Goal: Communication & Community: Answer question/provide support

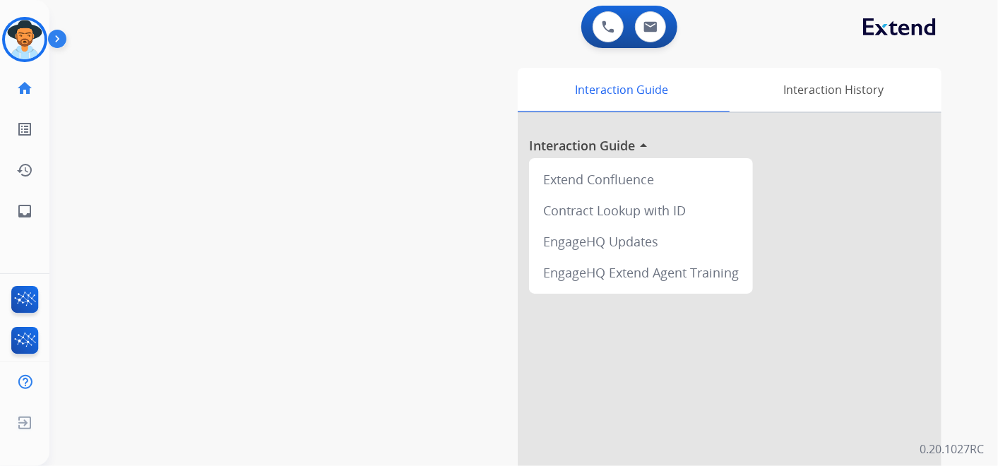
click at [20, 36] on img at bounding box center [25, 40] width 40 height 40
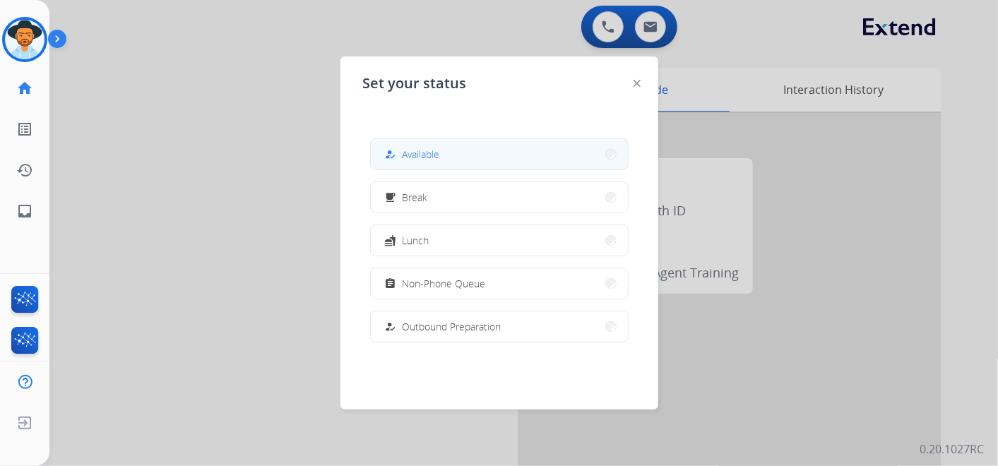
click at [491, 155] on button "how_to_reg Available" at bounding box center [499, 154] width 257 height 30
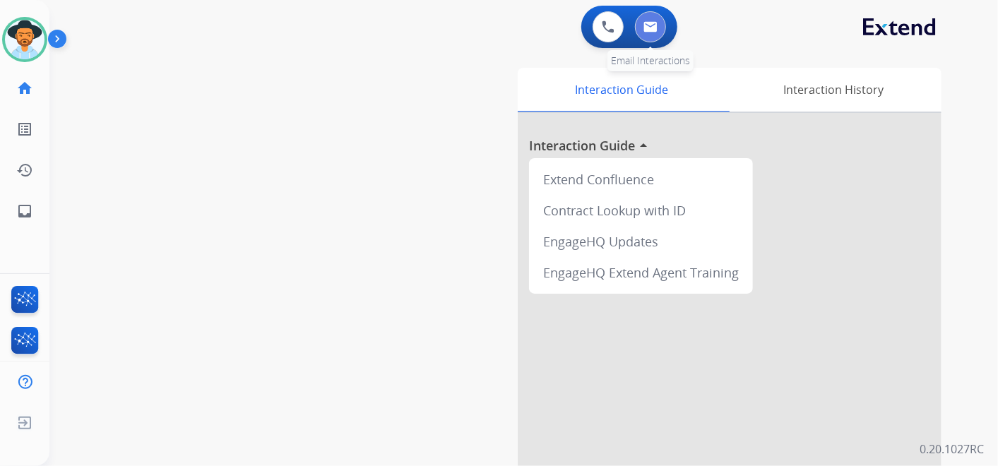
click at [660, 21] on button at bounding box center [650, 26] width 31 height 31
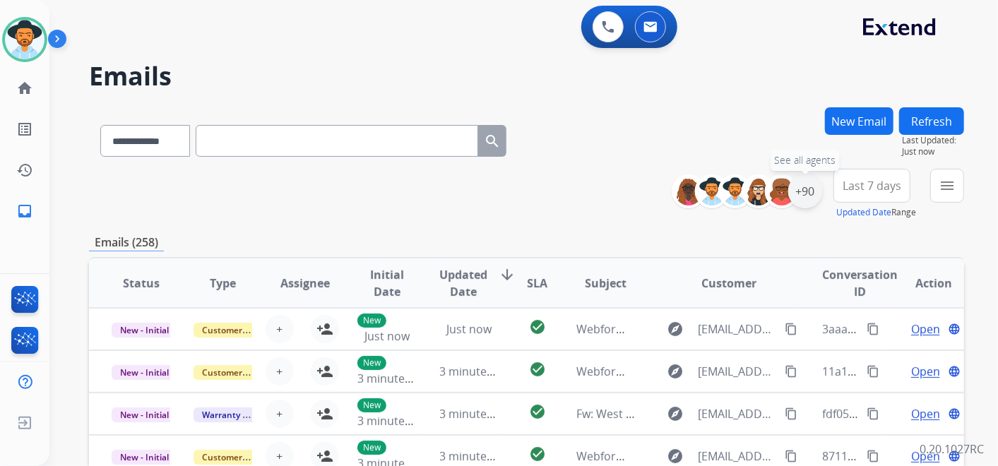
click at [806, 198] on div "+90" at bounding box center [805, 191] width 34 height 34
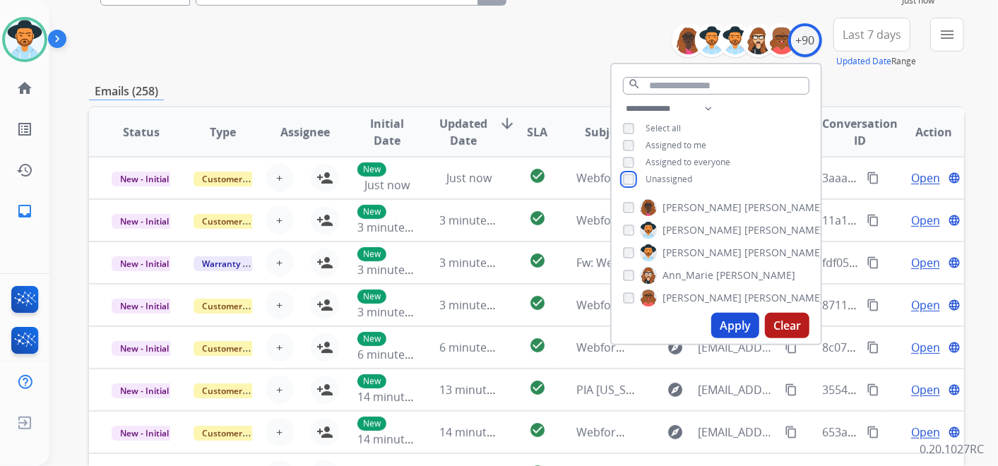
scroll to position [235, 0]
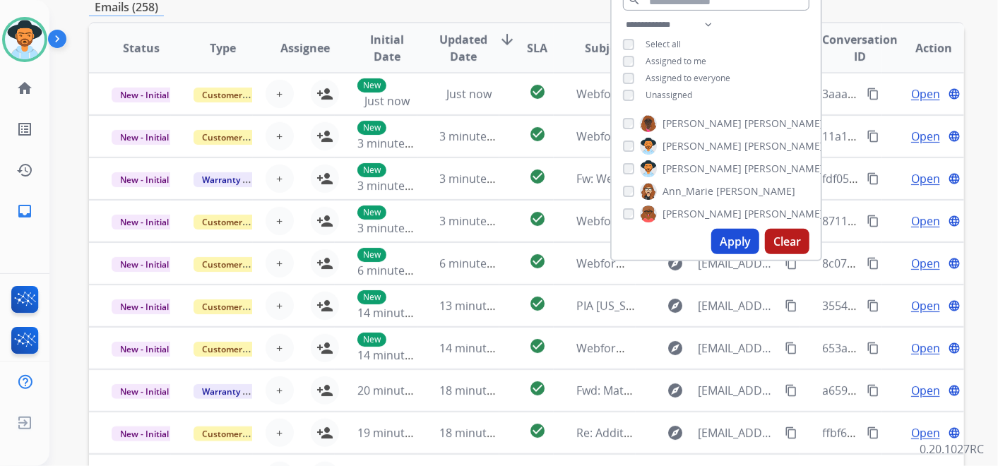
click at [733, 235] on button "Apply" at bounding box center [735, 241] width 48 height 25
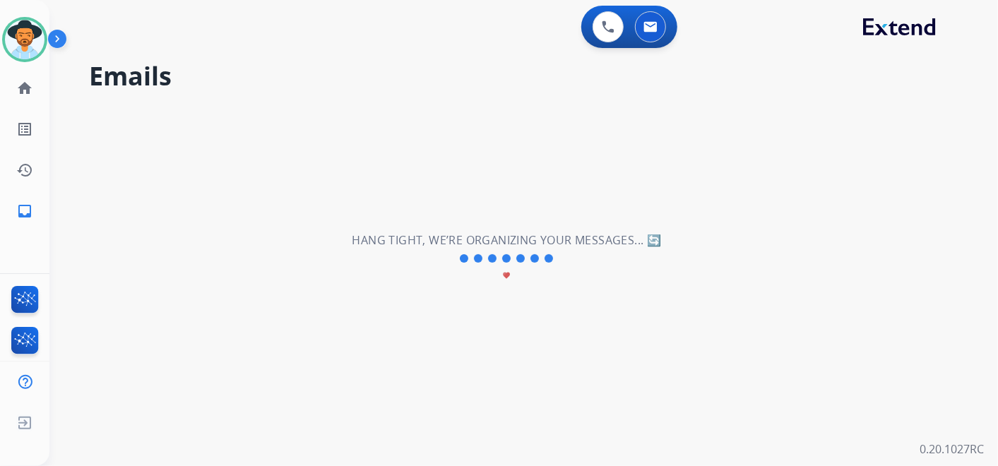
scroll to position [0, 0]
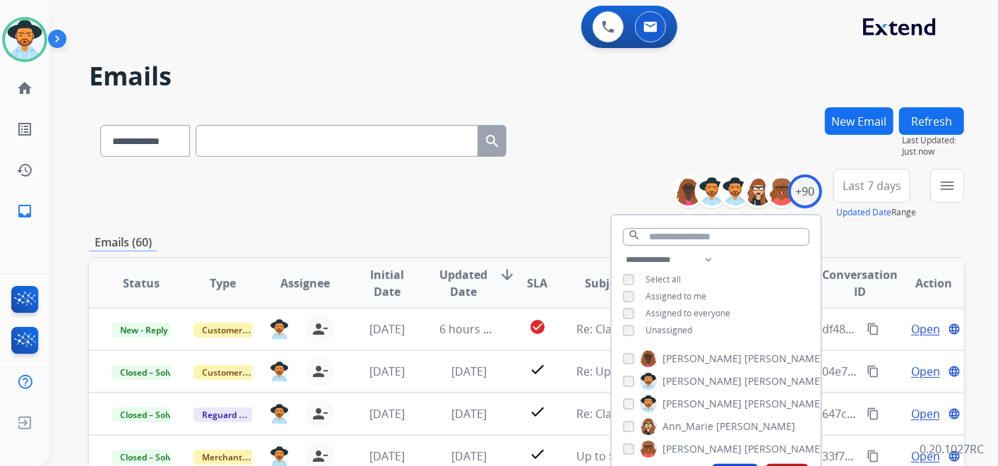
click at [872, 183] on span "Last 7 days" at bounding box center [871, 186] width 59 height 6
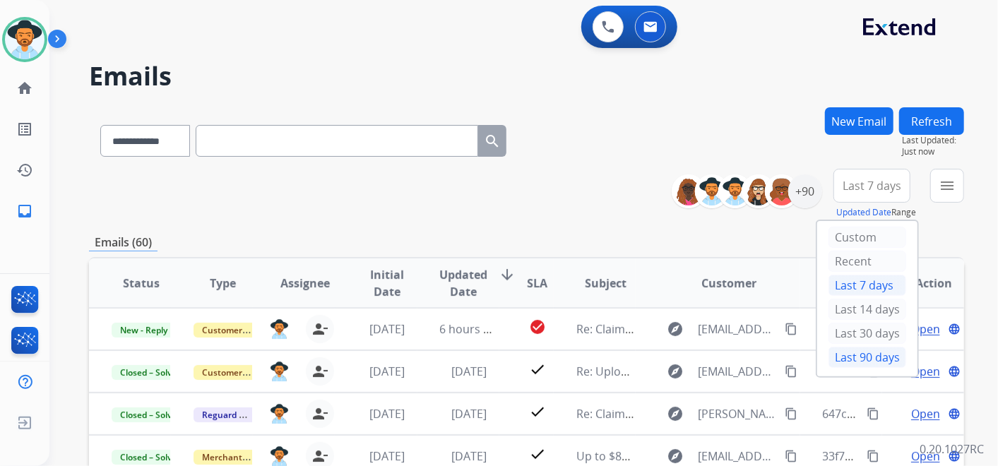
click at [864, 354] on div "Last 90 days" at bounding box center [867, 357] width 78 height 21
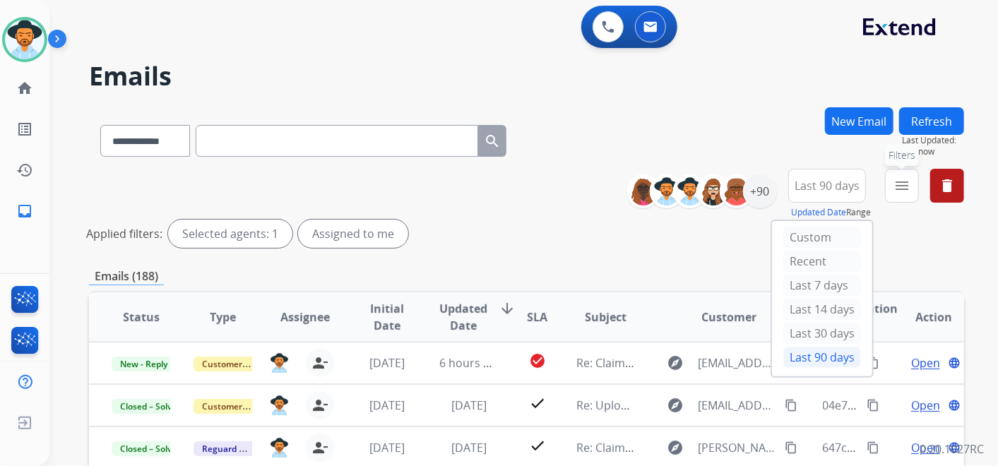
click at [898, 189] on mat-icon "menu" at bounding box center [901, 185] width 17 height 17
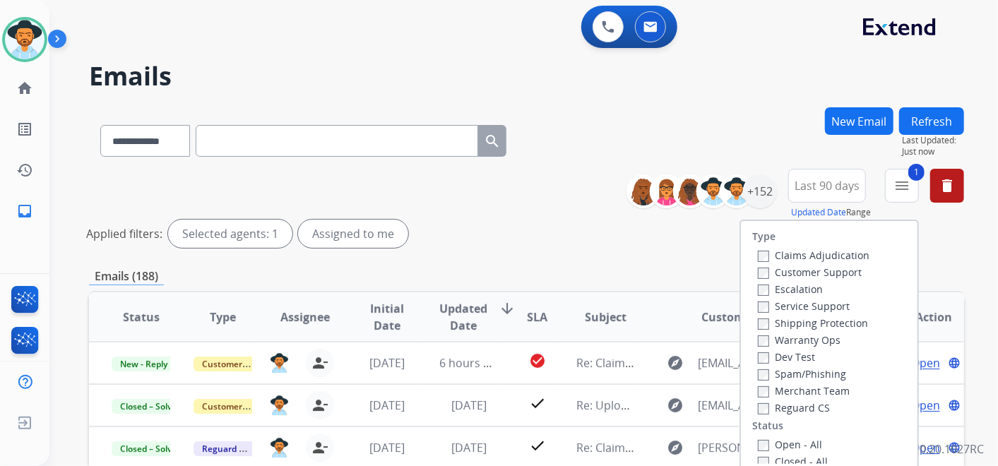
click at [758, 316] on label "Shipping Protection" at bounding box center [813, 322] width 110 height 13
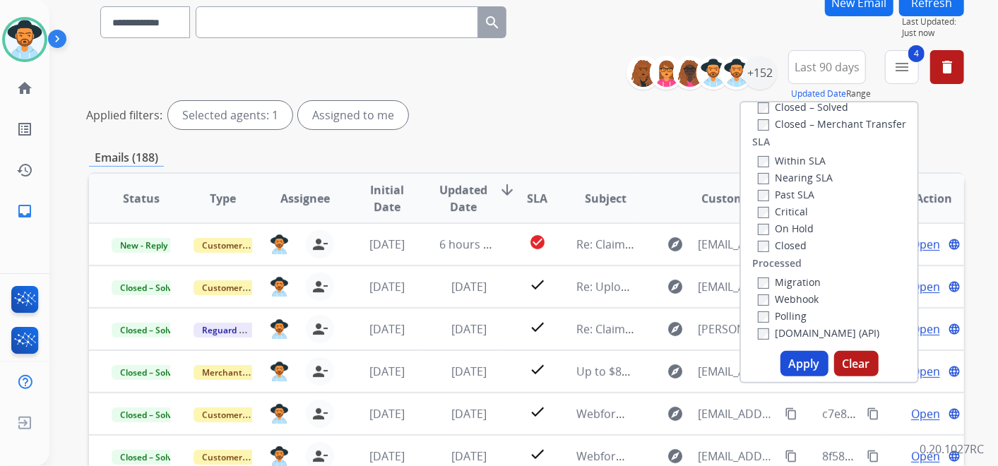
scroll to position [235, 0]
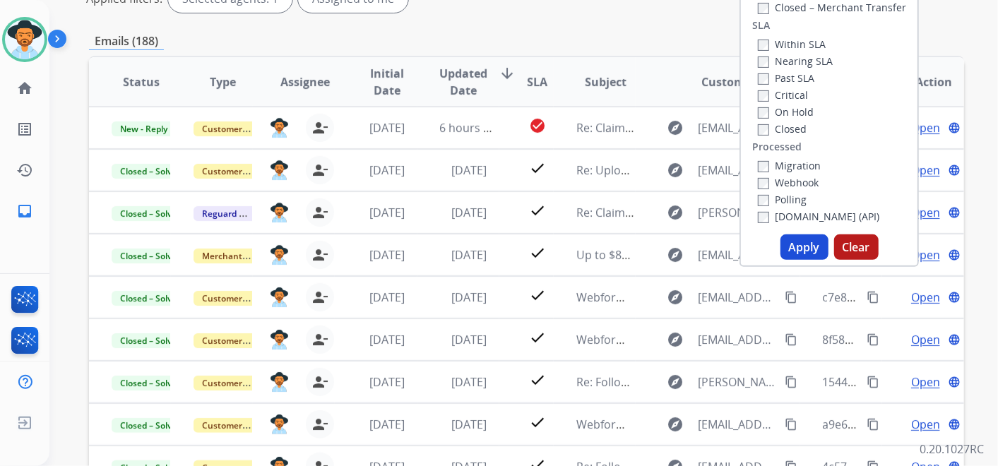
click at [809, 258] on button "Apply" at bounding box center [804, 246] width 48 height 25
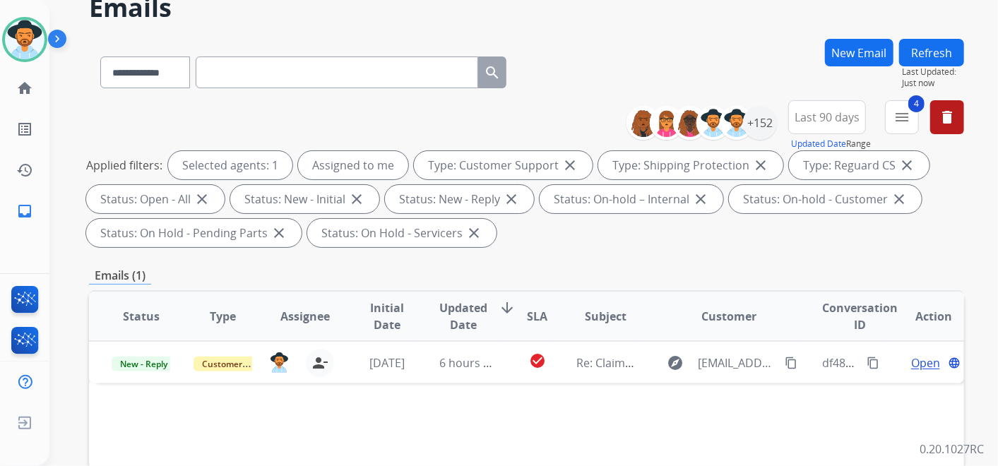
scroll to position [157, 0]
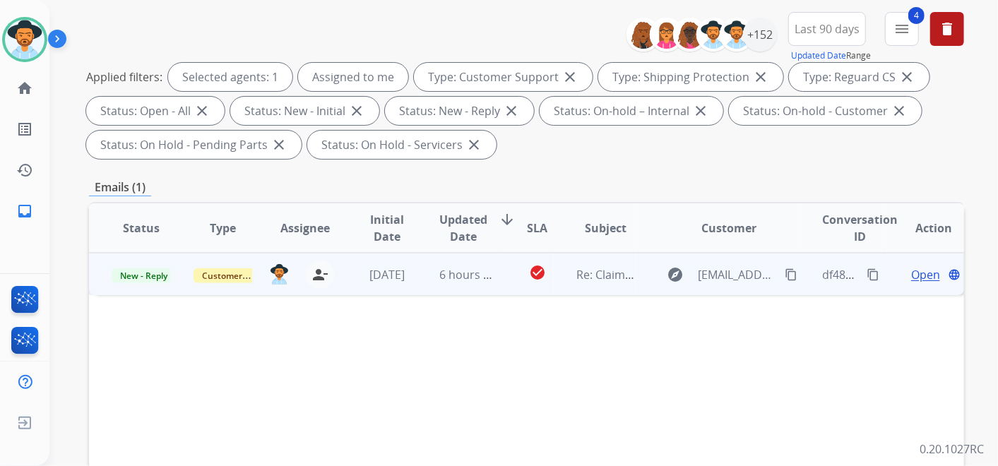
click at [912, 277] on span "Open" at bounding box center [925, 274] width 29 height 17
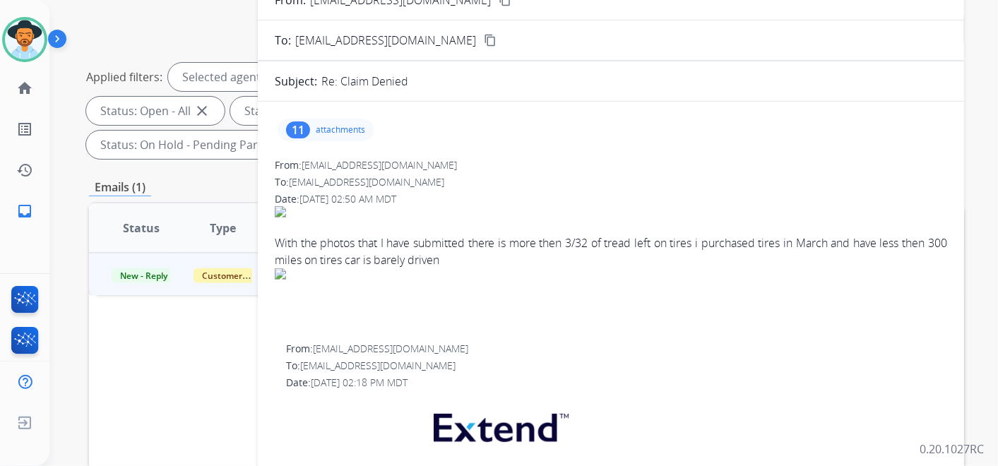
scroll to position [0, 0]
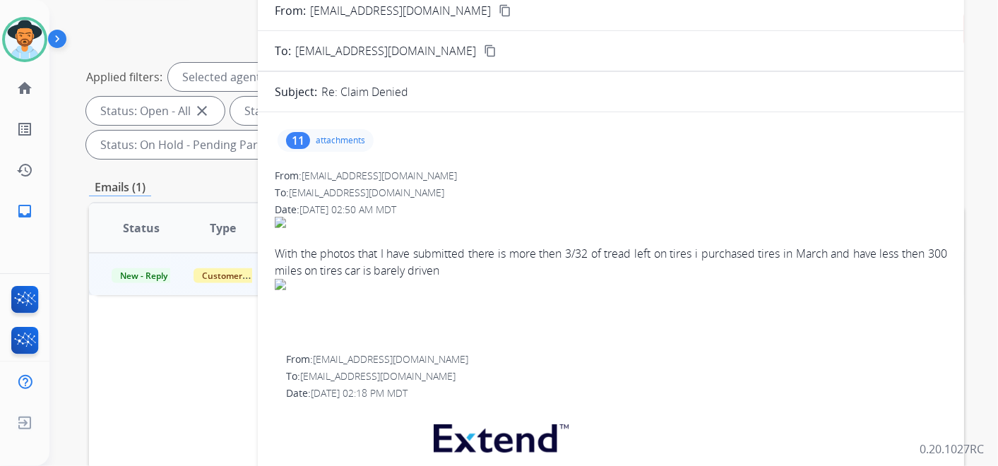
click at [499, 9] on mat-icon "content_copy" at bounding box center [505, 10] width 13 height 13
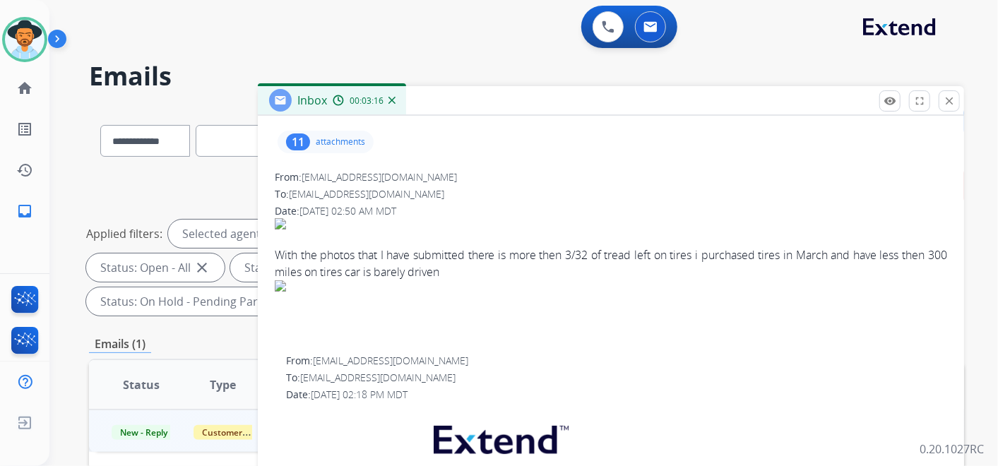
scroll to position [157, 0]
click at [333, 139] on p "attachments" at bounding box center [340, 140] width 49 height 11
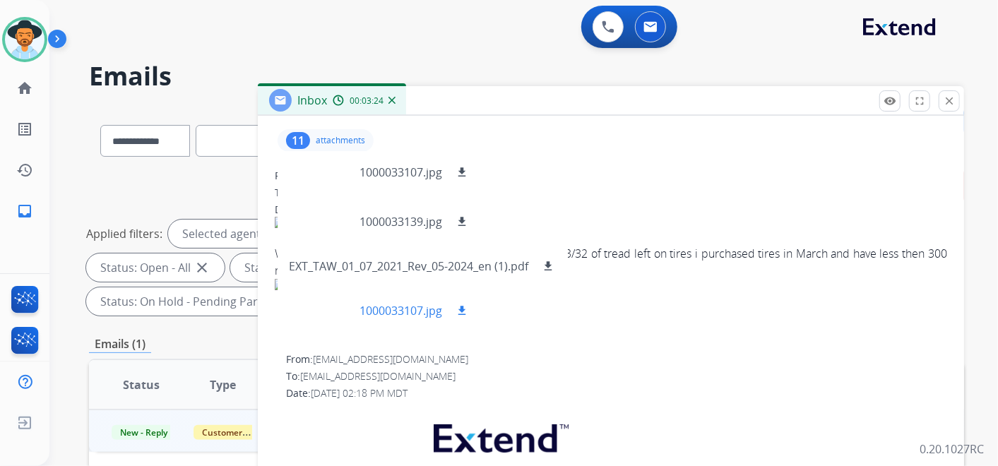
scroll to position [0, 0]
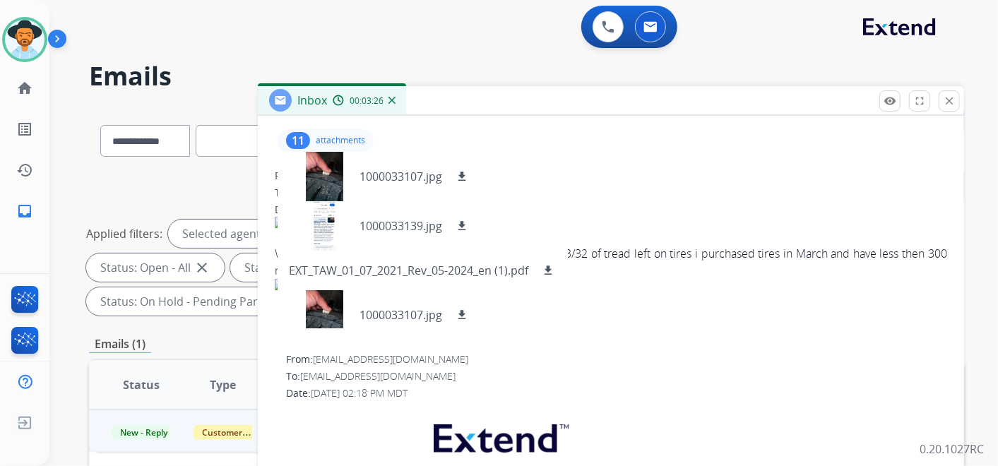
click at [770, 208] on div "Date: [DATE] 02:50 AM MDT" at bounding box center [611, 210] width 672 height 14
click at [946, 100] on mat-icon "close" at bounding box center [949, 101] width 13 height 13
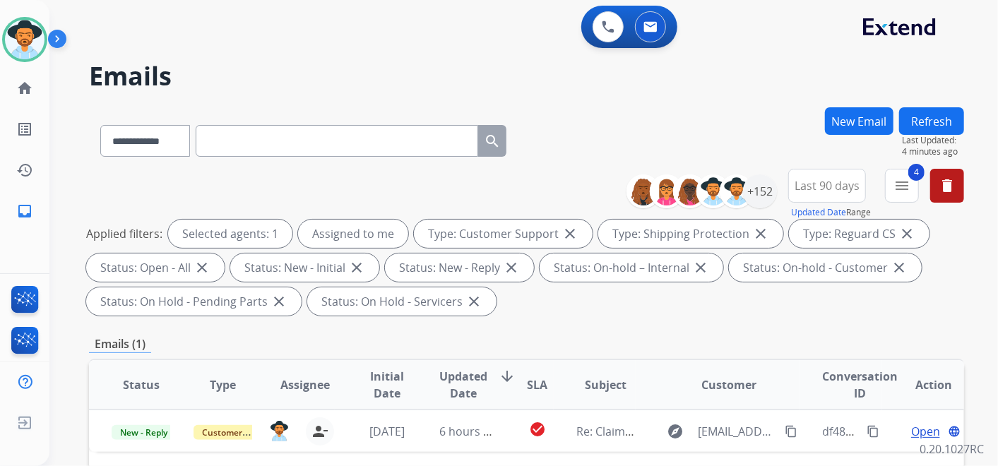
click at [277, 147] on input "text" at bounding box center [337, 141] width 282 height 32
paste input "**********"
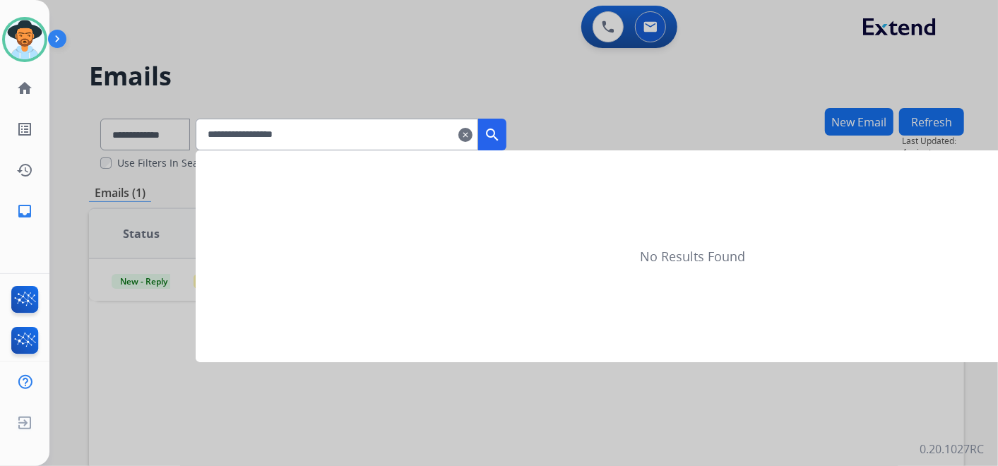
type input "**********"
click at [501, 131] on mat-icon "search" at bounding box center [492, 134] width 17 height 17
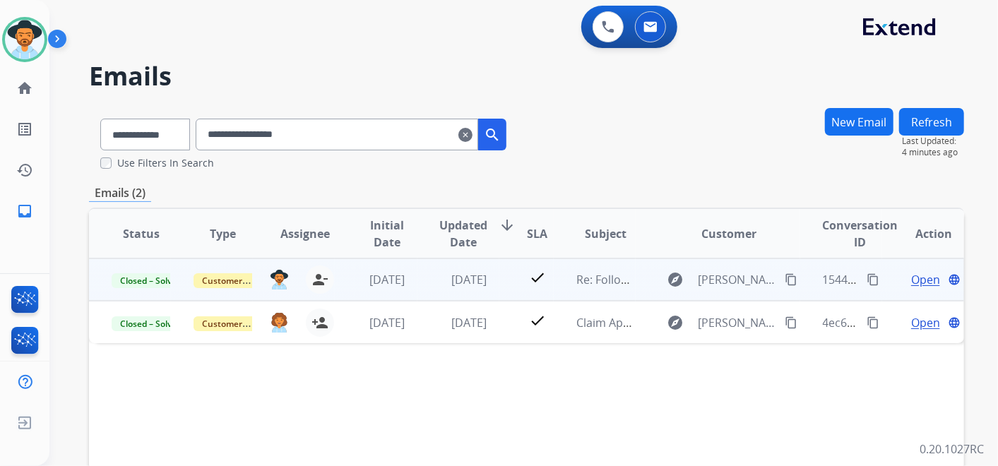
click at [922, 278] on span "Open" at bounding box center [925, 279] width 29 height 17
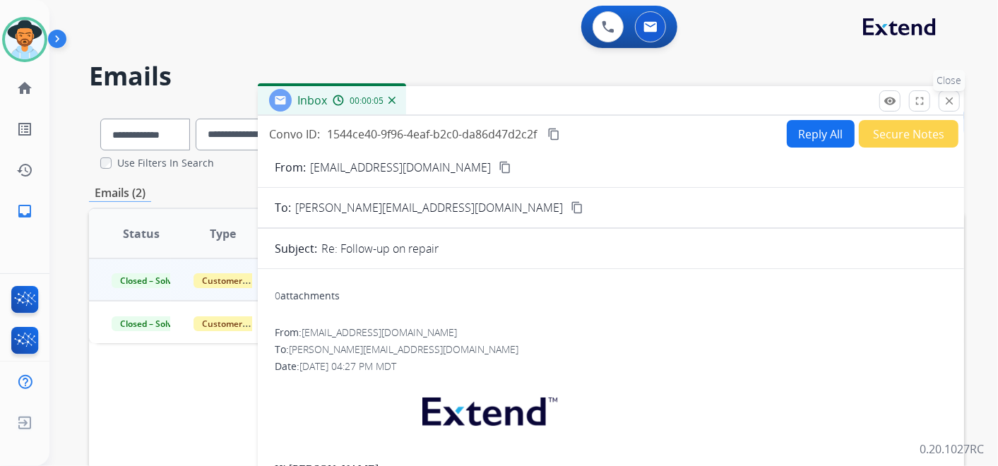
click at [944, 99] on mat-icon "close" at bounding box center [949, 101] width 13 height 13
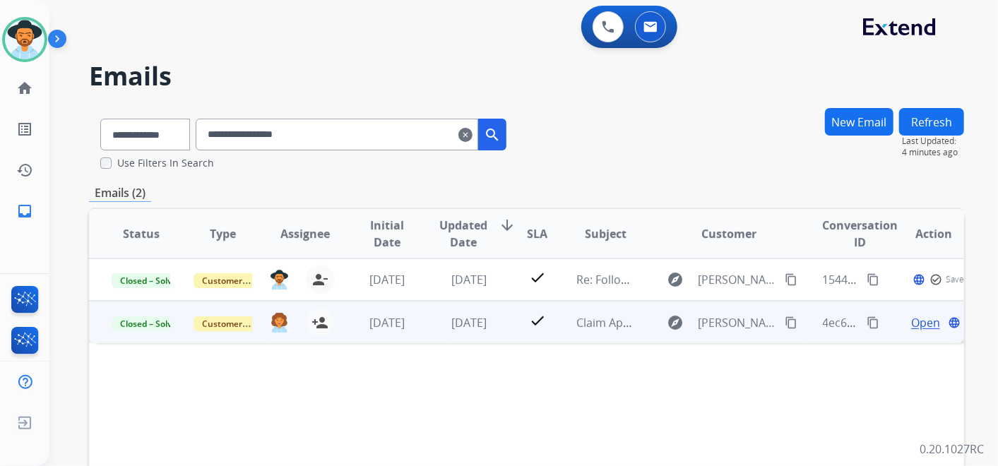
click at [912, 316] on span "Open" at bounding box center [925, 322] width 29 height 17
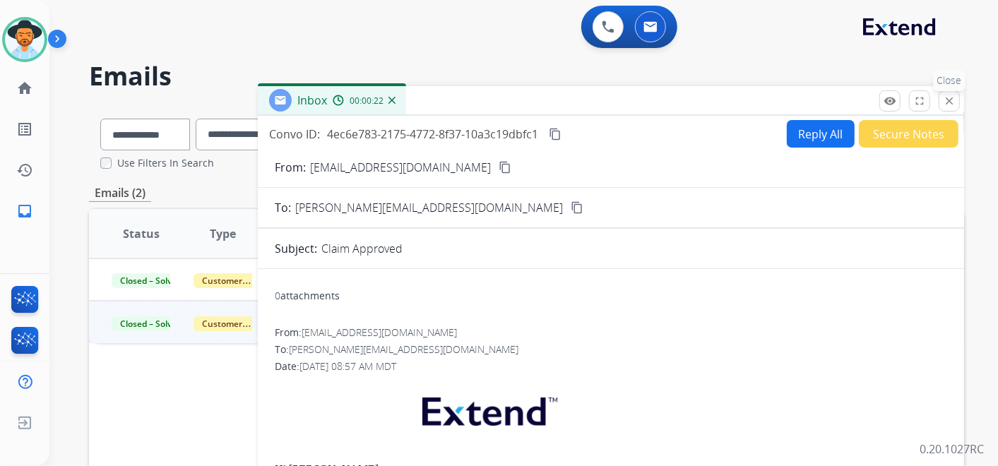
click at [951, 97] on mat-icon "close" at bounding box center [949, 101] width 13 height 13
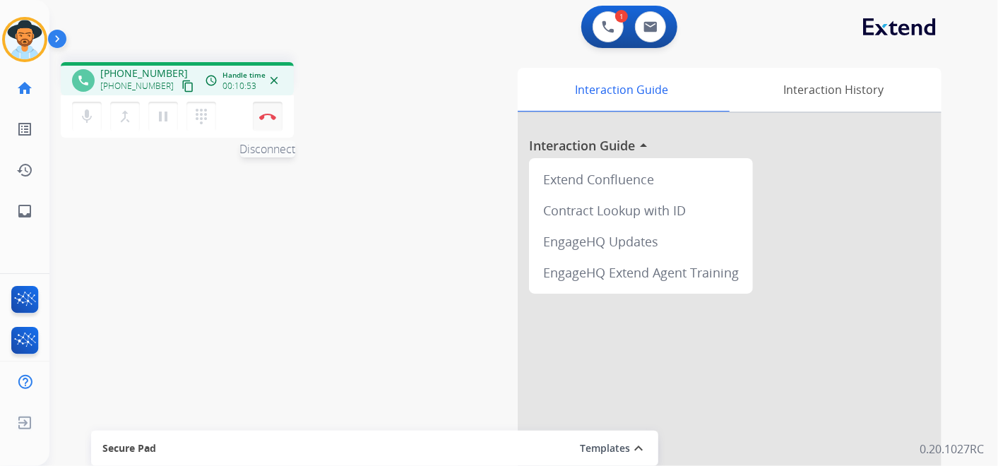
click at [269, 113] on img at bounding box center [267, 116] width 17 height 7
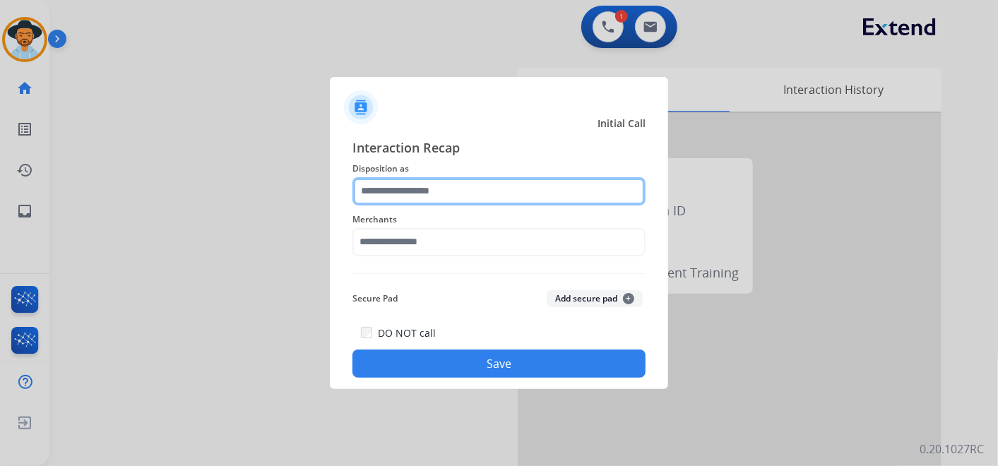
click at [477, 180] on input "text" at bounding box center [498, 191] width 293 height 28
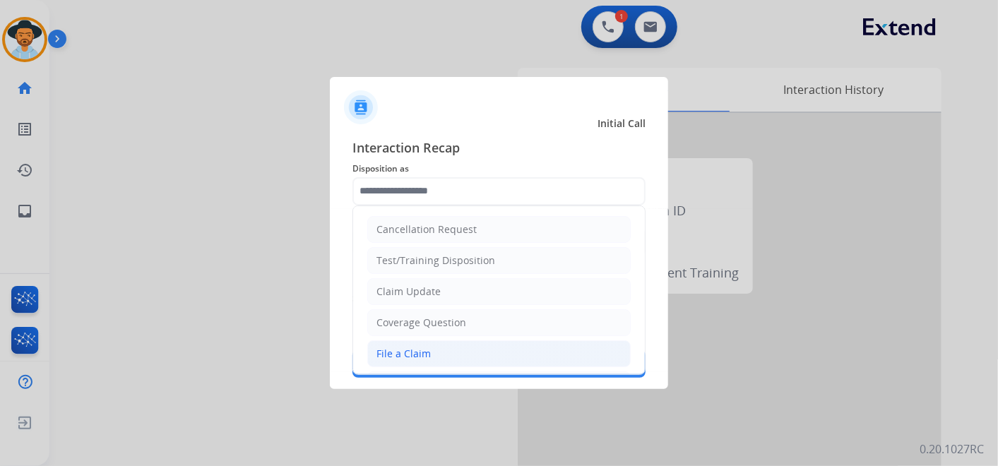
click at [444, 350] on li "File a Claim" at bounding box center [498, 353] width 263 height 27
type input "**********"
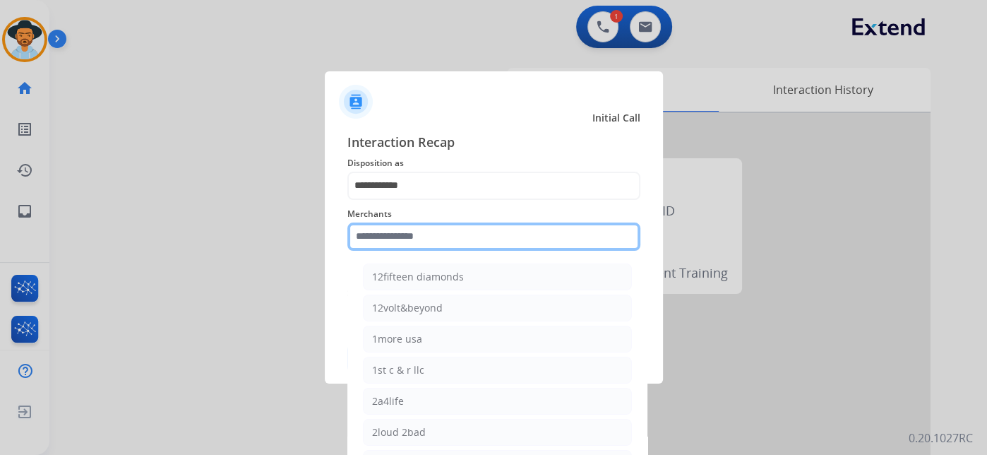
click at [439, 249] on input "text" at bounding box center [493, 236] width 293 height 28
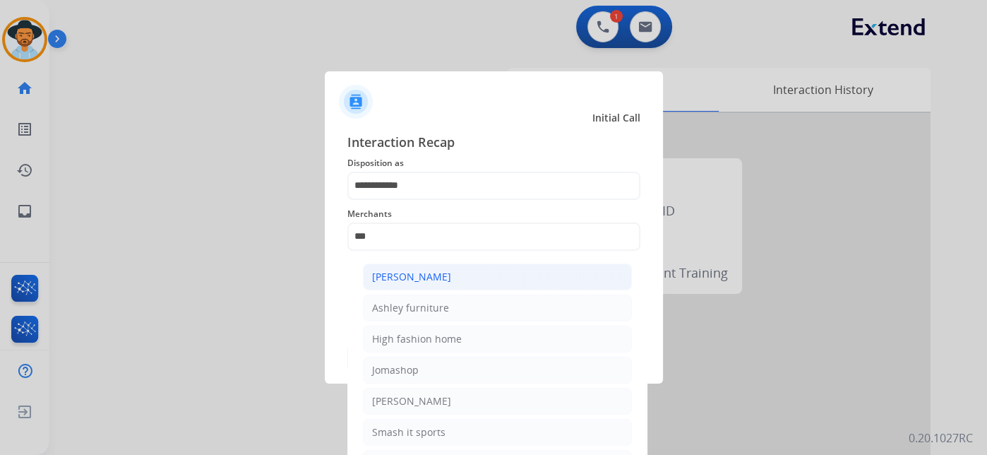
click at [460, 276] on li "[PERSON_NAME]" at bounding box center [497, 276] width 269 height 27
type input "**********"
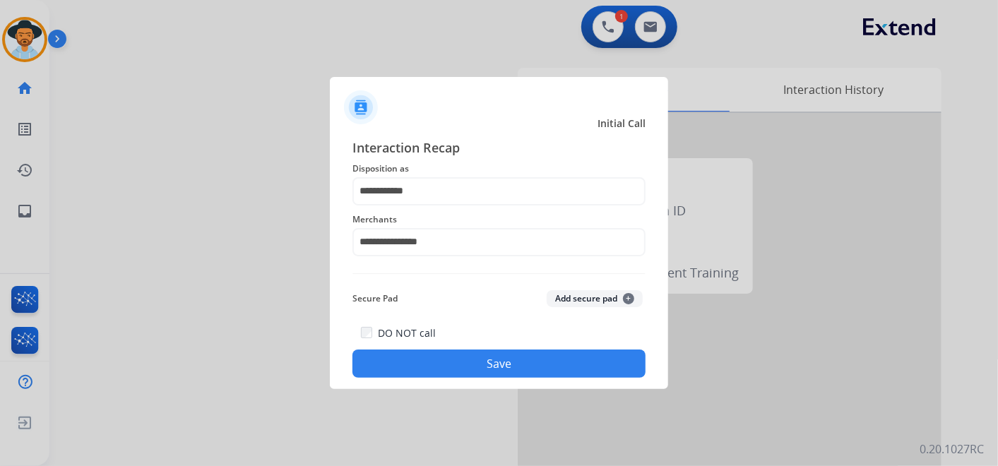
click at [505, 364] on button "Save" at bounding box center [498, 364] width 293 height 28
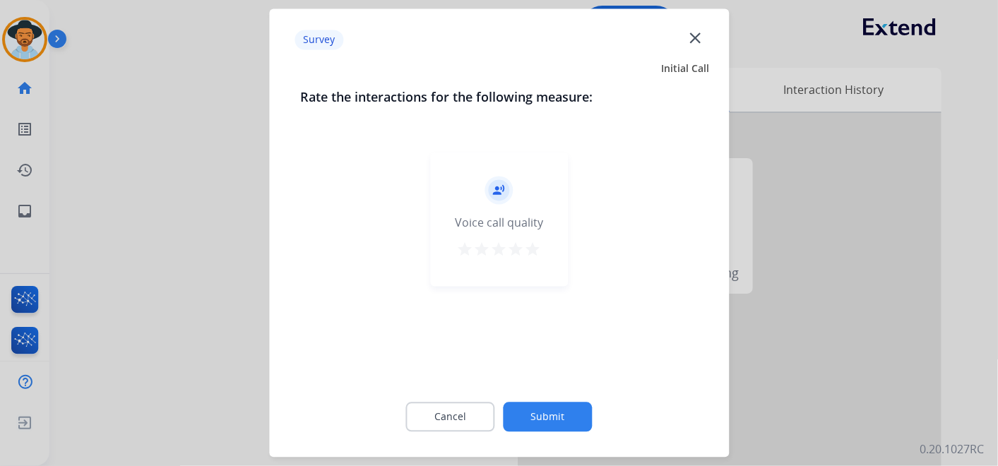
click at [535, 252] on mat-icon "star" at bounding box center [533, 250] width 17 height 17
click at [561, 427] on button "Submit" at bounding box center [548, 418] width 89 height 30
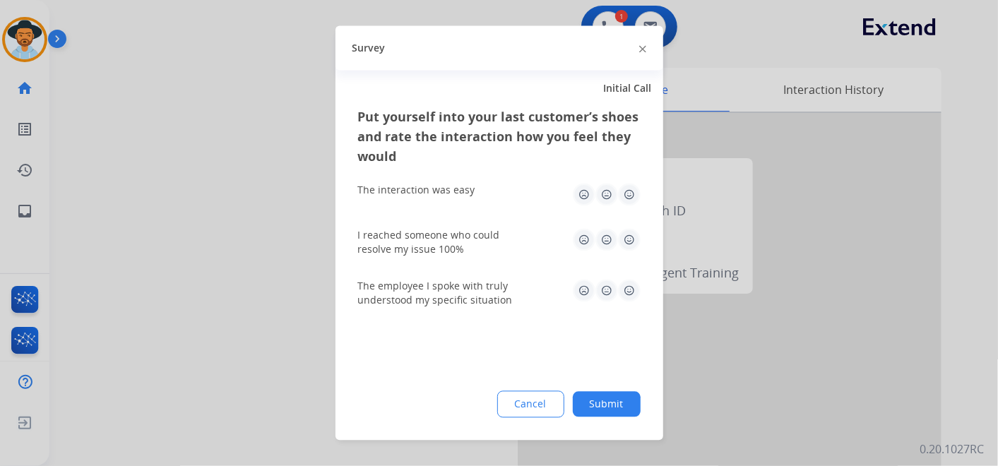
click at [628, 194] on img at bounding box center [629, 195] width 23 height 23
click at [626, 232] on img at bounding box center [629, 240] width 23 height 23
click at [625, 290] on img at bounding box center [629, 291] width 23 height 23
click at [614, 400] on button "Submit" at bounding box center [607, 404] width 68 height 25
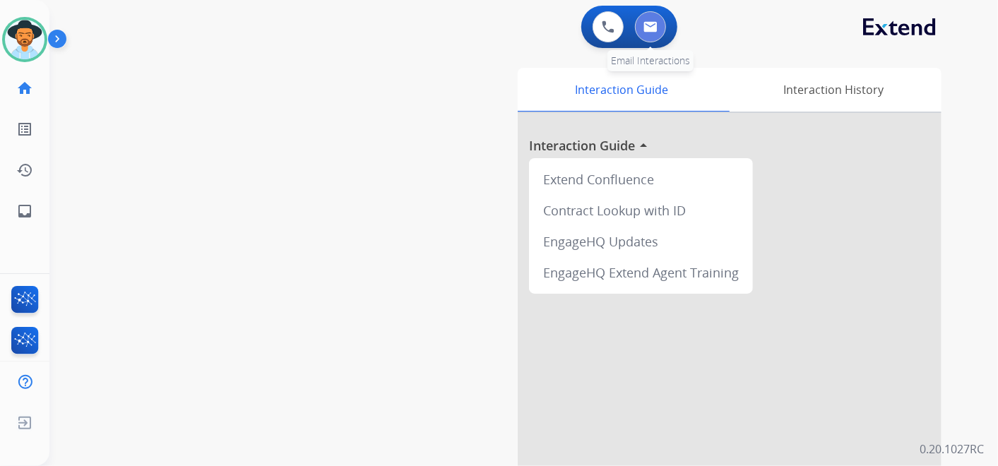
click at [653, 34] on button at bounding box center [650, 26] width 31 height 31
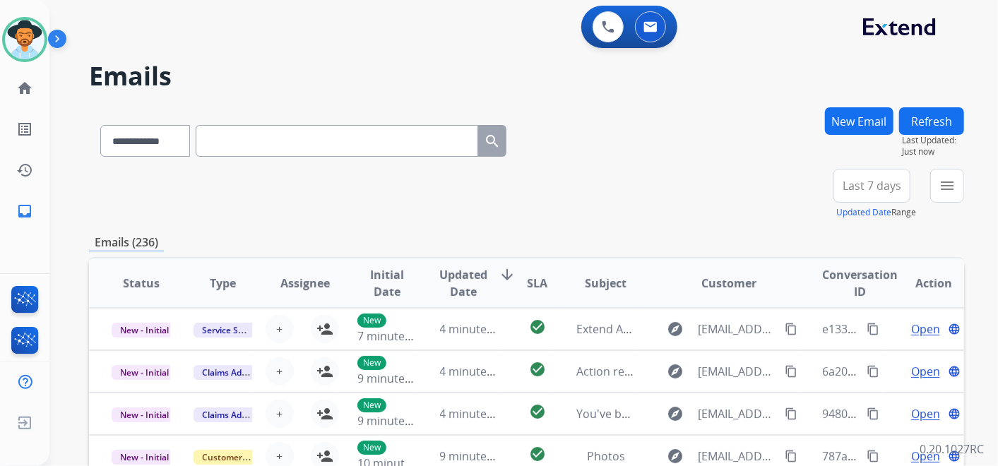
click at [865, 186] on span "Last 7 days" at bounding box center [871, 186] width 59 height 6
click at [869, 351] on div "Last 90 days" at bounding box center [867, 357] width 78 height 21
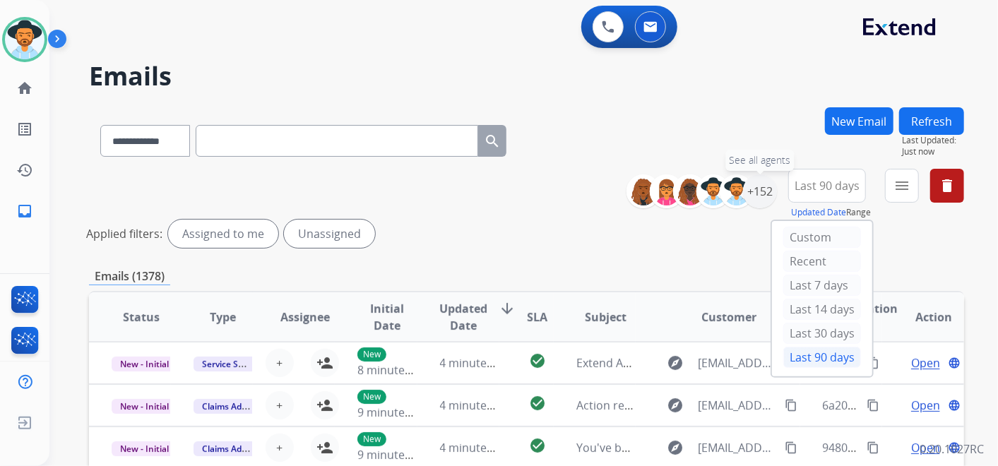
click at [763, 198] on div "+152" at bounding box center [760, 191] width 34 height 34
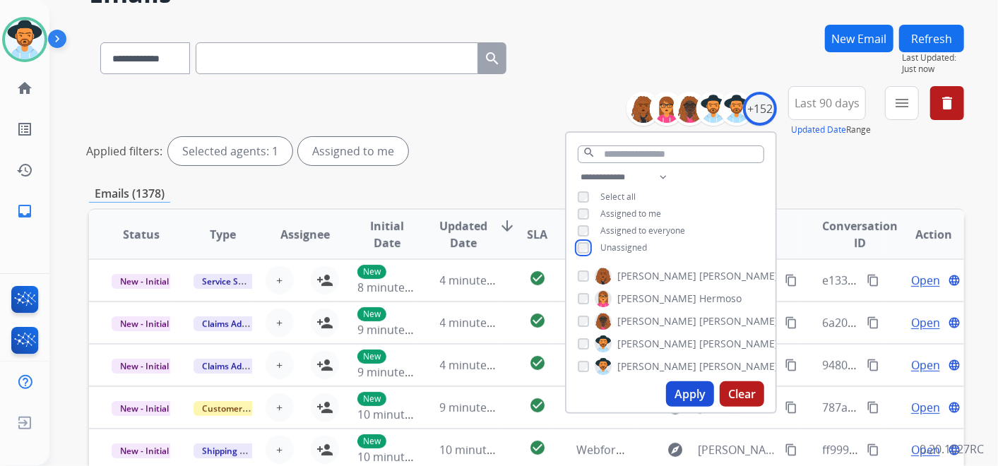
scroll to position [157, 0]
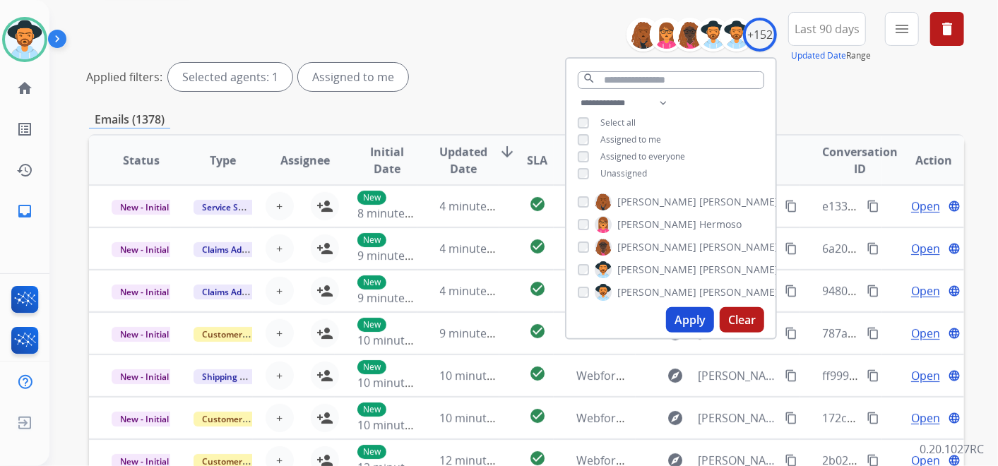
click at [686, 321] on button "Apply" at bounding box center [690, 319] width 48 height 25
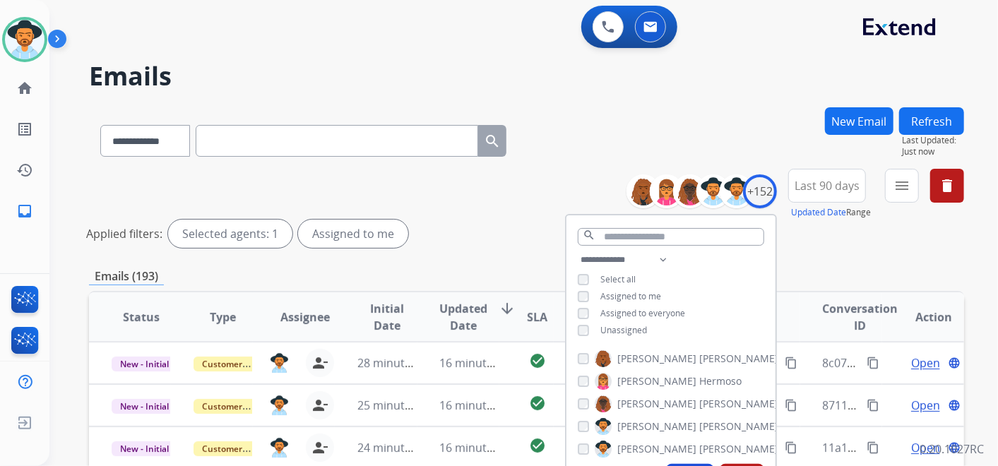
click at [801, 268] on div "Emails (193)" at bounding box center [526, 277] width 875 height 18
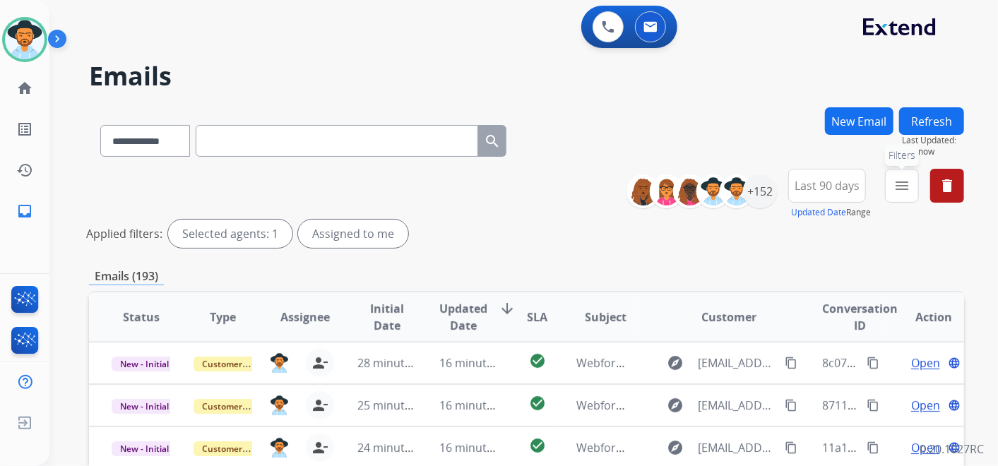
click at [895, 192] on mat-icon "menu" at bounding box center [901, 185] width 17 height 17
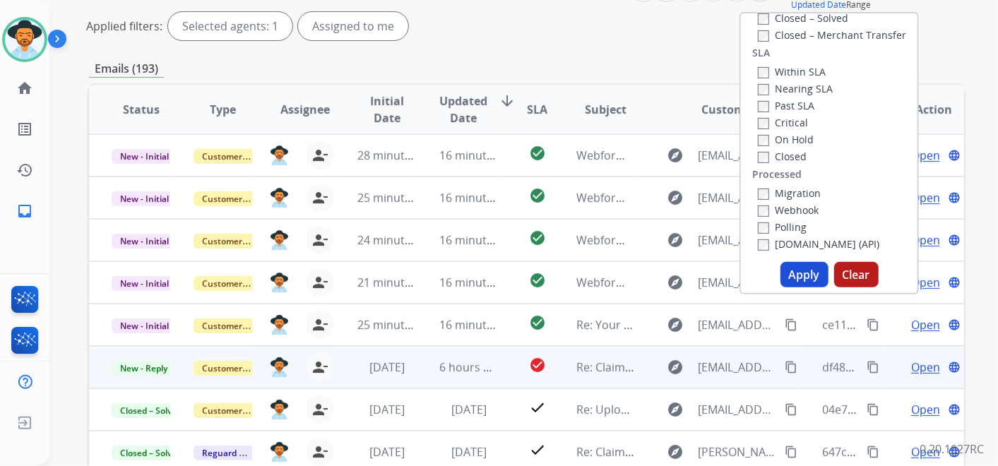
scroll to position [235, 0]
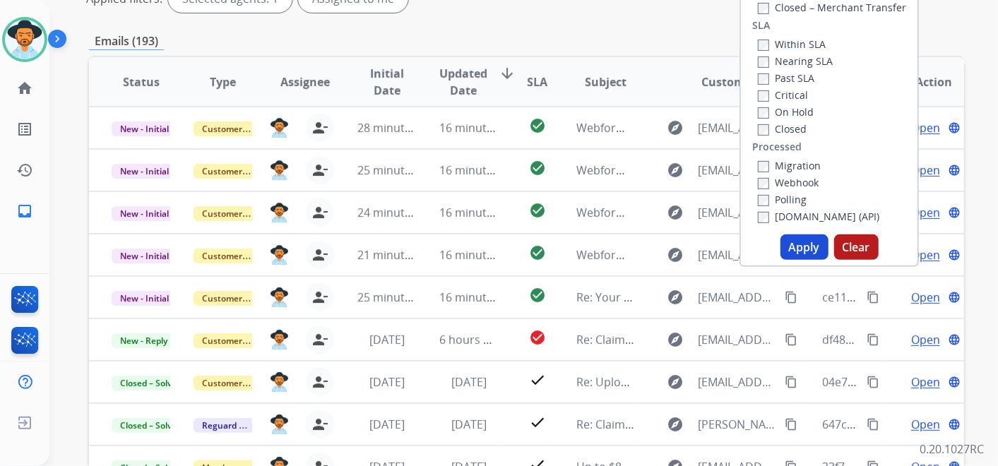
click at [791, 240] on button "Apply" at bounding box center [804, 246] width 48 height 25
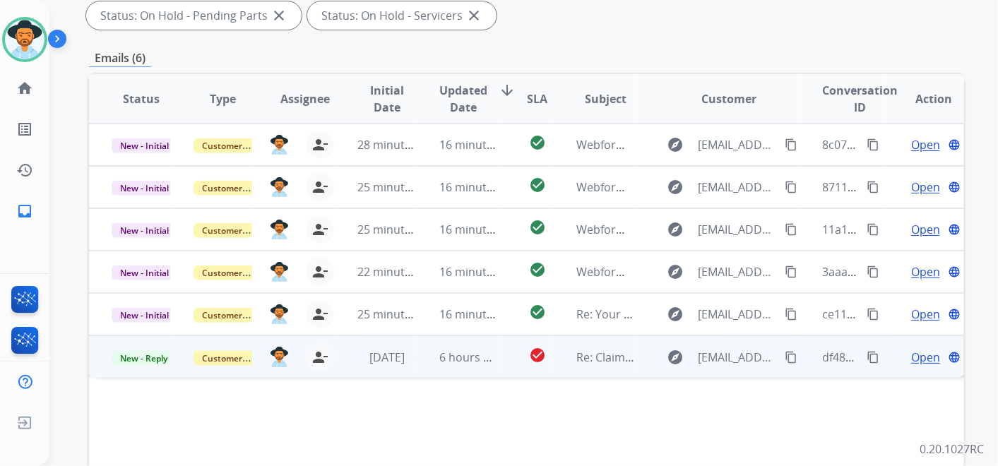
scroll to position [282, 0]
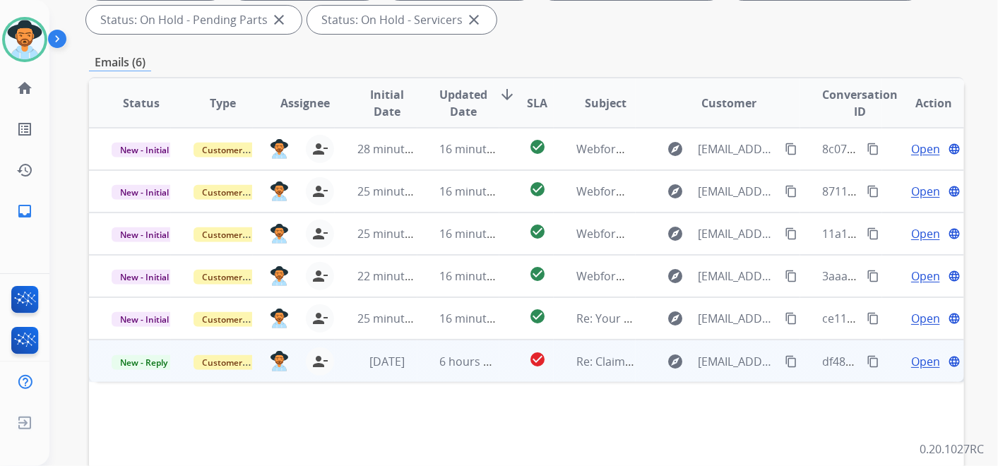
click at [912, 361] on span "Open" at bounding box center [925, 361] width 29 height 17
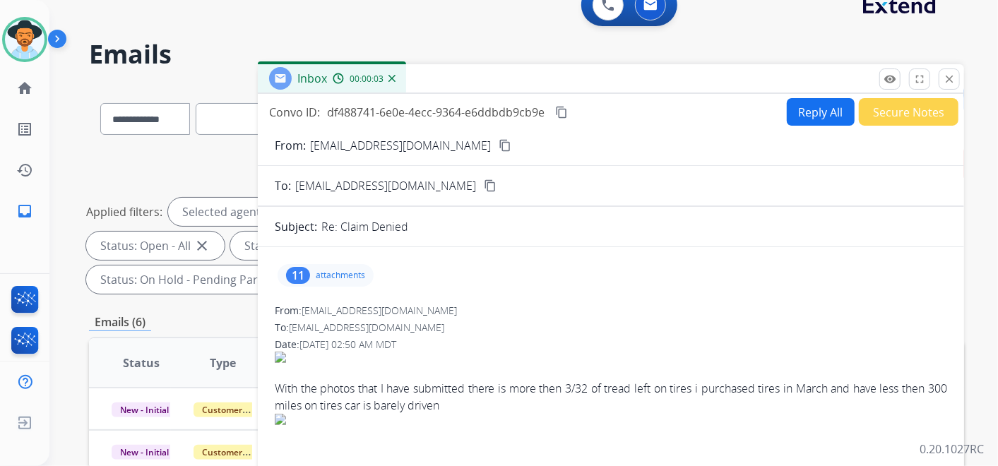
scroll to position [0, 0]
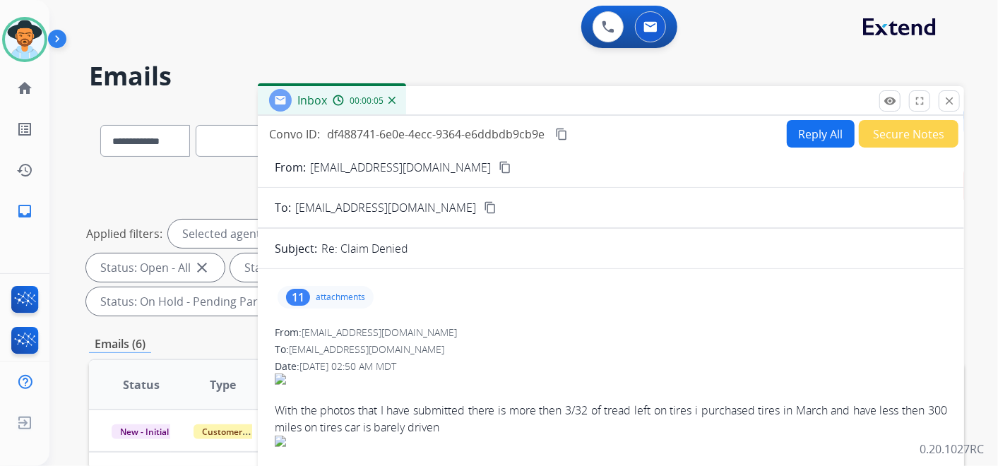
click at [808, 129] on button "Reply All" at bounding box center [821, 134] width 68 height 28
select select "**********"
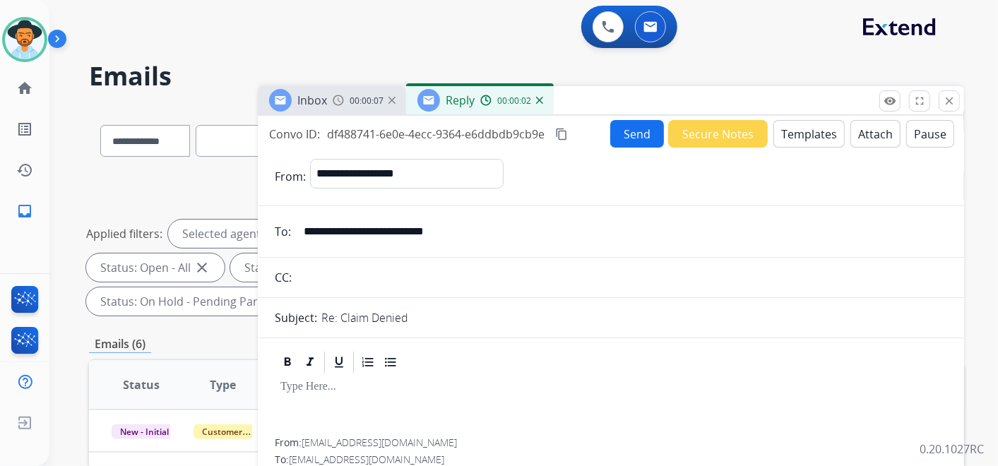
click at [802, 130] on button "Templates" at bounding box center [808, 134] width 71 height 28
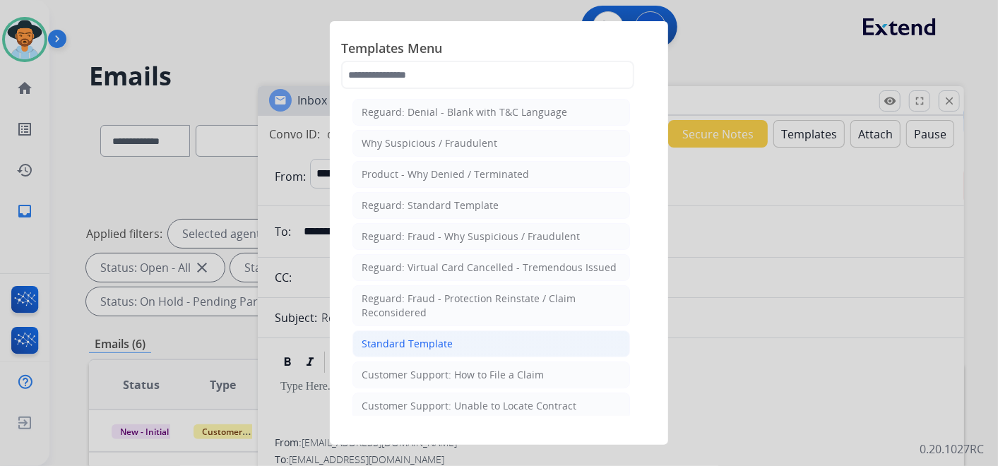
click at [499, 330] on li "Standard Template" at bounding box center [491, 343] width 278 height 27
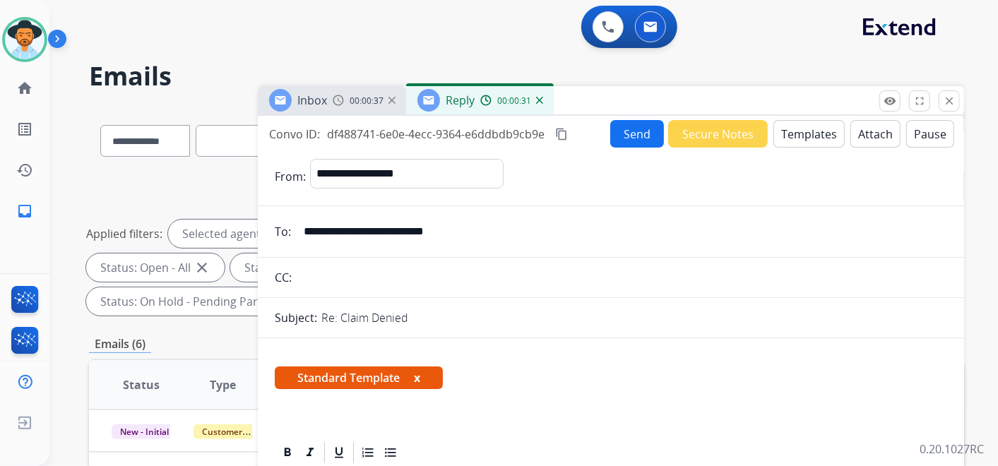
drag, startPoint x: 479, startPoint y: 226, endPoint x: 299, endPoint y: 226, distance: 180.1
click at [299, 226] on input "**********" at bounding box center [621, 232] width 652 height 28
drag, startPoint x: 474, startPoint y: 227, endPoint x: 294, endPoint y: 234, distance: 179.5
click at [294, 234] on div "**********" at bounding box center [611, 232] width 706 height 28
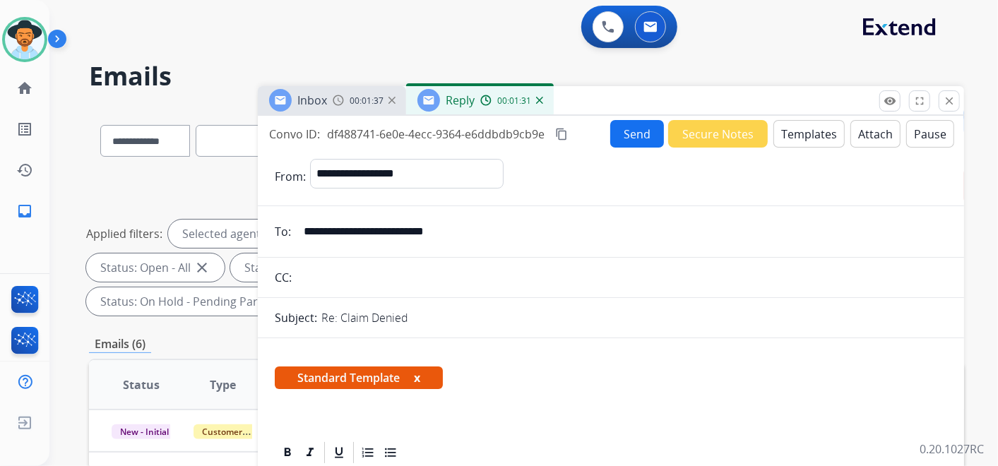
click at [563, 135] on mat-icon "content_copy" at bounding box center [561, 134] width 13 height 13
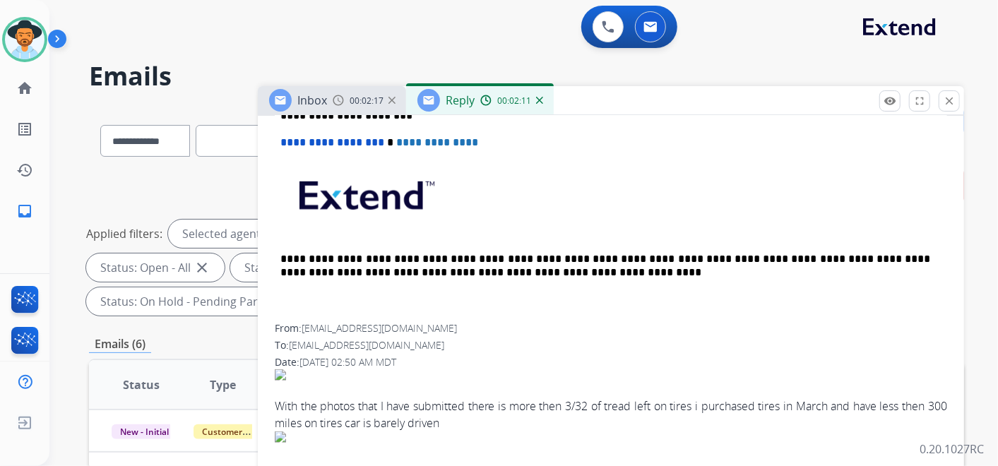
scroll to position [706, 0]
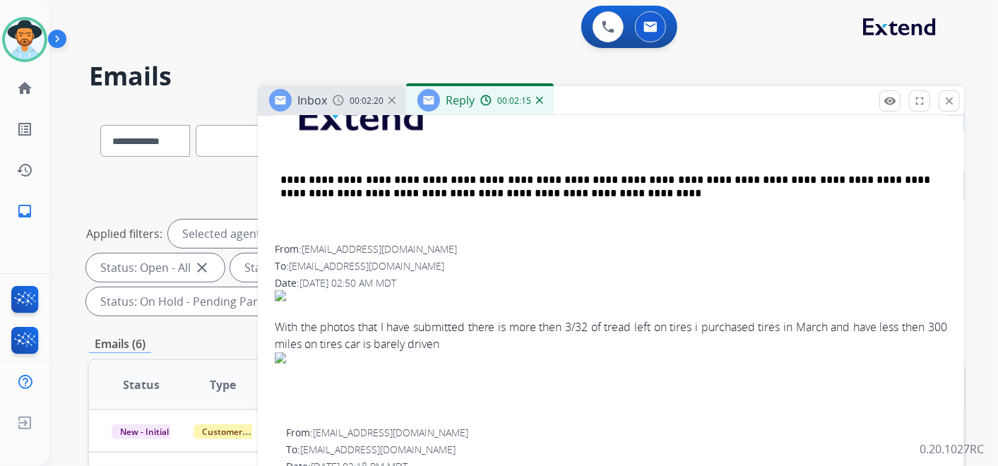
drag, startPoint x: 470, startPoint y: 340, endPoint x: 273, endPoint y: 323, distance: 198.5
copy div "With the photos that I have submitted there is more then 3/32 of tread left on …"
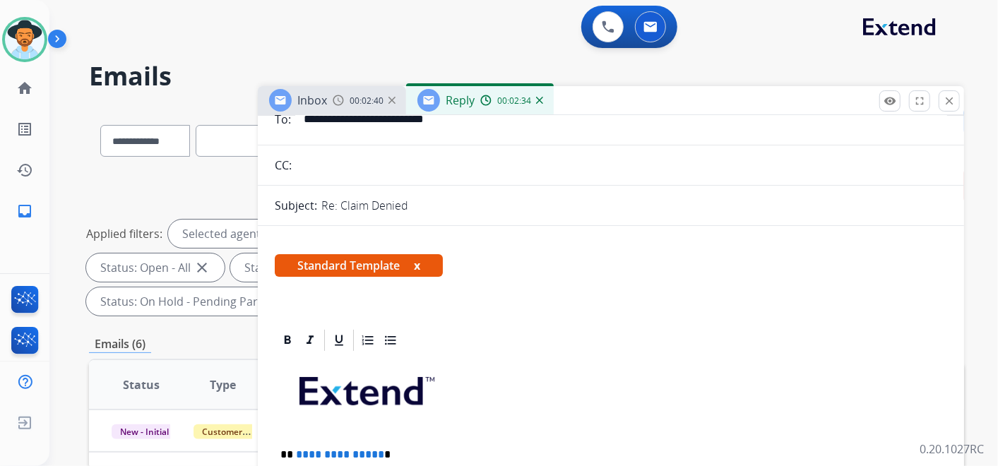
scroll to position [0, 0]
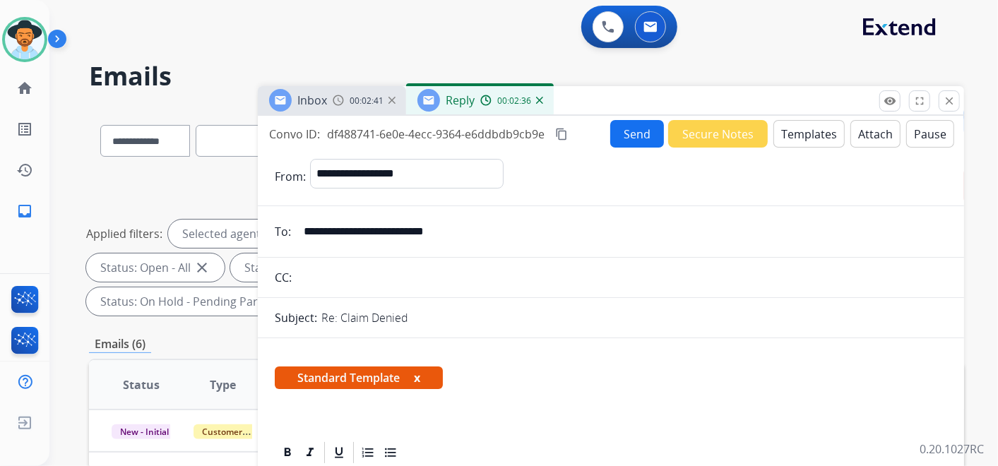
click at [539, 98] on img at bounding box center [539, 100] width 7 height 7
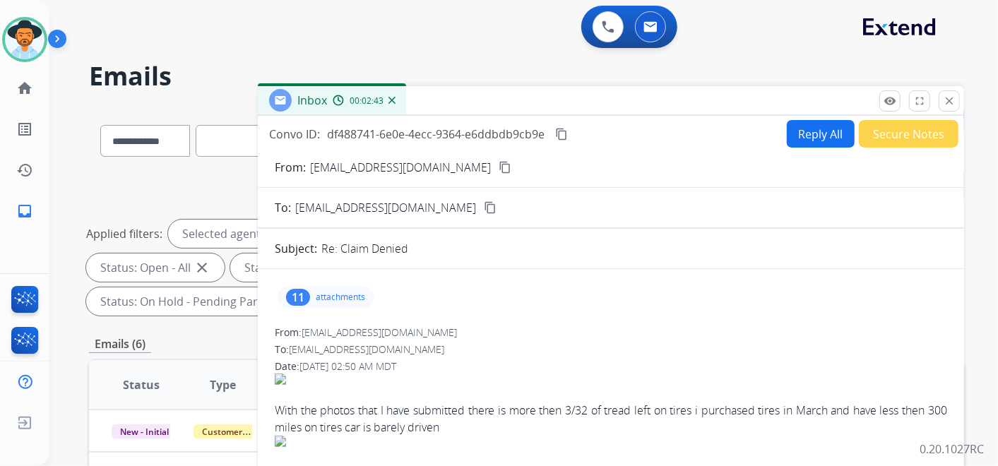
click at [393, 100] on img at bounding box center [391, 100] width 7 height 7
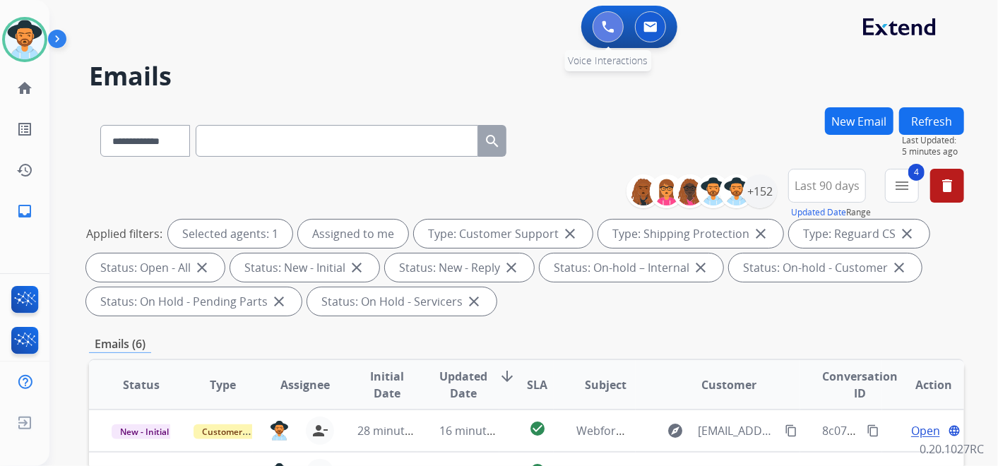
click at [605, 25] on img at bounding box center [608, 26] width 13 height 13
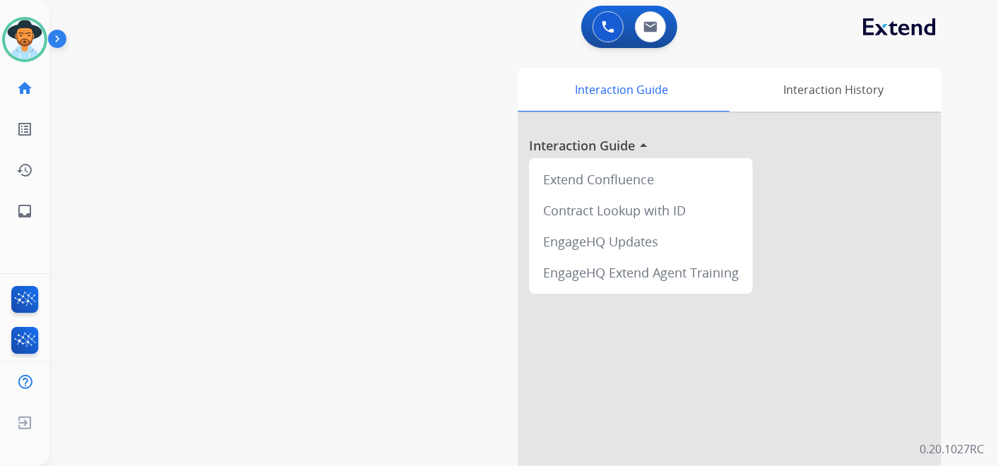
click at [605, 25] on img at bounding box center [608, 26] width 13 height 13
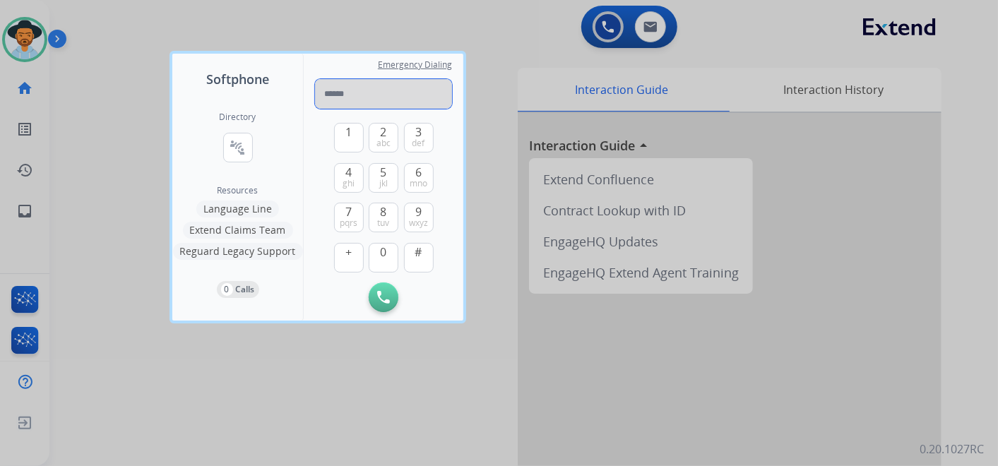
click at [374, 88] on input "tel" at bounding box center [383, 94] width 137 height 30
paste input "**********"
type input "**********"
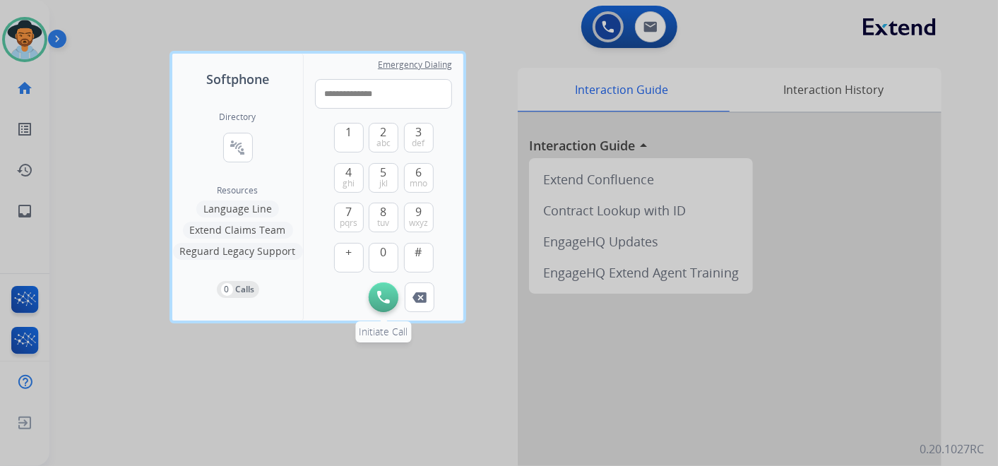
click at [389, 294] on img at bounding box center [383, 297] width 13 height 13
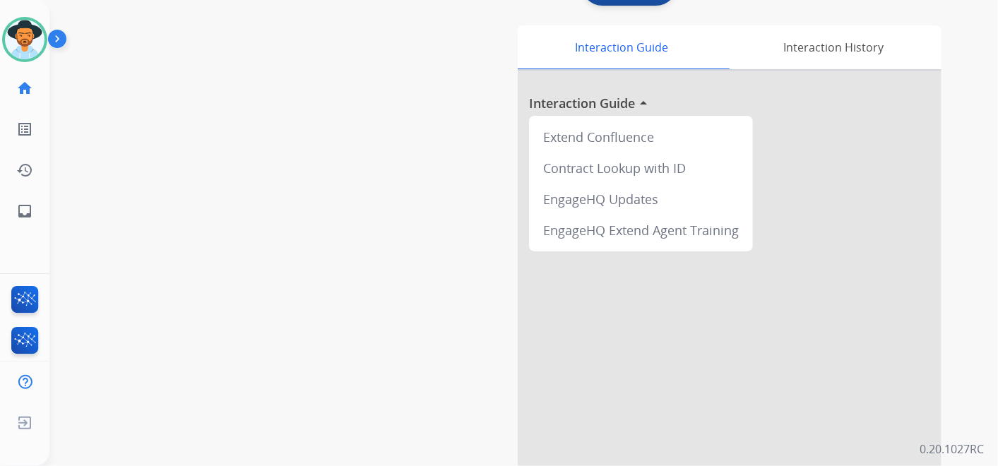
scroll to position [78, 0]
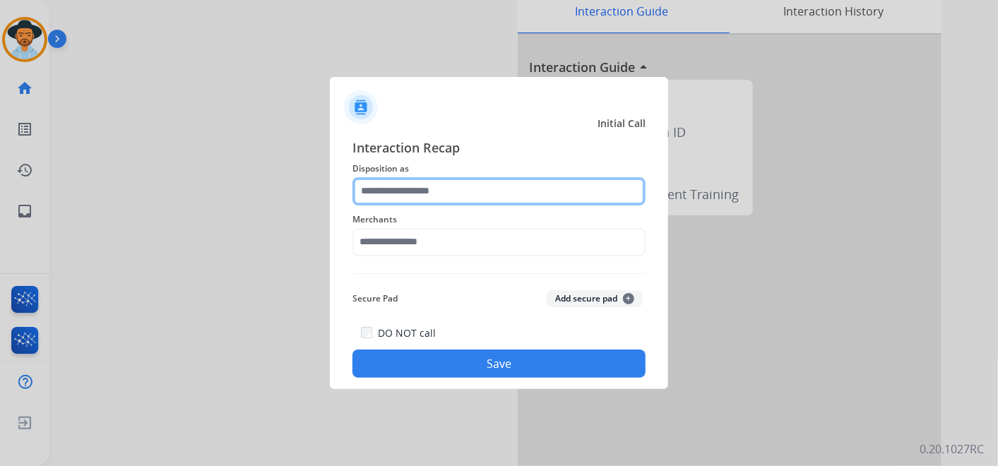
click at [460, 189] on input "text" at bounding box center [498, 191] width 293 height 28
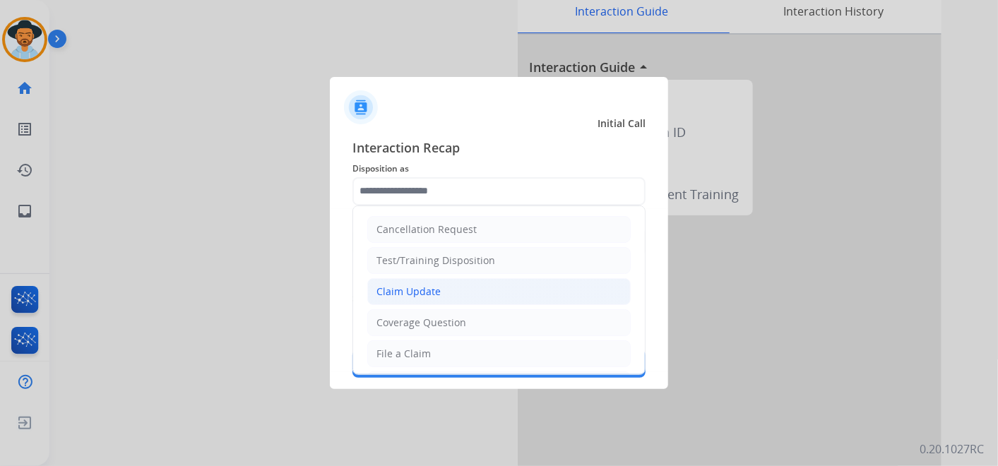
click at [489, 297] on li "Claim Update" at bounding box center [498, 291] width 263 height 27
type input "**********"
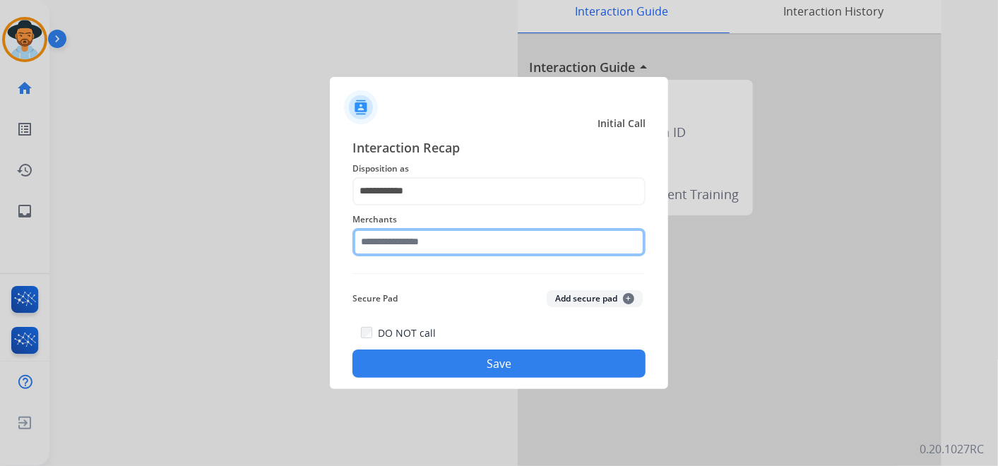
click at [452, 240] on input "text" at bounding box center [498, 242] width 293 height 28
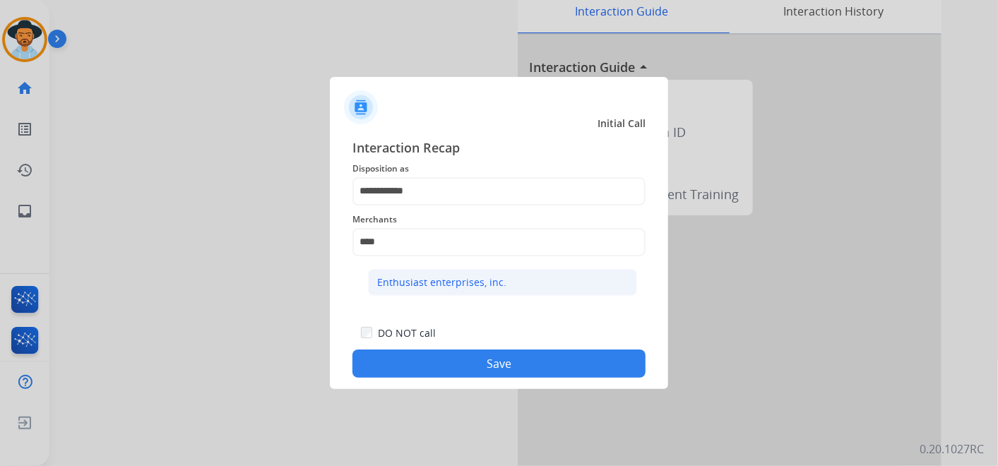
click at [509, 285] on li "Enthusiast enterprises, inc." at bounding box center [502, 282] width 269 height 27
type input "**********"
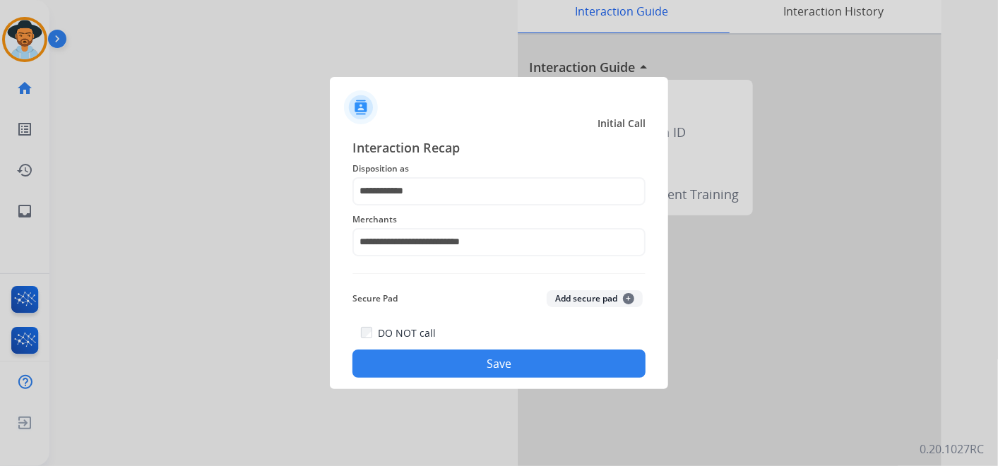
click at [496, 363] on button "Save" at bounding box center [498, 364] width 293 height 28
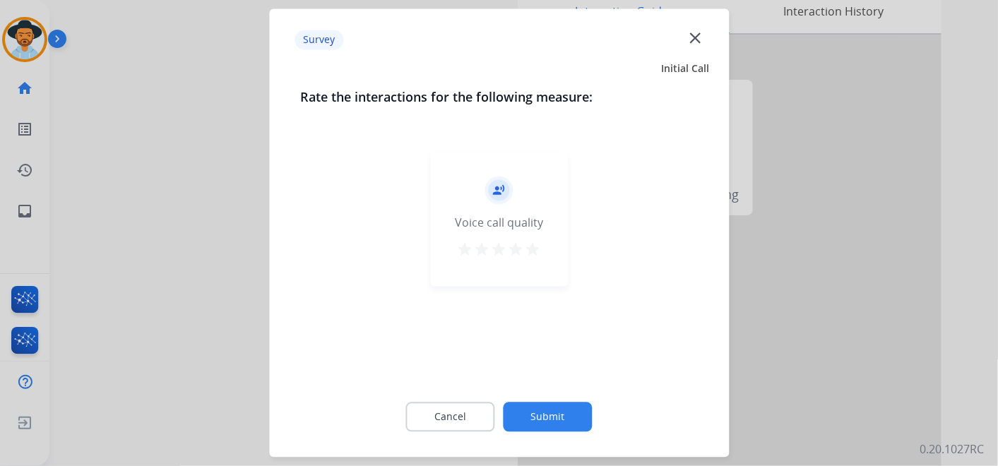
click at [534, 252] on mat-icon "star" at bounding box center [533, 250] width 17 height 17
click at [554, 411] on button "Submit" at bounding box center [548, 418] width 89 height 30
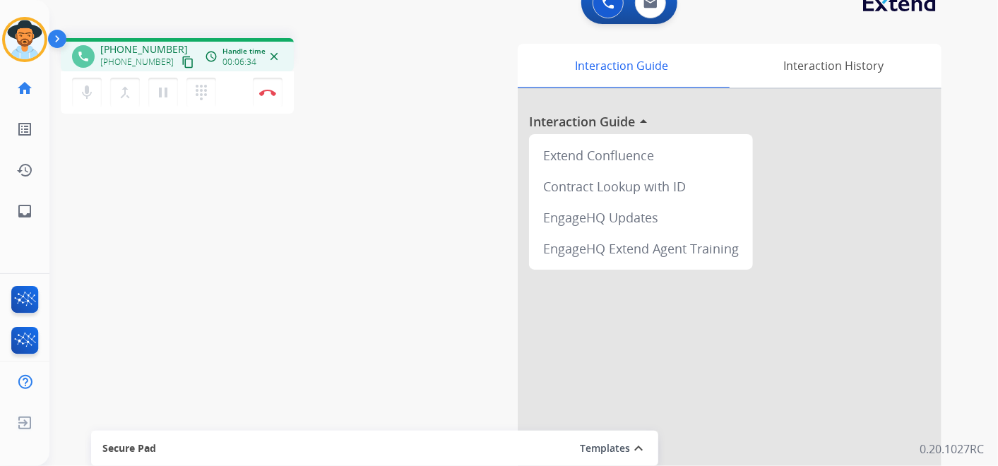
scroll to position [0, 0]
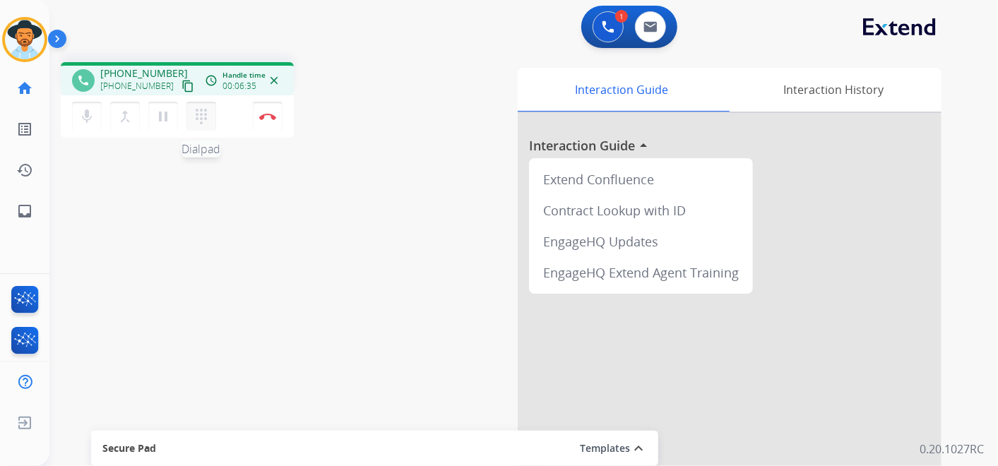
click at [205, 111] on mat-icon "dialpad" at bounding box center [201, 116] width 17 height 17
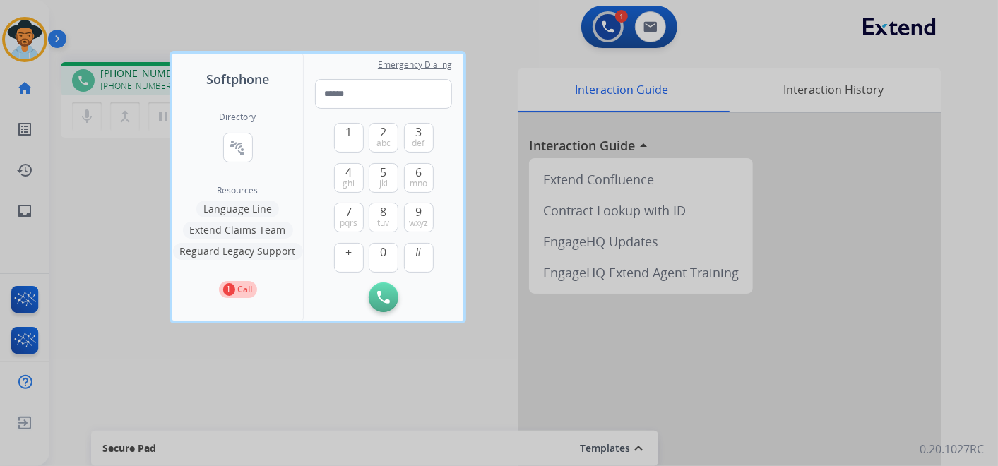
click at [385, 20] on div at bounding box center [499, 233] width 998 height 466
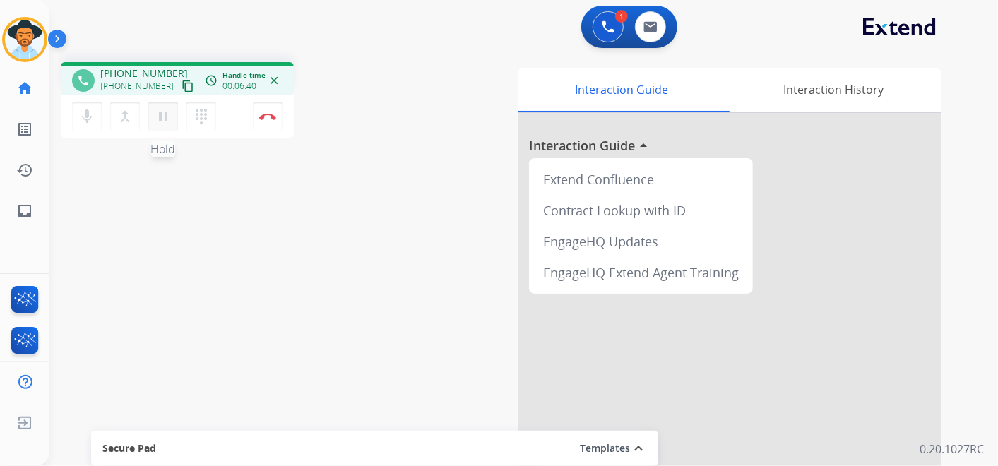
click at [165, 115] on mat-icon "pause" at bounding box center [163, 116] width 17 height 17
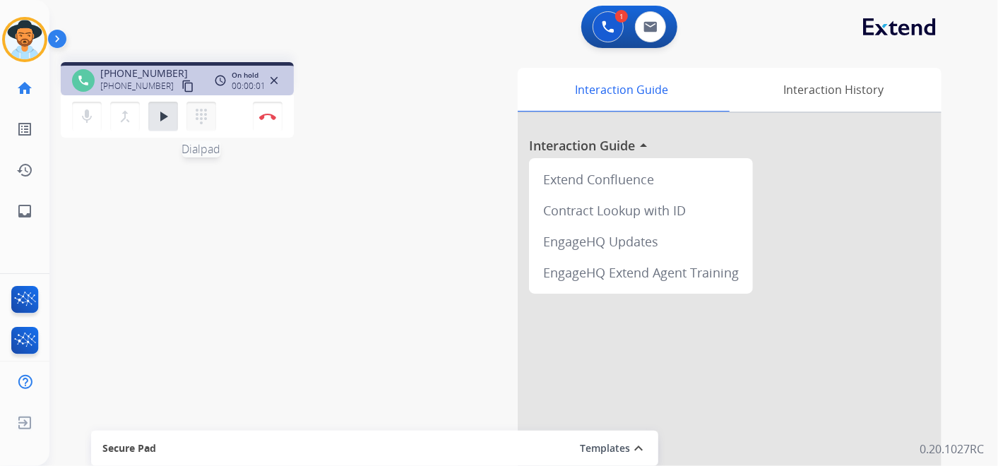
click at [199, 117] on mat-icon "dialpad" at bounding box center [201, 116] width 17 height 17
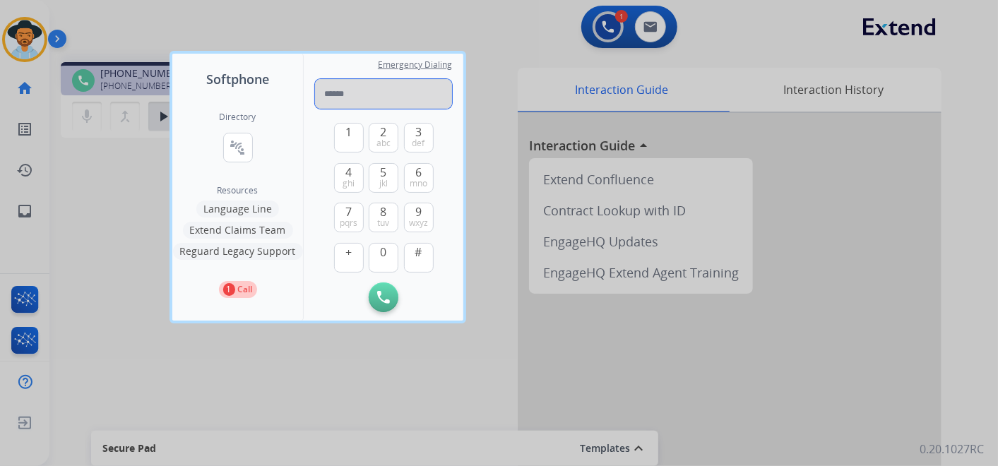
click at [347, 107] on input "tel" at bounding box center [383, 94] width 137 height 30
paste input "**********"
type input "**********"
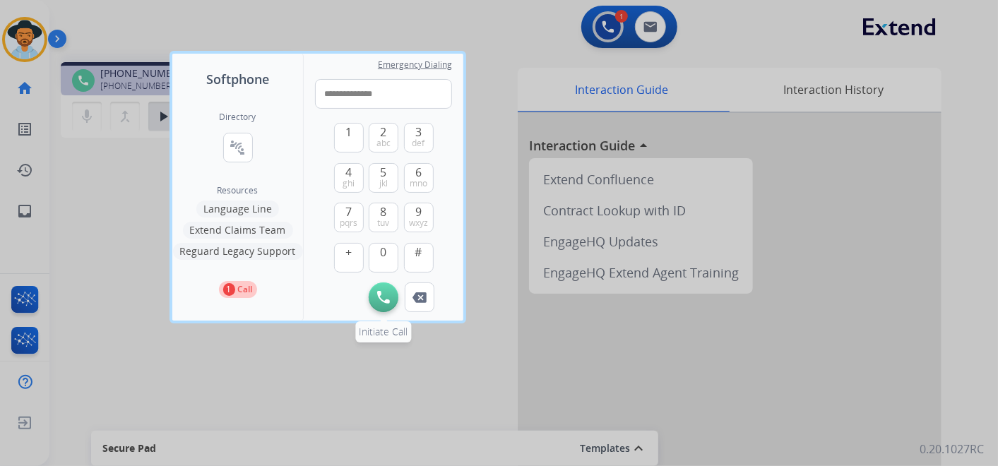
click at [384, 290] on button "Initiate Call" at bounding box center [384, 297] width 30 height 30
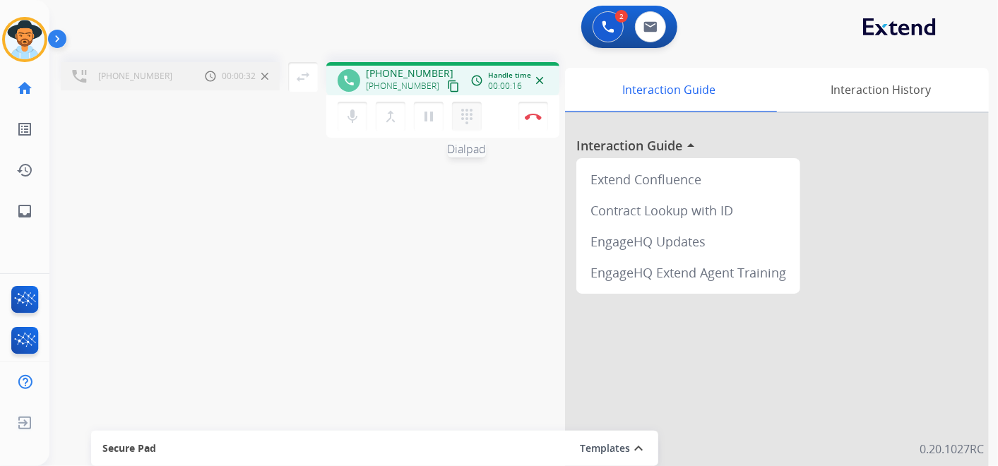
click at [466, 118] on mat-icon "dialpad" at bounding box center [466, 116] width 17 height 17
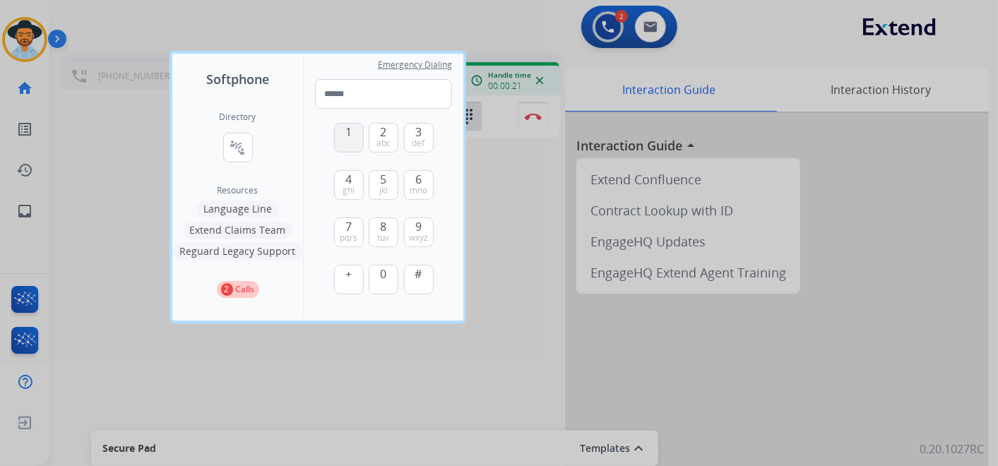
click at [347, 131] on span "1" at bounding box center [348, 132] width 6 height 17
click at [382, 136] on span "2" at bounding box center [384, 132] width 6 height 17
type input "**"
click at [376, 22] on div at bounding box center [499, 233] width 998 height 466
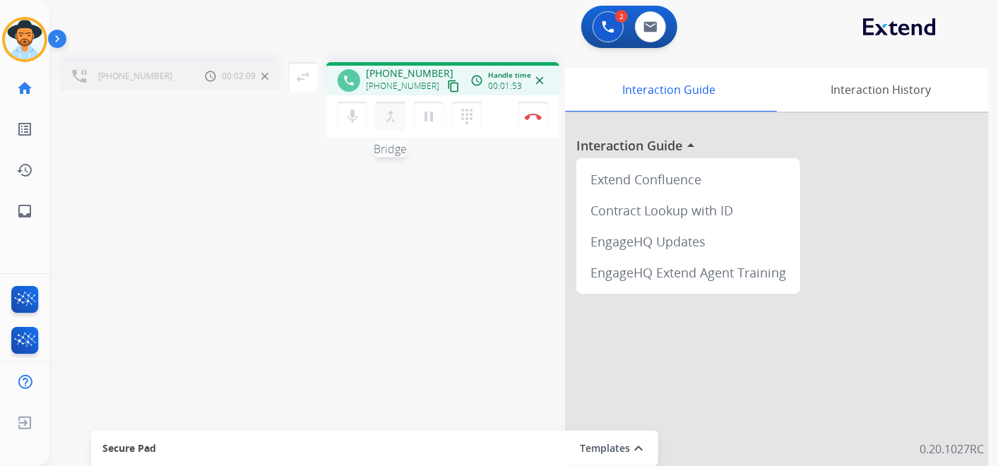
click at [389, 117] on mat-icon "merge_type" at bounding box center [390, 116] width 17 height 17
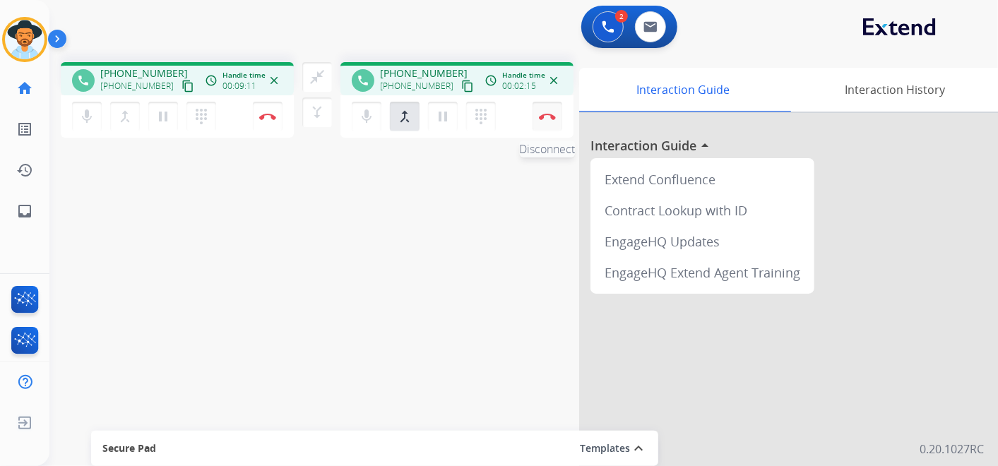
click at [282, 110] on button "Disconnect" at bounding box center [268, 117] width 30 height 30
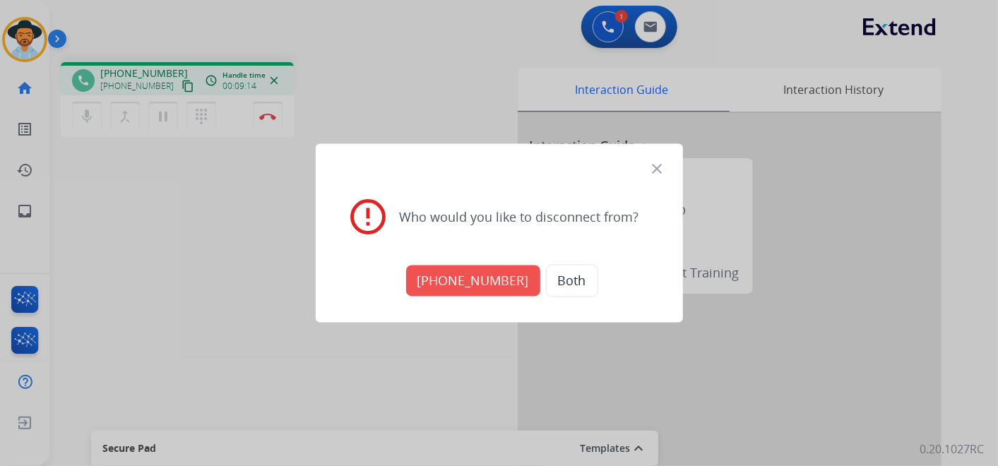
click at [653, 165] on mat-icon "close" at bounding box center [657, 169] width 17 height 17
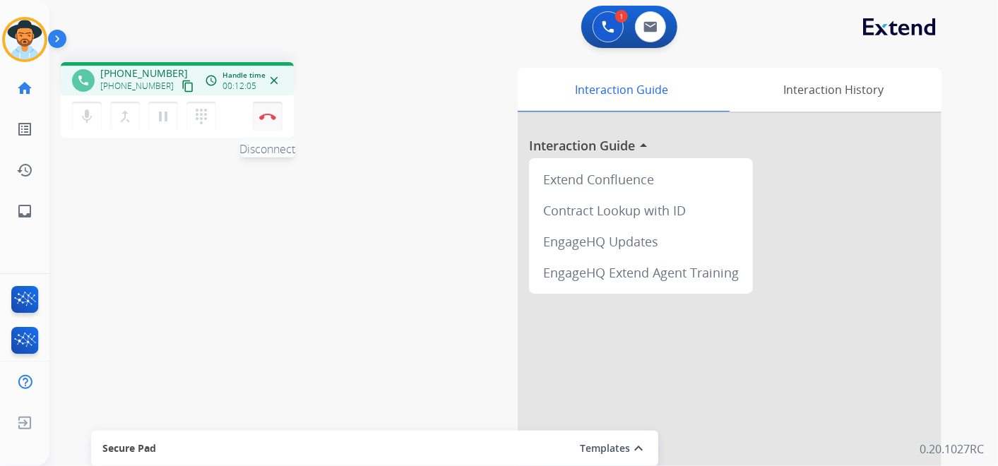
click at [264, 114] on img at bounding box center [267, 116] width 17 height 7
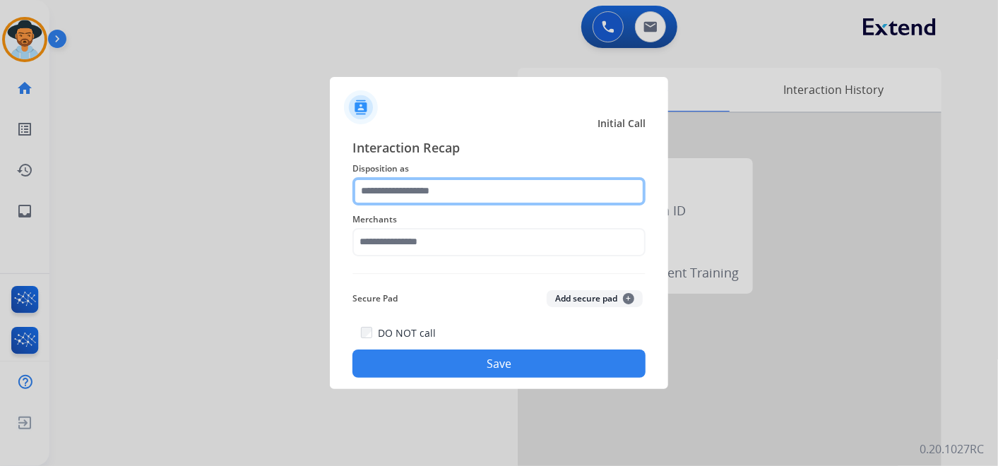
click at [418, 191] on input "text" at bounding box center [498, 191] width 293 height 28
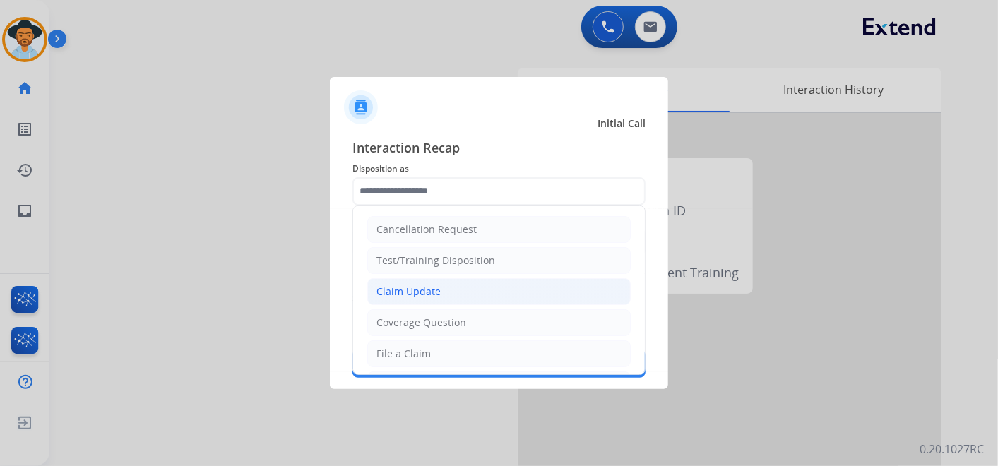
click at [436, 287] on div "Claim Update" at bounding box center [408, 292] width 64 height 14
type input "**********"
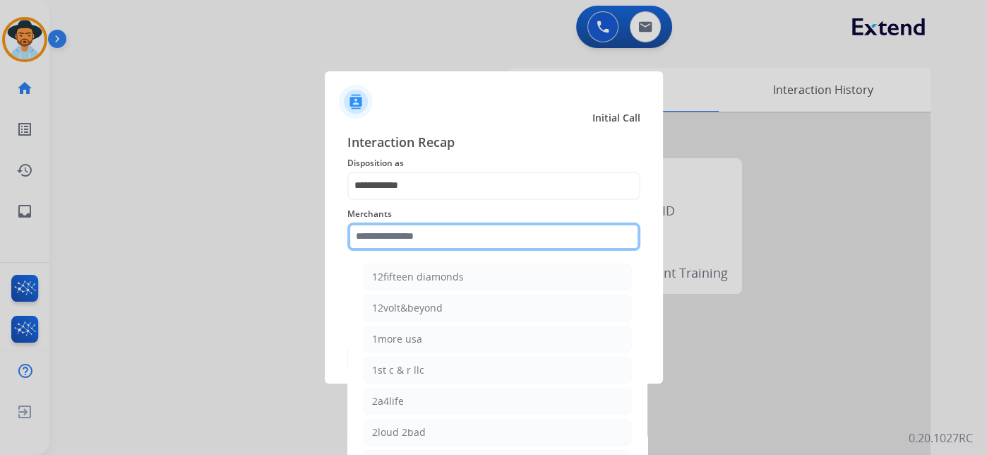
click at [397, 244] on input "text" at bounding box center [493, 236] width 293 height 28
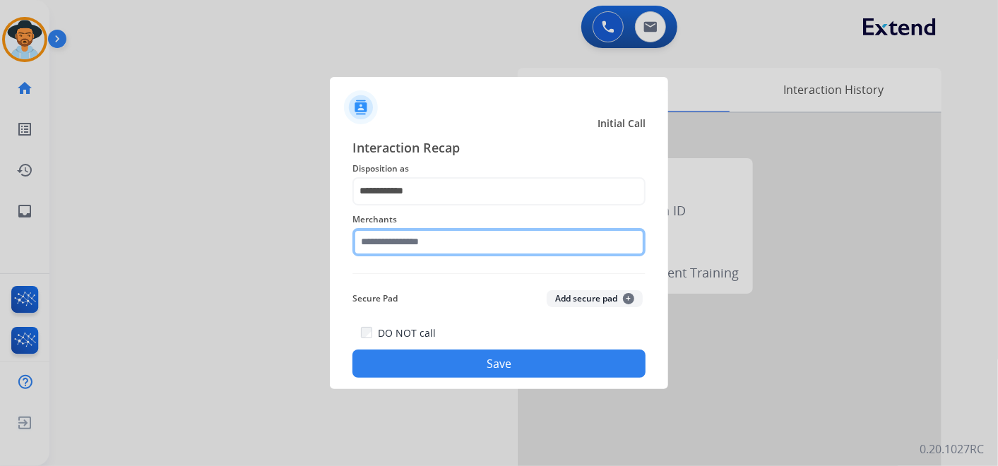
click at [443, 248] on input "text" at bounding box center [498, 242] width 293 height 28
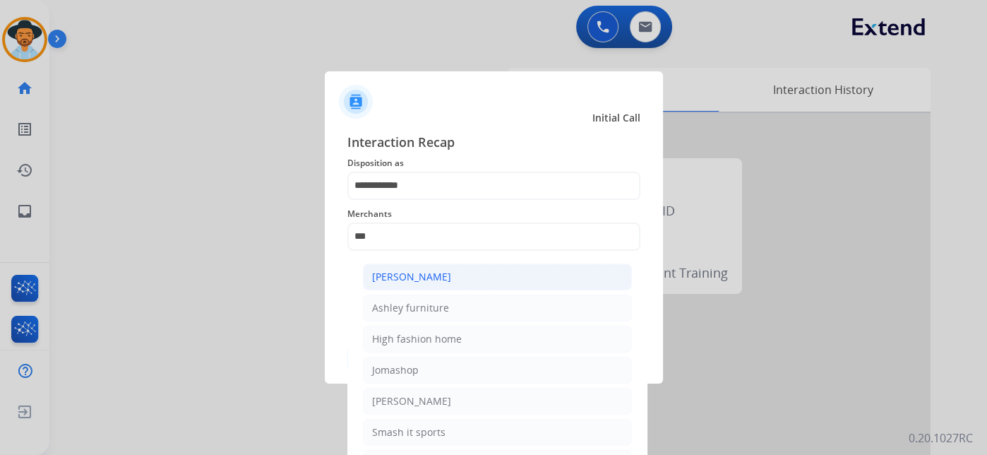
click at [466, 275] on li "[PERSON_NAME]" at bounding box center [497, 276] width 269 height 27
type input "**********"
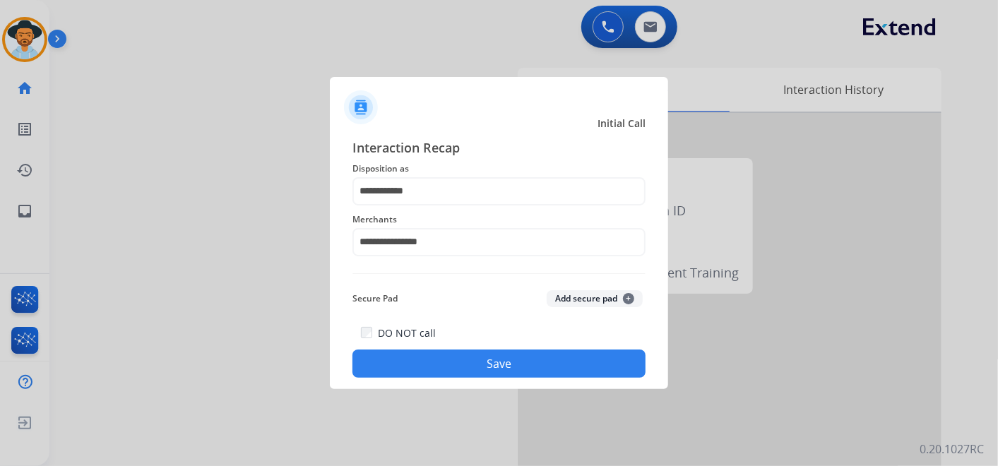
click at [496, 357] on button "Save" at bounding box center [498, 364] width 293 height 28
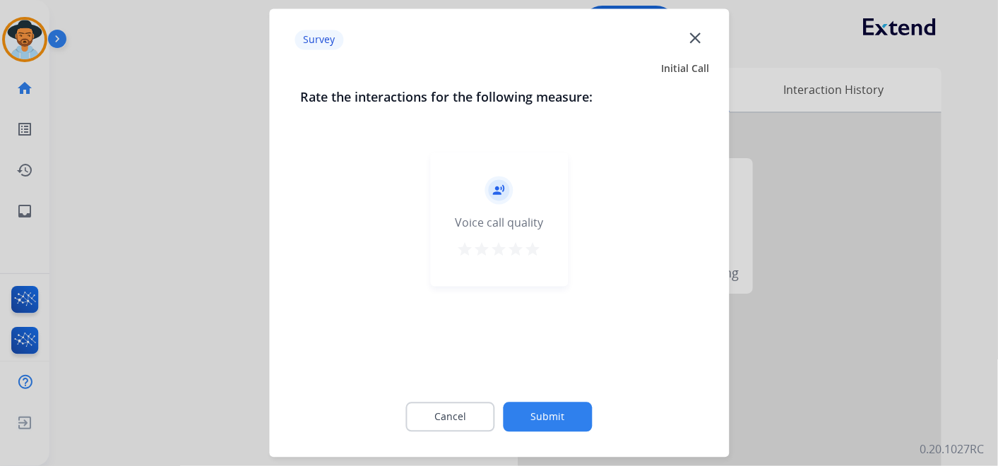
click at [528, 250] on mat-icon "star" at bounding box center [533, 250] width 17 height 17
click at [549, 417] on button "Submit" at bounding box center [548, 418] width 89 height 30
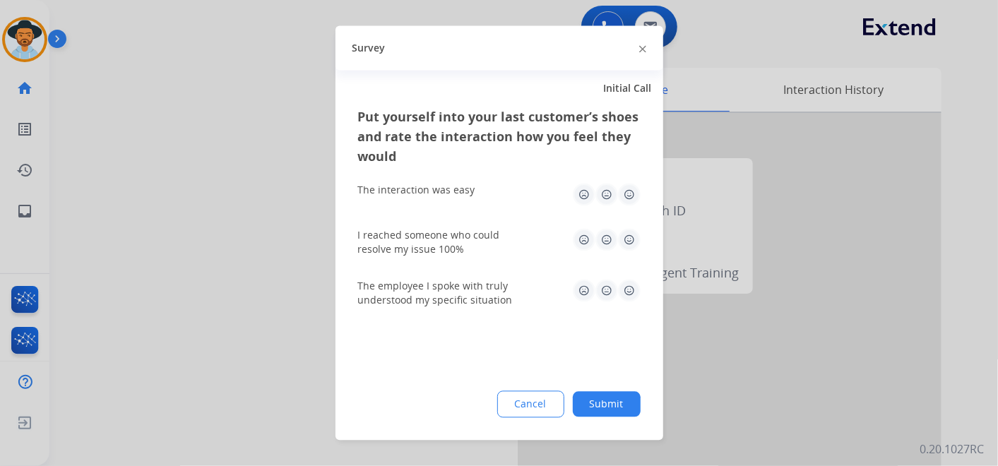
click at [633, 189] on img at bounding box center [629, 195] width 23 height 23
click at [626, 239] on img at bounding box center [629, 240] width 23 height 23
click at [631, 290] on img at bounding box center [629, 291] width 23 height 23
click at [626, 410] on button "Submit" at bounding box center [607, 404] width 68 height 25
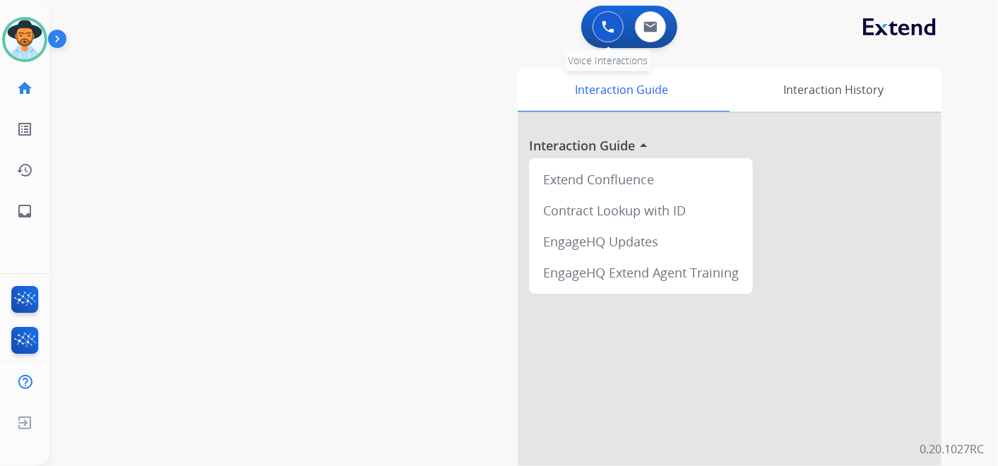
click at [608, 26] on img at bounding box center [608, 26] width 13 height 13
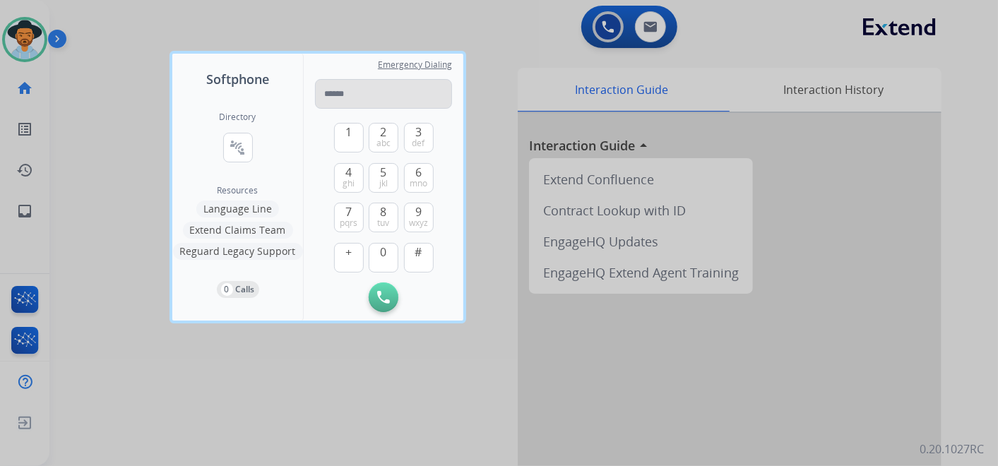
click at [355, 90] on input "tel" at bounding box center [383, 94] width 137 height 30
type input "**********"
click at [380, 297] on img at bounding box center [383, 297] width 13 height 13
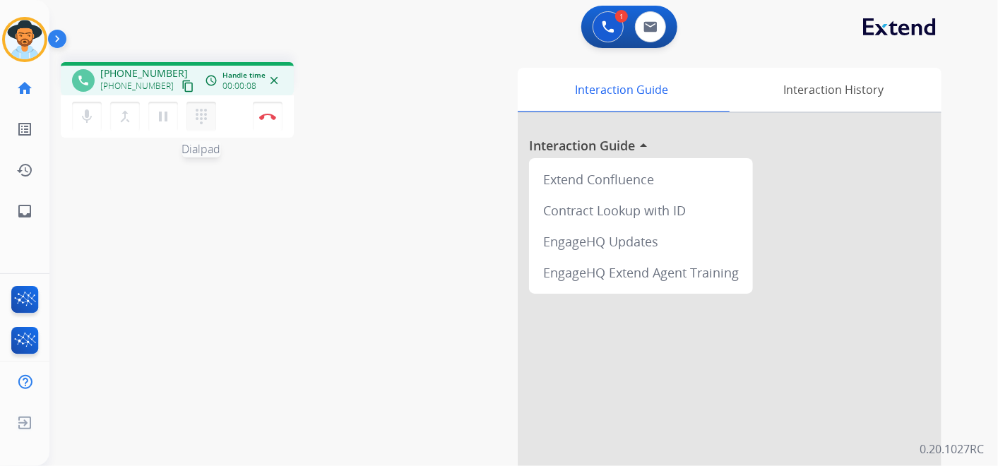
click at [198, 121] on mat-icon "dialpad" at bounding box center [201, 116] width 17 height 17
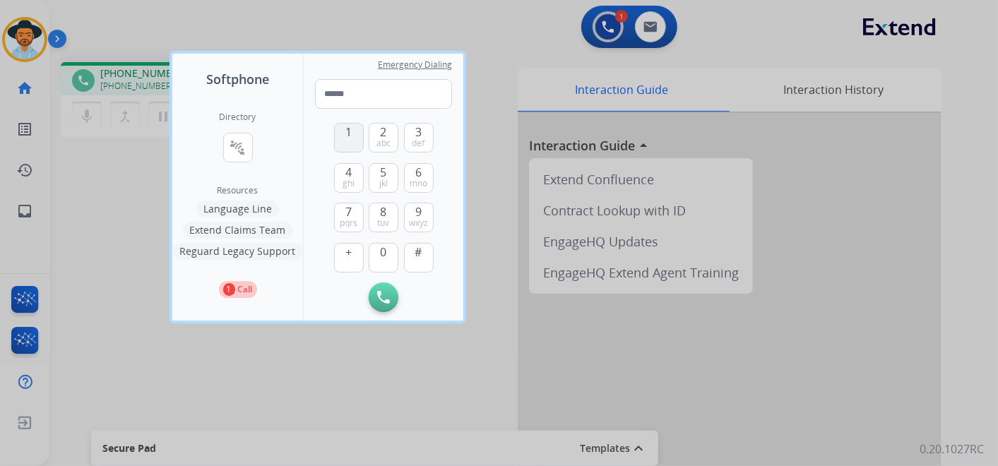
click at [350, 136] on span "1" at bounding box center [348, 132] width 6 height 17
click at [381, 138] on span "abc" at bounding box center [383, 143] width 14 height 11
type input "**"
click at [381, 298] on img at bounding box center [383, 297] width 13 height 13
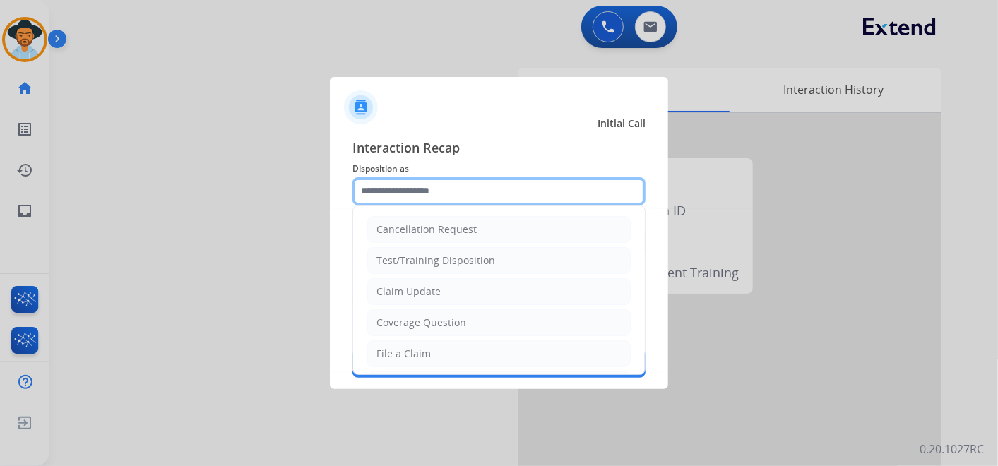
click at [477, 182] on input "text" at bounding box center [498, 191] width 293 height 28
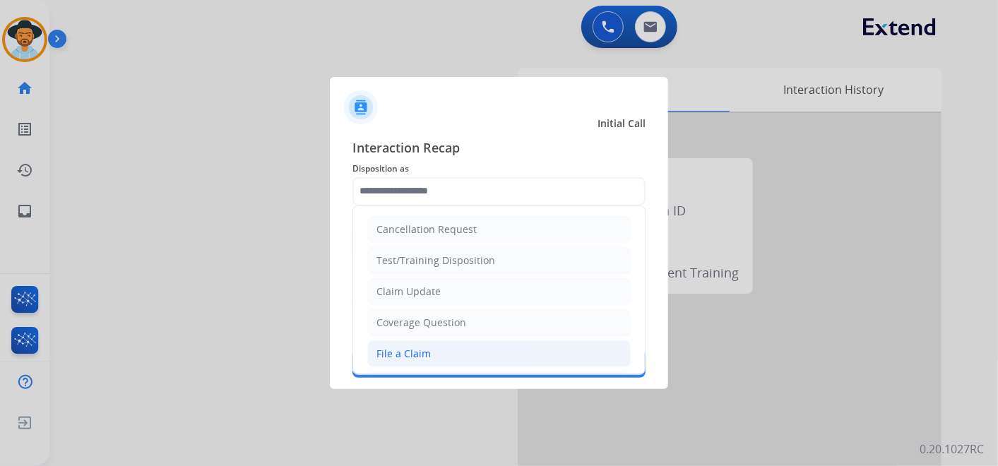
click at [434, 351] on li "File a Claim" at bounding box center [498, 353] width 263 height 27
type input "**********"
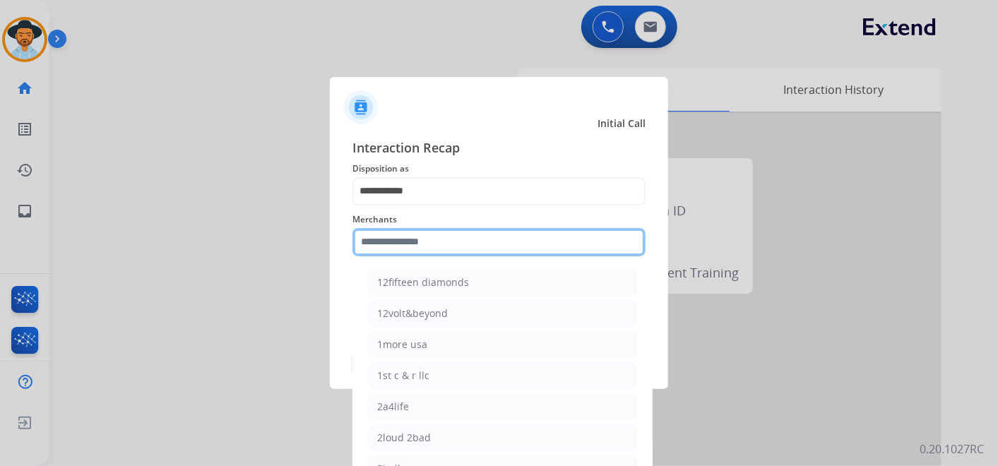
click at [453, 243] on input "text" at bounding box center [498, 242] width 293 height 28
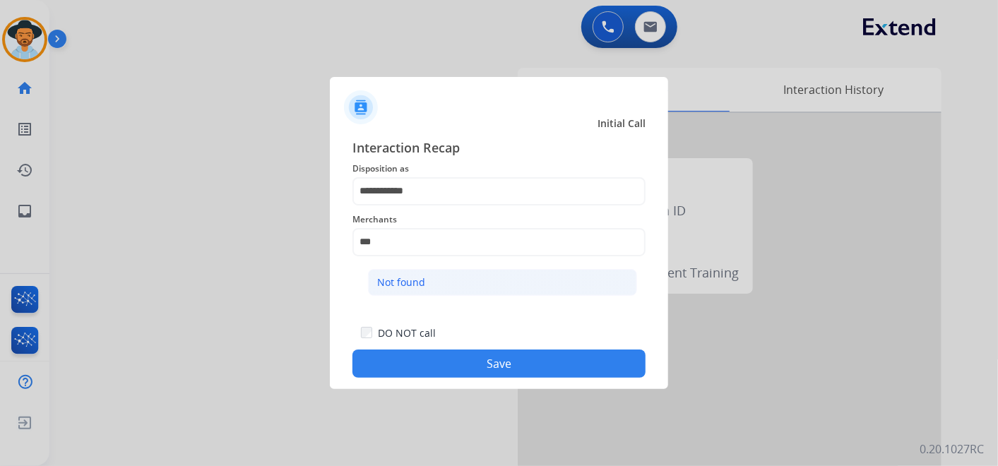
click at [535, 279] on li "Not found" at bounding box center [502, 282] width 269 height 27
type input "*********"
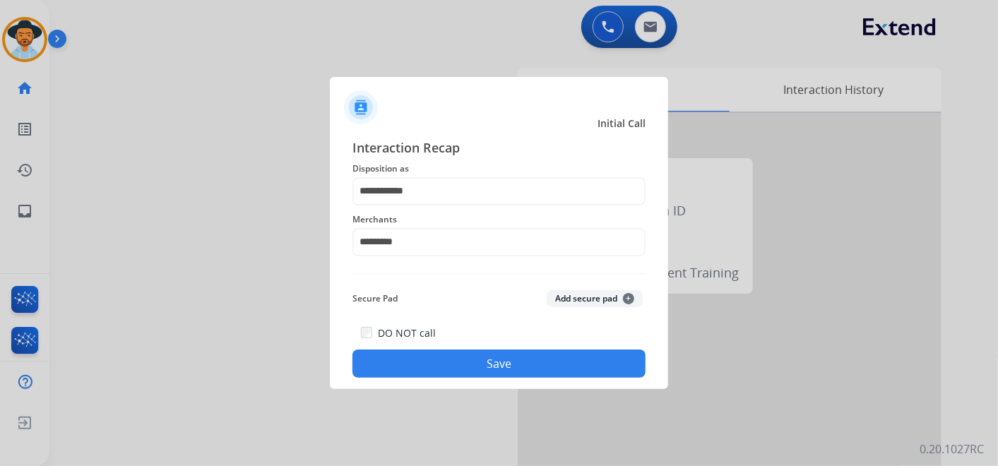
click at [537, 364] on button "Save" at bounding box center [498, 364] width 293 height 28
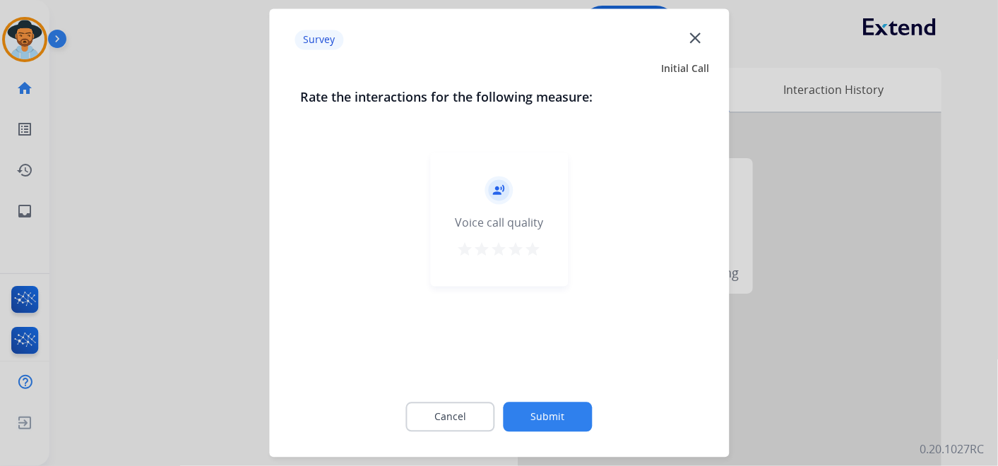
click at [535, 249] on mat-icon "star" at bounding box center [533, 250] width 17 height 17
click at [549, 411] on button "Submit" at bounding box center [548, 418] width 89 height 30
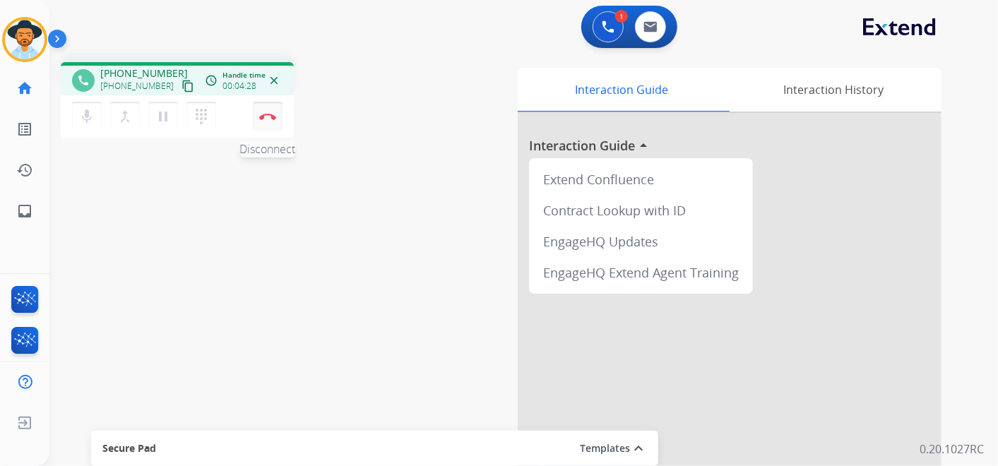
click at [270, 114] on img at bounding box center [267, 116] width 17 height 7
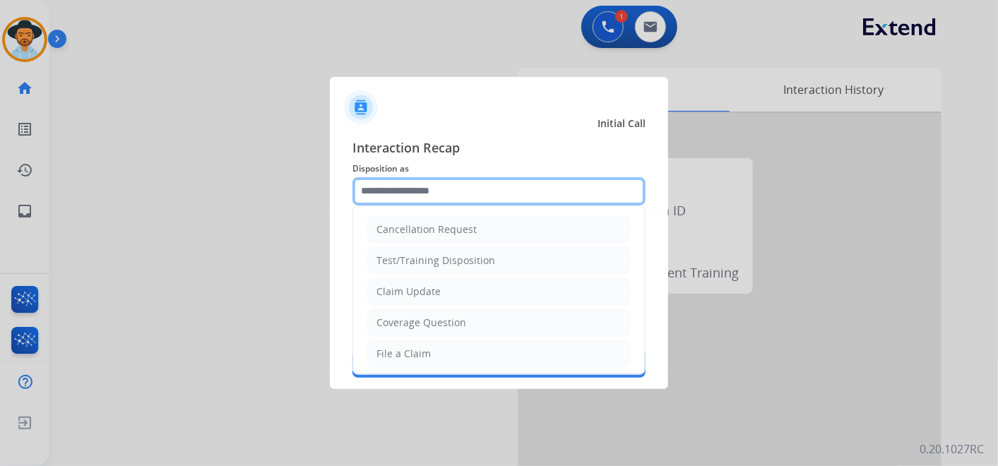
click at [443, 187] on input "text" at bounding box center [498, 191] width 293 height 28
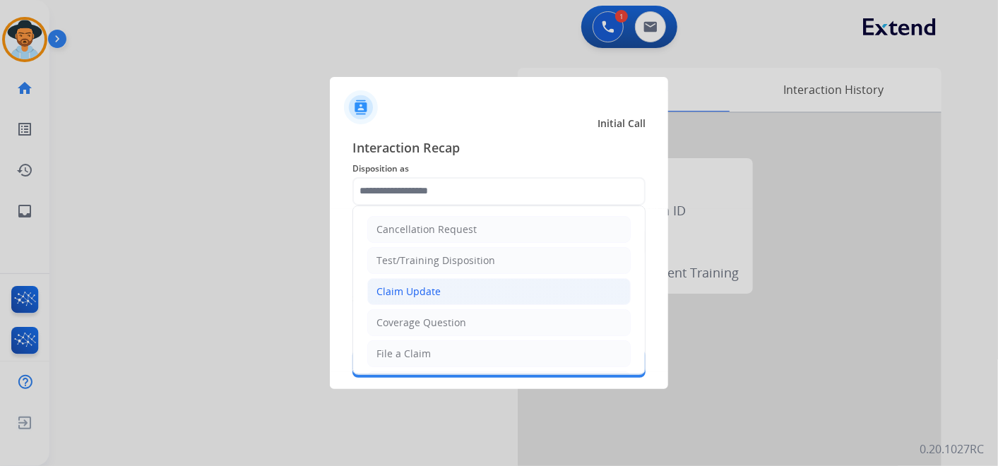
click at [452, 288] on li "Claim Update" at bounding box center [498, 291] width 263 height 27
type input "**********"
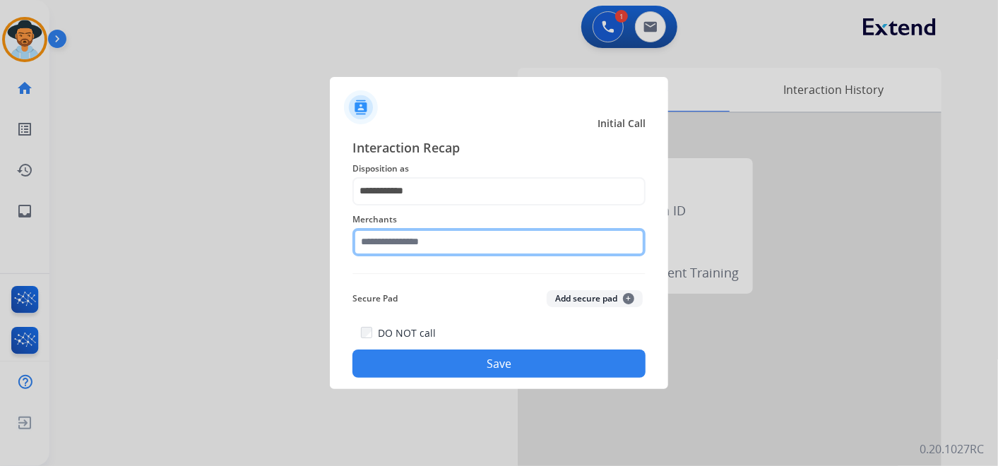
click at [443, 238] on input "text" at bounding box center [498, 242] width 293 height 28
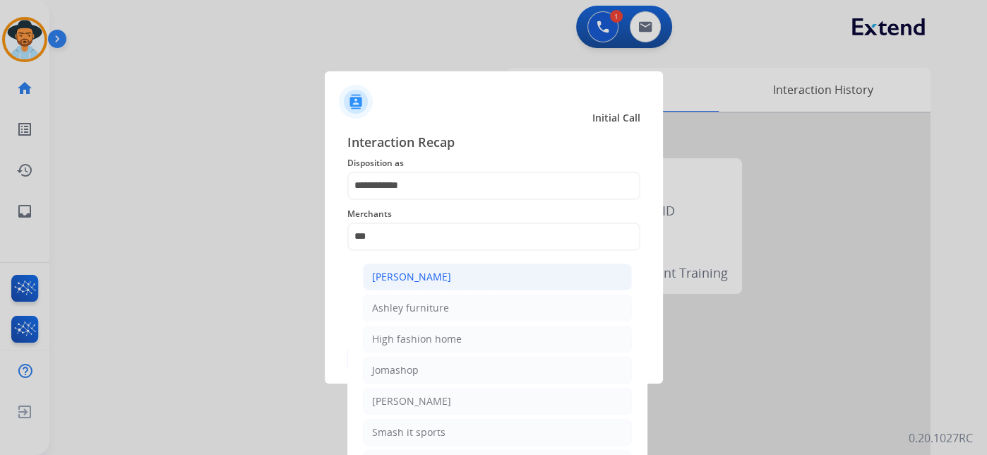
click at [452, 272] on li "[PERSON_NAME]" at bounding box center [497, 276] width 269 height 27
type input "**********"
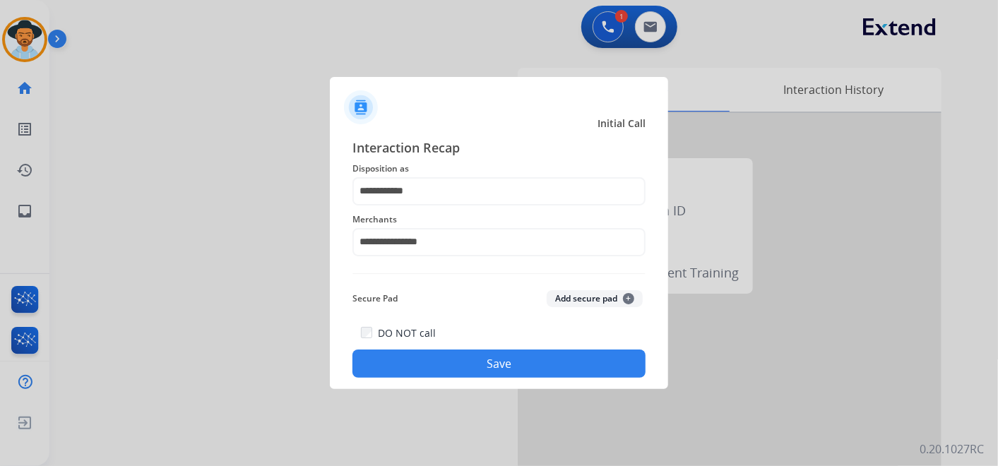
click at [520, 367] on button "Save" at bounding box center [498, 364] width 293 height 28
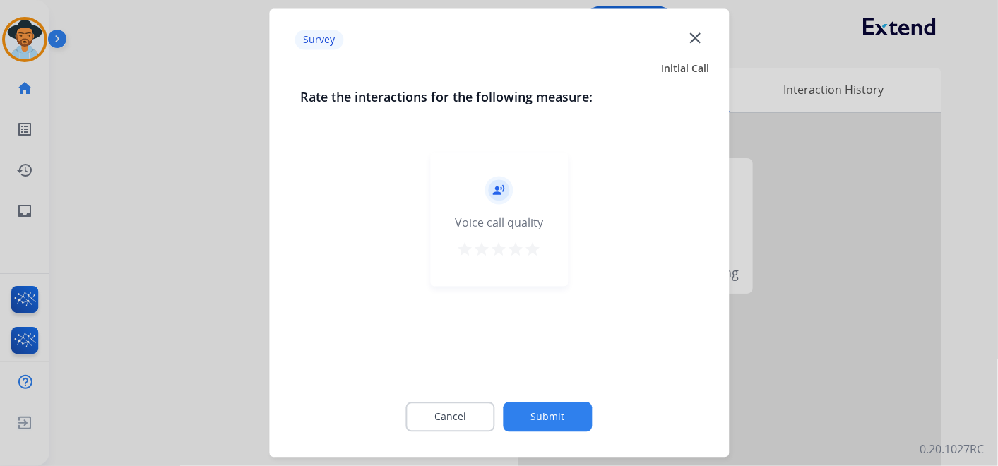
click at [532, 247] on mat-icon "star" at bounding box center [533, 250] width 17 height 17
click at [556, 414] on button "Submit" at bounding box center [548, 418] width 89 height 30
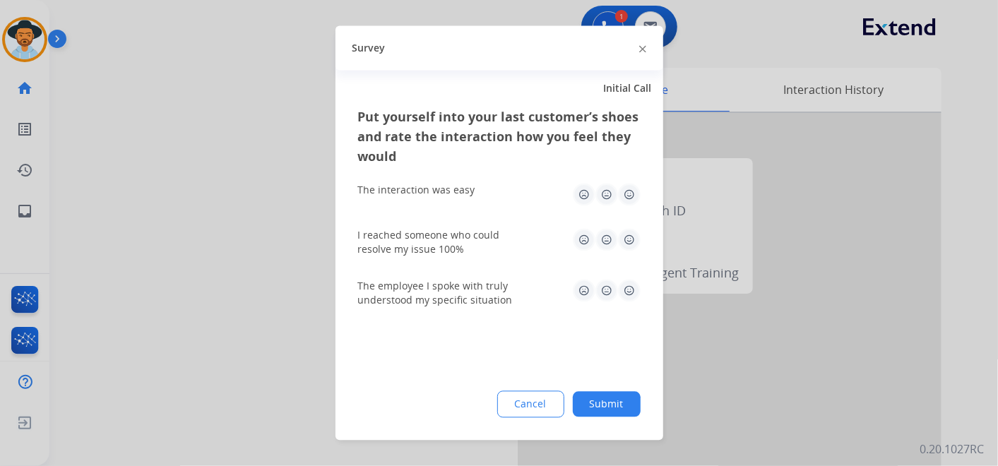
click at [628, 195] on img at bounding box center [629, 195] width 23 height 23
click at [629, 236] on img at bounding box center [629, 240] width 23 height 23
click at [628, 287] on img at bounding box center [629, 291] width 23 height 23
click at [614, 397] on button "Submit" at bounding box center [607, 404] width 68 height 25
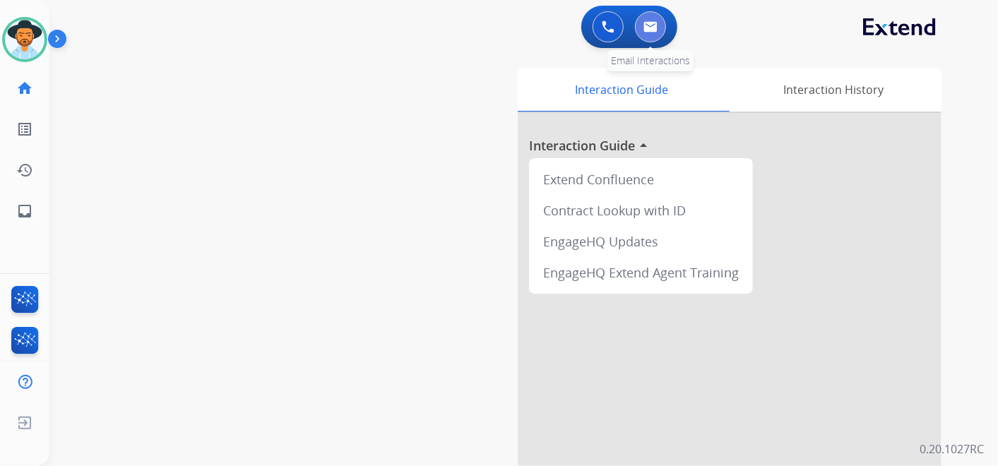
click at [647, 20] on button at bounding box center [650, 26] width 31 height 31
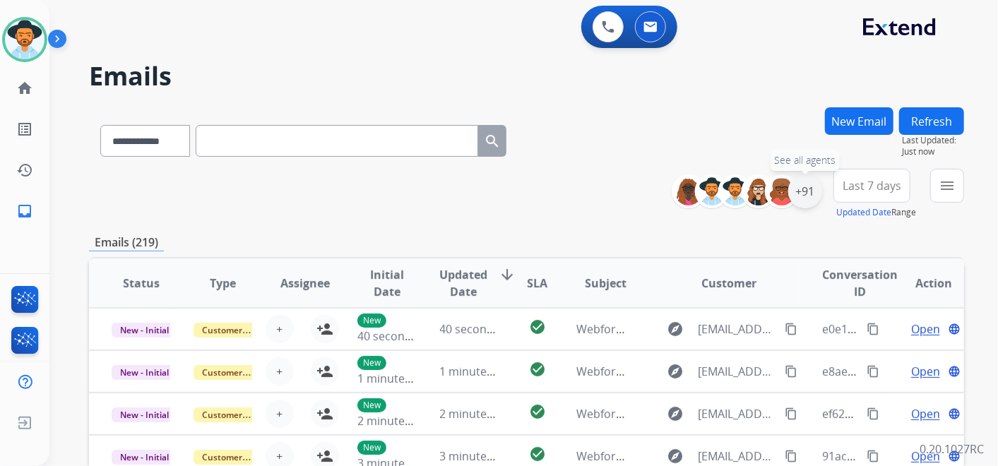
click at [806, 196] on div "+91" at bounding box center [805, 191] width 34 height 34
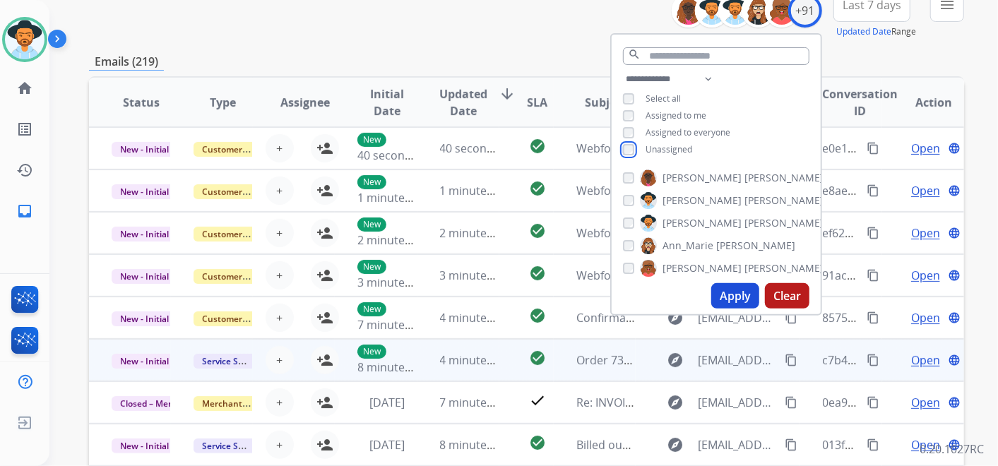
scroll to position [235, 0]
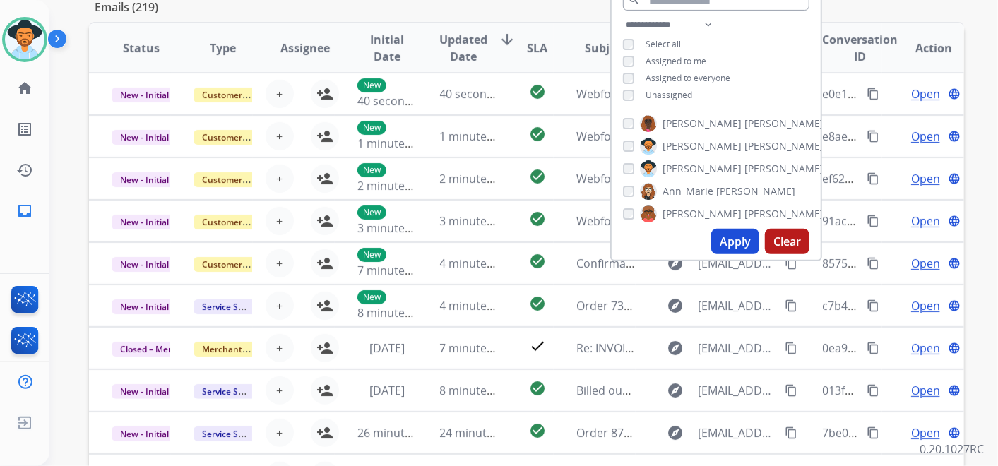
click at [734, 243] on button "Apply" at bounding box center [735, 241] width 48 height 25
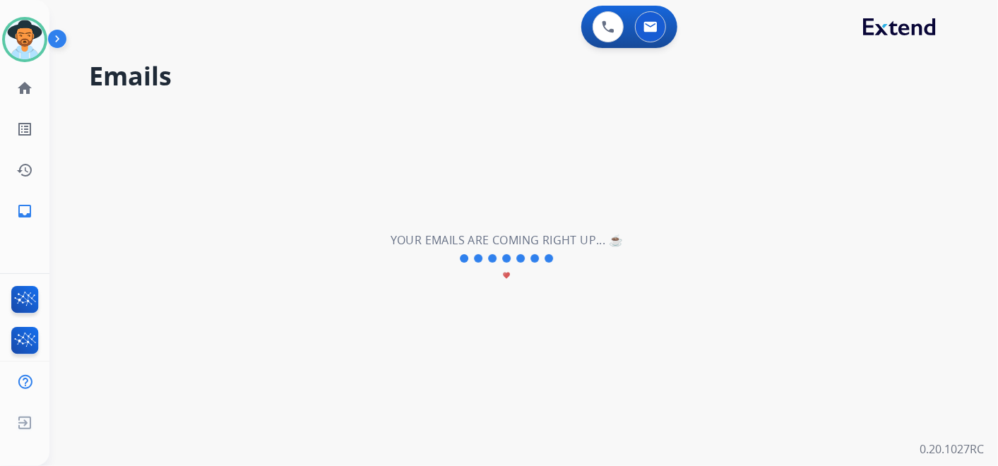
scroll to position [0, 0]
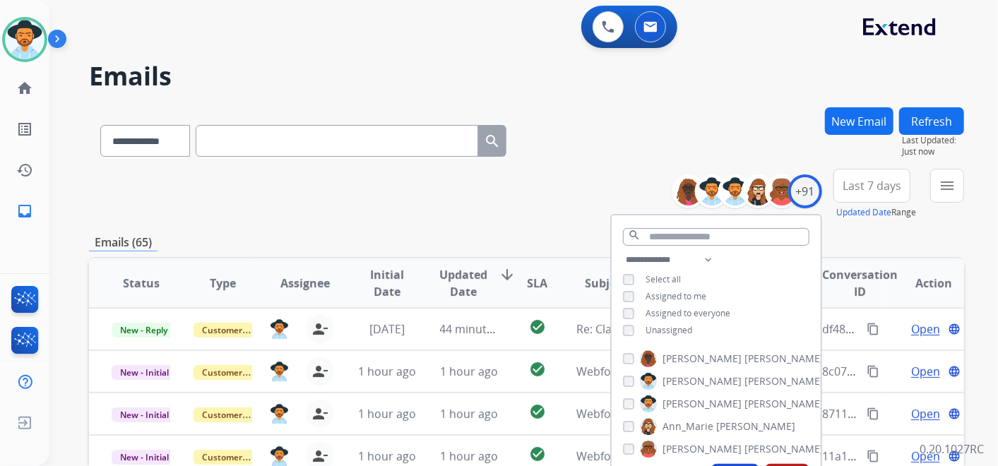
click at [853, 227] on div "**********" at bounding box center [526, 455] width 875 height 696
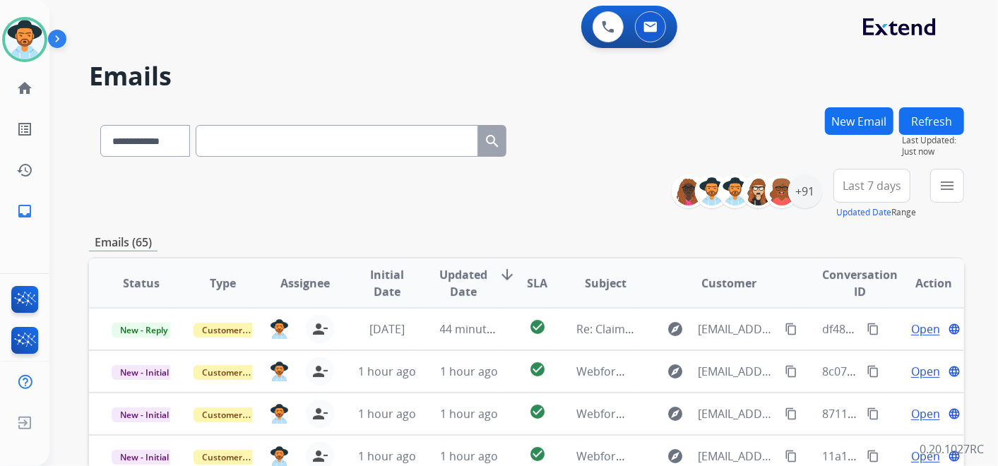
click at [881, 185] on span "Last 7 days" at bounding box center [871, 186] width 59 height 6
click at [859, 354] on div "Last 90 days" at bounding box center [867, 357] width 78 height 21
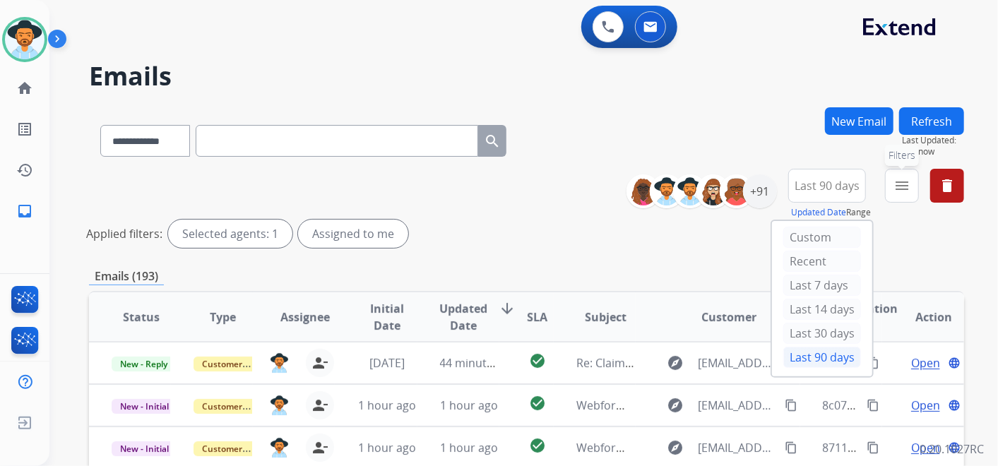
click at [900, 191] on mat-icon "menu" at bounding box center [901, 185] width 17 height 17
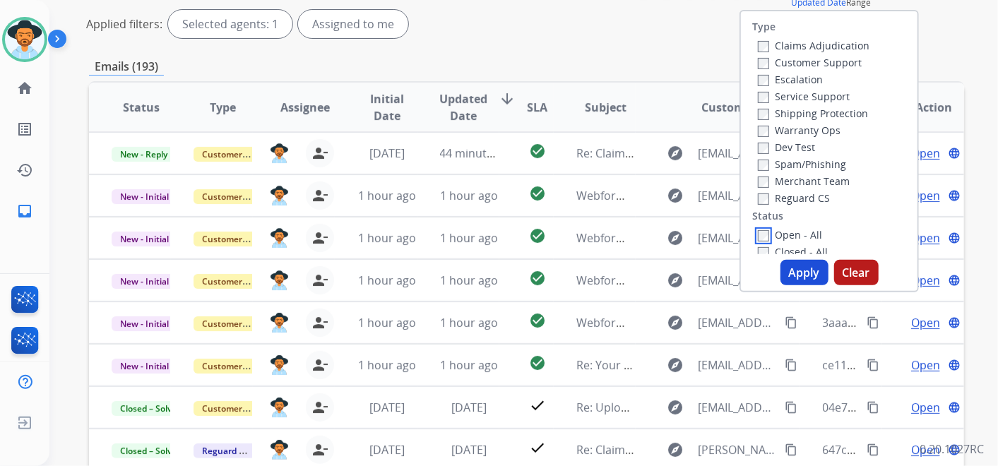
scroll to position [235, 0]
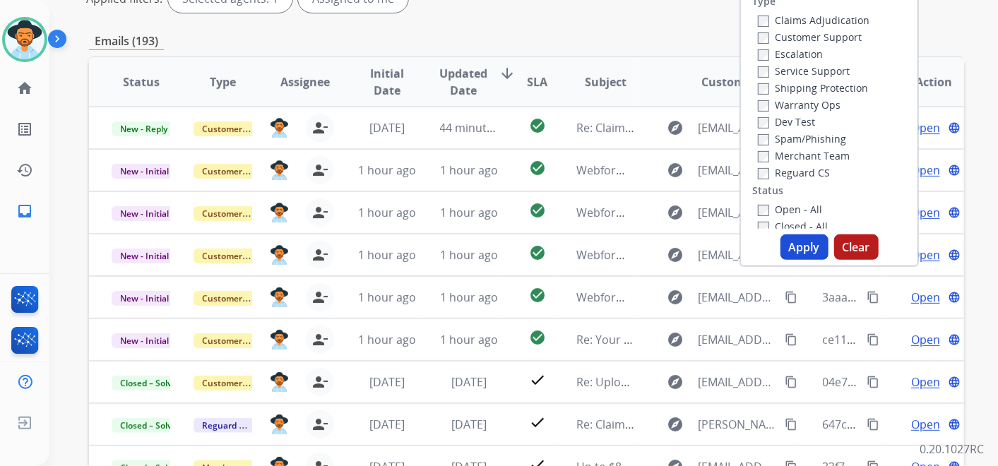
click at [795, 246] on button "Apply" at bounding box center [804, 246] width 48 height 25
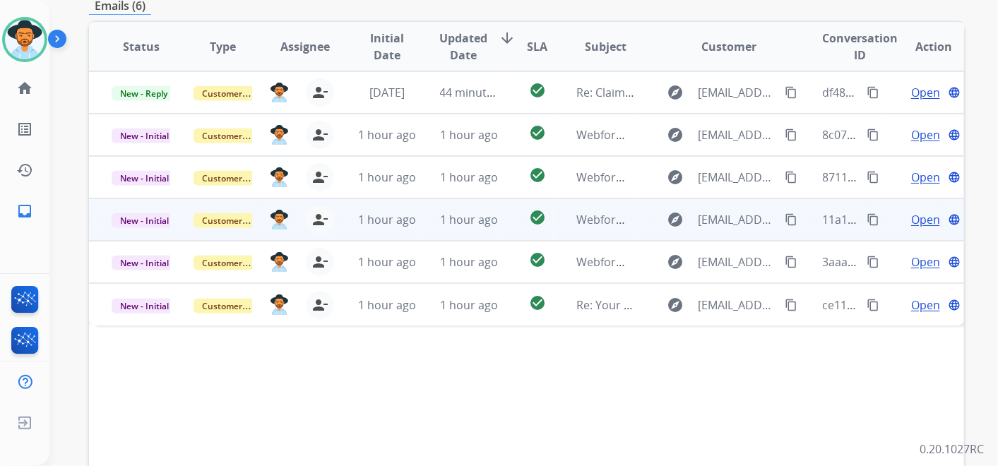
scroll to position [314, 0]
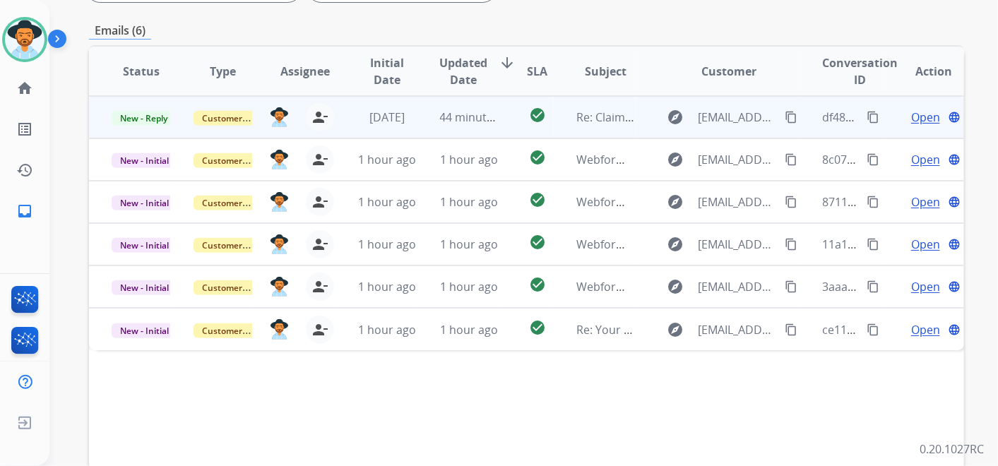
click at [866, 114] on mat-icon "content_copy" at bounding box center [872, 117] width 13 height 13
click at [911, 114] on span "Open" at bounding box center [925, 117] width 29 height 17
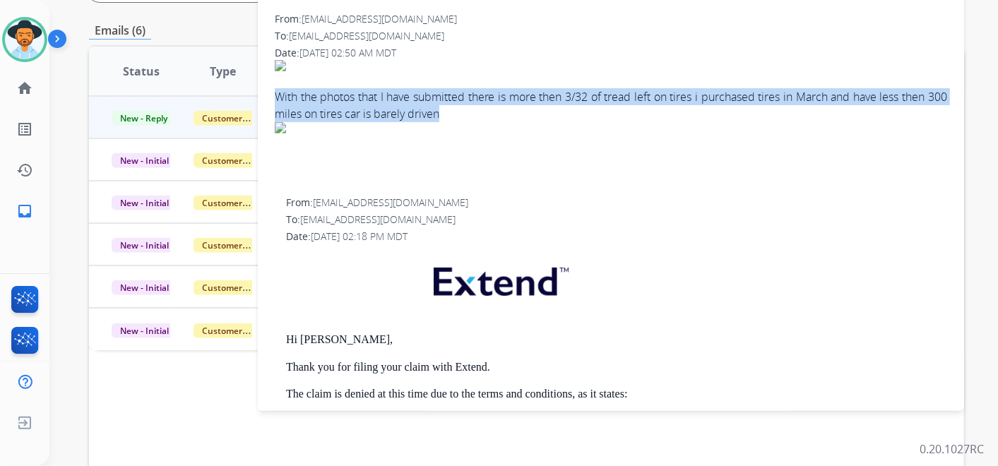
drag, startPoint x: 453, startPoint y: 112, endPoint x: 273, endPoint y: 95, distance: 181.6
copy div "With the photos that I have submitted there is more then 3/32 of tread left on …"
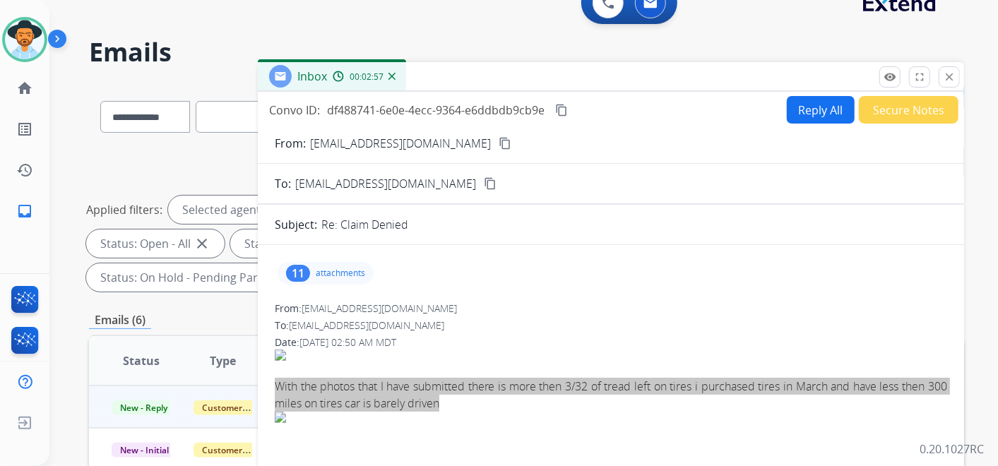
scroll to position [0, 0]
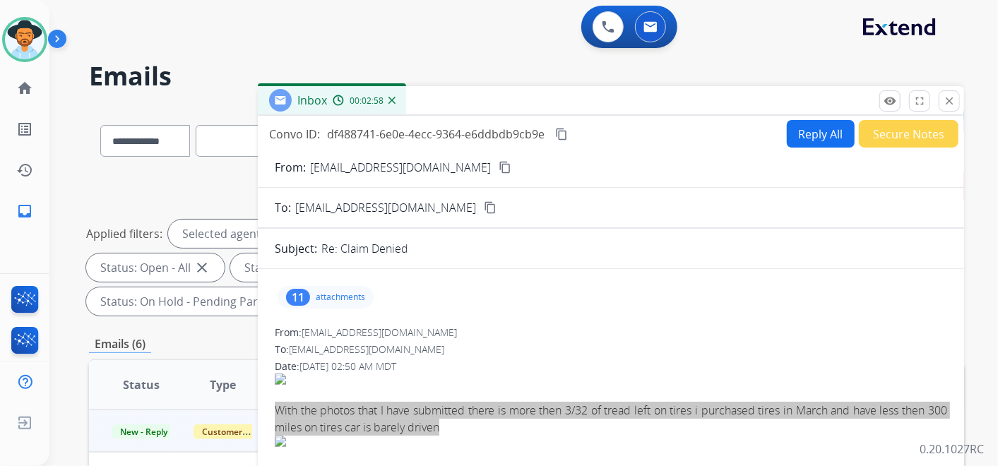
click at [902, 130] on button "Secure Notes" at bounding box center [909, 134] width 100 height 28
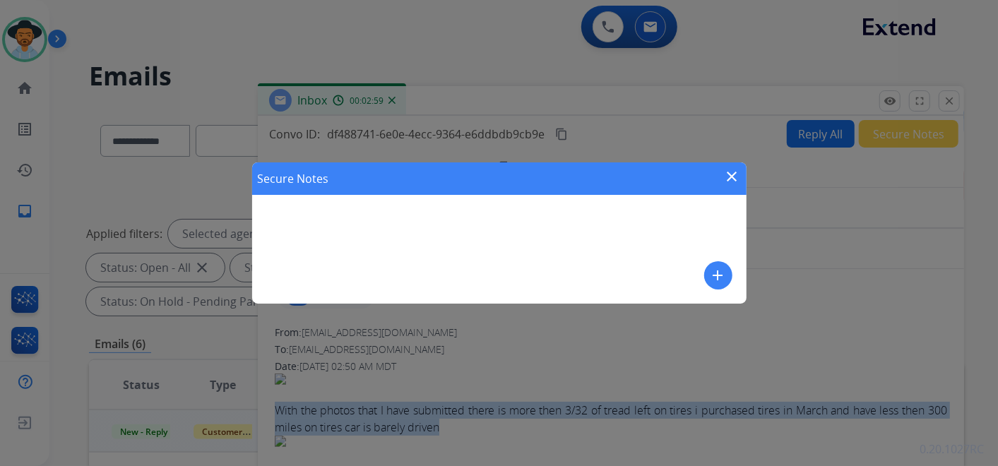
click at [718, 266] on button "add" at bounding box center [718, 275] width 28 height 28
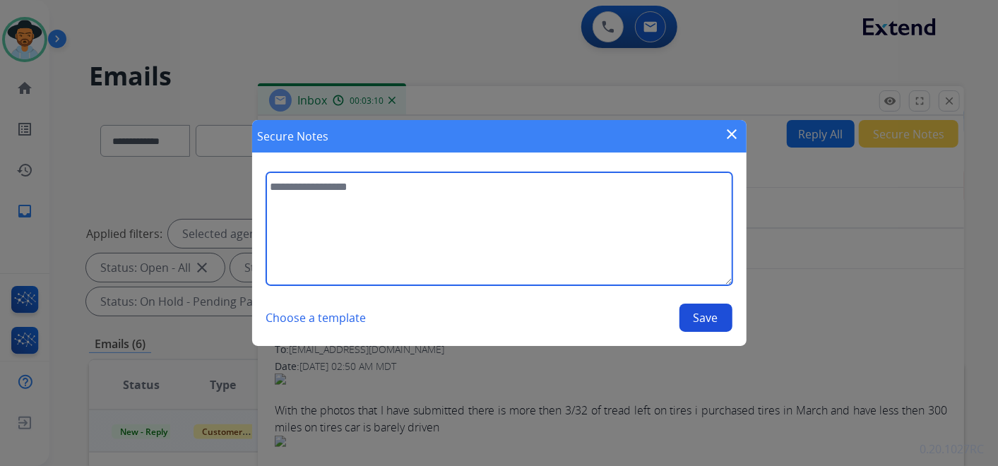
click at [363, 230] on textarea at bounding box center [499, 228] width 466 height 113
paste textarea "**********"
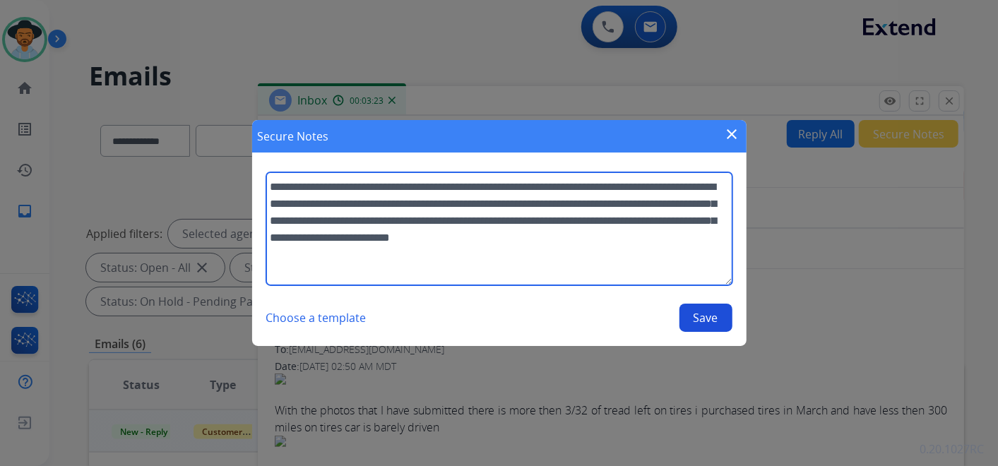
type textarea "**********"
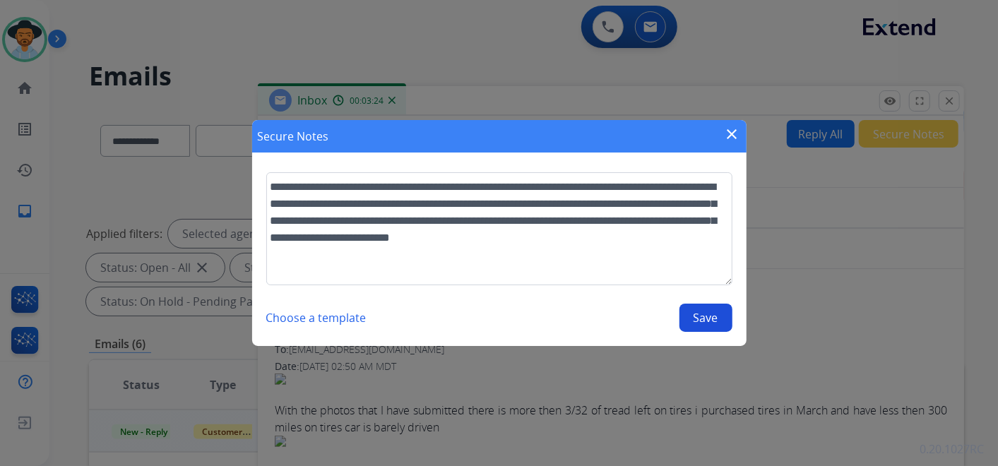
click at [702, 316] on button "Save" at bounding box center [705, 318] width 53 height 28
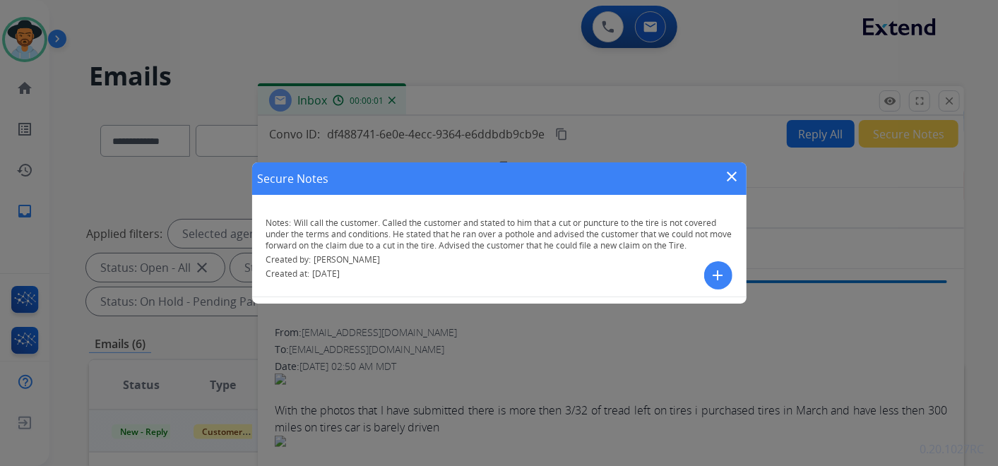
click at [729, 173] on mat-icon "close" at bounding box center [732, 176] width 17 height 17
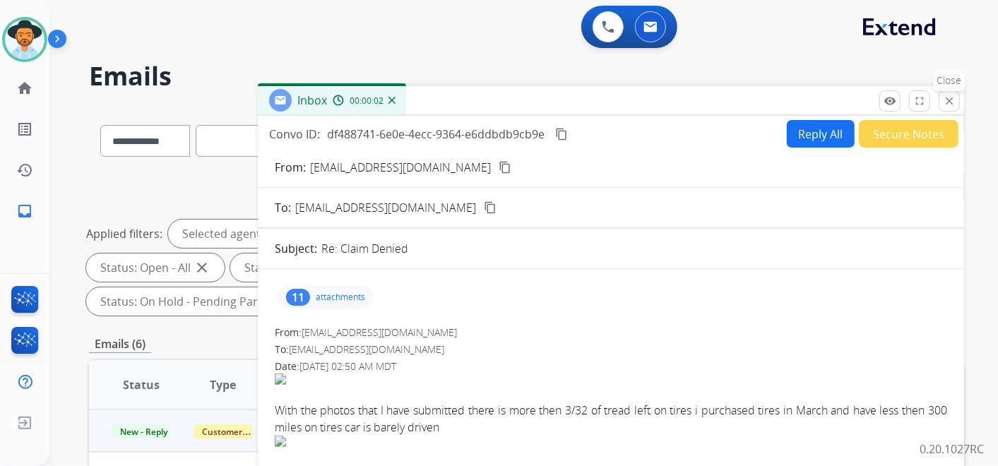
click at [954, 103] on mat-icon "close" at bounding box center [949, 101] width 13 height 13
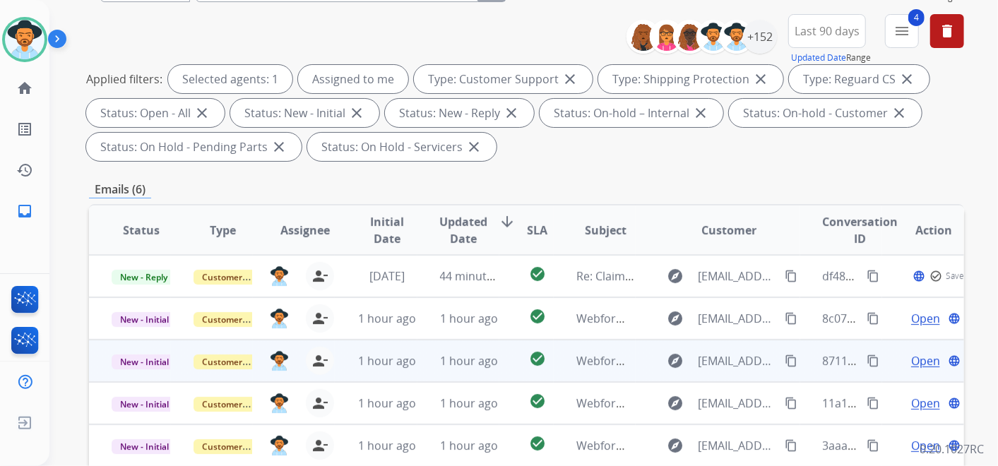
scroll to position [157, 0]
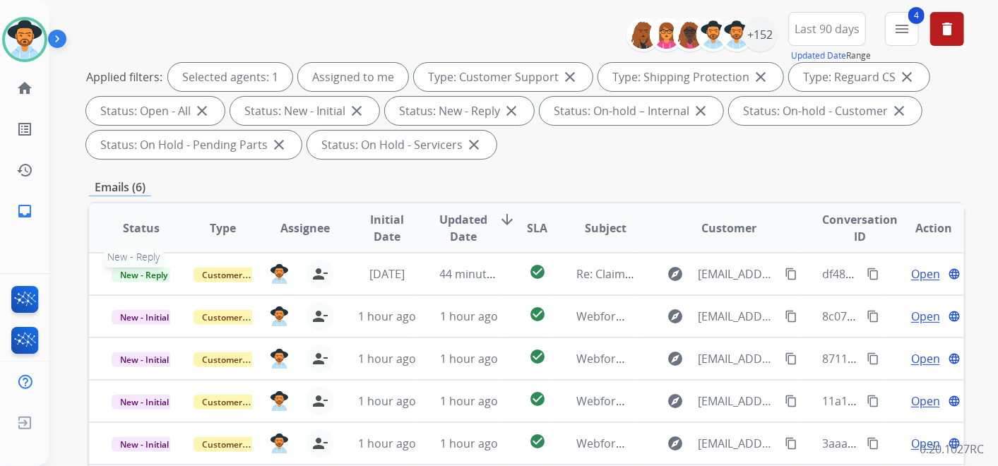
drag, startPoint x: 151, startPoint y: 278, endPoint x: 472, endPoint y: 167, distance: 339.2
click at [500, 169] on div "**********" at bounding box center [526, 350] width 875 height 798
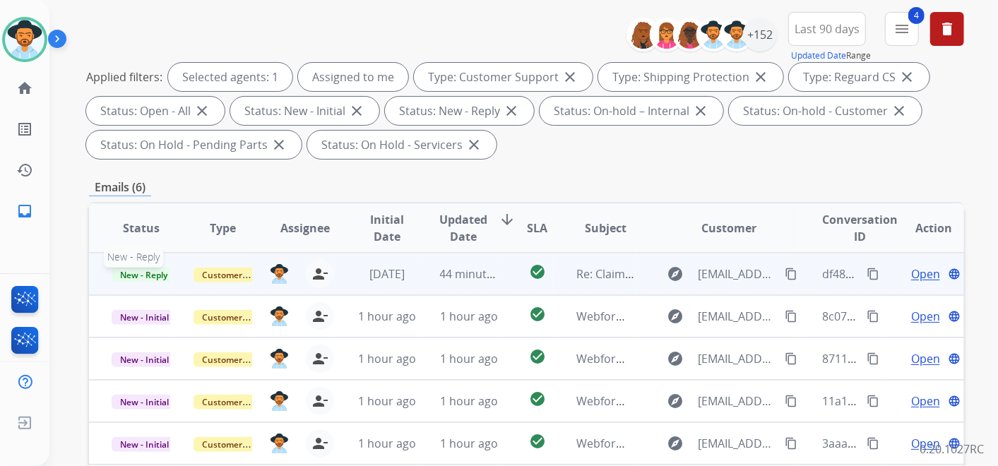
click at [151, 273] on span "New - Reply" at bounding box center [144, 275] width 64 height 15
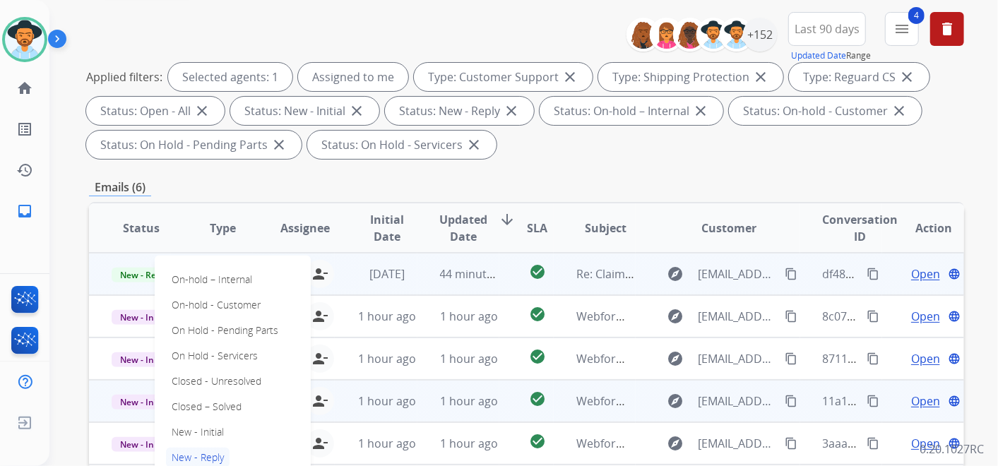
drag, startPoint x: 218, startPoint y: 404, endPoint x: 225, endPoint y: 401, distance: 7.6
click at [218, 405] on p "Closed – Solved" at bounding box center [206, 407] width 81 height 20
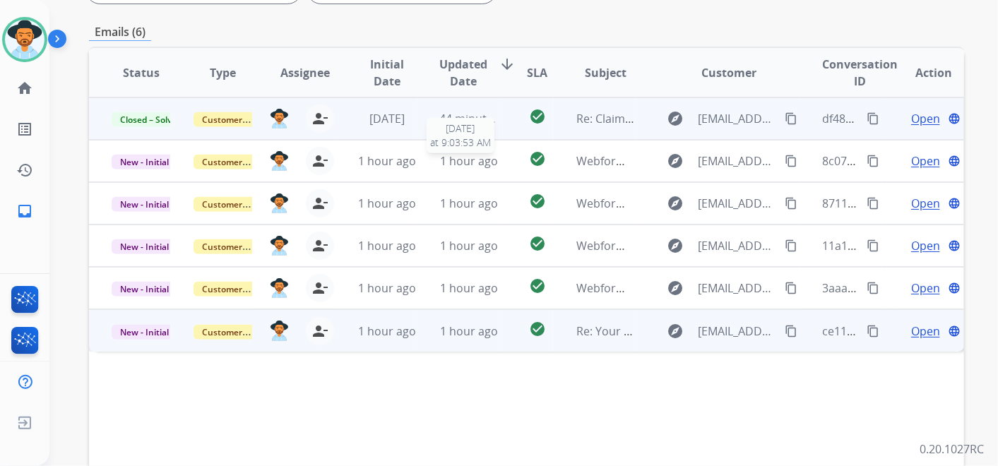
scroll to position [314, 0]
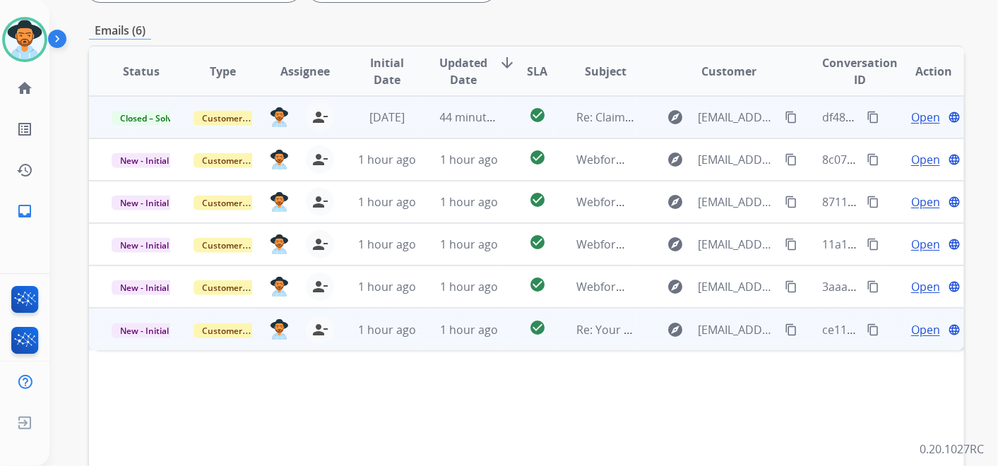
click at [785, 326] on mat-icon "content_copy" at bounding box center [791, 329] width 13 height 13
click at [911, 330] on span "Open" at bounding box center [925, 329] width 29 height 17
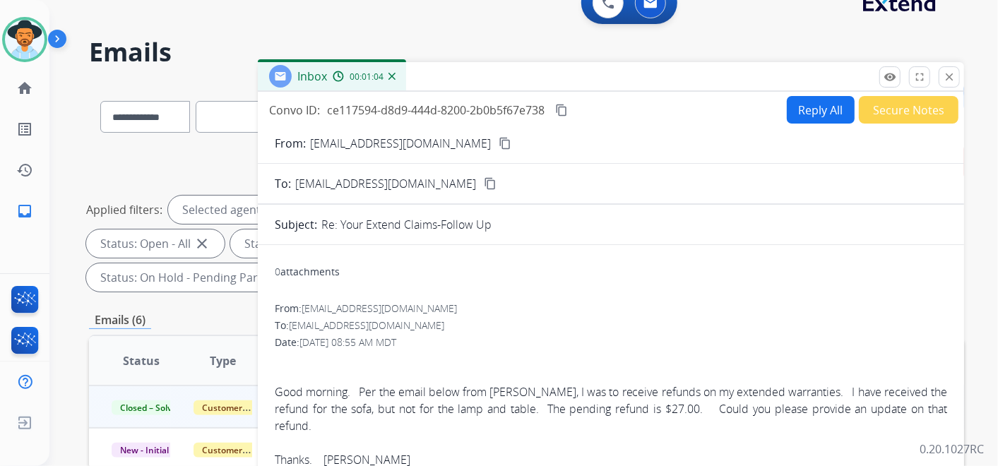
scroll to position [0, 0]
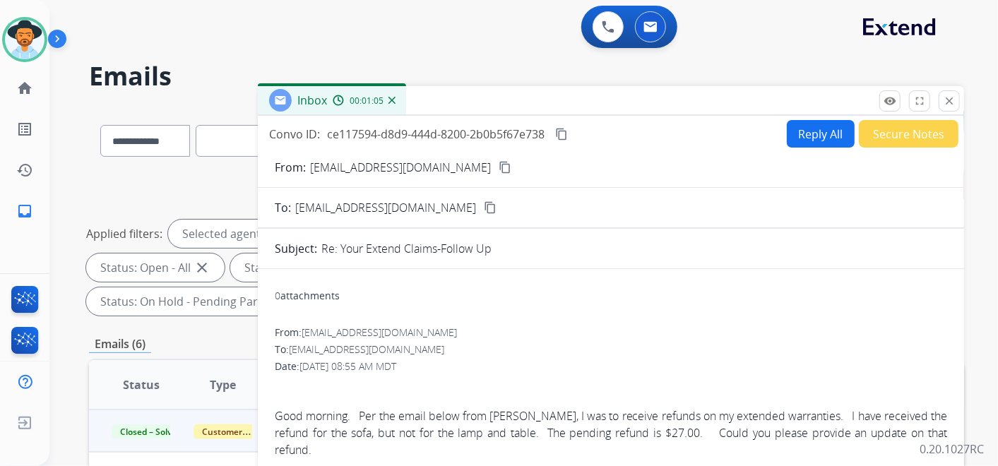
click at [800, 129] on button "Reply All" at bounding box center [821, 134] width 68 height 28
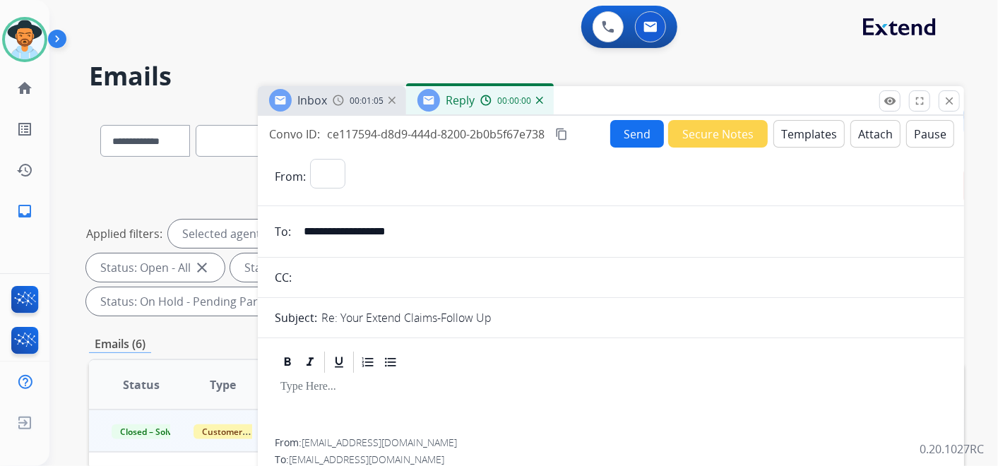
select select "**********"
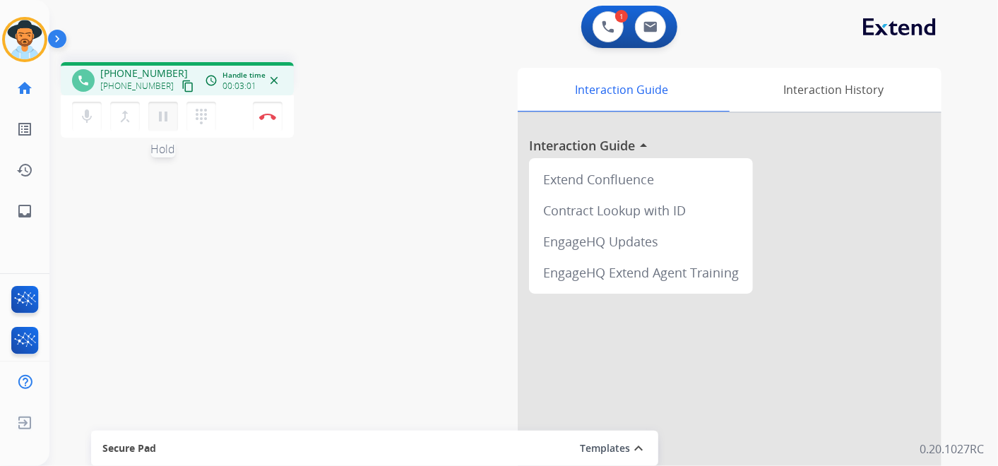
click at [162, 114] on mat-icon "pause" at bounding box center [163, 116] width 17 height 17
click at [201, 116] on mat-icon "dialpad" at bounding box center [201, 116] width 17 height 17
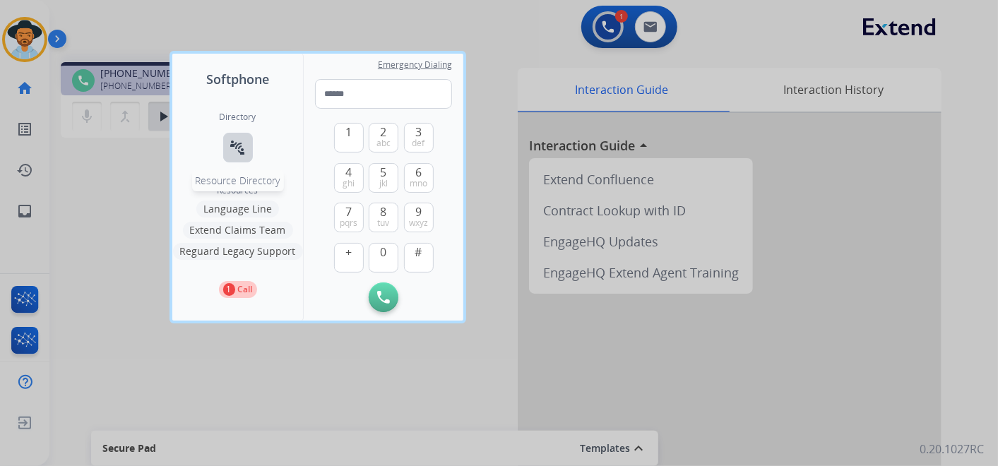
click at [236, 143] on mat-icon "connect_without_contact" at bounding box center [238, 147] width 17 height 17
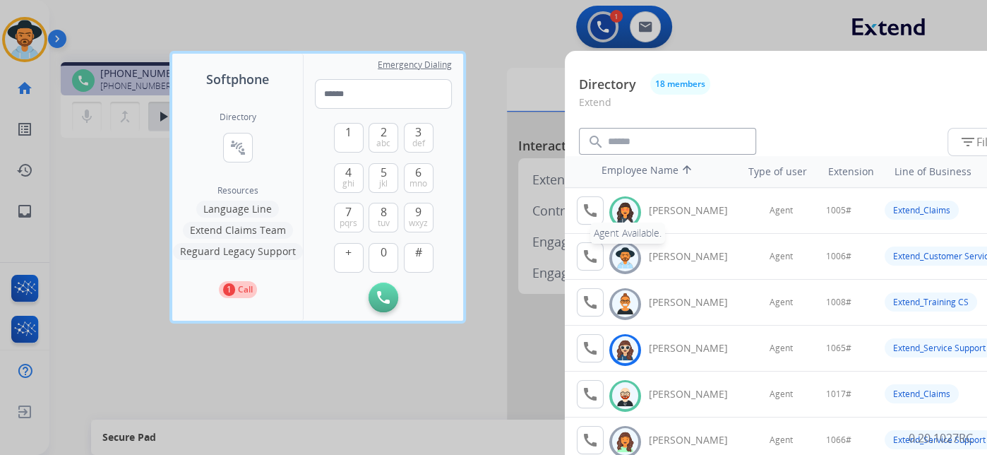
click at [587, 207] on mat-icon "call" at bounding box center [590, 210] width 17 height 17
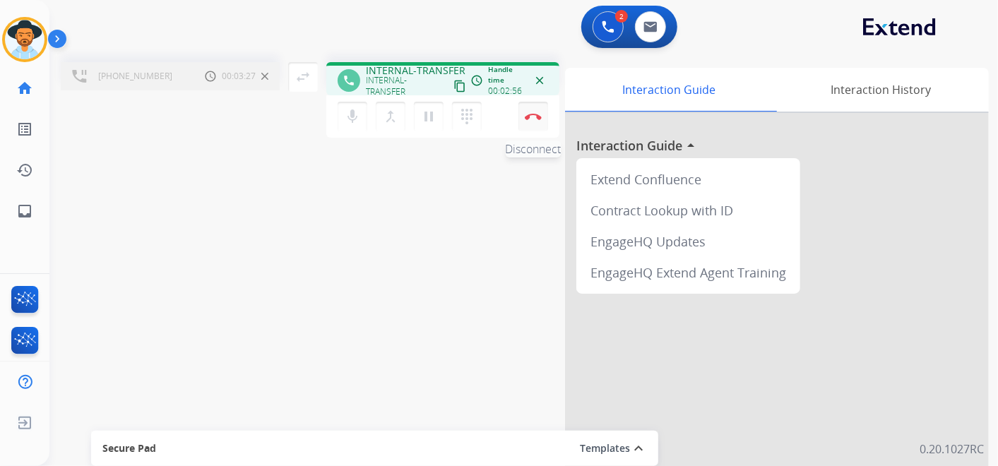
click at [535, 113] on img at bounding box center [533, 116] width 17 height 7
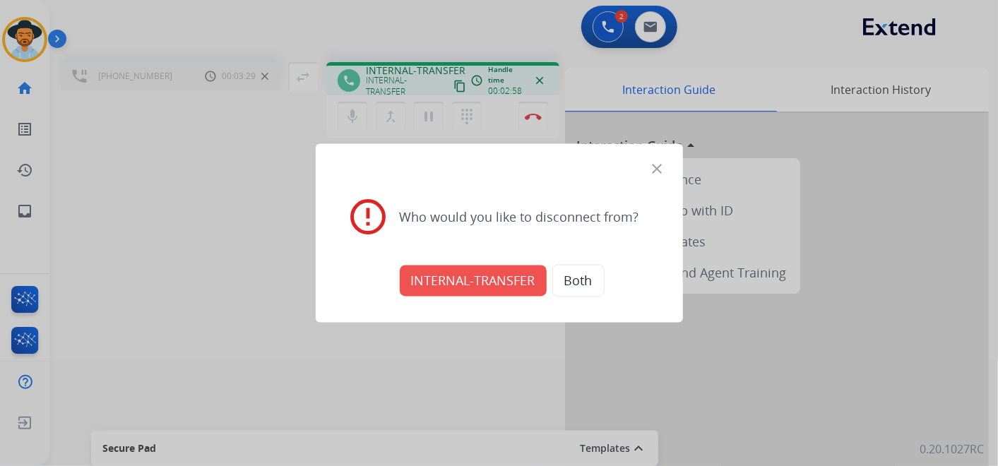
click at [482, 276] on button "INTERNAL-TRANSFER" at bounding box center [473, 281] width 147 height 31
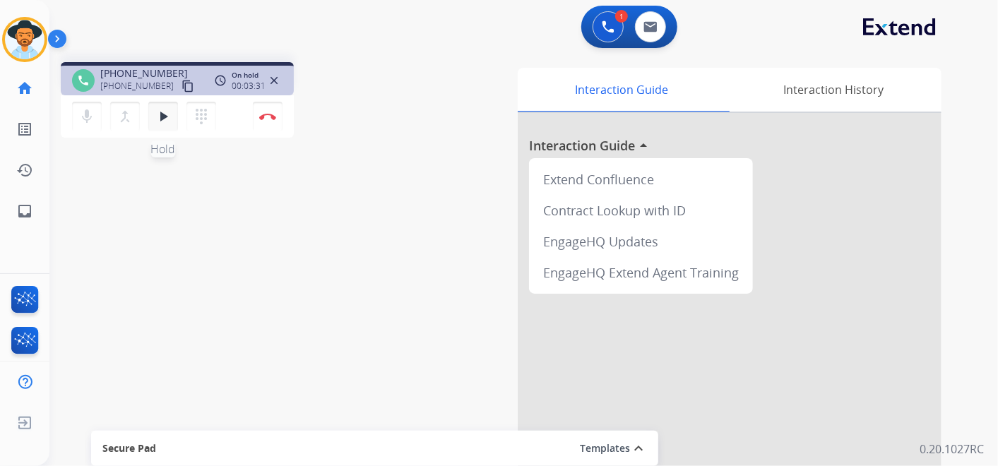
click at [161, 114] on mat-icon "play_arrow" at bounding box center [163, 116] width 17 height 17
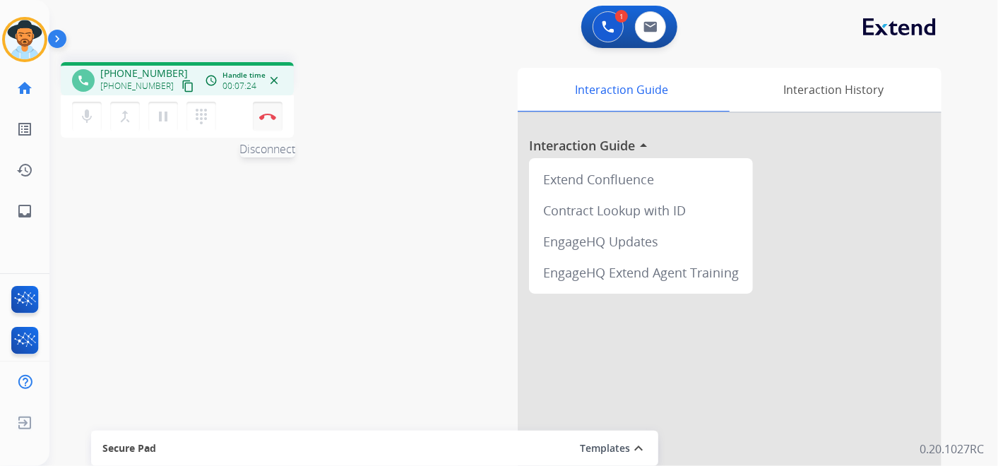
click at [275, 113] on img at bounding box center [267, 116] width 17 height 7
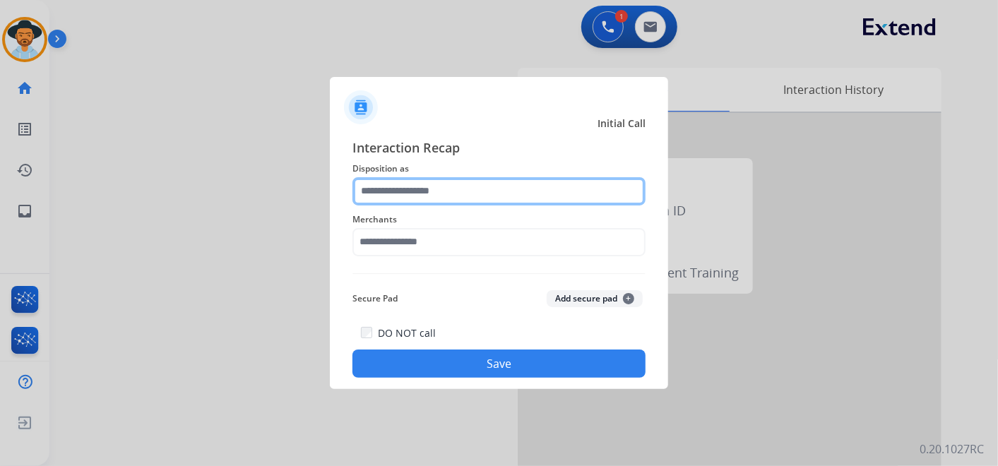
click at [475, 189] on input "text" at bounding box center [498, 191] width 293 height 28
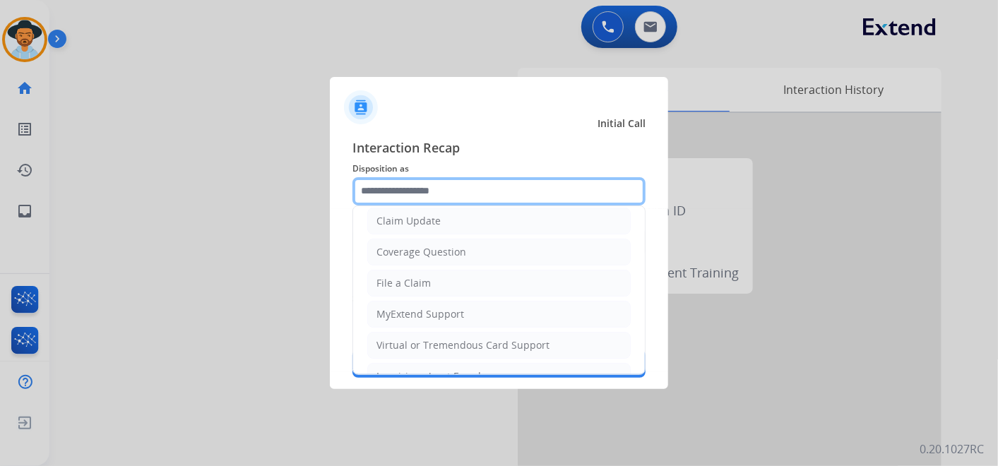
scroll to position [215, 0]
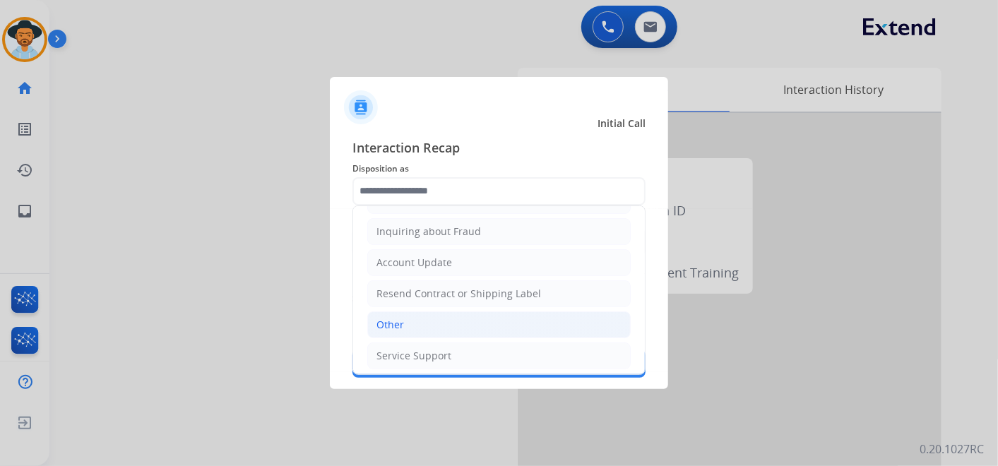
click at [458, 323] on li "Other" at bounding box center [498, 324] width 263 height 27
type input "*****"
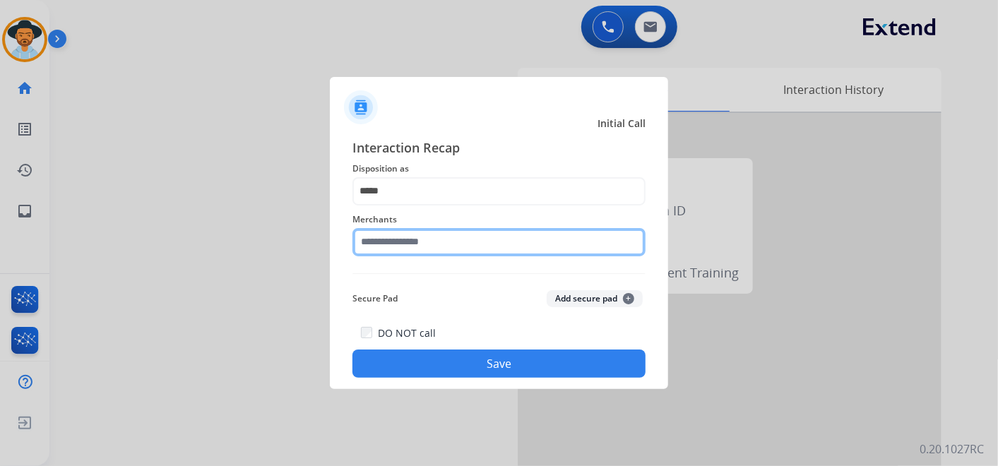
click at [462, 237] on input "text" at bounding box center [498, 242] width 293 height 28
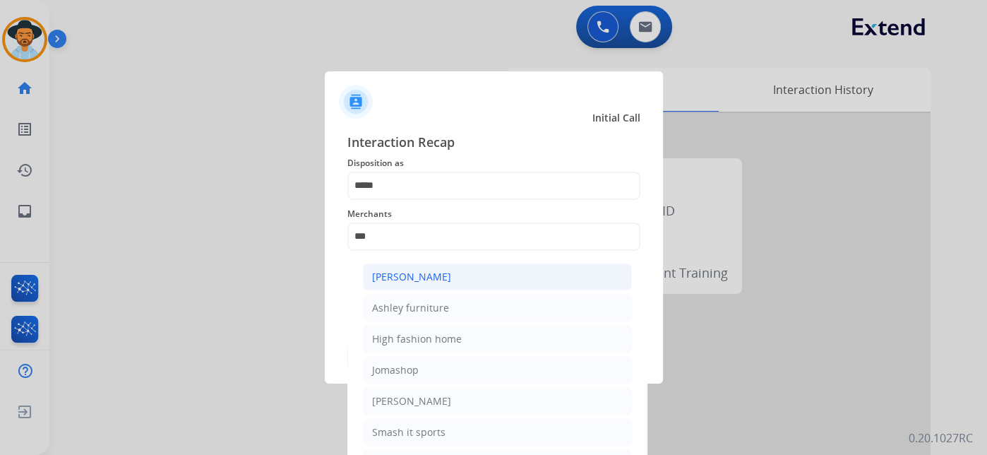
click at [465, 278] on li "[PERSON_NAME]" at bounding box center [497, 276] width 269 height 27
type input "**********"
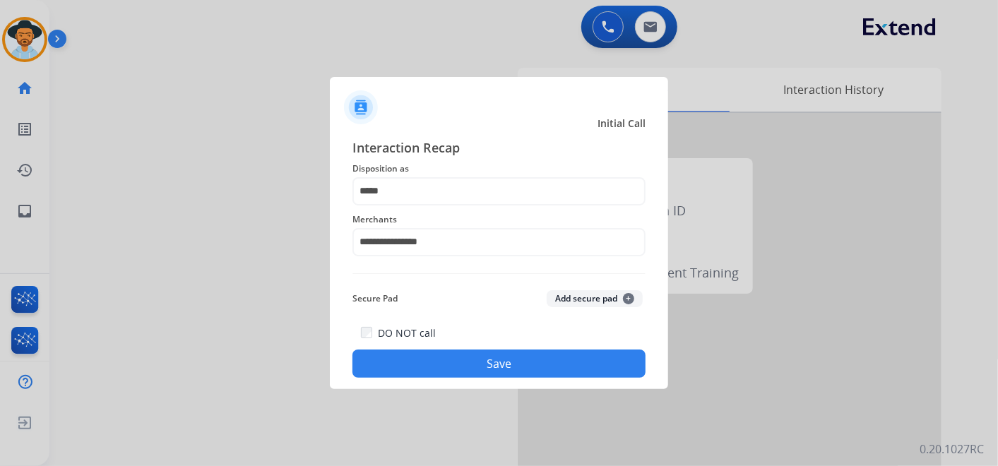
click at [494, 357] on button "Save" at bounding box center [498, 364] width 293 height 28
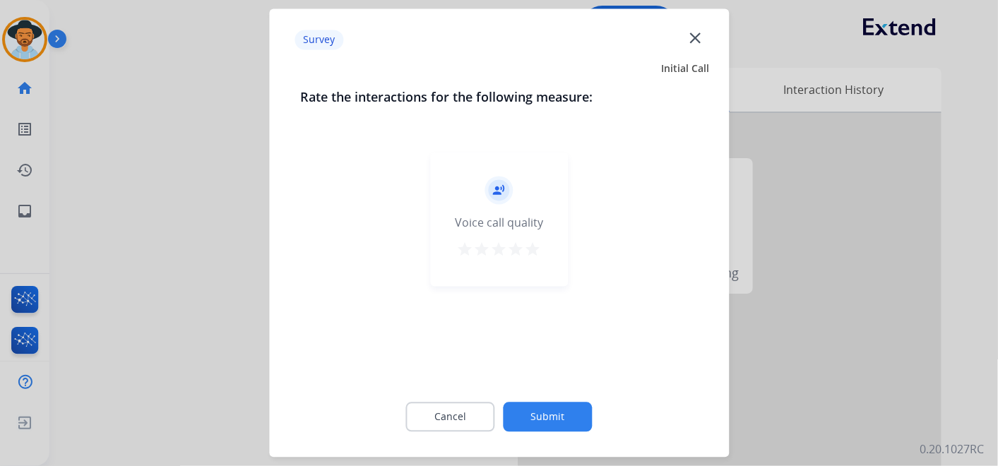
click at [530, 248] on mat-icon "star" at bounding box center [533, 250] width 17 height 17
click at [565, 425] on button "Submit" at bounding box center [548, 418] width 89 height 30
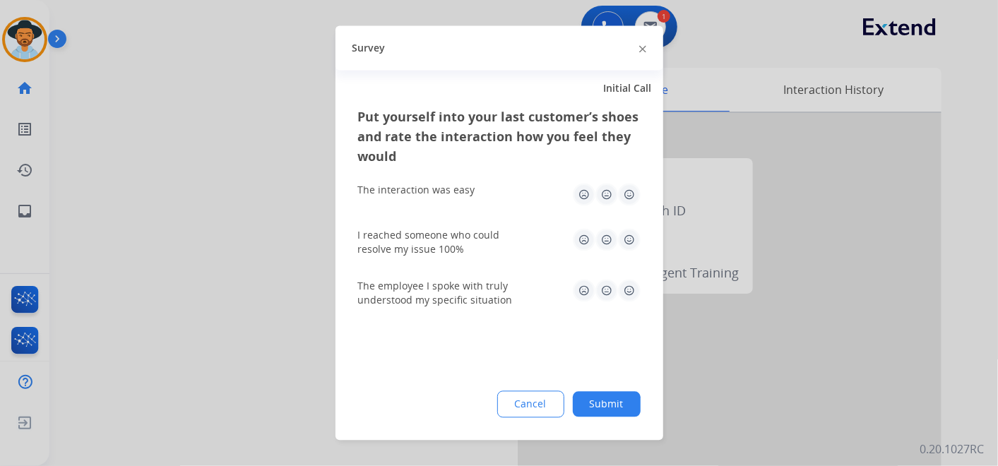
click at [629, 191] on img at bounding box center [629, 195] width 23 height 23
click at [632, 239] on img at bounding box center [629, 240] width 23 height 23
click at [630, 290] on img at bounding box center [629, 291] width 23 height 23
click at [605, 398] on button "Submit" at bounding box center [607, 404] width 68 height 25
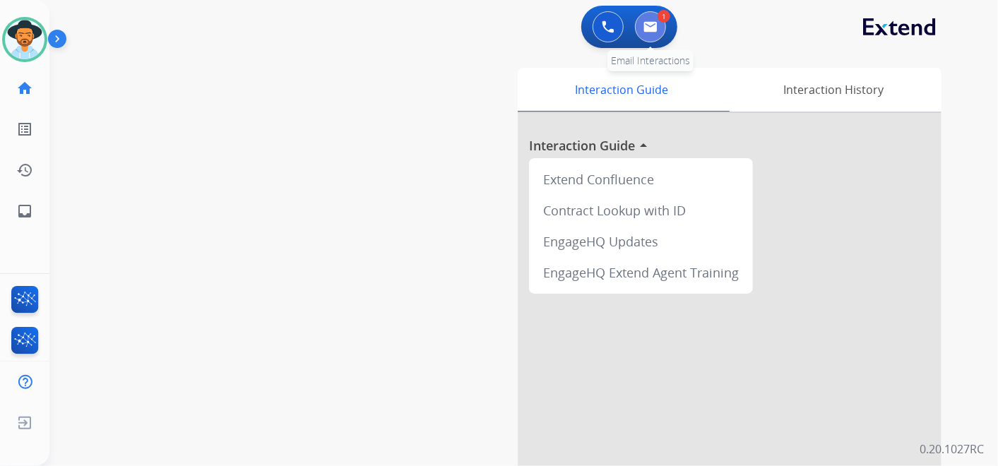
click at [650, 18] on button at bounding box center [650, 26] width 31 height 31
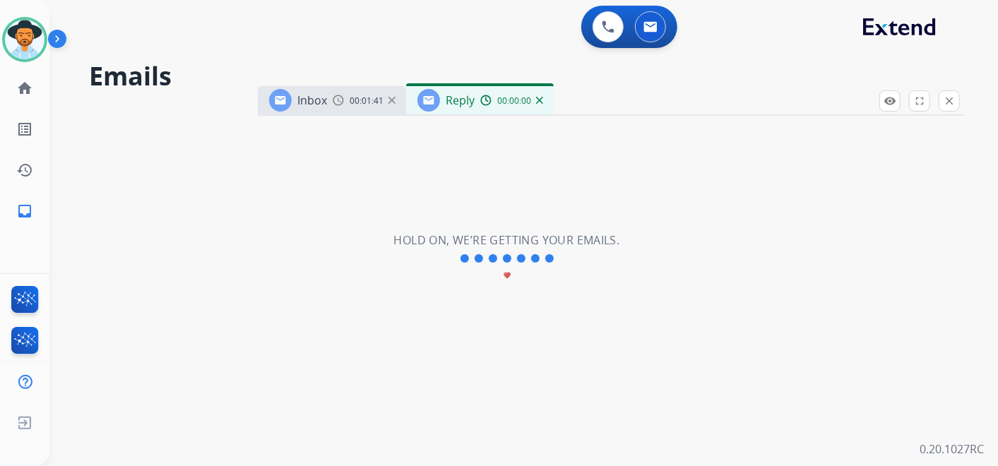
select select "**********"
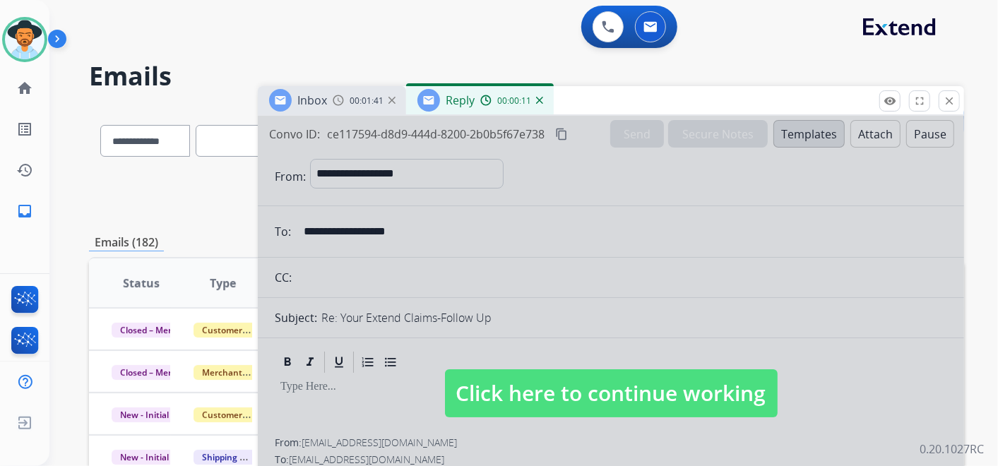
click at [633, 402] on span "Click here to continue working" at bounding box center [611, 393] width 333 height 48
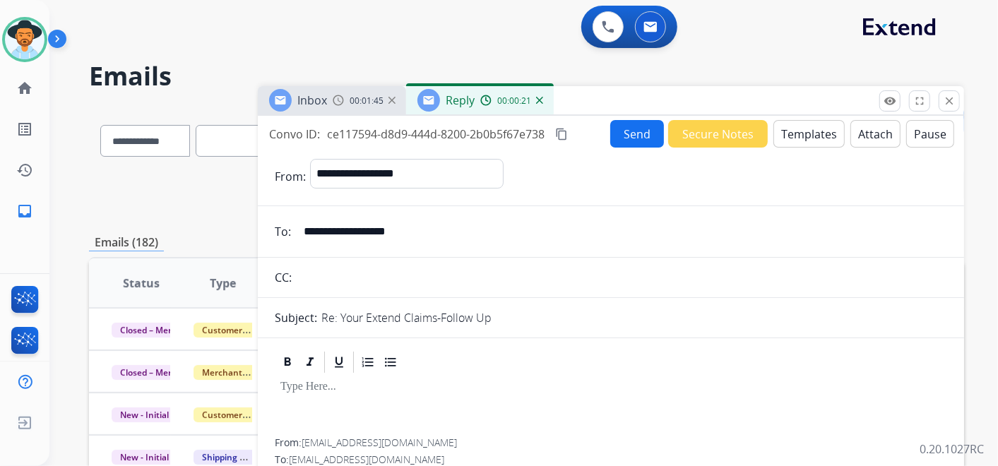
click at [564, 131] on mat-icon "content_copy" at bounding box center [561, 134] width 13 height 13
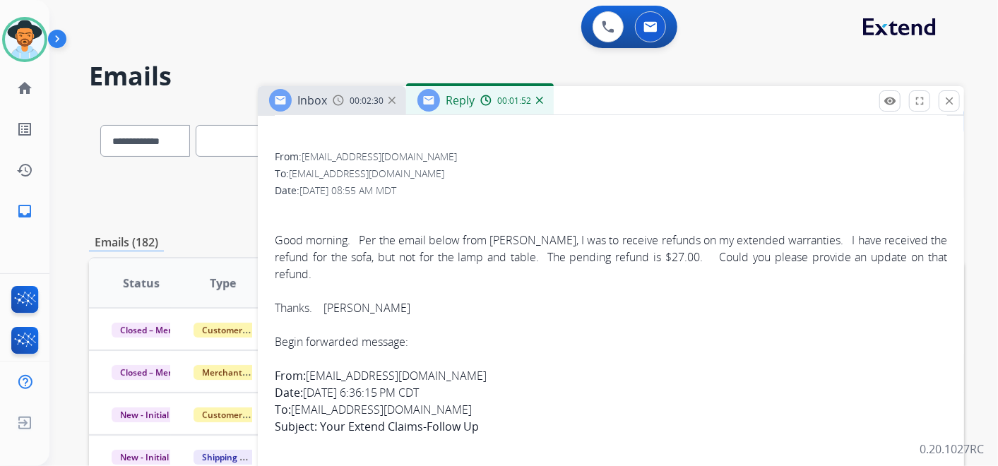
scroll to position [314, 0]
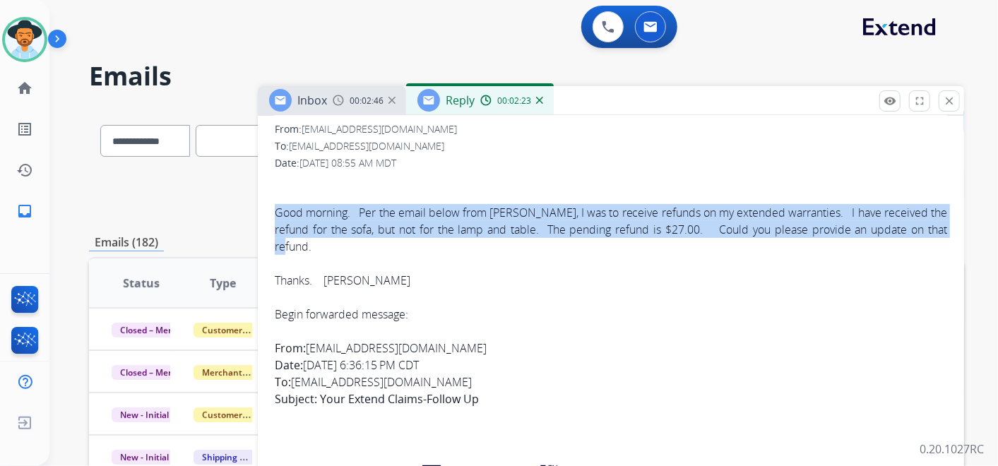
drag, startPoint x: 312, startPoint y: 248, endPoint x: 270, endPoint y: 203, distance: 61.0
copy div "Good morning. Per the email below from [PERSON_NAME], I was to receive refunds …"
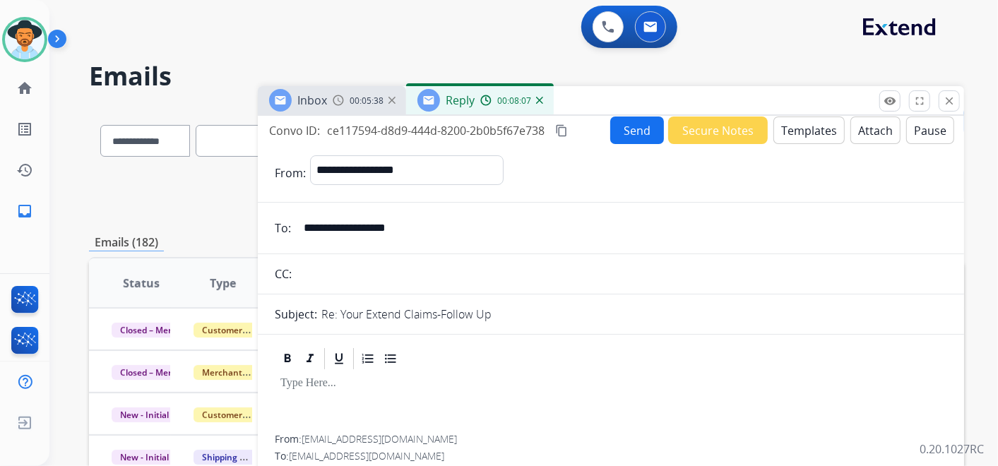
scroll to position [0, 0]
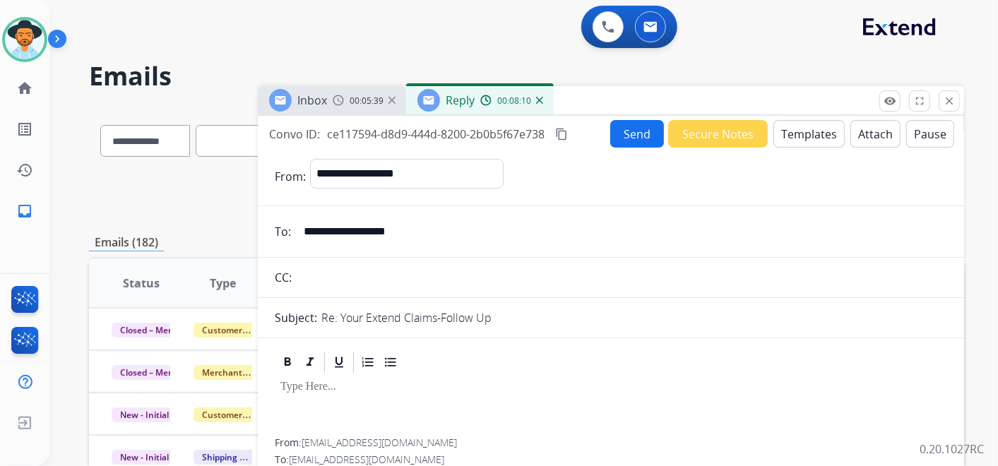
click at [477, 103] on div "Reply 00:08:10" at bounding box center [480, 100] width 148 height 28
click at [800, 133] on button "Templates" at bounding box center [808, 134] width 71 height 28
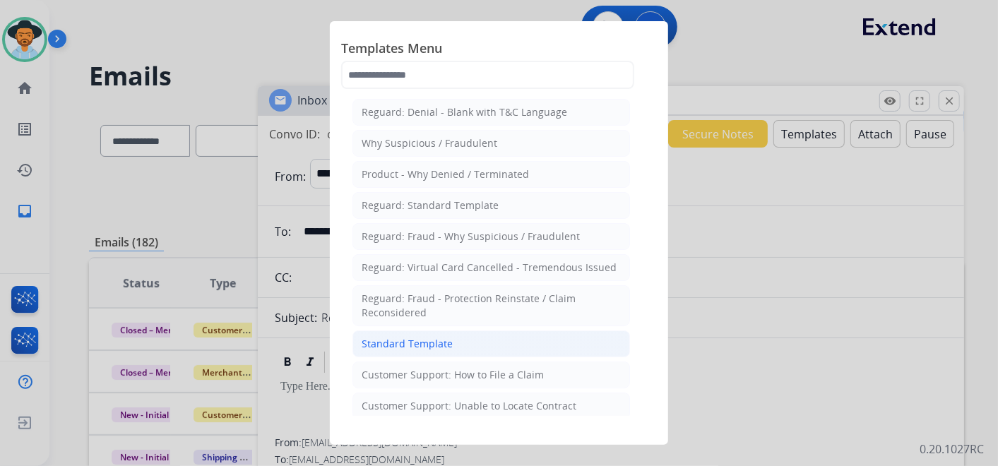
click at [476, 338] on li "Standard Template" at bounding box center [491, 343] width 278 height 27
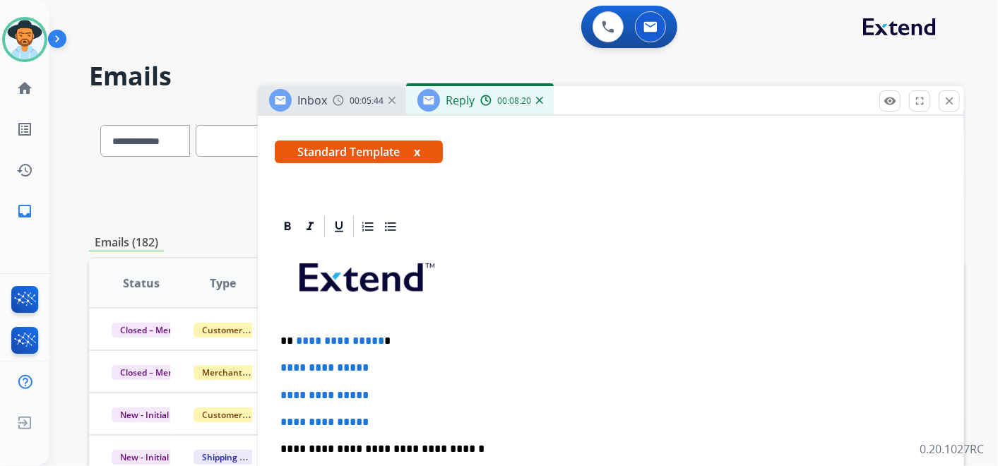
scroll to position [314, 0]
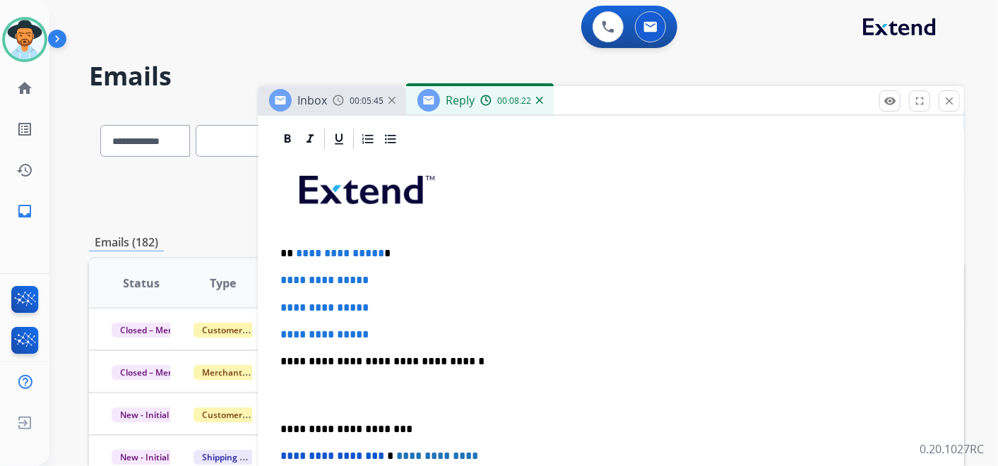
click at [395, 256] on p "**********" at bounding box center [605, 253] width 650 height 13
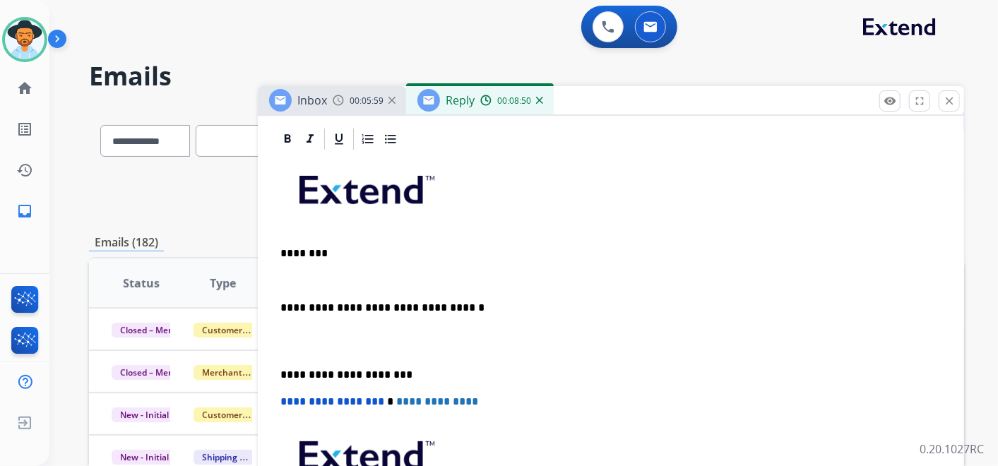
drag, startPoint x: 281, startPoint y: 275, endPoint x: 386, endPoint y: 332, distance: 119.8
click at [335, 248] on p "********" at bounding box center [605, 253] width 650 height 13
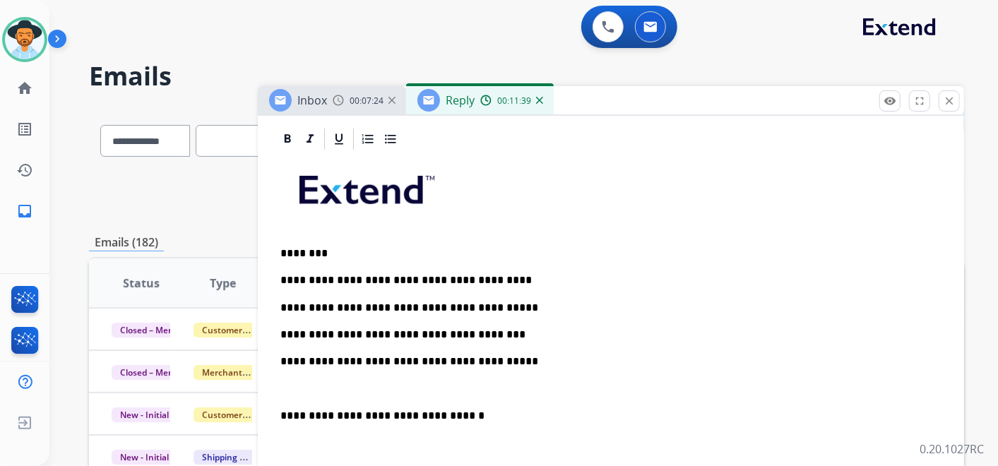
drag, startPoint x: 393, startPoint y: 361, endPoint x: 448, endPoint y: 378, distance: 57.0
click at [393, 359] on p "**********" at bounding box center [605, 361] width 650 height 13
click at [454, 373] on div "**********" at bounding box center [611, 422] width 672 height 540
click at [583, 360] on p "**********" at bounding box center [605, 361] width 650 height 13
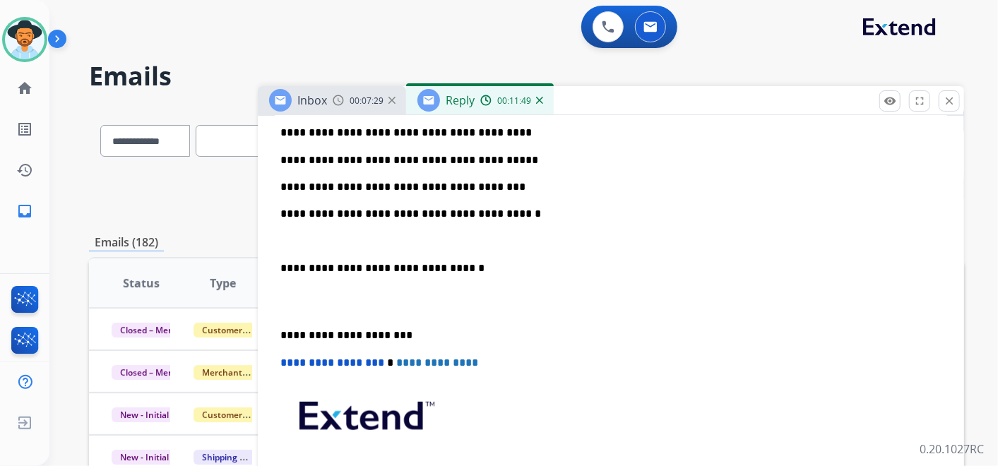
scroll to position [470, 0]
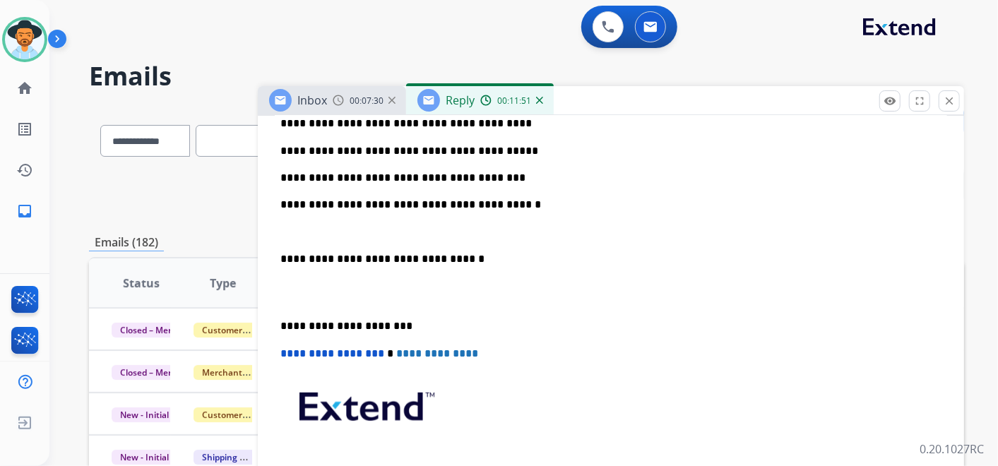
click at [280, 258] on div "**********" at bounding box center [611, 265] width 672 height 540
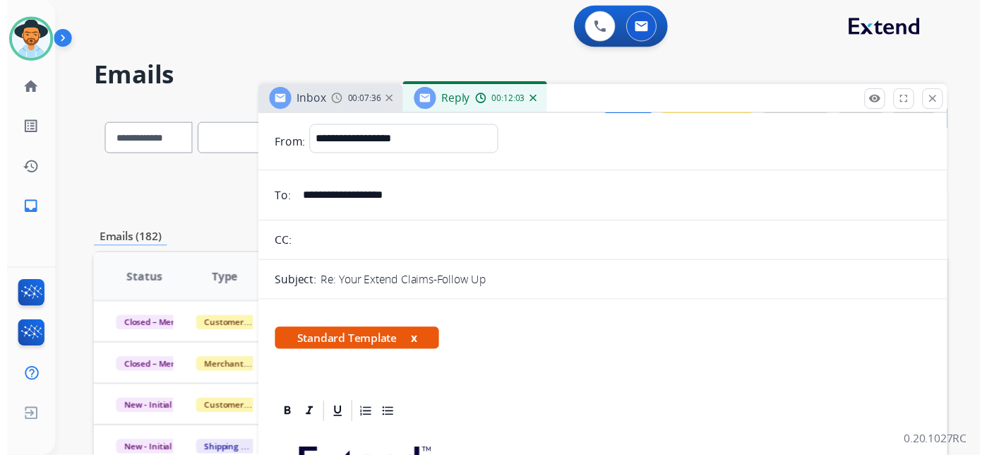
scroll to position [0, 0]
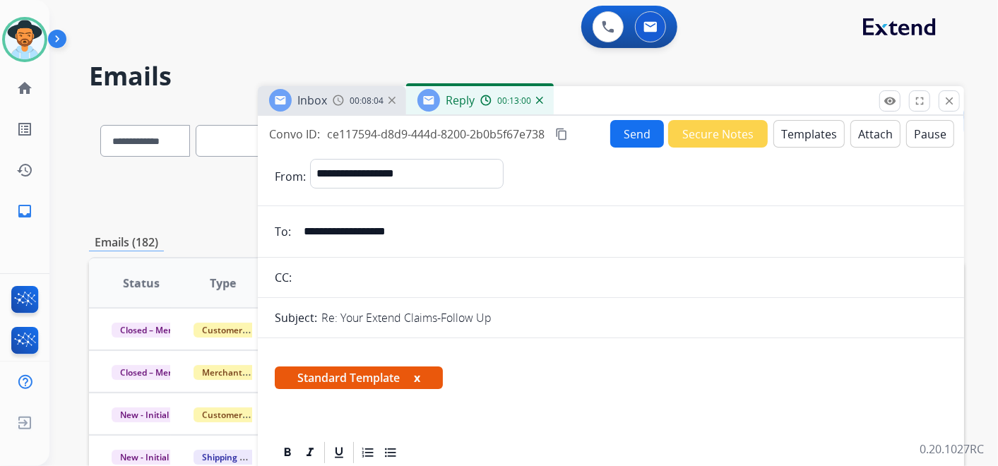
click at [622, 129] on button "Send" at bounding box center [637, 134] width 54 height 28
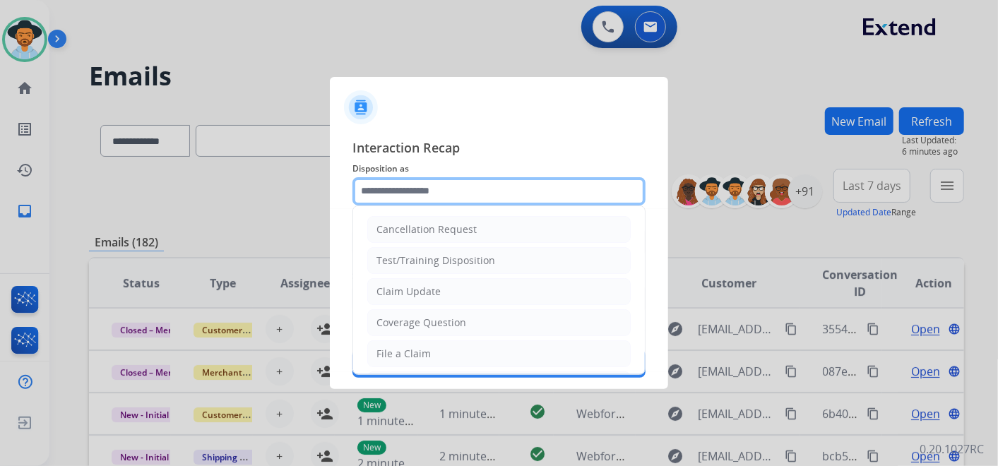
click at [477, 188] on input "text" at bounding box center [498, 191] width 293 height 28
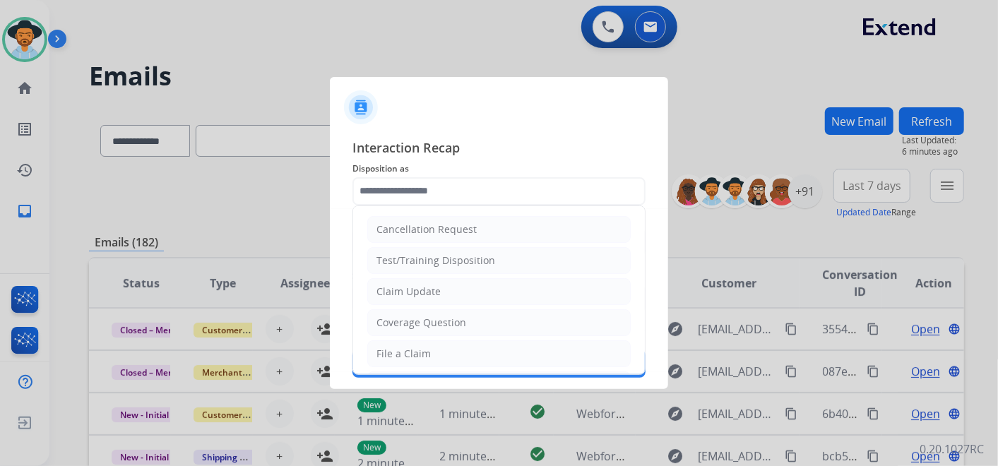
click at [500, 285] on li "Claim Update" at bounding box center [498, 291] width 263 height 27
type input "**********"
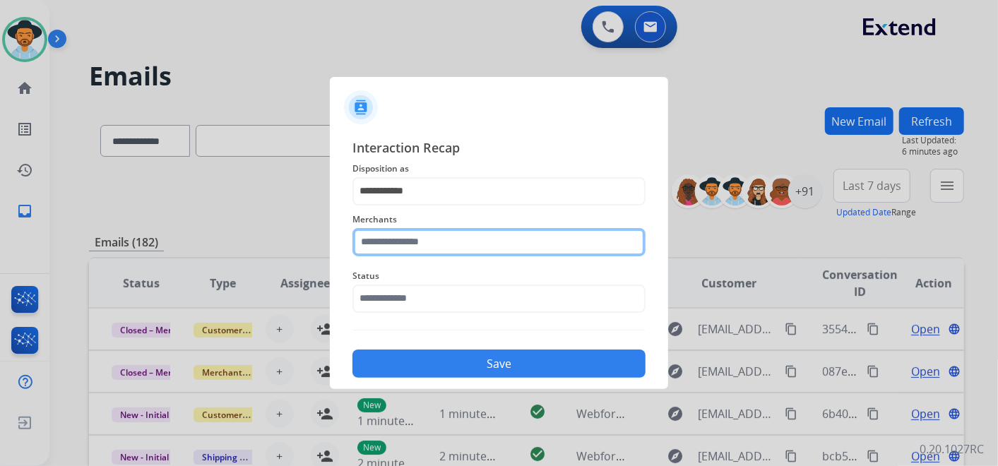
click at [457, 242] on input "text" at bounding box center [498, 242] width 293 height 28
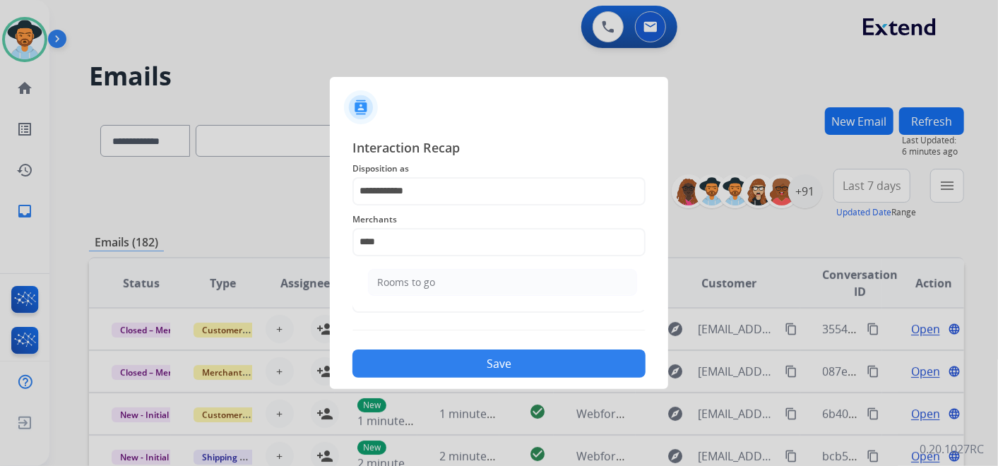
click at [482, 278] on li "Rooms to go" at bounding box center [502, 282] width 269 height 27
type input "**********"
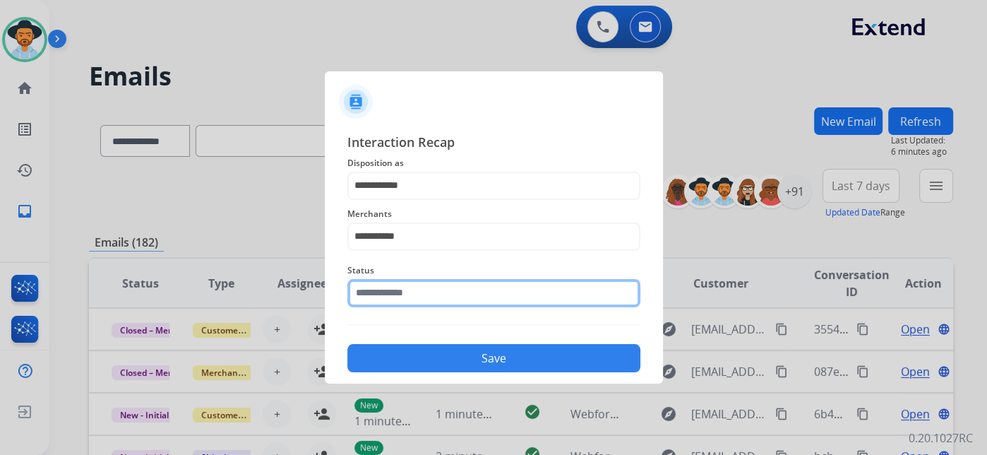
click at [427, 297] on input "text" at bounding box center [493, 293] width 293 height 28
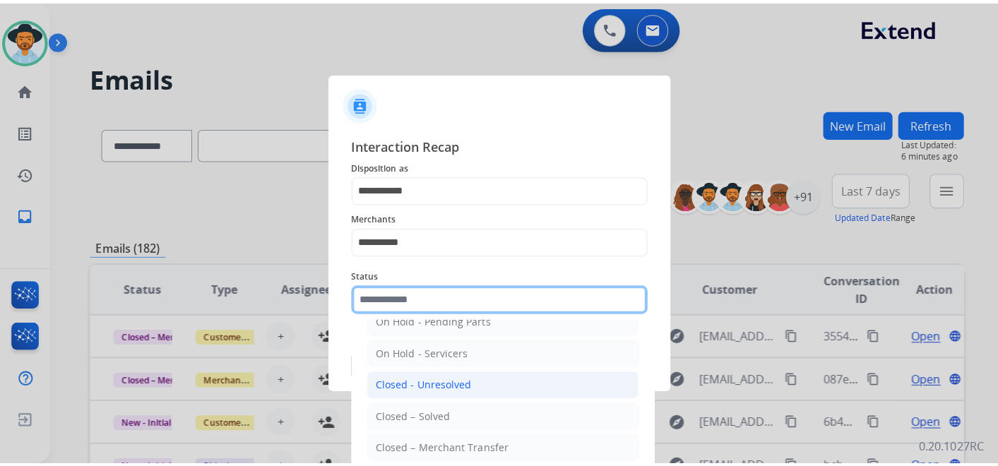
scroll to position [81, 0]
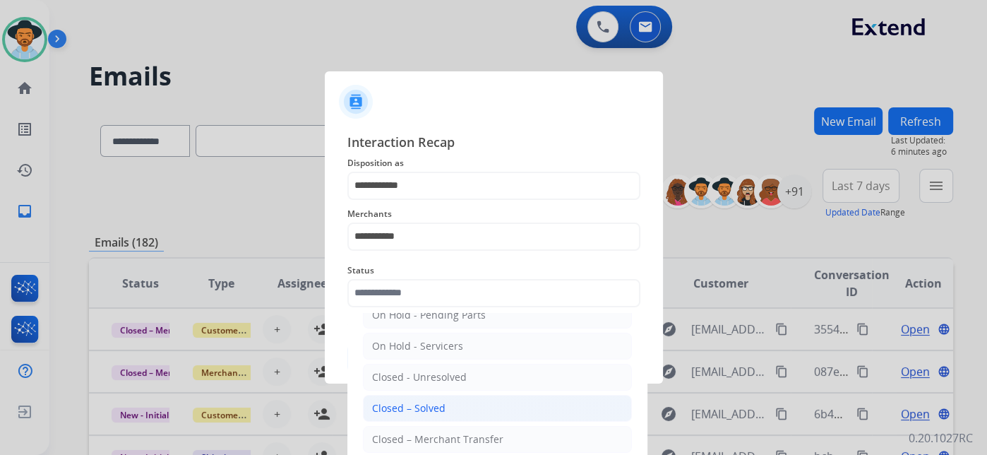
click at [449, 400] on li "Closed – Solved" at bounding box center [497, 408] width 269 height 27
type input "**********"
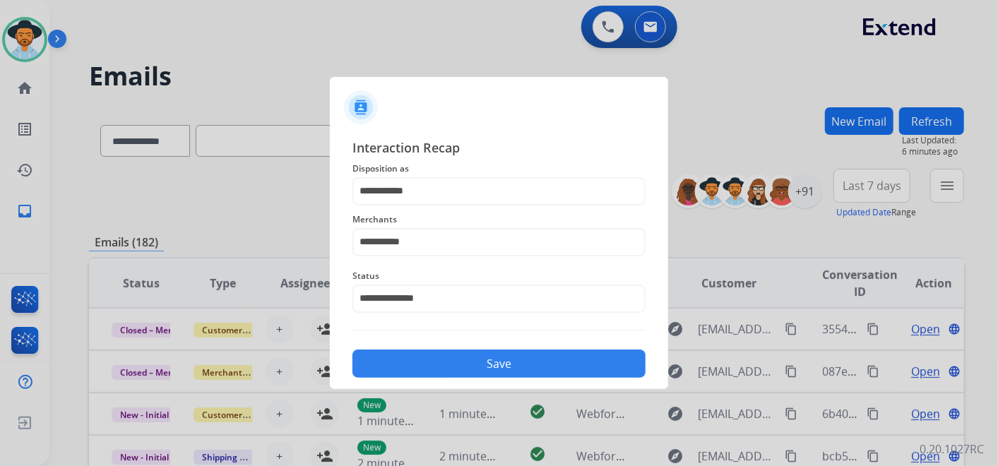
click at [489, 362] on button "Save" at bounding box center [498, 364] width 293 height 28
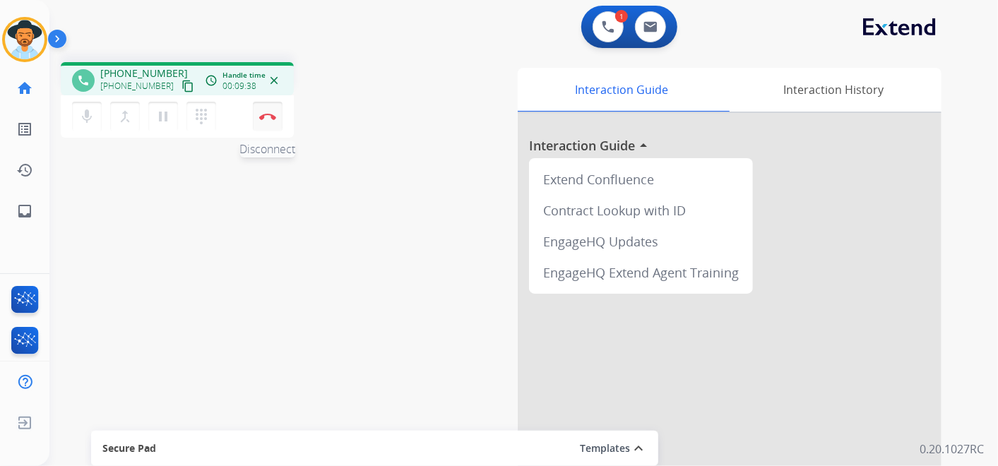
click at [270, 114] on img at bounding box center [267, 116] width 17 height 7
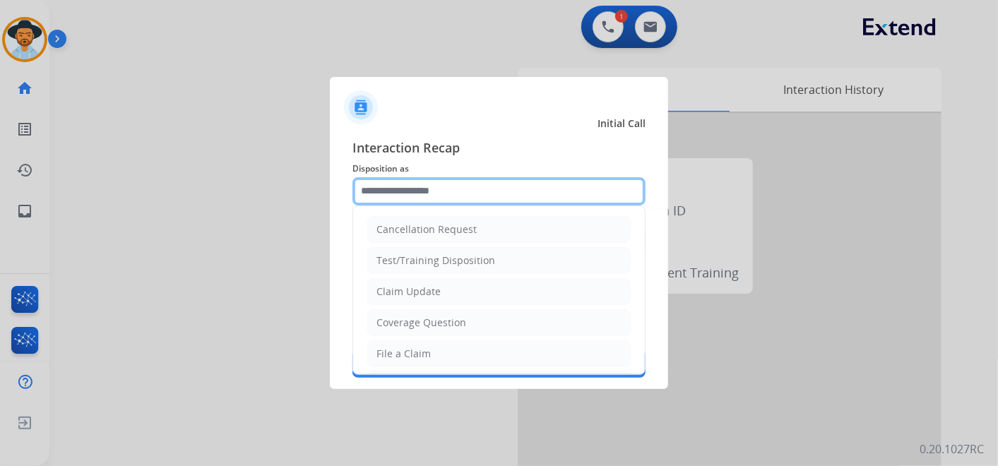
click at [463, 187] on input "text" at bounding box center [498, 191] width 293 height 28
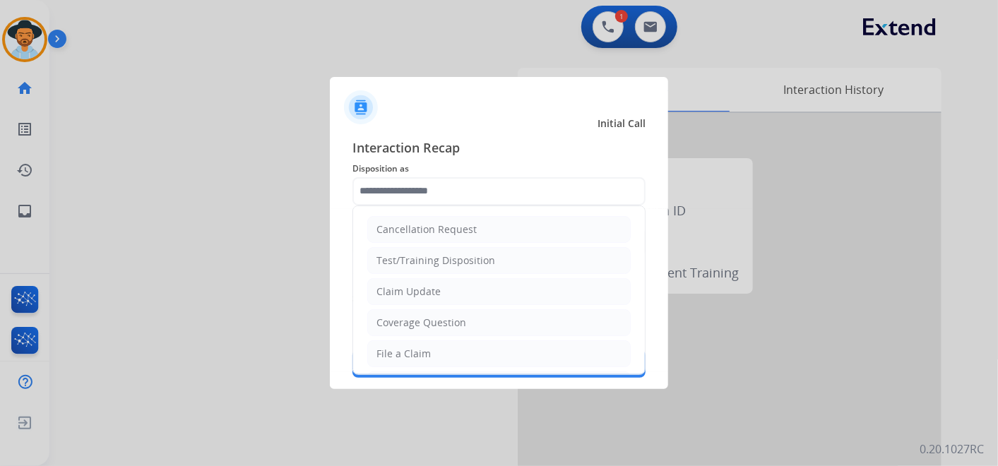
click at [437, 350] on li "File a Claim" at bounding box center [498, 353] width 263 height 27
type input "**********"
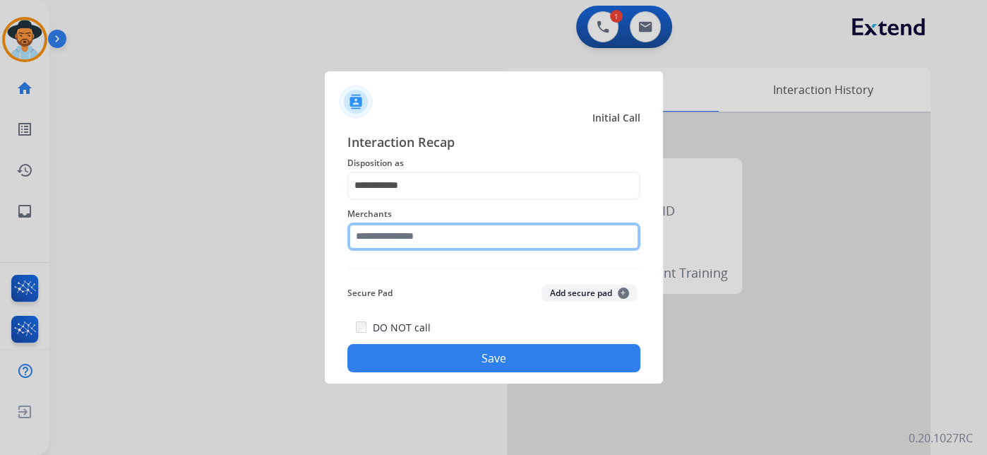
click at [424, 237] on input "text" at bounding box center [493, 236] width 293 height 28
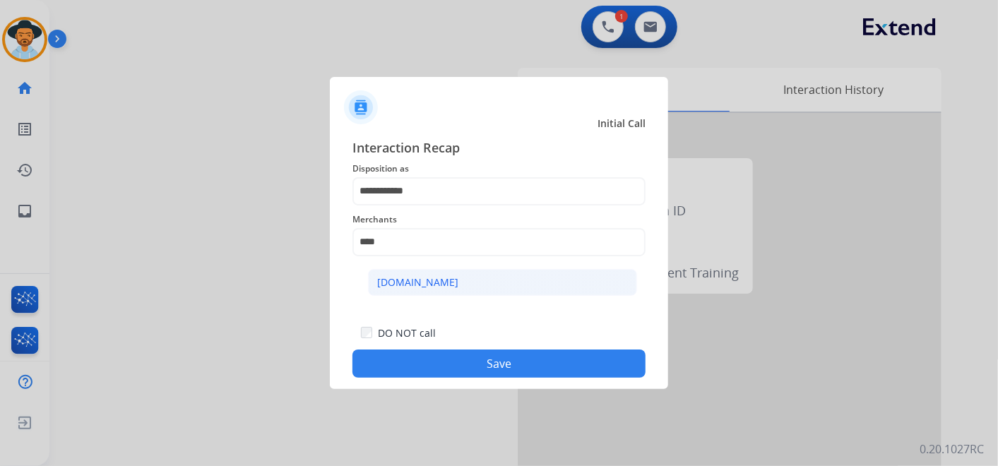
click at [452, 271] on li "[DOMAIN_NAME]" at bounding box center [502, 282] width 269 height 27
type input "**********"
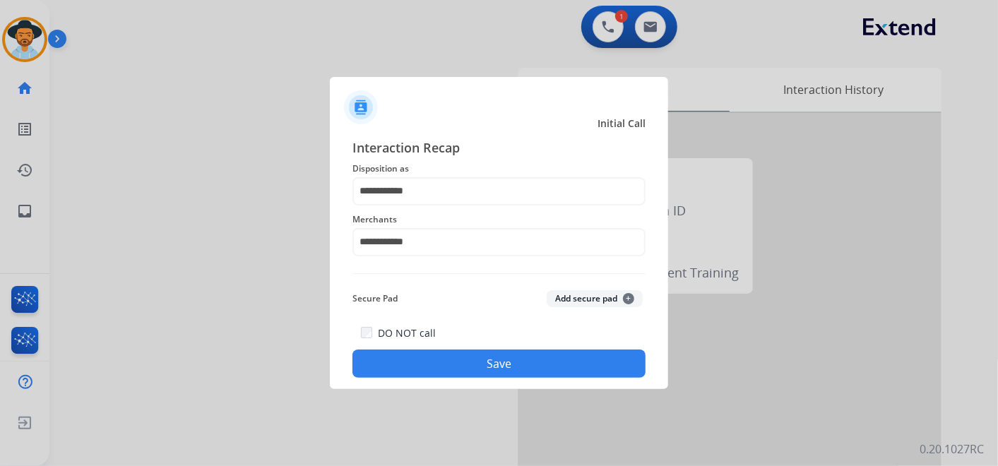
click at [504, 369] on button "Save" at bounding box center [498, 364] width 293 height 28
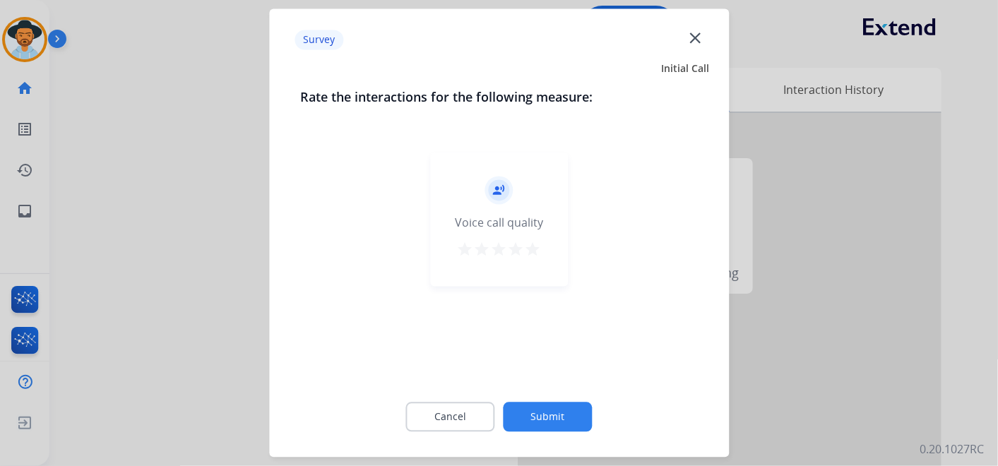
drag, startPoint x: 534, startPoint y: 251, endPoint x: 543, endPoint y: 290, distance: 40.6
click at [537, 256] on mat-icon "star" at bounding box center [533, 250] width 17 height 17
click at [561, 441] on div "Cancel Submit" at bounding box center [499, 418] width 398 height 64
click at [560, 415] on button "Submit" at bounding box center [548, 418] width 89 height 30
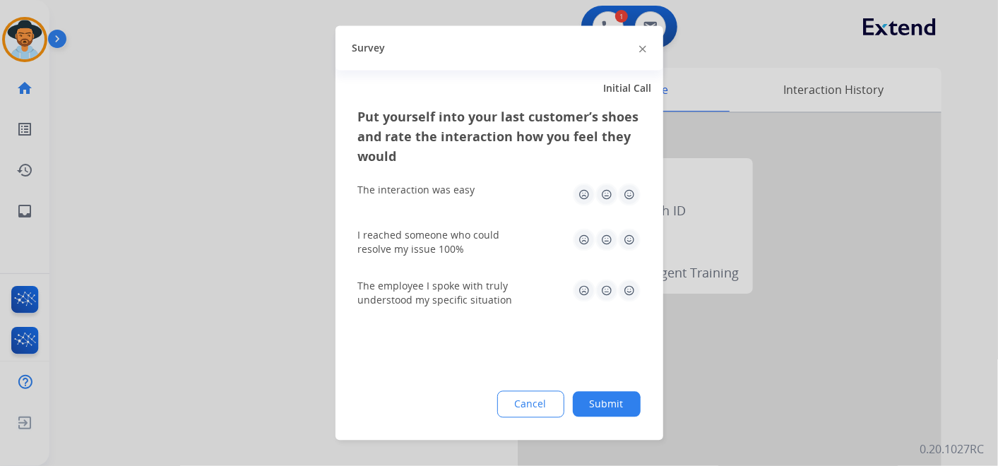
click at [634, 197] on img at bounding box center [629, 195] width 23 height 23
click at [628, 242] on img at bounding box center [629, 240] width 23 height 23
click at [627, 292] on img at bounding box center [629, 291] width 23 height 23
click at [609, 408] on button "Submit" at bounding box center [607, 404] width 68 height 25
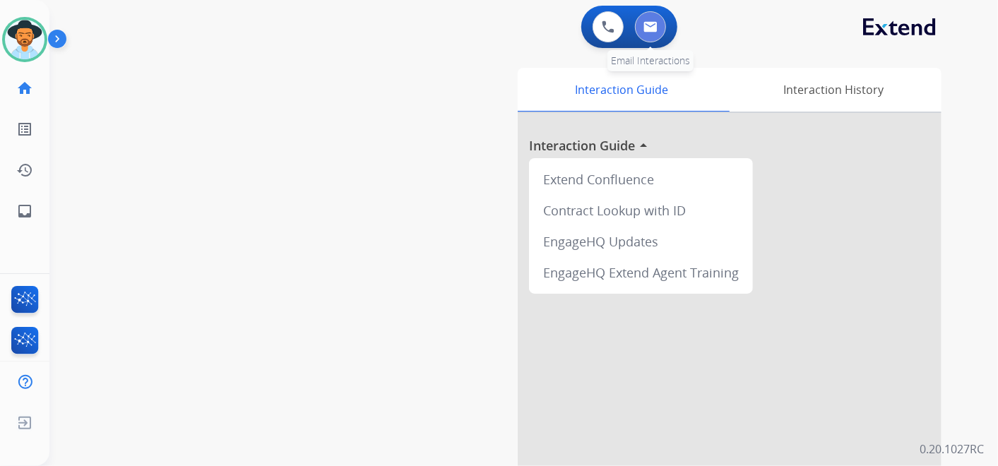
click at [651, 25] on img at bounding box center [650, 26] width 14 height 11
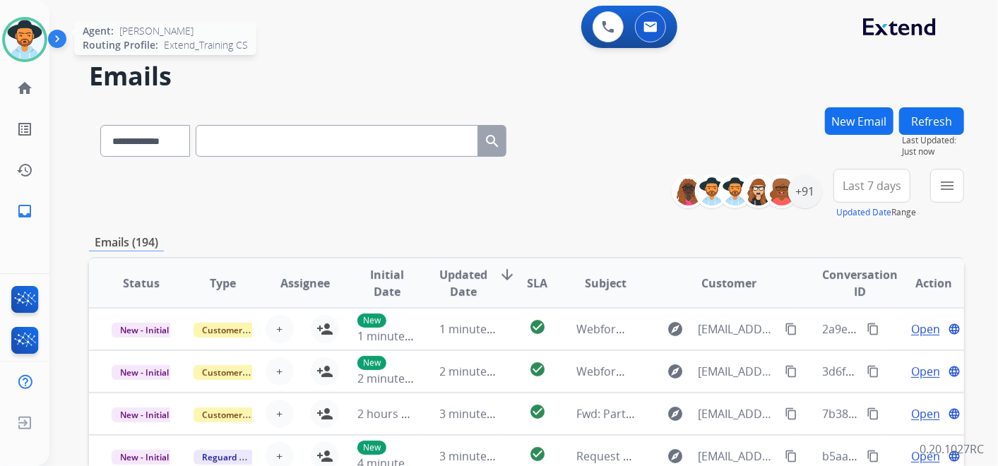
click at [32, 36] on img at bounding box center [25, 40] width 40 height 40
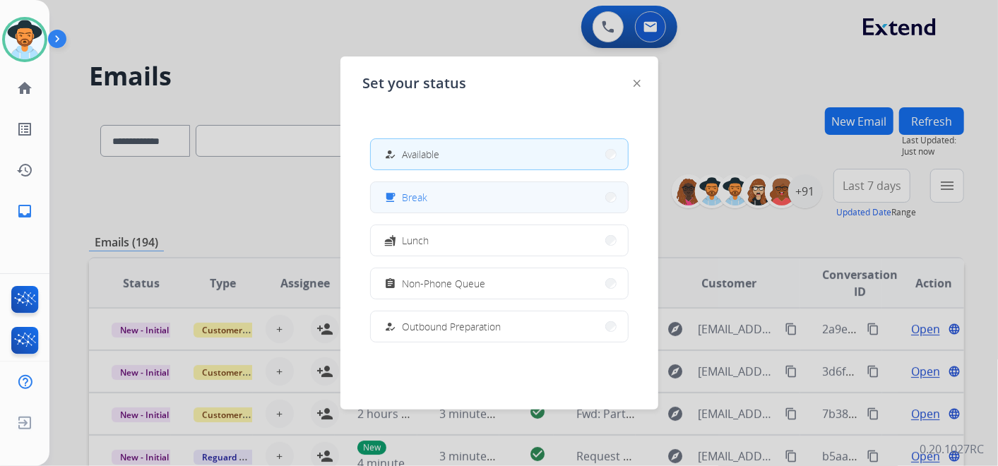
click at [449, 199] on button "free_breakfast Break" at bounding box center [499, 197] width 257 height 30
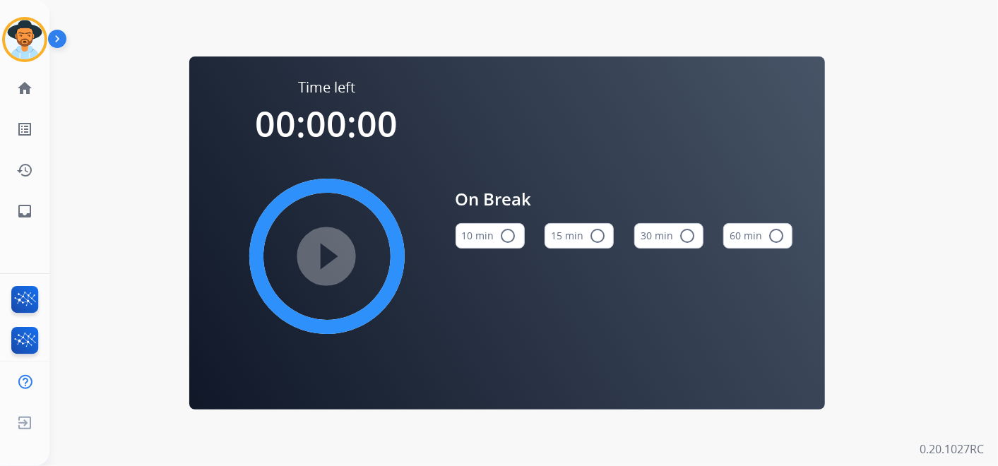
click at [588, 240] on button "15 min radio_button_unchecked" at bounding box center [578, 235] width 69 height 25
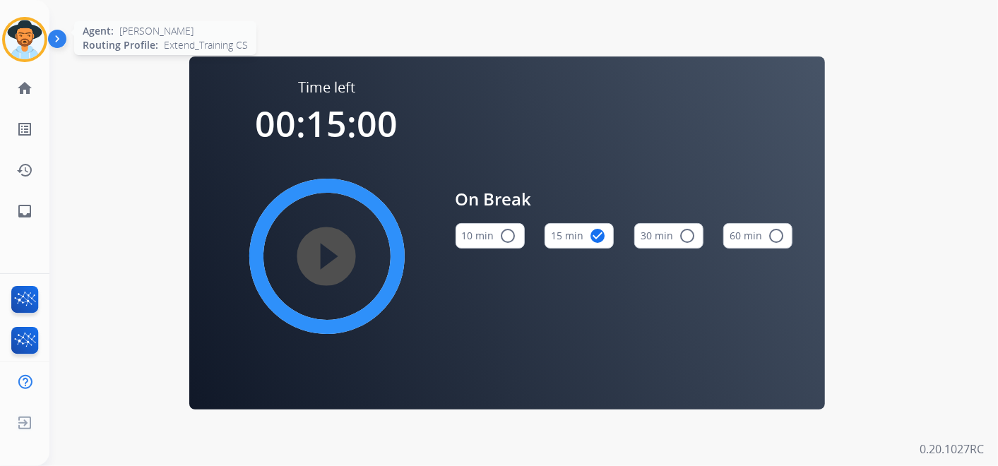
click at [14, 39] on img at bounding box center [25, 40] width 40 height 40
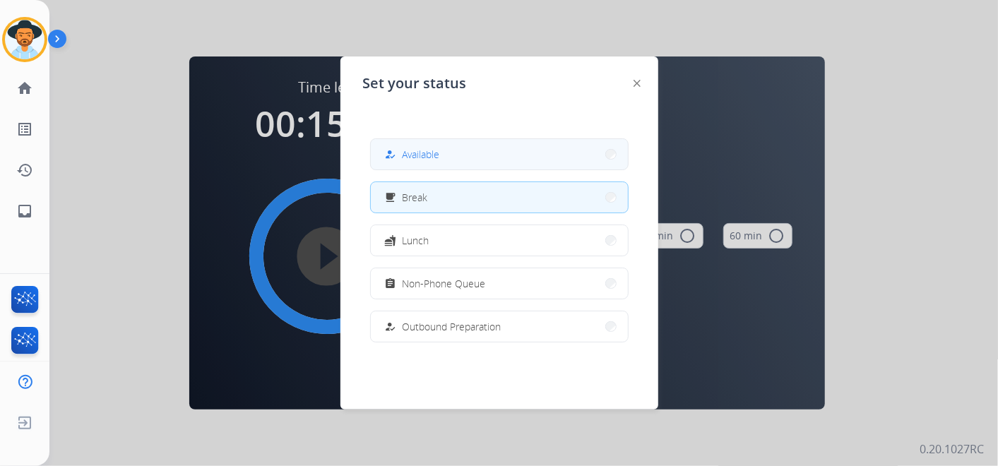
click at [431, 145] on button "how_to_reg Available" at bounding box center [499, 154] width 257 height 30
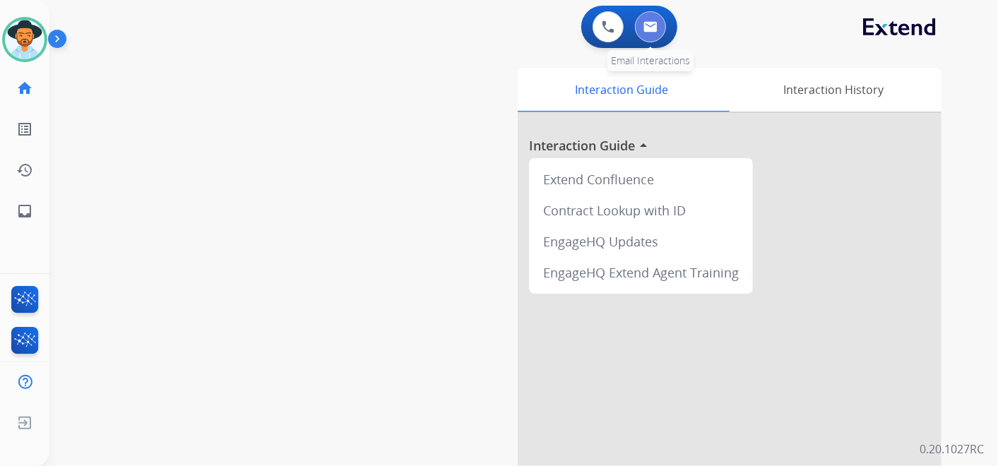
click at [650, 24] on img at bounding box center [650, 26] width 14 height 11
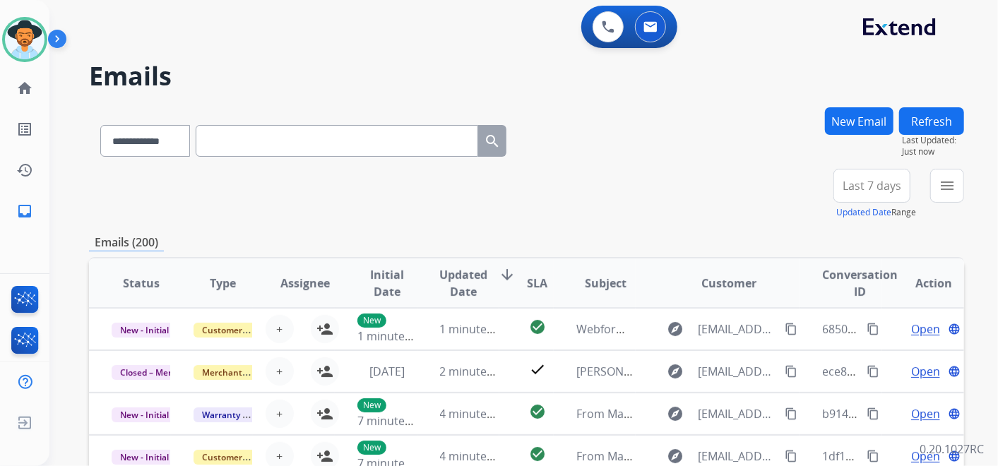
click at [877, 176] on button "Last 7 days" at bounding box center [871, 186] width 77 height 34
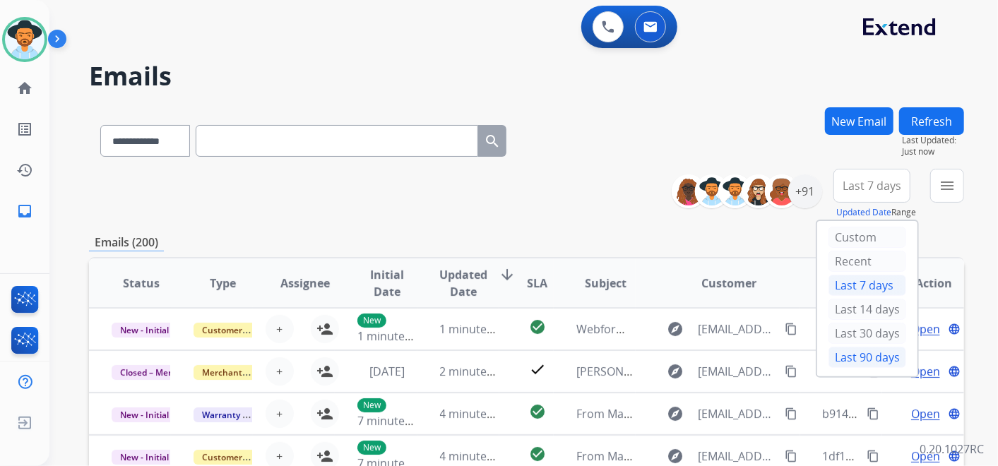
click at [862, 349] on div "Last 90 days" at bounding box center [867, 357] width 78 height 21
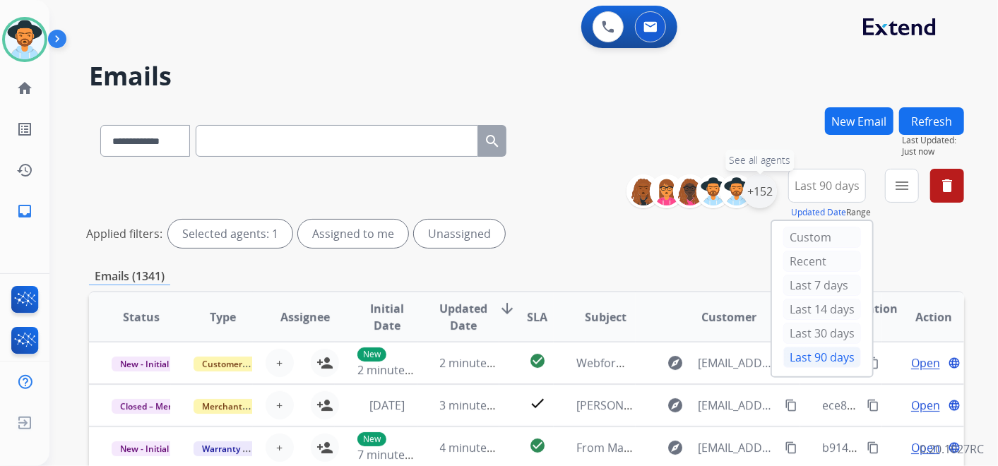
click at [758, 191] on div "+152" at bounding box center [760, 191] width 34 height 34
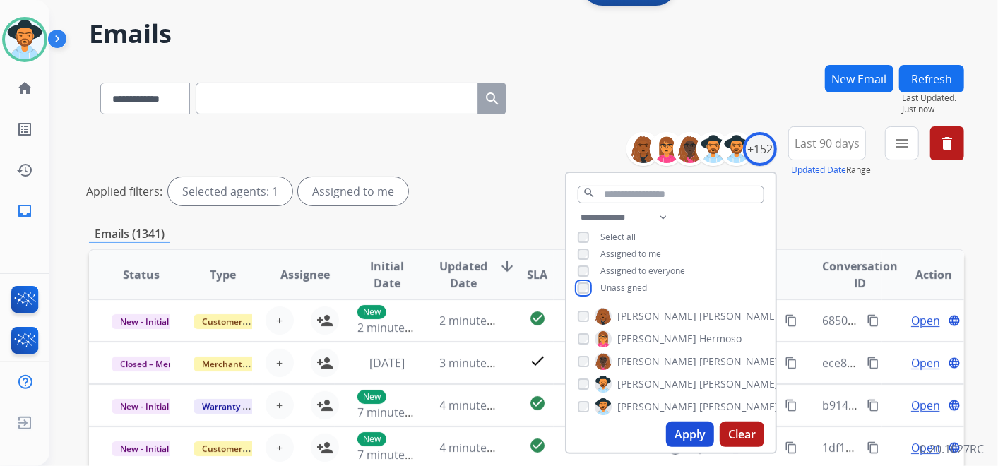
scroll to position [157, 0]
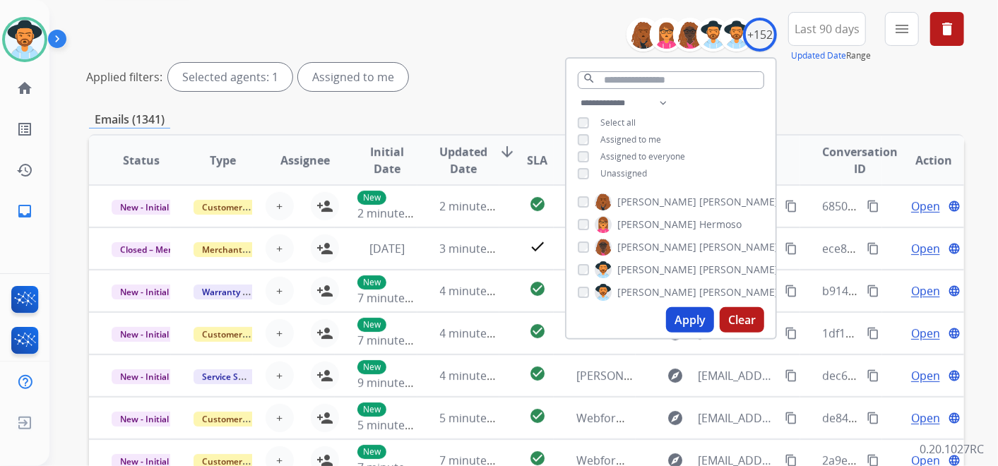
click at [679, 314] on button "Apply" at bounding box center [690, 319] width 48 height 25
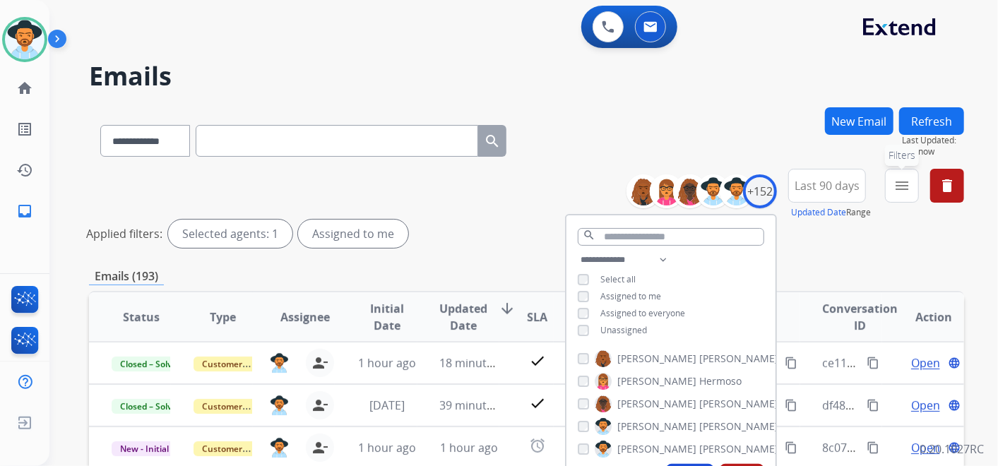
click at [897, 181] on mat-icon "menu" at bounding box center [901, 185] width 17 height 17
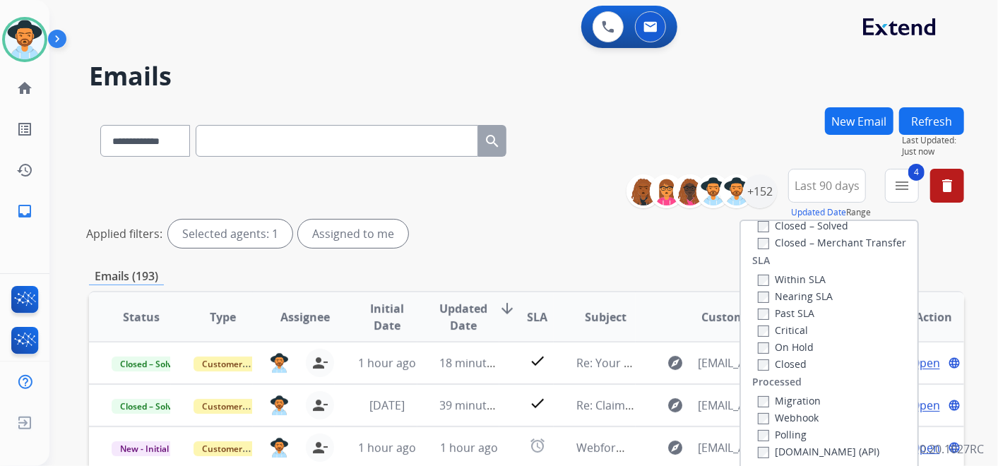
scroll to position [235, 0]
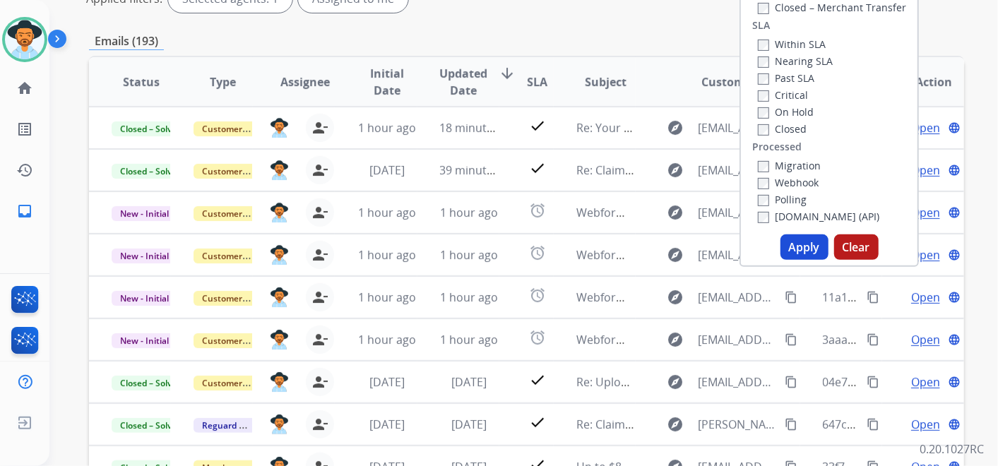
click at [796, 246] on button "Apply" at bounding box center [804, 246] width 48 height 25
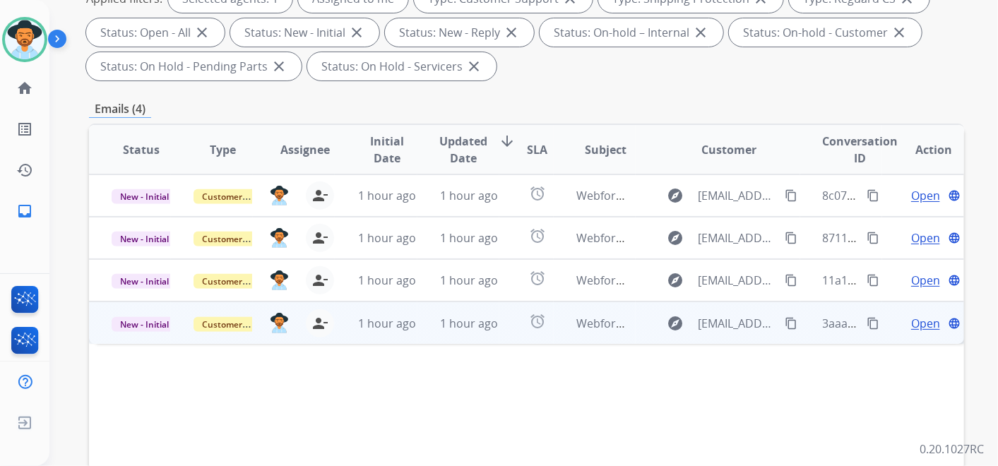
click at [911, 322] on span "Open" at bounding box center [925, 323] width 29 height 17
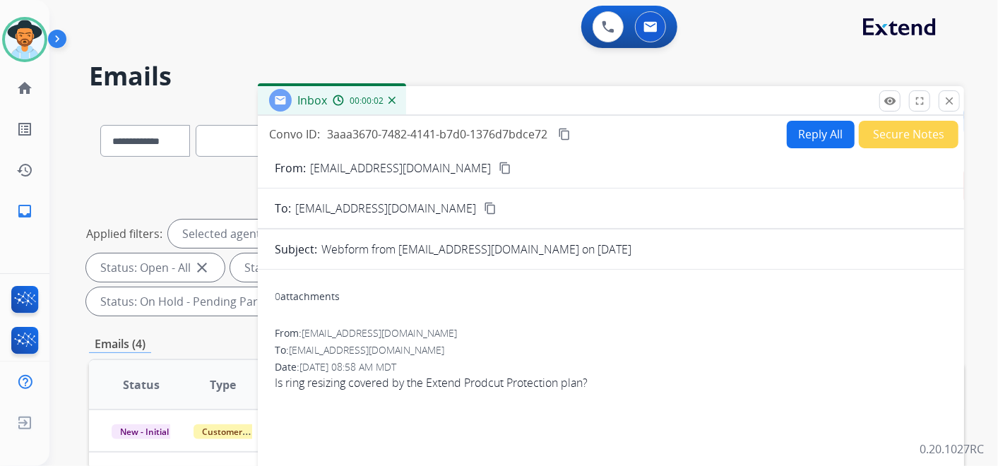
scroll to position [0, 0]
drag, startPoint x: 446, startPoint y: 167, endPoint x: 453, endPoint y: 147, distance: 21.9
click at [499, 167] on mat-icon "content_copy" at bounding box center [505, 168] width 13 height 13
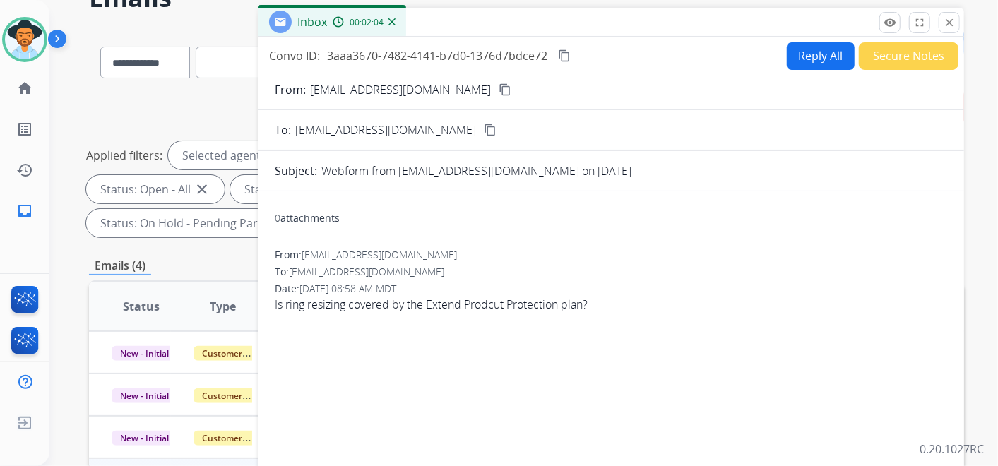
click at [813, 50] on button "Reply All" at bounding box center [821, 56] width 68 height 28
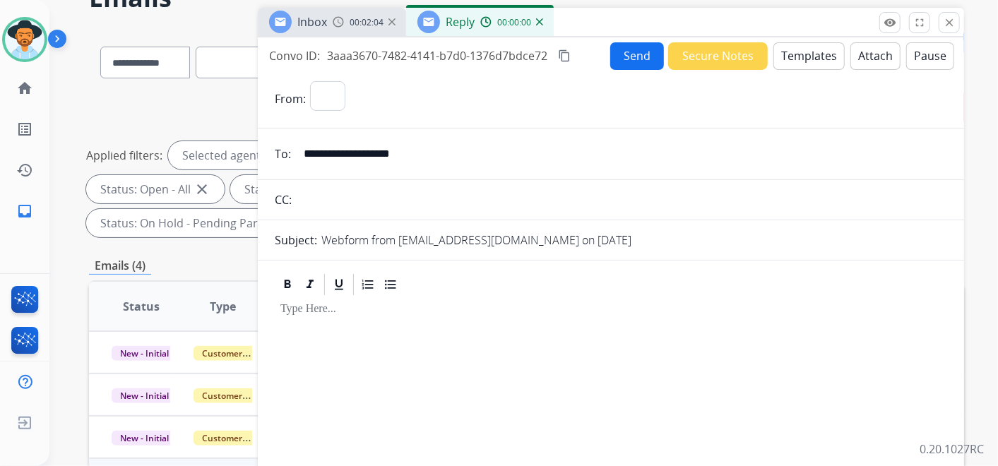
select select "**********"
click at [796, 52] on button "Templates" at bounding box center [808, 56] width 71 height 28
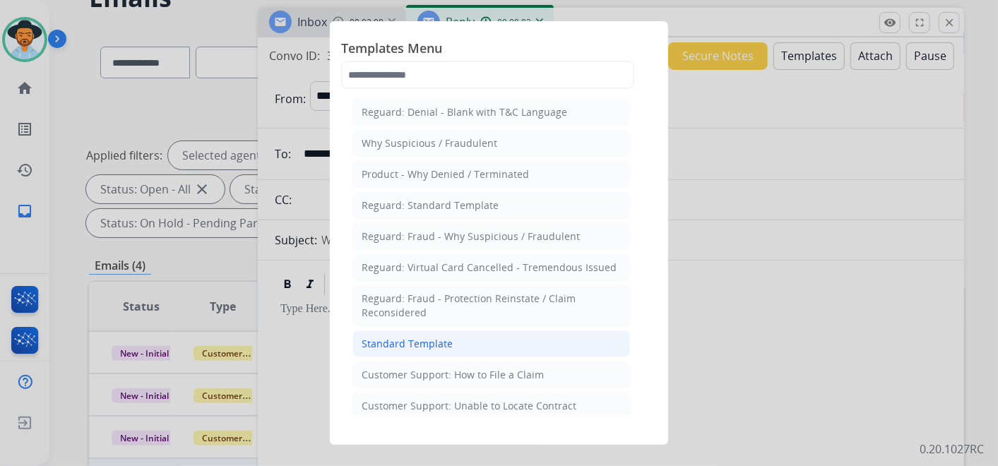
click at [489, 333] on li "Standard Template" at bounding box center [491, 343] width 278 height 27
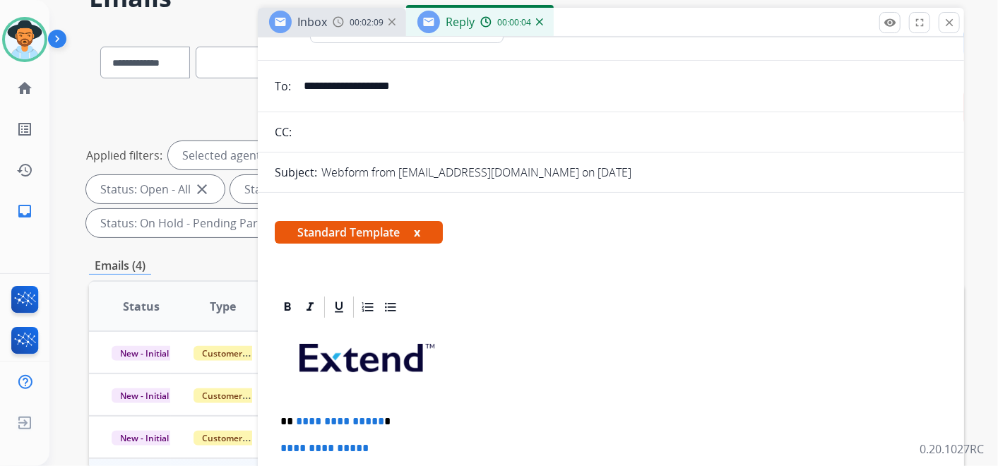
scroll to position [235, 0]
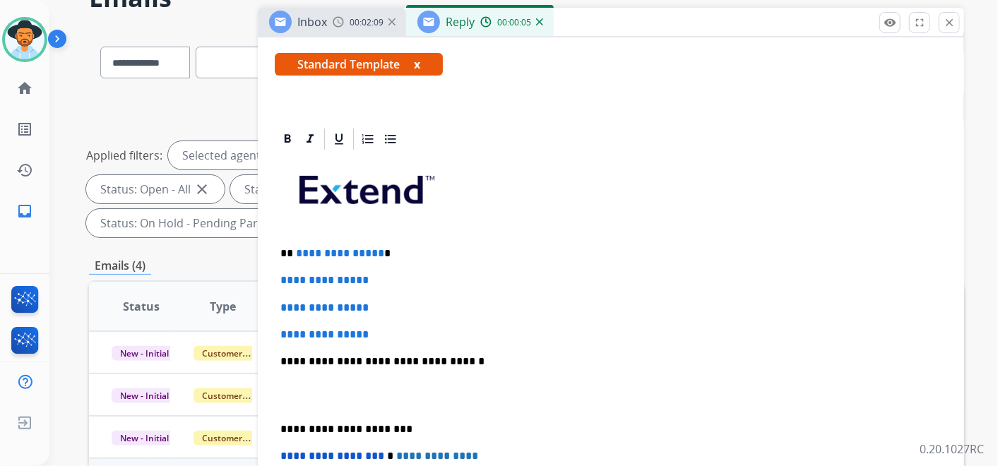
drag, startPoint x: 395, startPoint y: 250, endPoint x: 398, endPoint y: 238, distance: 12.3
click at [395, 249] on p "**********" at bounding box center [605, 253] width 650 height 13
click at [397, 248] on p "**********" at bounding box center [605, 253] width 650 height 13
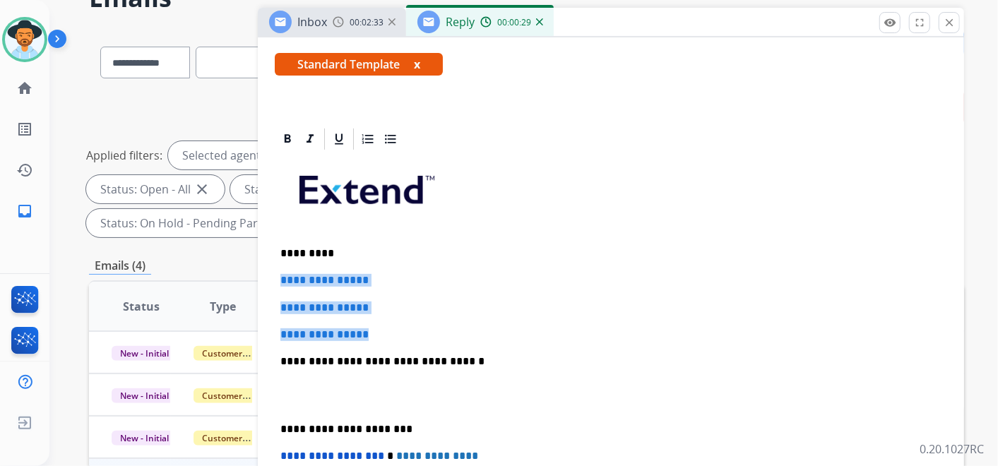
drag, startPoint x: 295, startPoint y: 282, endPoint x: 381, endPoint y: 331, distance: 99.3
click at [381, 331] on div "**********" at bounding box center [611, 395] width 672 height 486
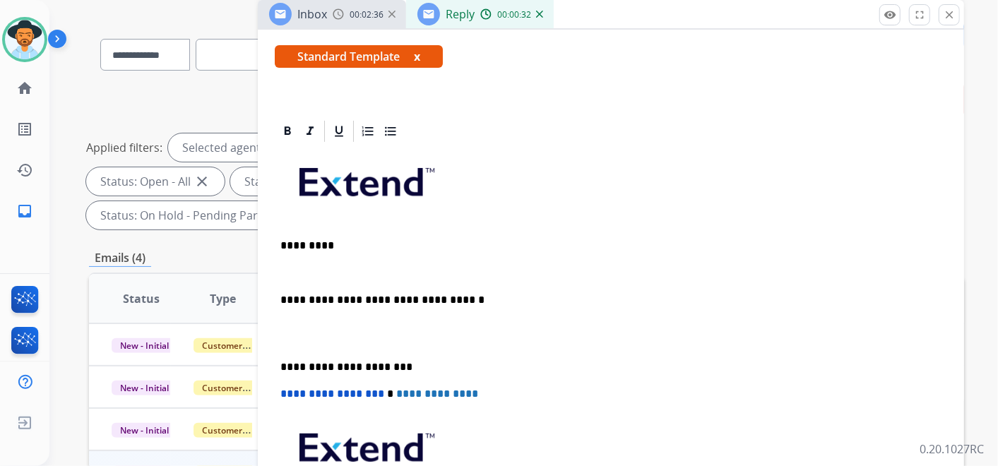
scroll to position [78, 0]
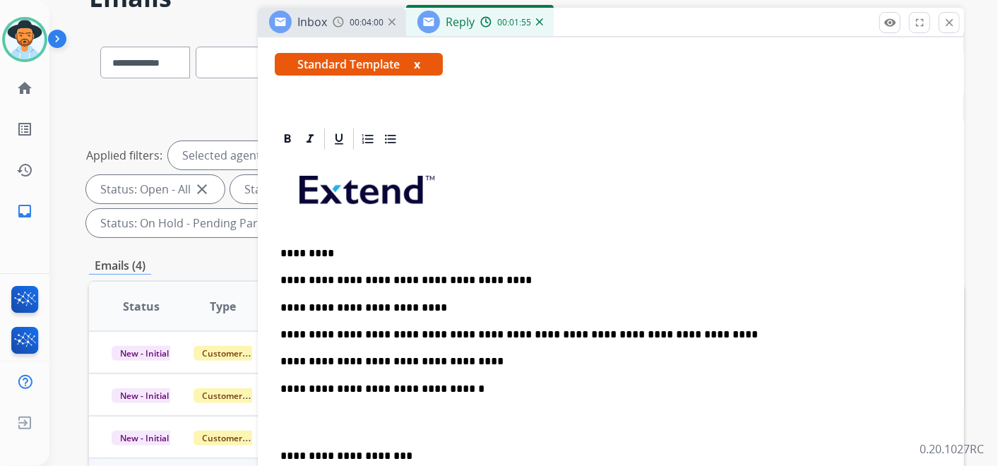
click at [506, 387] on p "**********" at bounding box center [605, 389] width 650 height 13
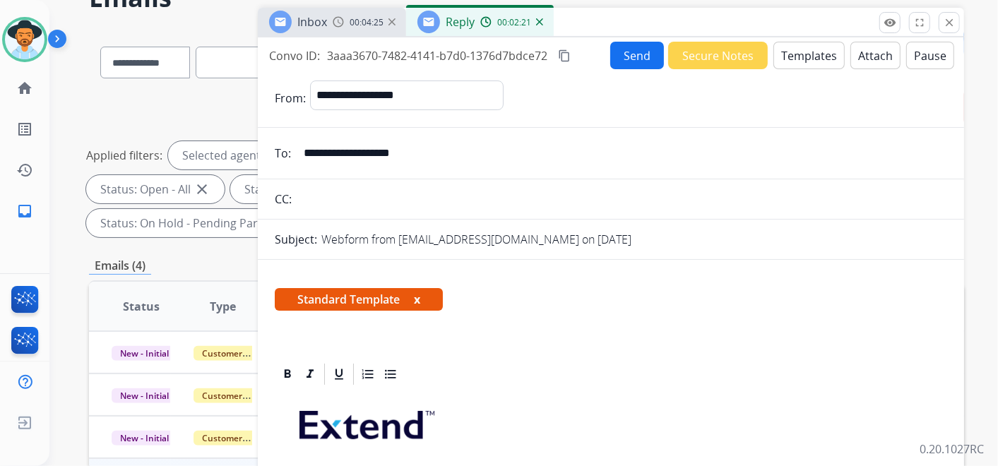
scroll to position [0, 0]
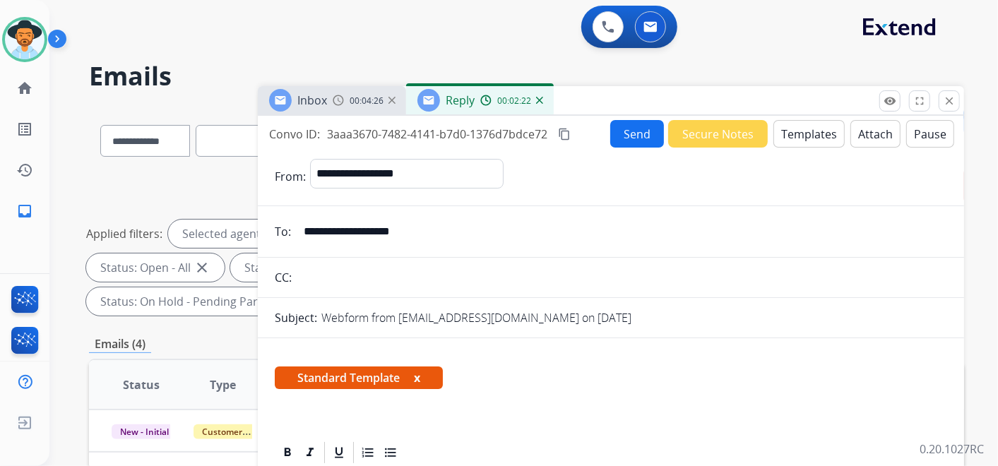
click at [566, 131] on mat-icon "content_copy" at bounding box center [564, 134] width 13 height 13
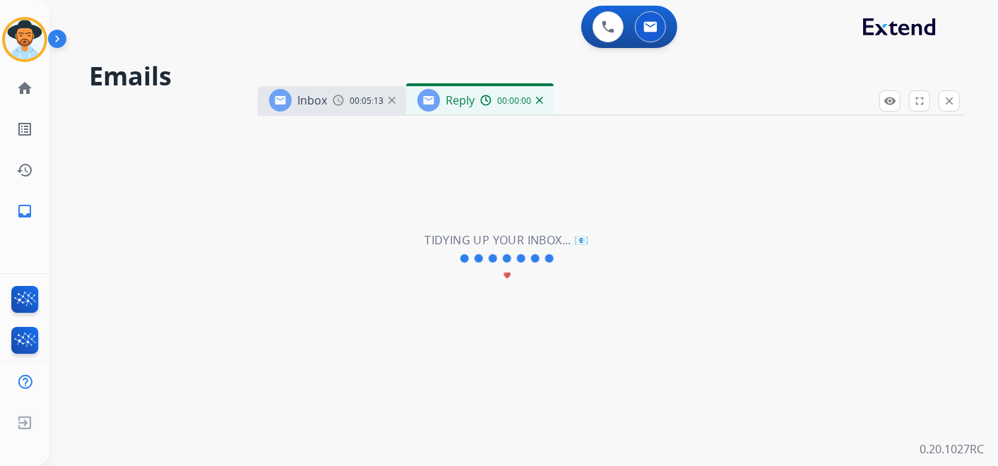
select select "**********"
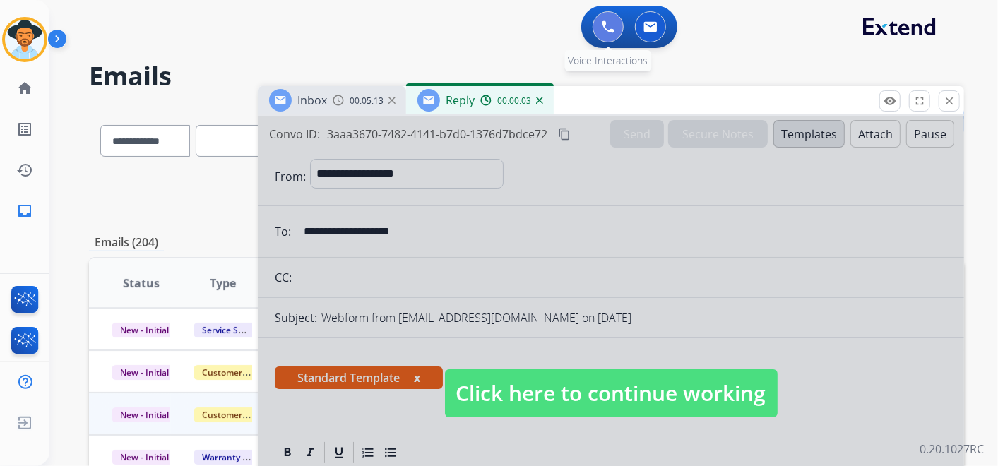
click at [605, 24] on img at bounding box center [608, 26] width 13 height 13
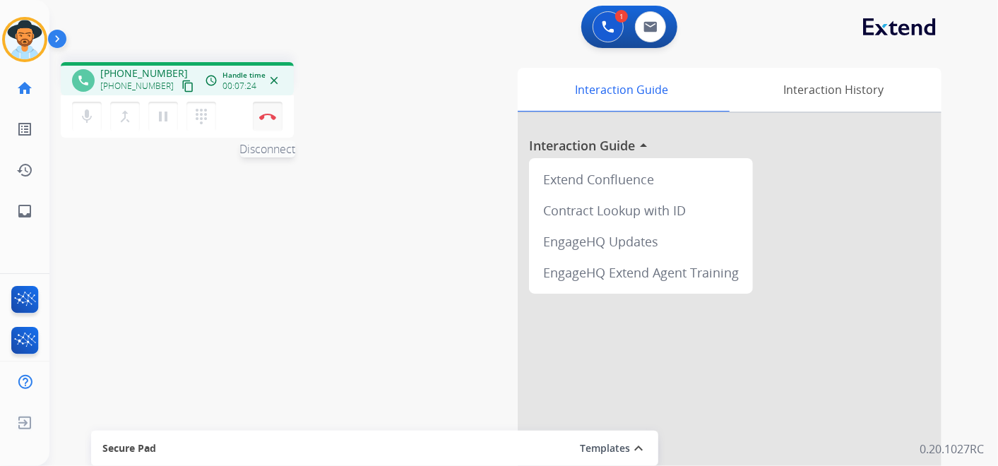
click at [272, 117] on img at bounding box center [267, 116] width 17 height 7
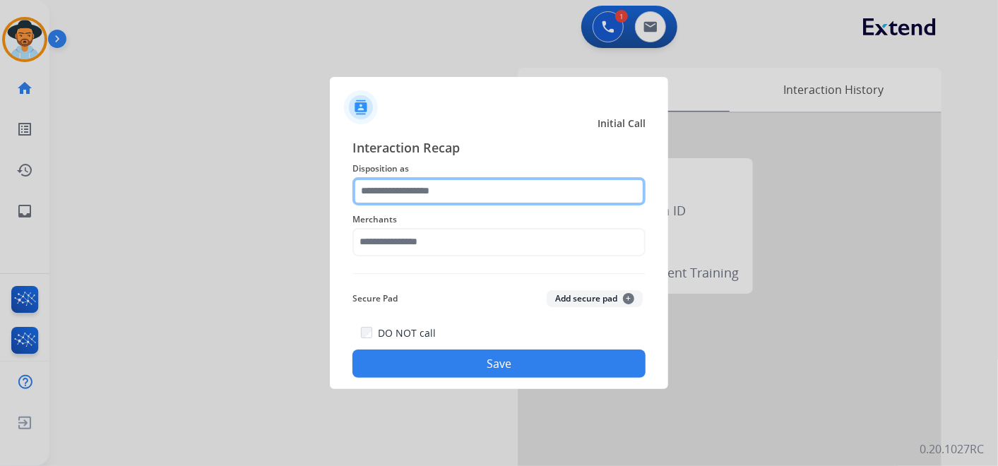
click at [443, 186] on input "text" at bounding box center [498, 191] width 293 height 28
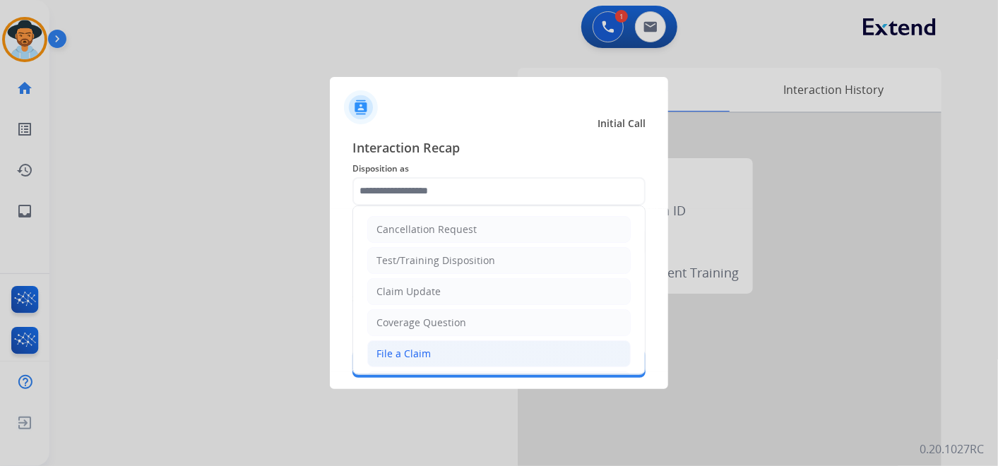
click at [439, 343] on li "File a Claim" at bounding box center [498, 353] width 263 height 27
type input "**********"
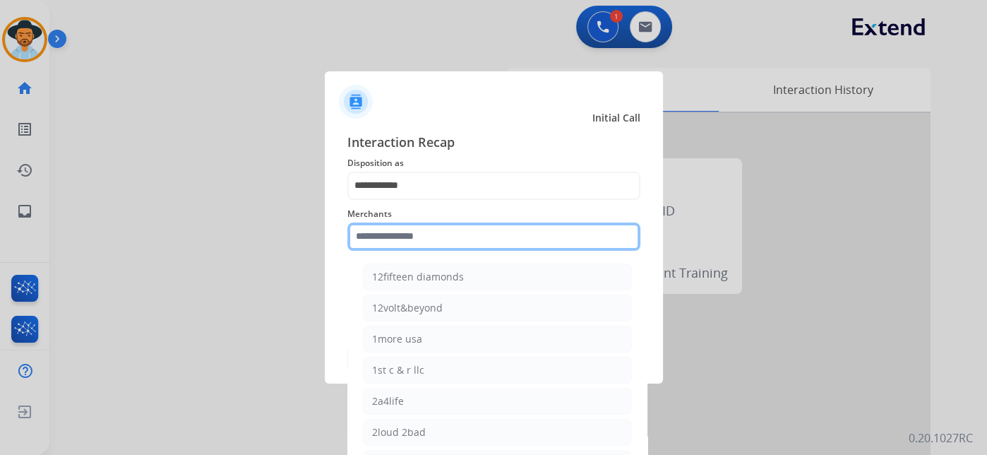
click at [434, 247] on input "text" at bounding box center [493, 236] width 293 height 28
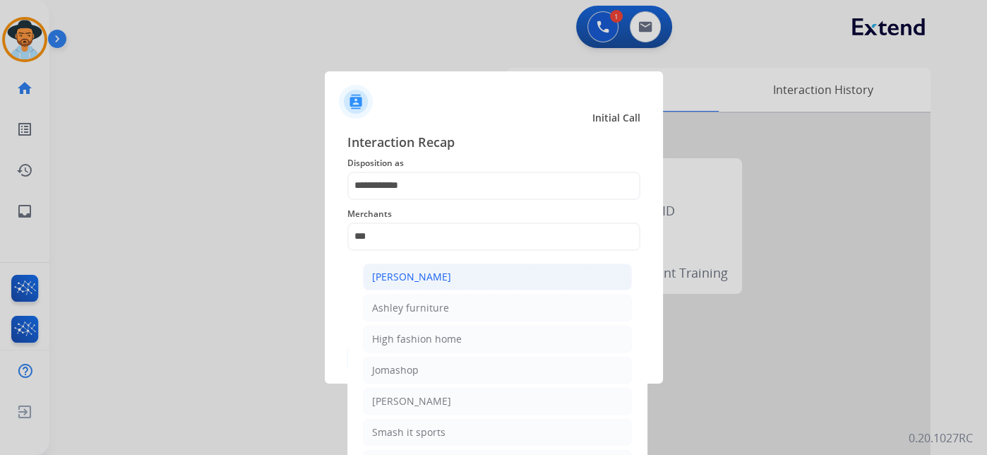
click at [480, 280] on li "[PERSON_NAME]" at bounding box center [497, 276] width 269 height 27
type input "**********"
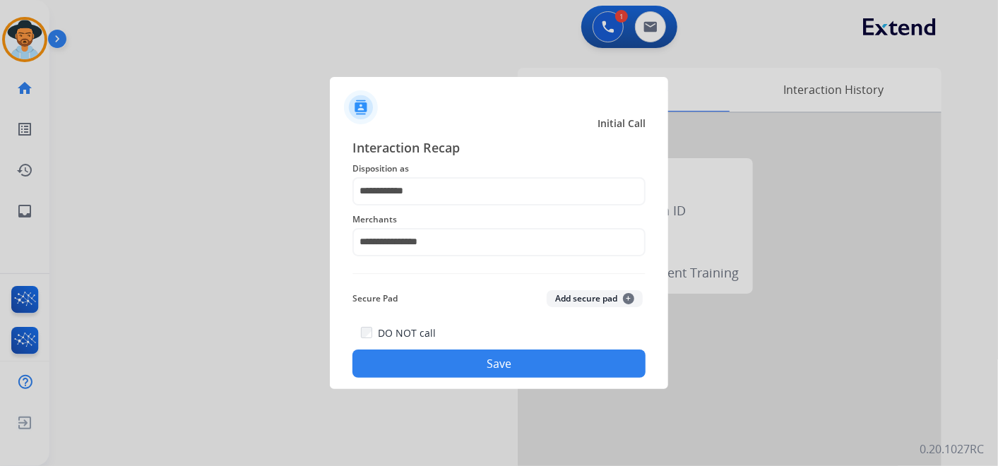
click at [508, 364] on button "Save" at bounding box center [498, 364] width 293 height 28
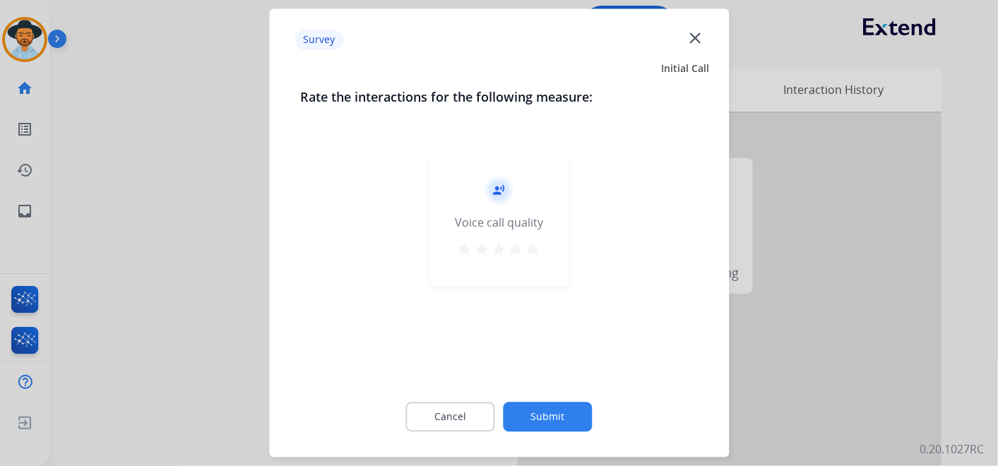
click at [533, 248] on mat-icon "star" at bounding box center [533, 250] width 17 height 17
click at [559, 413] on button "Submit" at bounding box center [548, 418] width 89 height 30
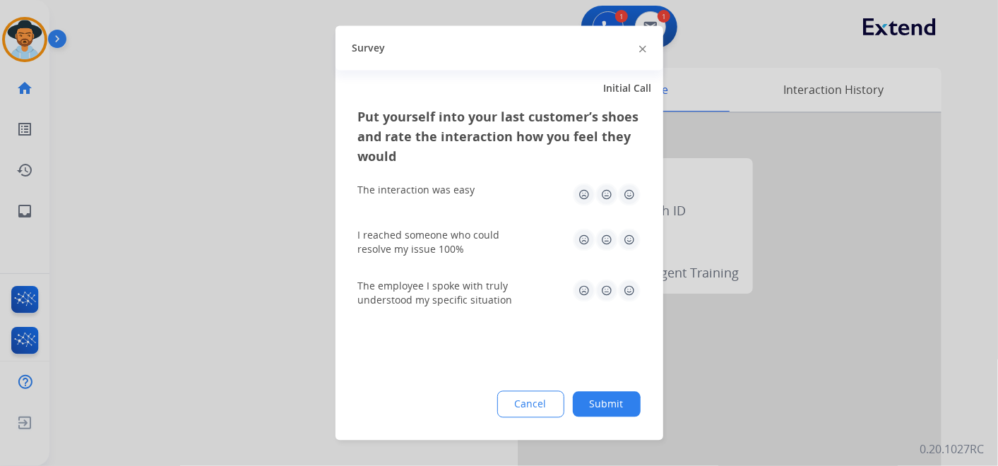
click at [625, 196] on img at bounding box center [629, 195] width 23 height 23
click at [629, 236] on img at bounding box center [629, 240] width 23 height 23
click at [632, 288] on img at bounding box center [629, 291] width 23 height 23
click at [609, 393] on button "Submit" at bounding box center [607, 404] width 68 height 25
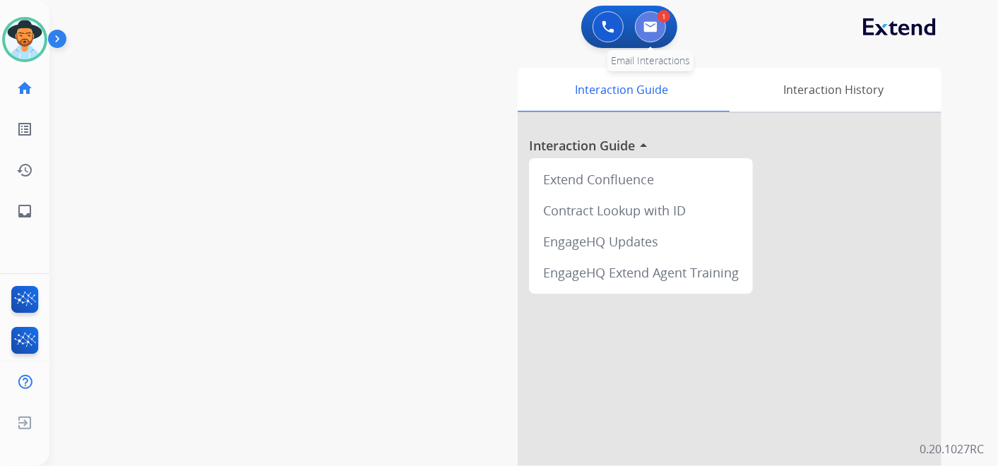
click at [657, 22] on img at bounding box center [650, 26] width 14 height 11
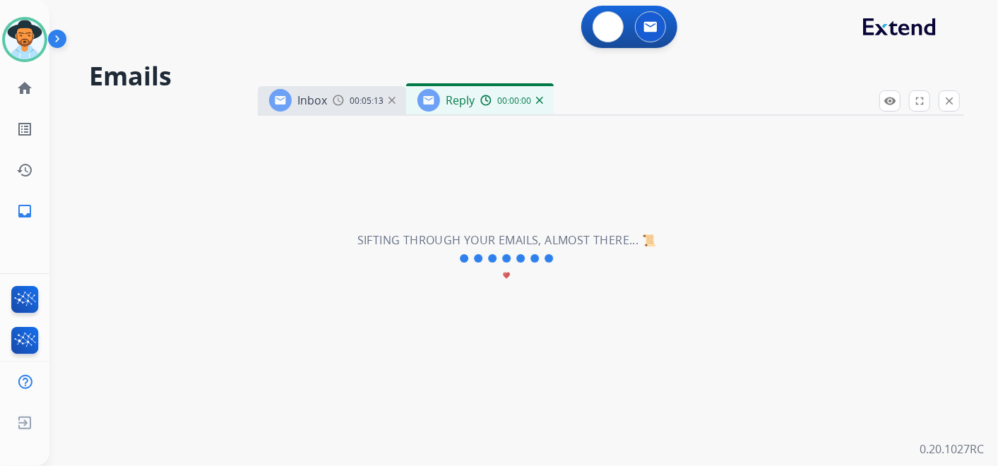
select select "**********"
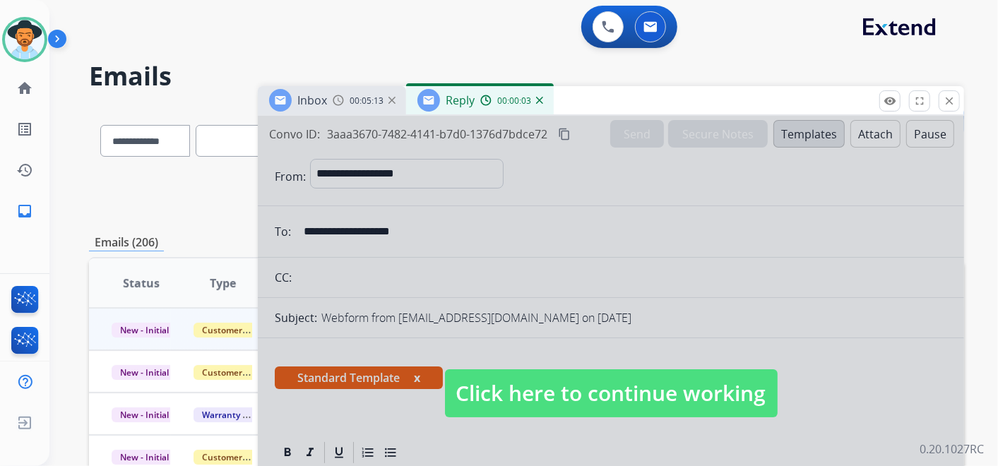
click at [665, 397] on span "Click here to continue working" at bounding box center [611, 393] width 333 height 48
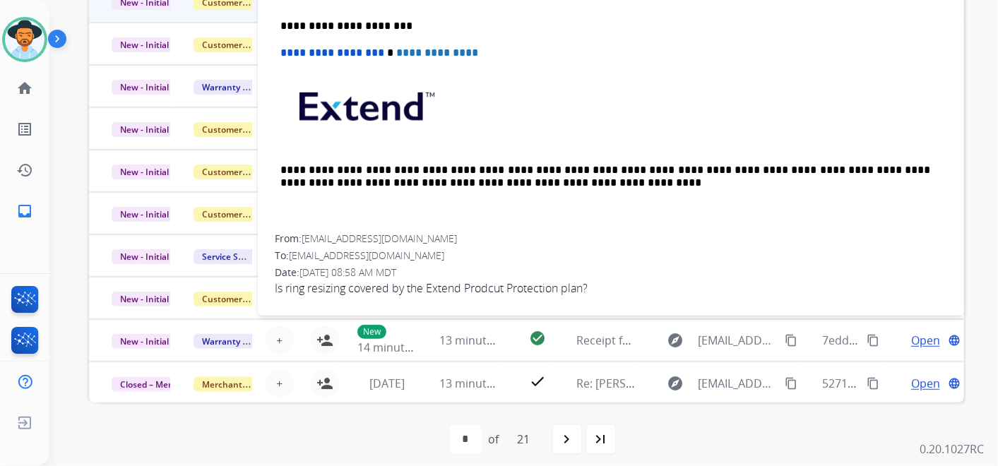
scroll to position [337, 0]
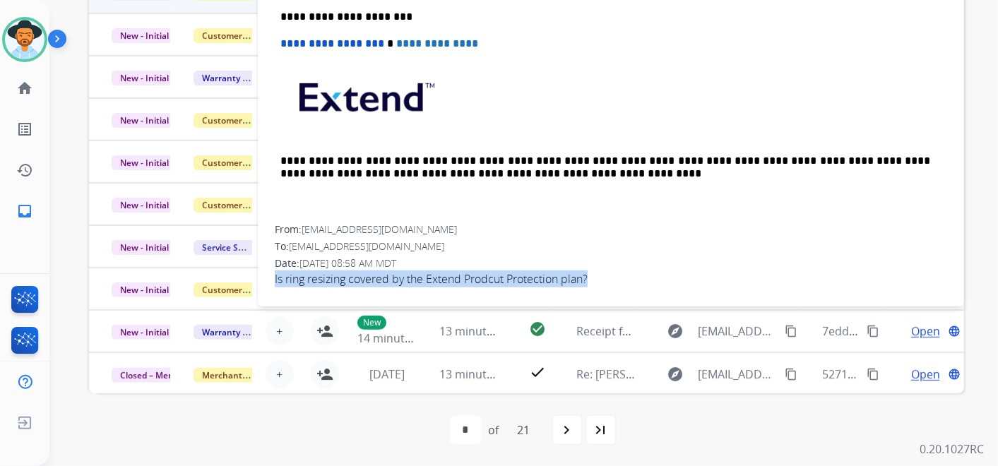
drag, startPoint x: 273, startPoint y: 272, endPoint x: 607, endPoint y: 292, distance: 334.6
copy span "Is ring resizing covered by the Extend Prodcut Protection plan?"
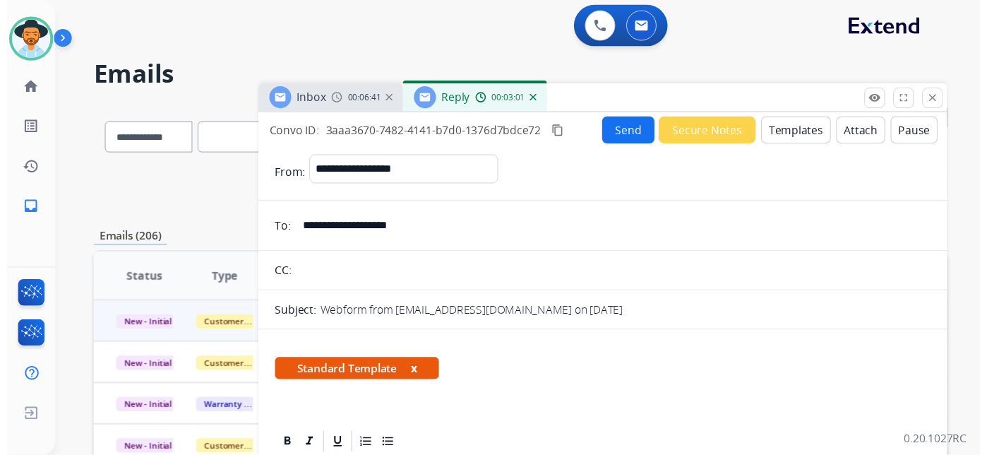
scroll to position [0, 0]
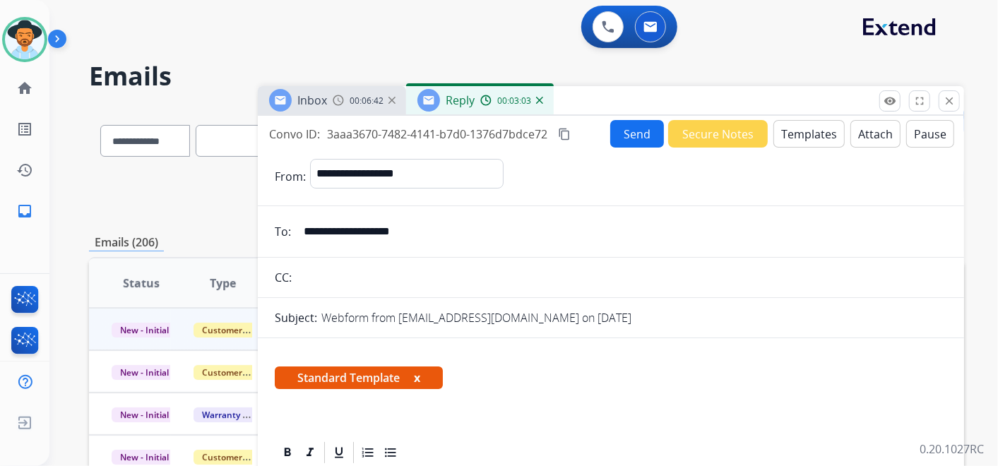
click at [621, 134] on button "Send" at bounding box center [637, 134] width 54 height 28
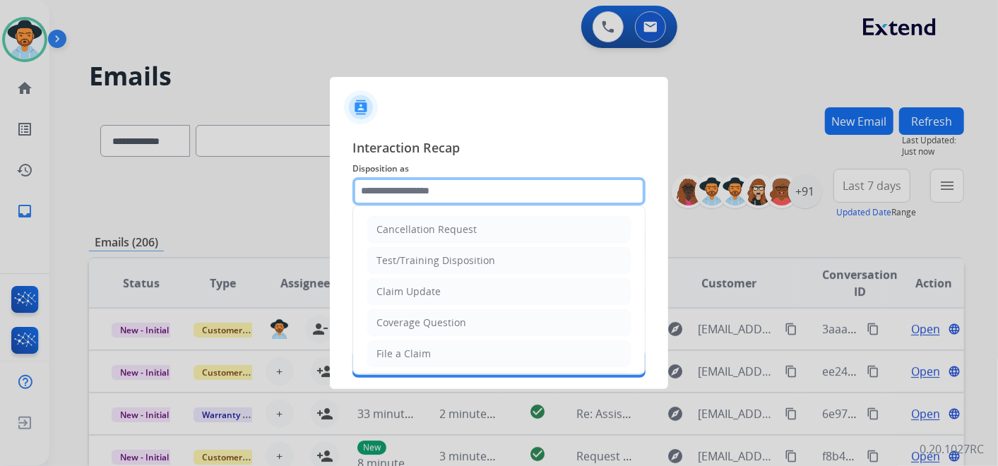
click at [498, 193] on input "text" at bounding box center [498, 191] width 293 height 28
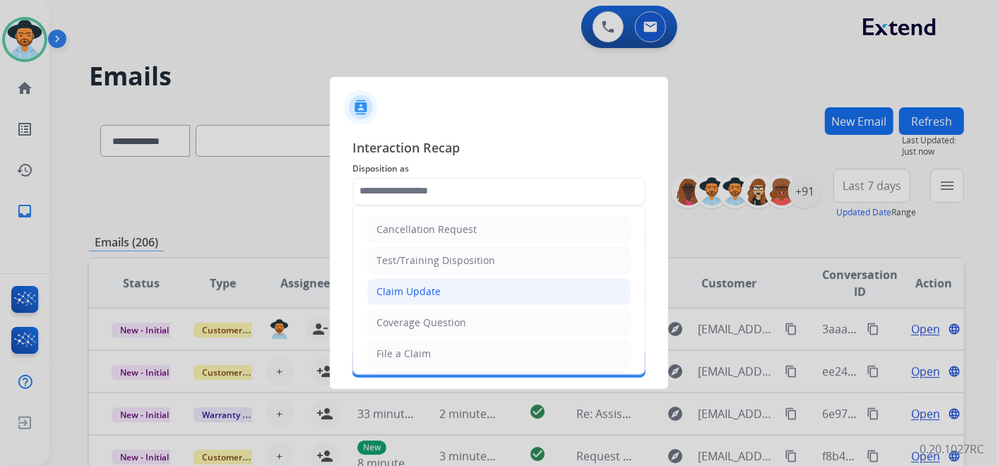
click at [466, 287] on li "Claim Update" at bounding box center [498, 291] width 263 height 27
type input "**********"
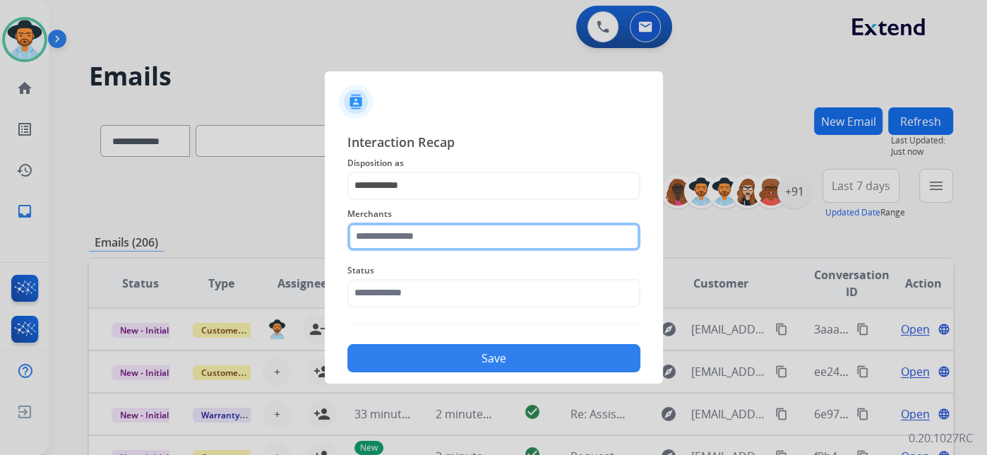
click at [464, 237] on input "text" at bounding box center [493, 236] width 293 height 28
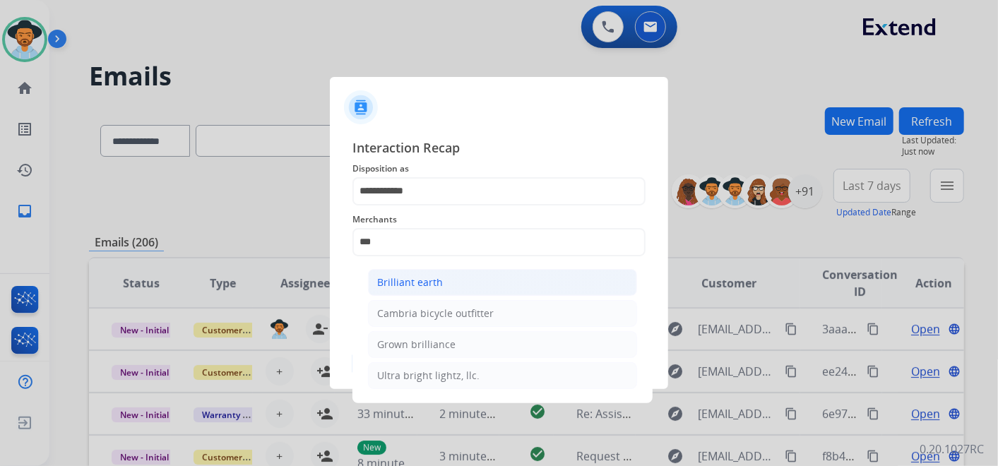
click at [503, 274] on li "Brilliant earth" at bounding box center [502, 282] width 269 height 27
type input "**********"
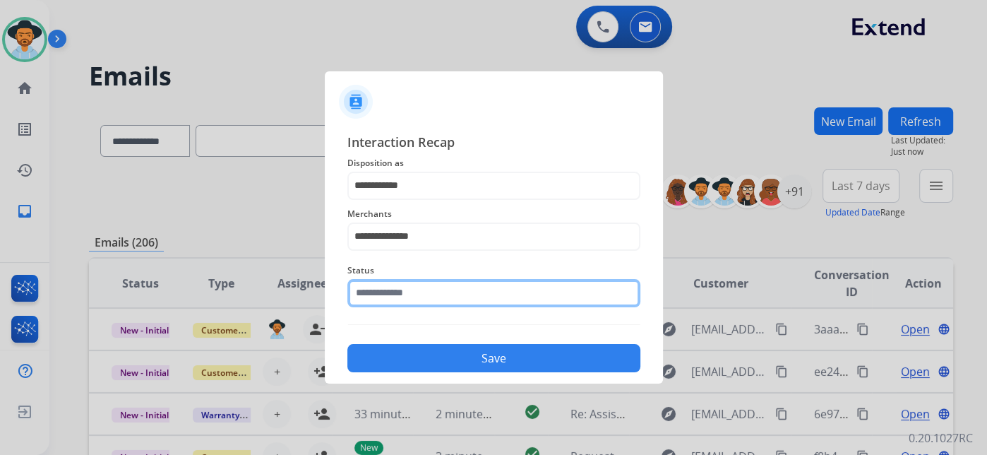
click at [461, 293] on input "text" at bounding box center [493, 293] width 293 height 28
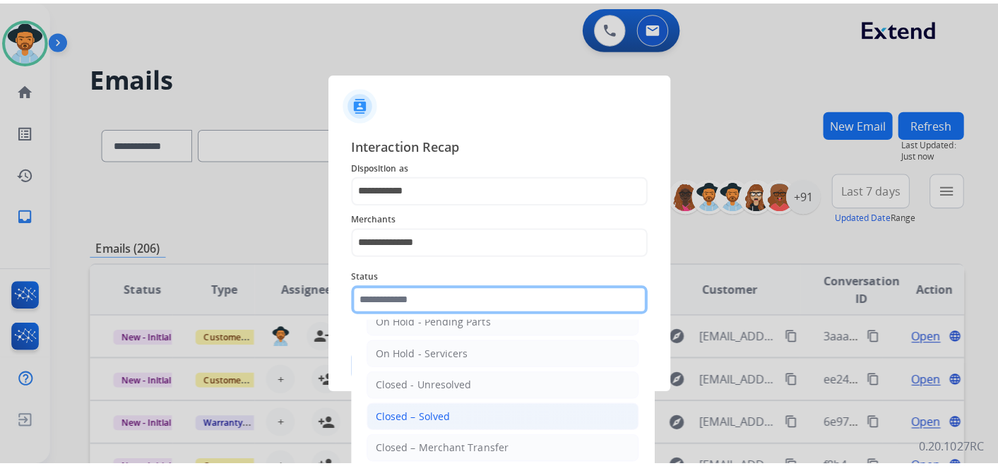
scroll to position [81, 0]
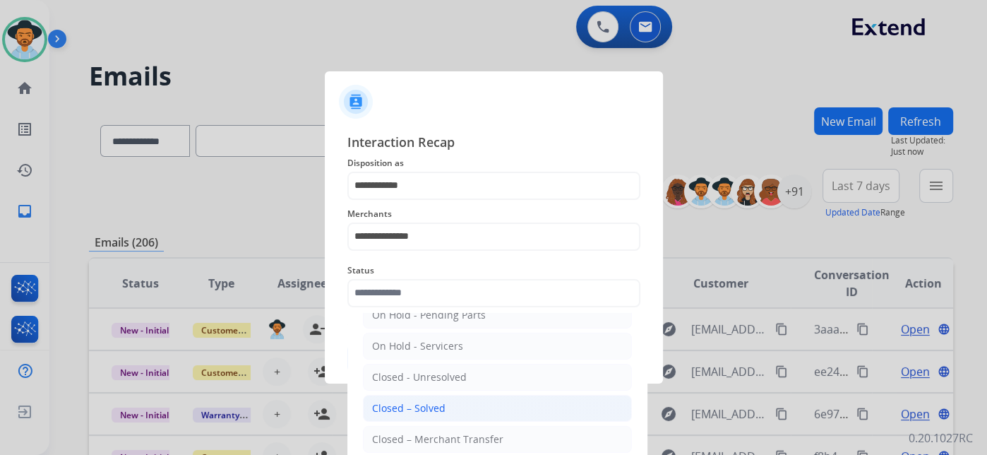
click at [428, 402] on div "Closed – Solved" at bounding box center [408, 408] width 73 height 14
type input "**********"
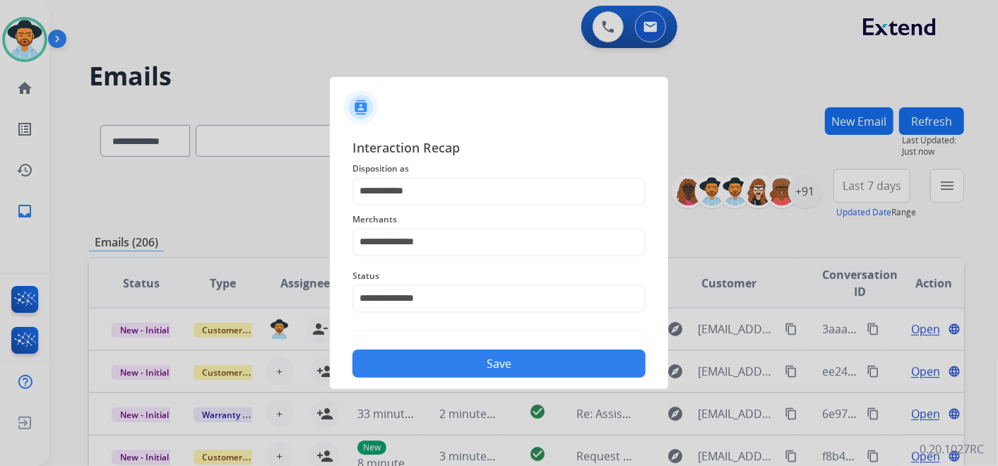
click at [504, 366] on button "Save" at bounding box center [498, 364] width 293 height 28
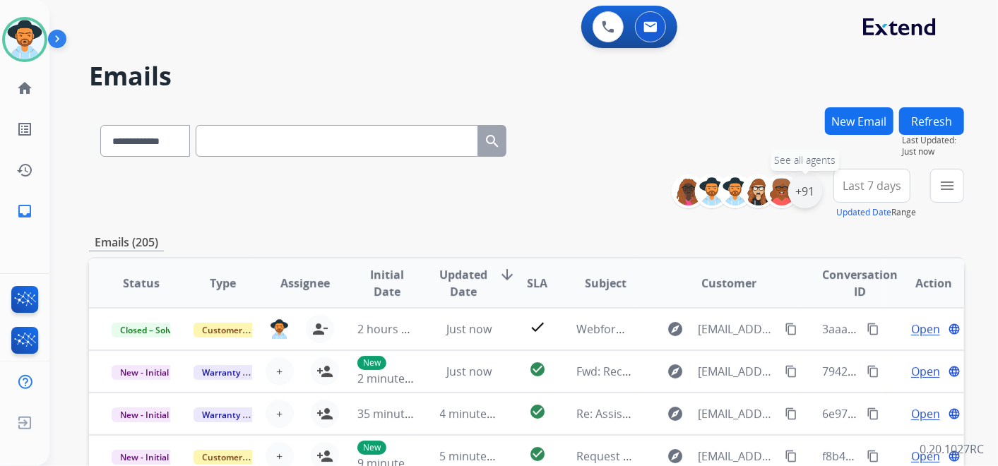
click at [806, 191] on div "+91" at bounding box center [805, 191] width 34 height 34
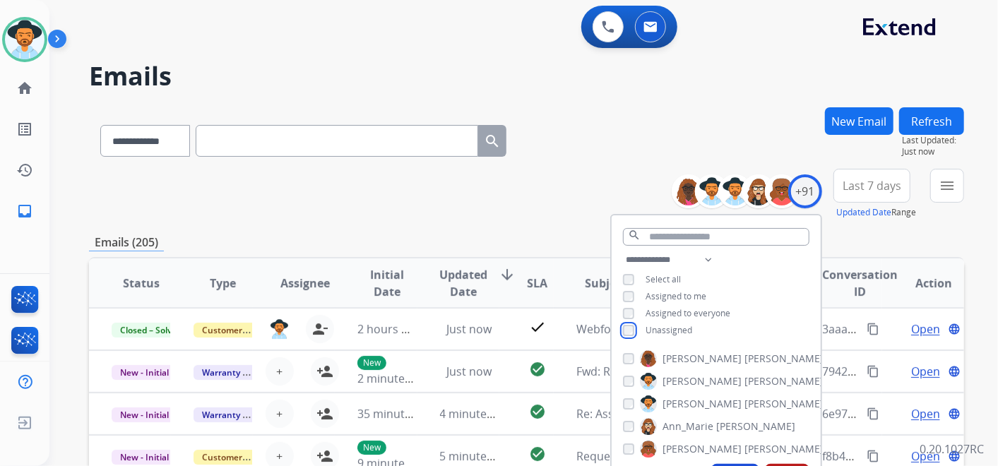
scroll to position [78, 0]
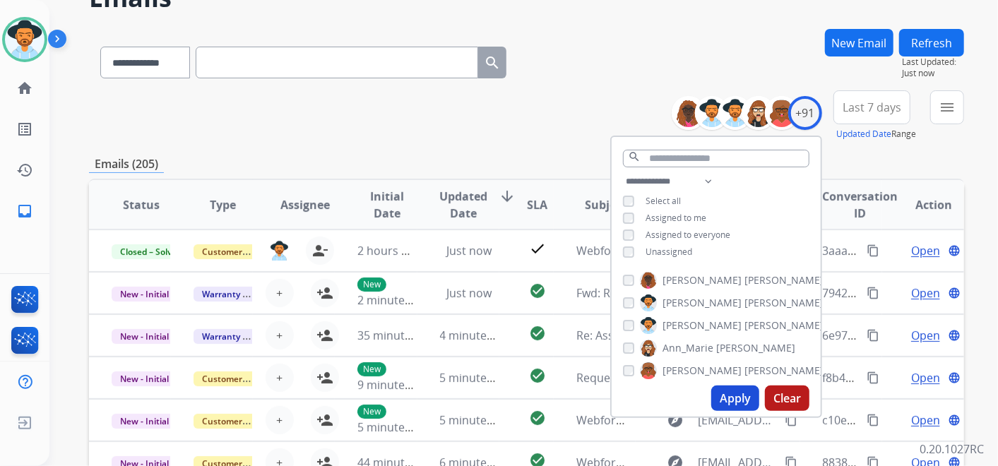
click at [731, 396] on button "Apply" at bounding box center [735, 398] width 48 height 25
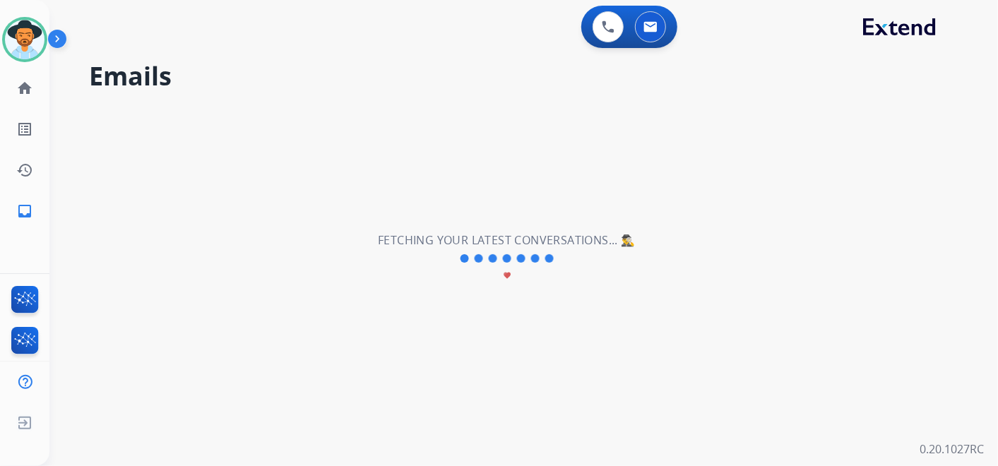
scroll to position [0, 0]
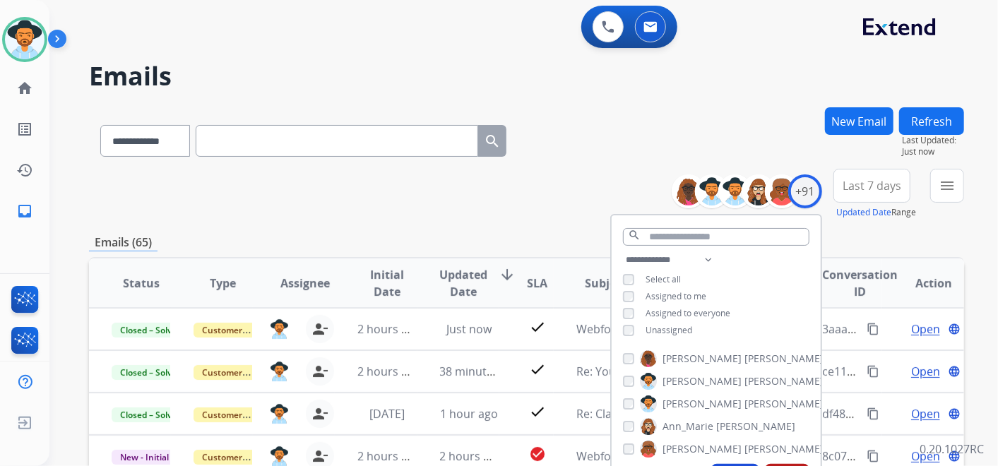
click at [867, 184] on span "Last 7 days" at bounding box center [871, 186] width 59 height 6
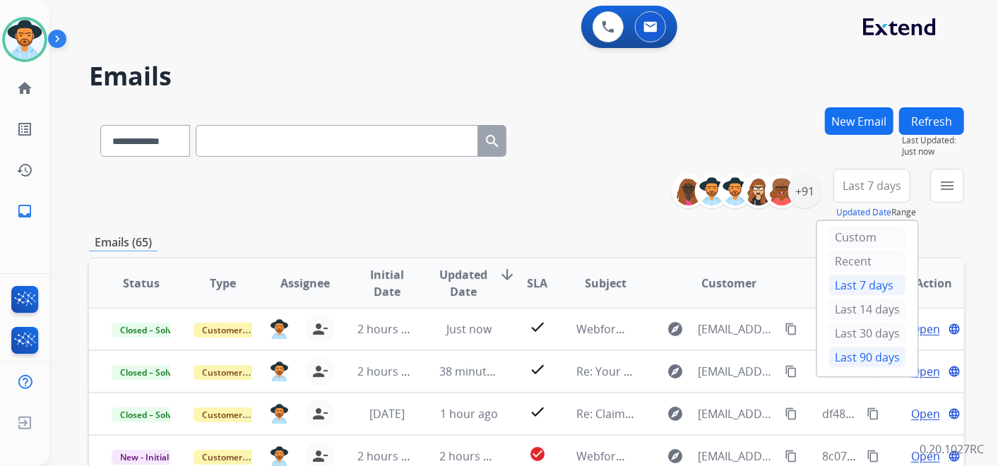
click at [862, 354] on div "Last 90 days" at bounding box center [867, 357] width 78 height 21
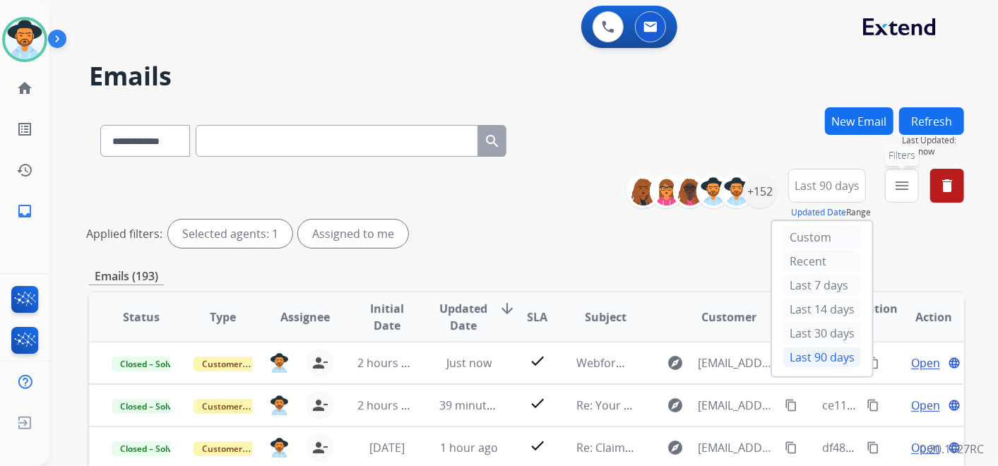
click at [905, 186] on mat-icon "menu" at bounding box center [901, 185] width 17 height 17
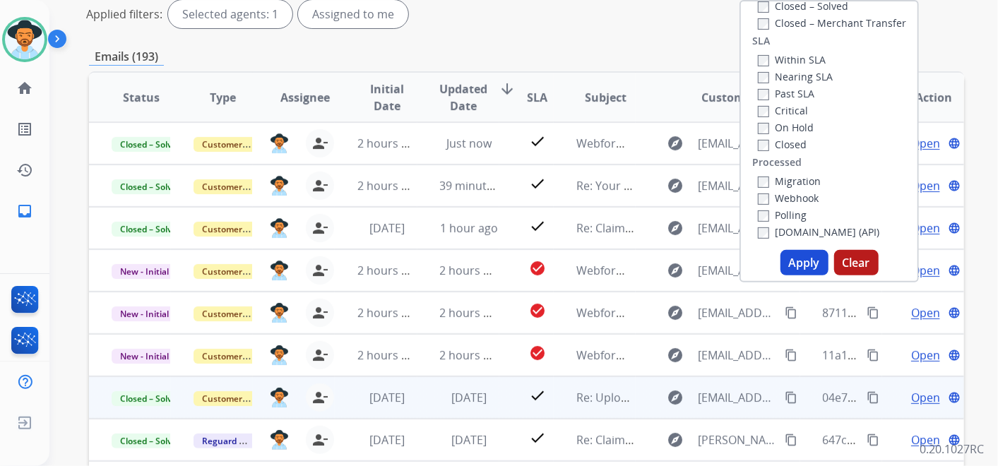
scroll to position [314, 0]
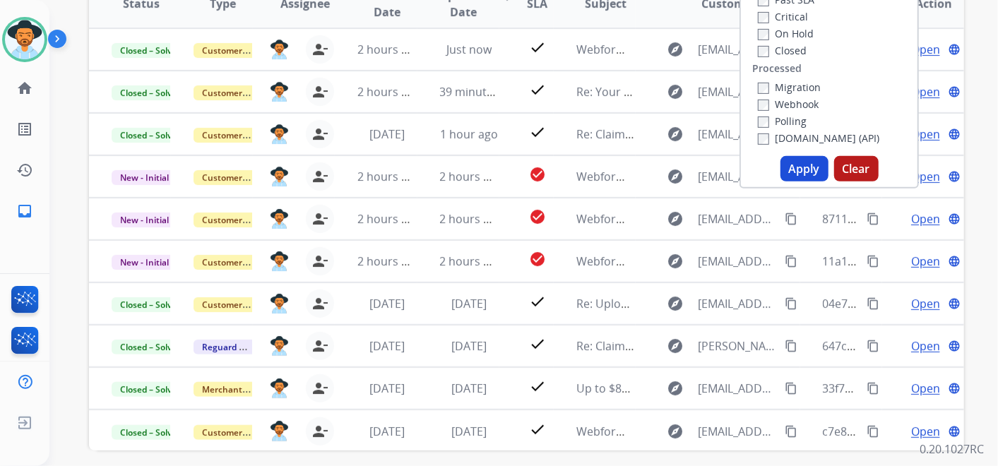
click at [805, 167] on button "Apply" at bounding box center [804, 168] width 48 height 25
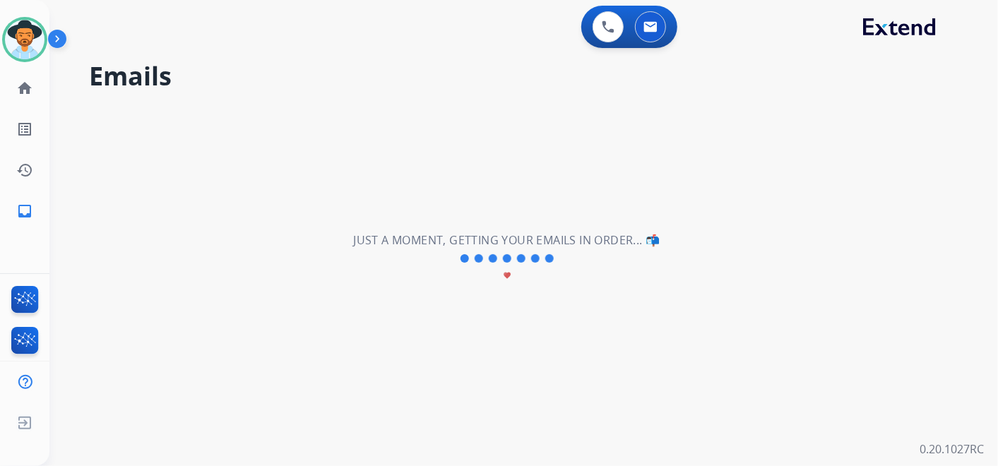
scroll to position [0, 0]
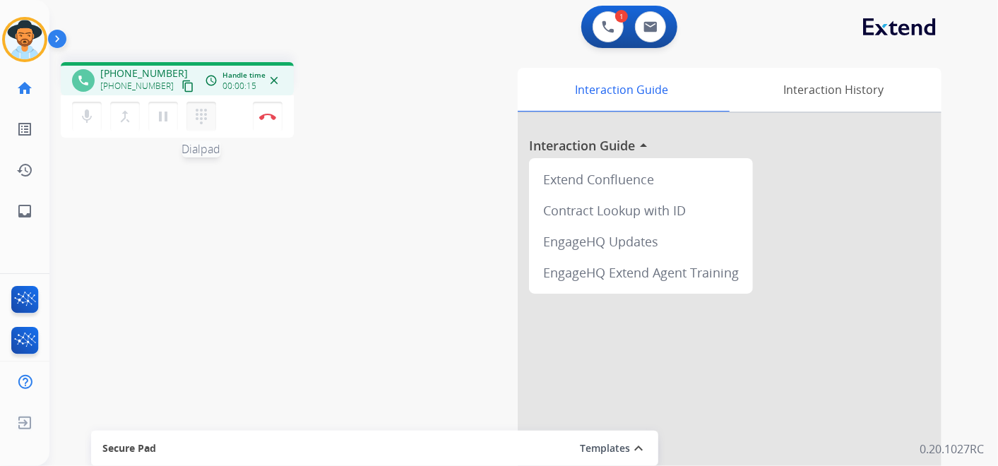
click at [196, 119] on mat-icon "dialpad" at bounding box center [201, 116] width 17 height 17
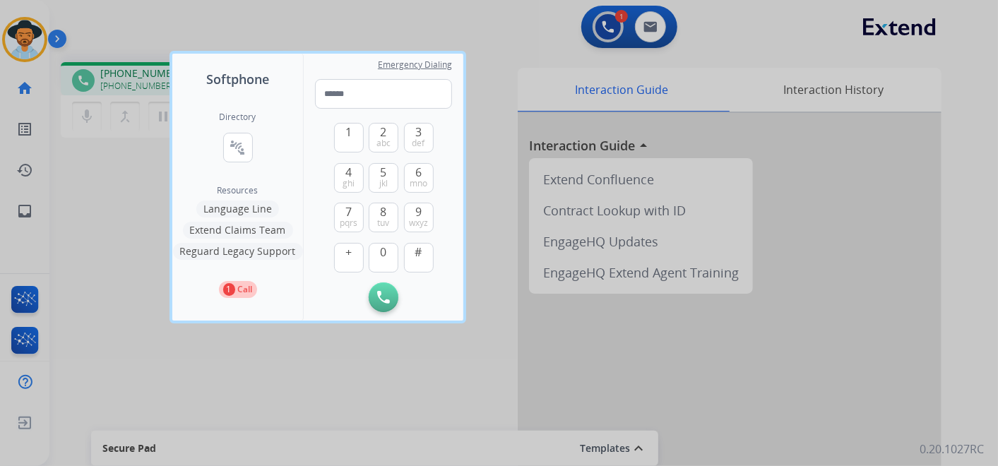
click at [252, 212] on button "Language Line" at bounding box center [237, 209] width 83 height 17
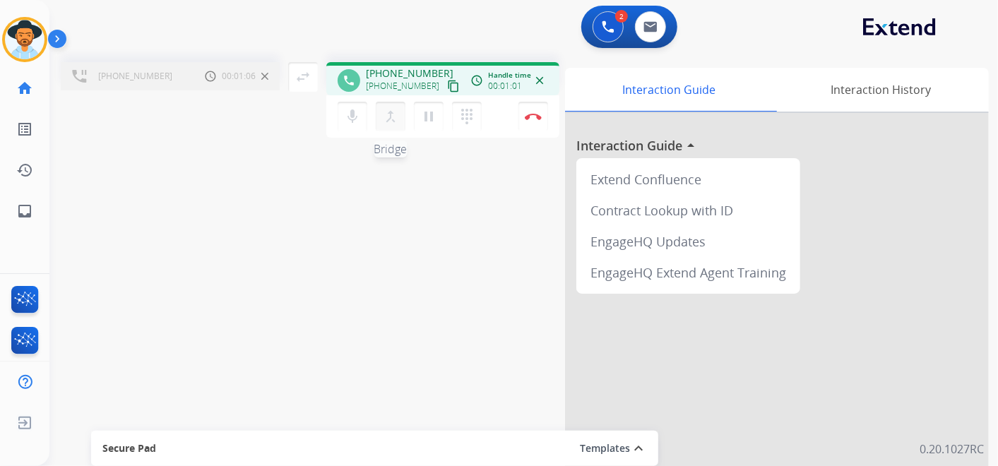
click at [389, 117] on mat-icon "merge_type" at bounding box center [390, 116] width 17 height 17
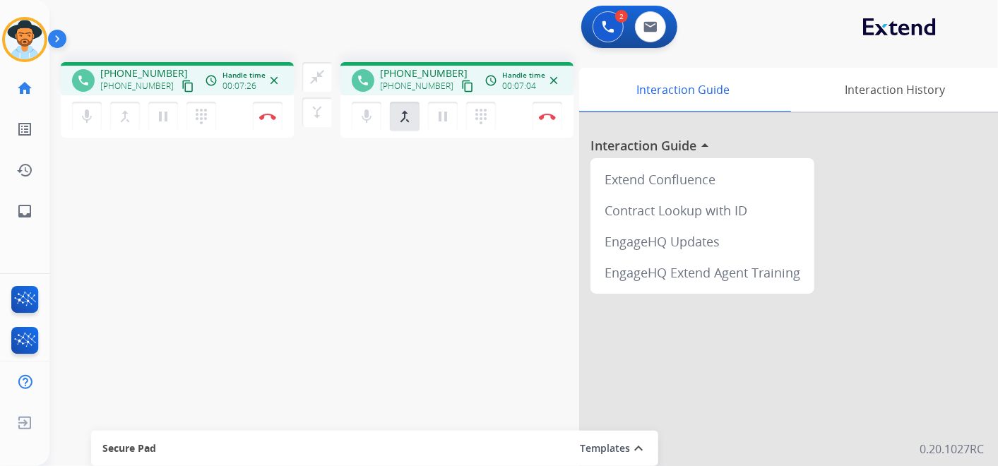
click at [126, 252] on div "phone [PHONE_NUMBER] [PHONE_NUMBER] content_copy access_time Call metrics Queue…" at bounding box center [506, 345] width 914 height 589
click at [276, 117] on img at bounding box center [267, 116] width 17 height 7
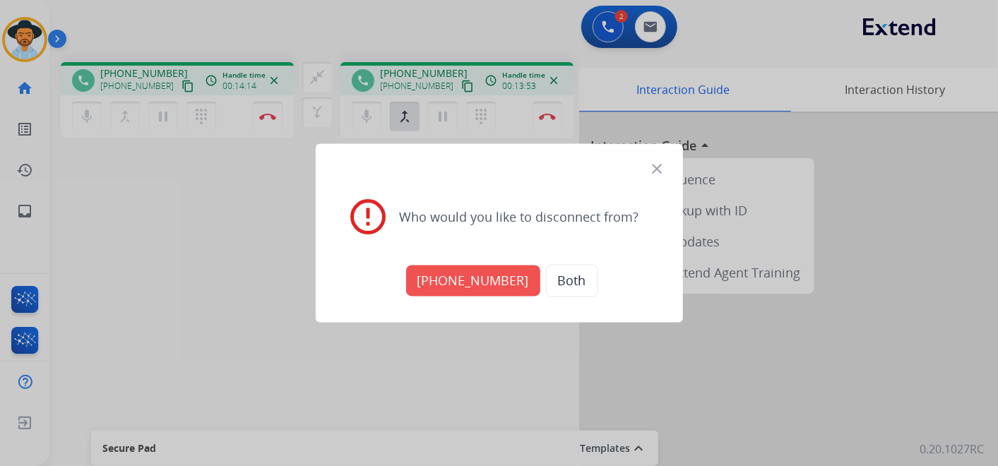
click at [561, 271] on button "Both" at bounding box center [572, 281] width 52 height 32
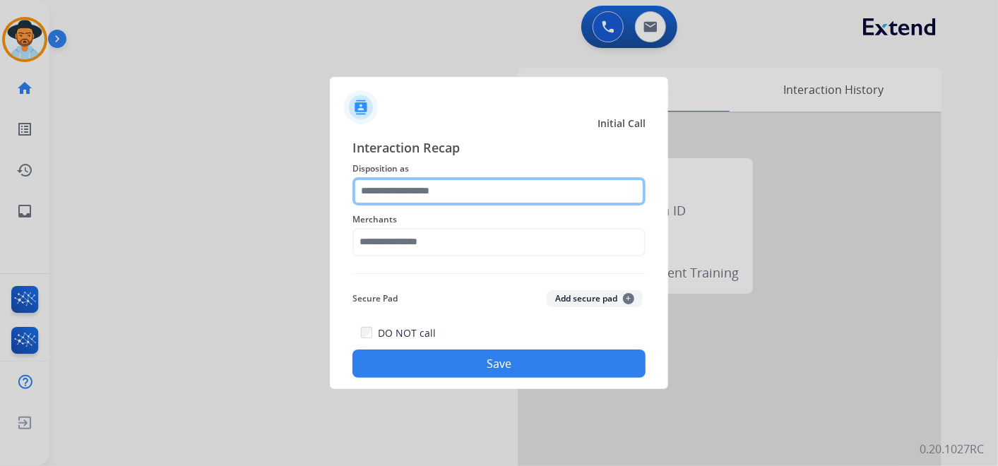
click at [531, 189] on input "text" at bounding box center [498, 191] width 293 height 28
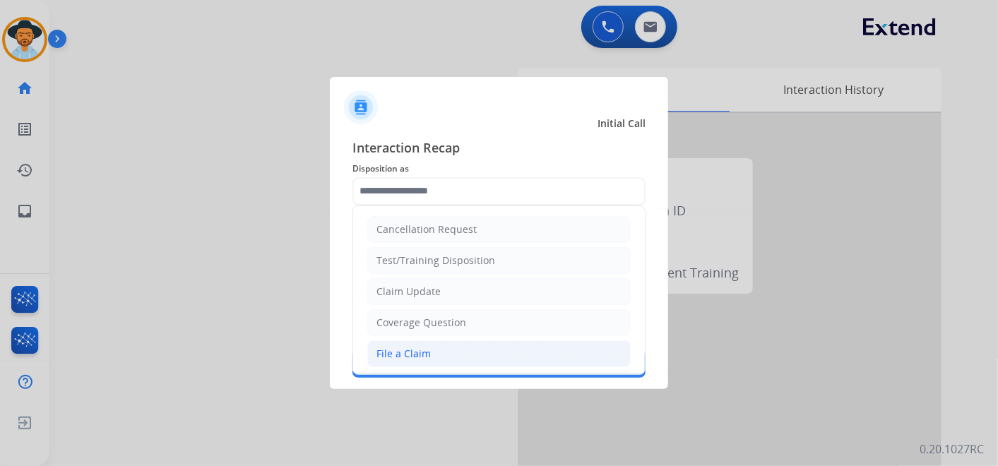
click at [421, 347] on div "File a Claim" at bounding box center [403, 354] width 54 height 14
type input "**********"
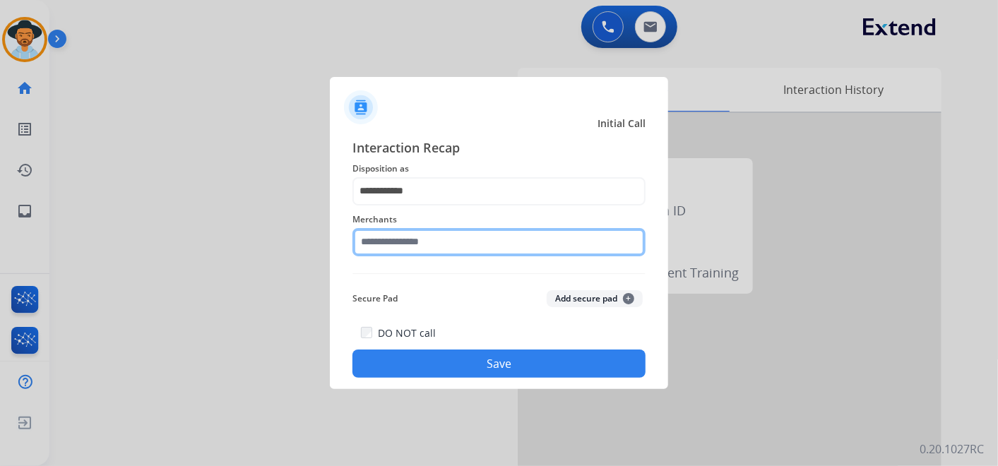
click at [418, 240] on input "text" at bounding box center [498, 242] width 293 height 28
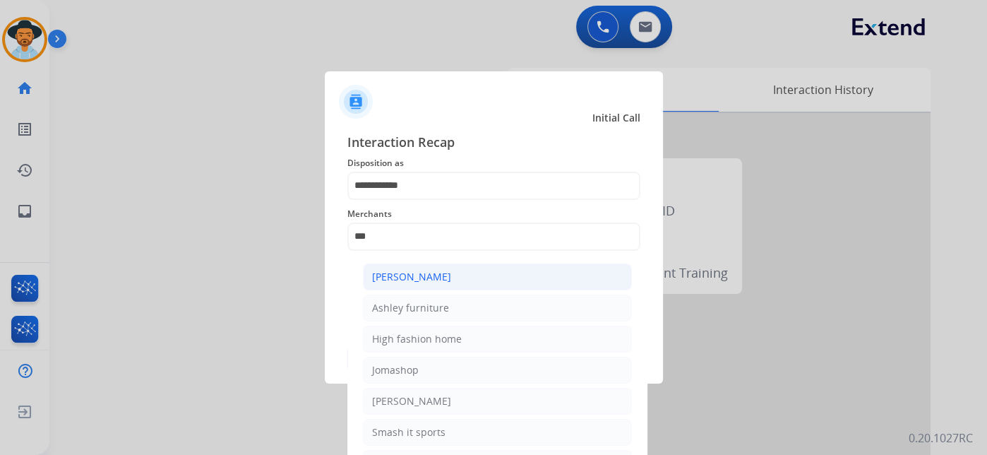
click at [450, 282] on li "[PERSON_NAME]" at bounding box center [497, 276] width 269 height 27
type input "**********"
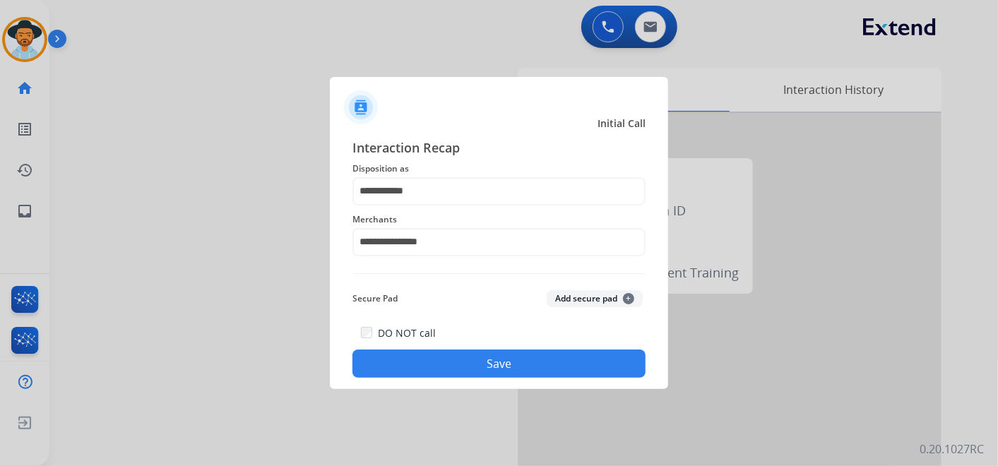
click at [497, 370] on button "Save" at bounding box center [498, 364] width 293 height 28
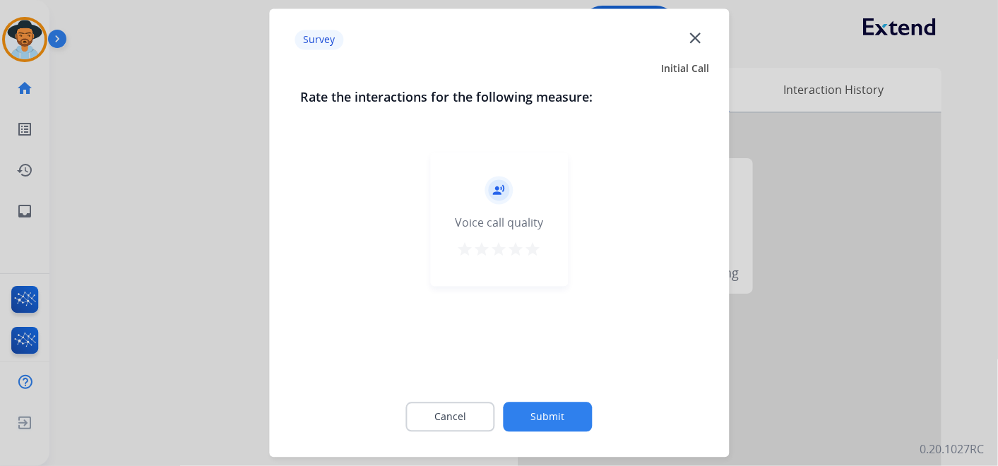
click at [528, 251] on mat-icon "star" at bounding box center [533, 250] width 17 height 17
click at [569, 419] on button "Submit" at bounding box center [548, 418] width 89 height 30
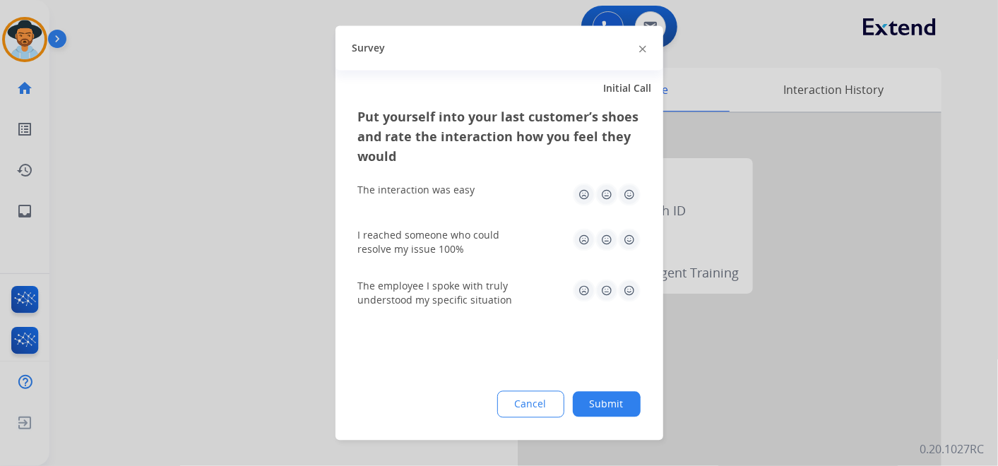
click at [625, 194] on img at bounding box center [629, 195] width 23 height 23
click at [629, 240] on img at bounding box center [629, 240] width 23 height 23
click at [631, 290] on img at bounding box center [629, 291] width 23 height 23
click at [607, 399] on button "Submit" at bounding box center [607, 404] width 68 height 25
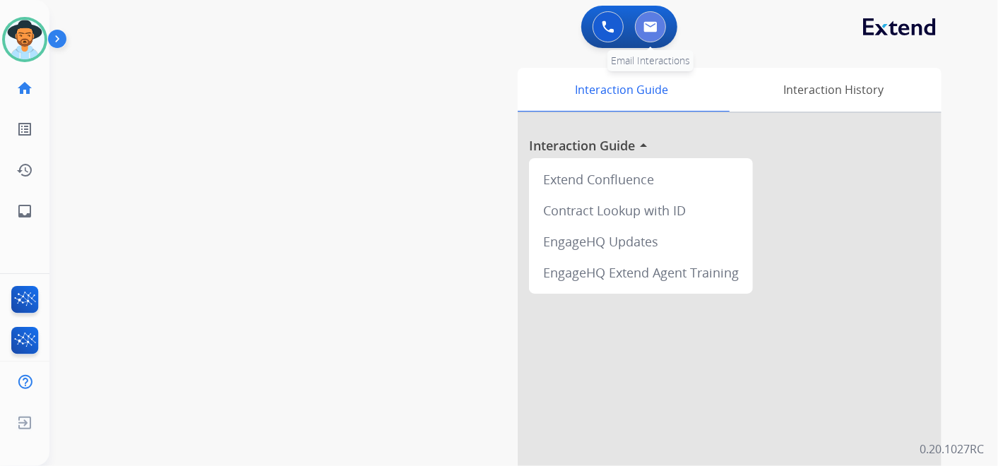
click at [651, 28] on img at bounding box center [650, 26] width 14 height 11
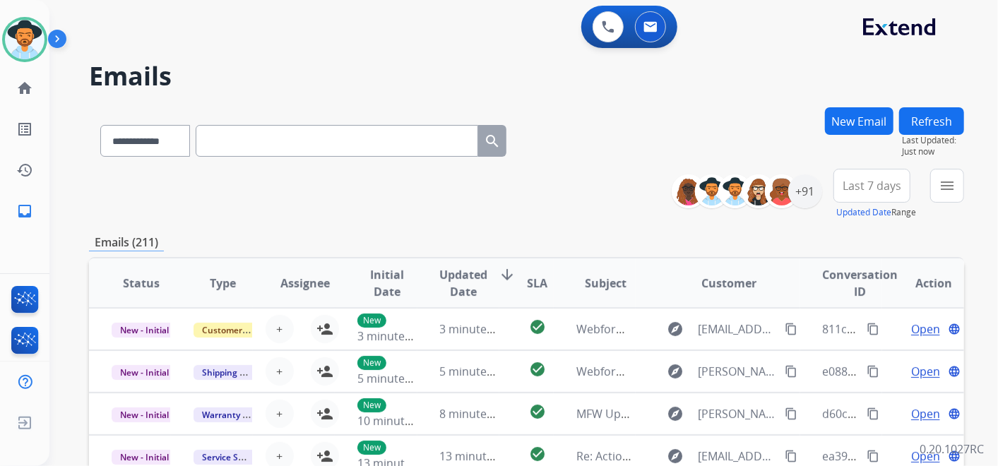
click at [810, 213] on div "**********" at bounding box center [823, 194] width 282 height 51
click at [800, 196] on div "+91" at bounding box center [805, 191] width 34 height 34
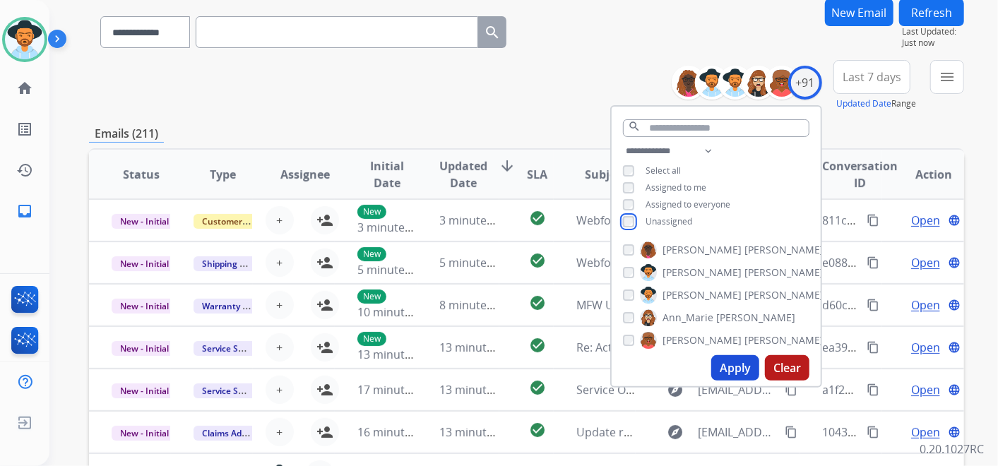
scroll to position [157, 0]
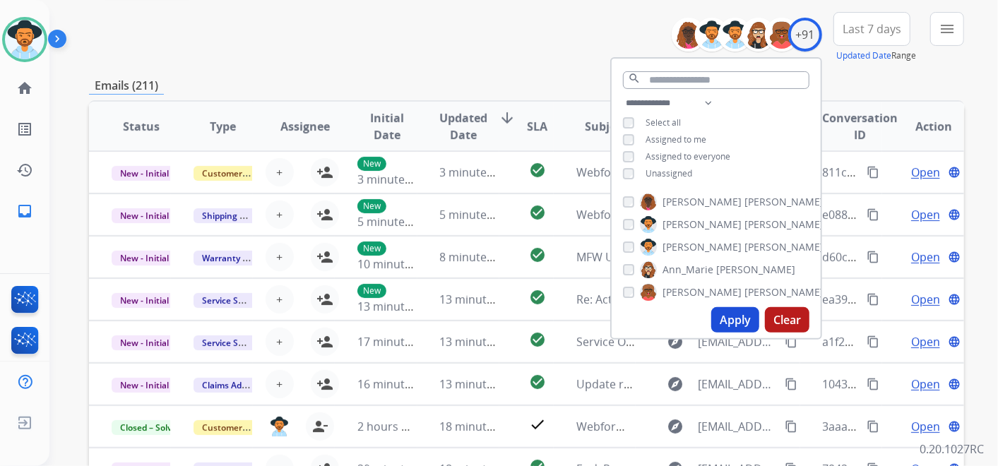
click at [718, 316] on button "Apply" at bounding box center [735, 319] width 48 height 25
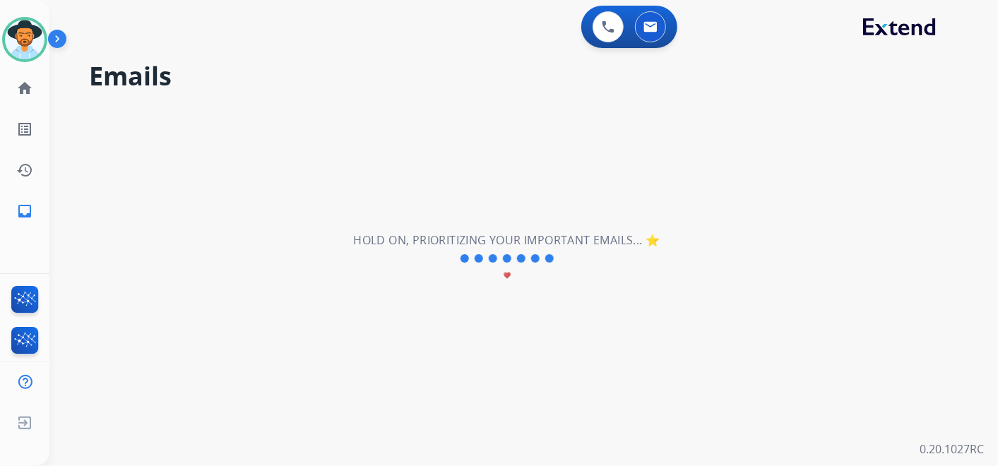
scroll to position [0, 0]
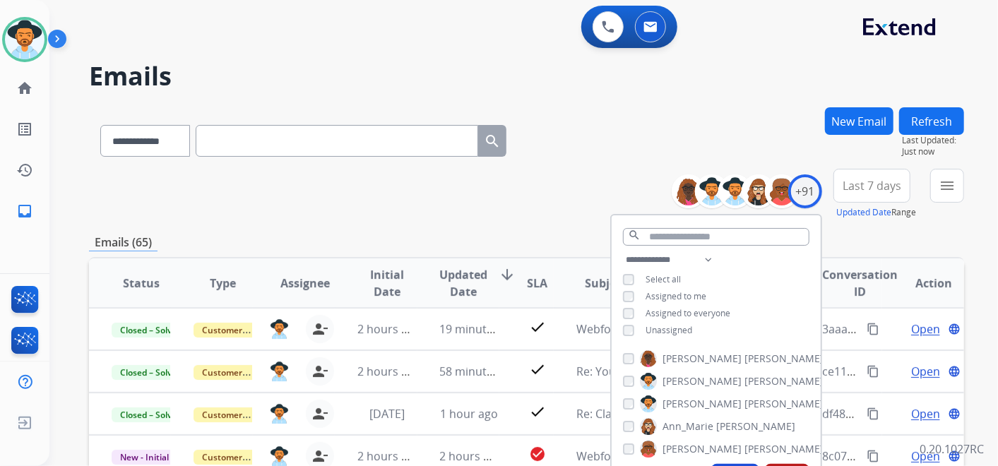
click at [869, 183] on span "Last 7 days" at bounding box center [871, 186] width 59 height 6
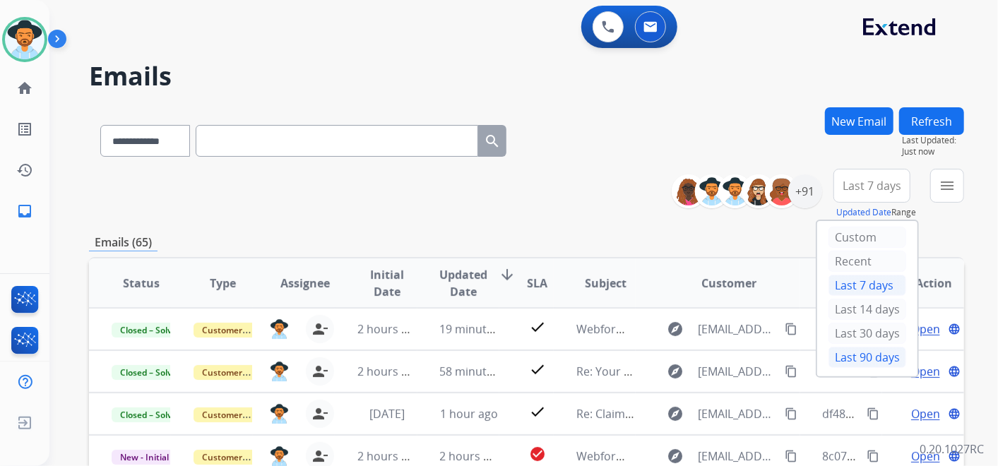
click at [862, 352] on div "Last 90 days" at bounding box center [867, 357] width 78 height 21
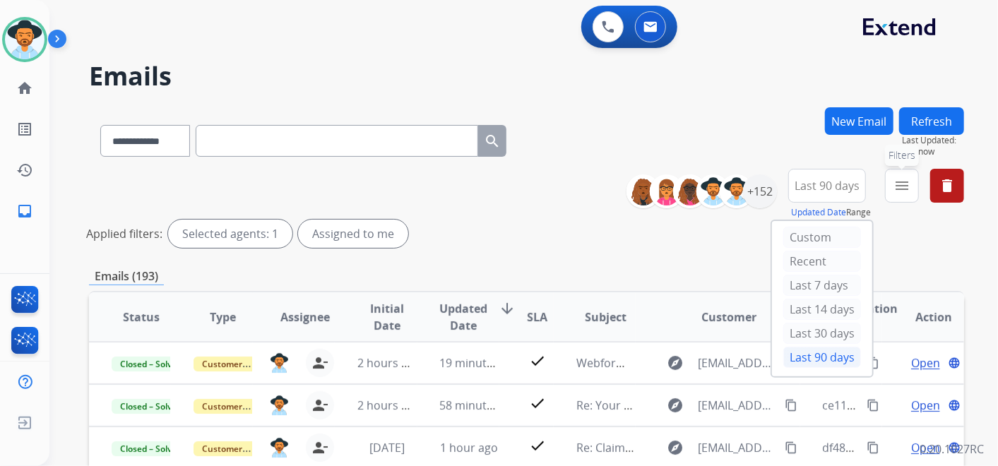
click at [909, 191] on mat-icon "menu" at bounding box center [901, 185] width 17 height 17
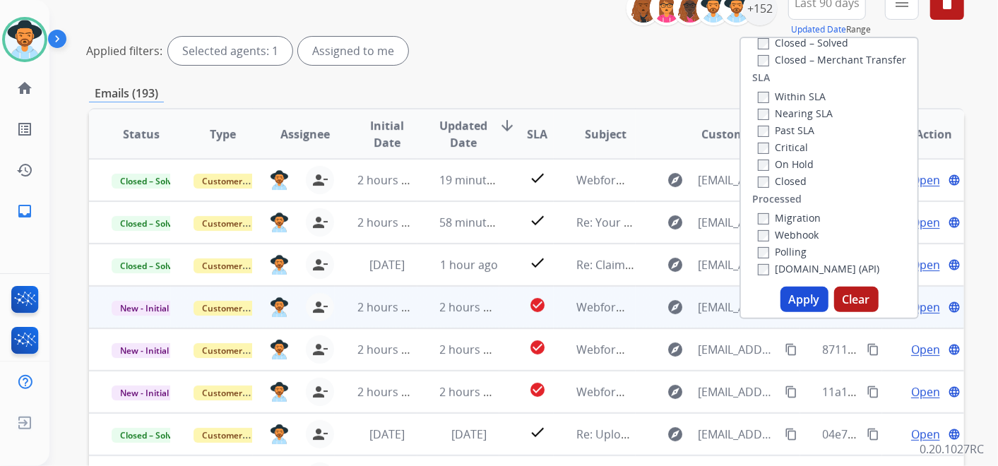
scroll to position [235, 0]
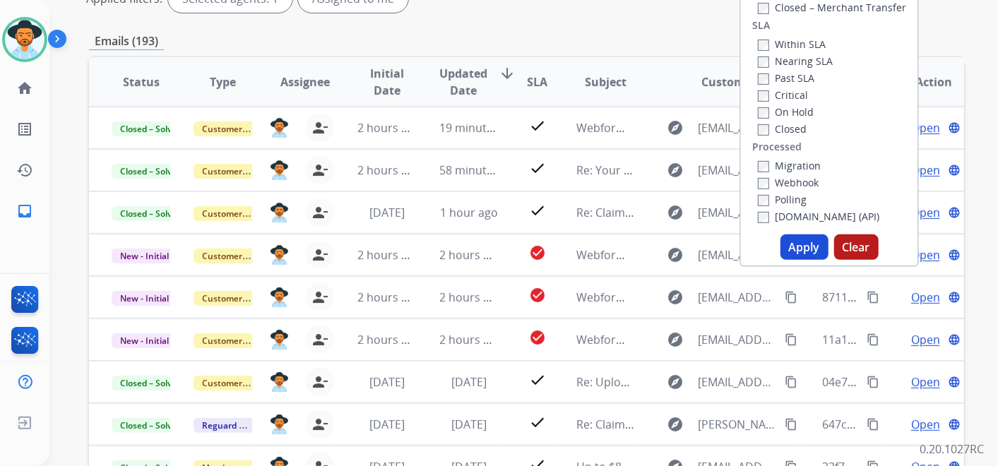
click at [797, 249] on button "Apply" at bounding box center [804, 246] width 48 height 25
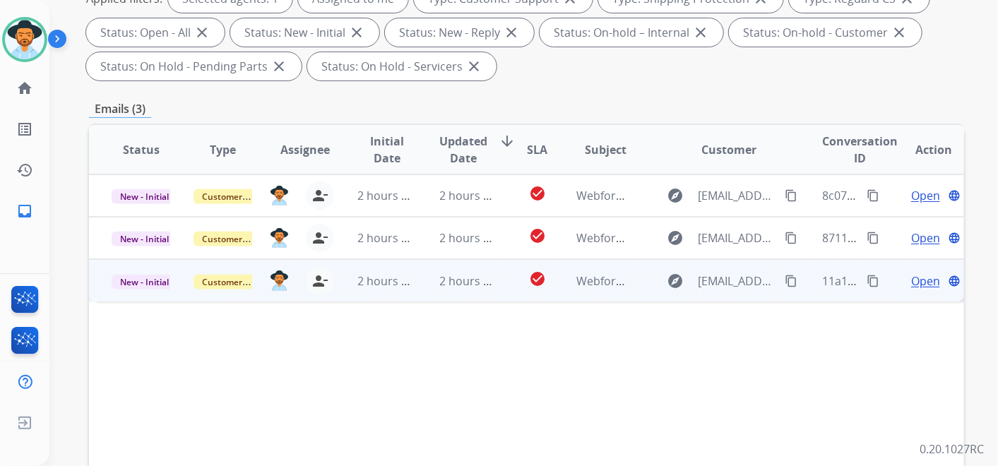
click at [916, 280] on span "Open" at bounding box center [925, 281] width 29 height 17
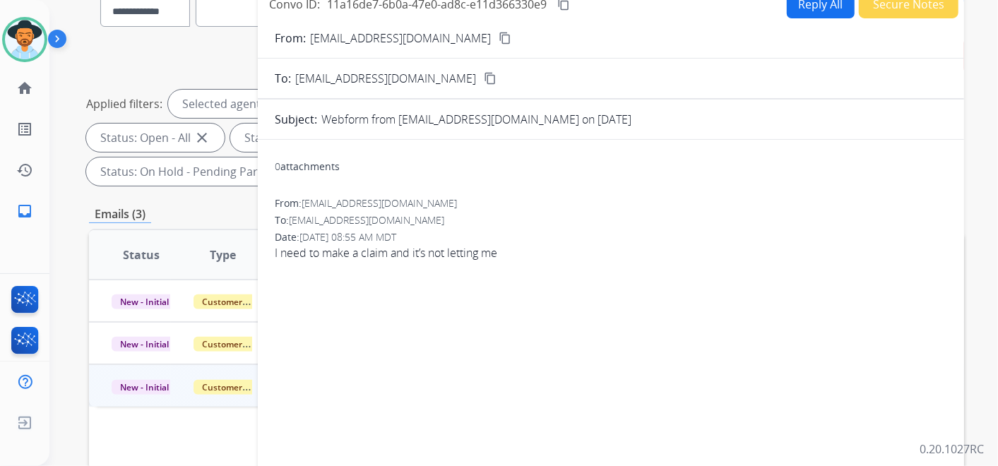
scroll to position [78, 0]
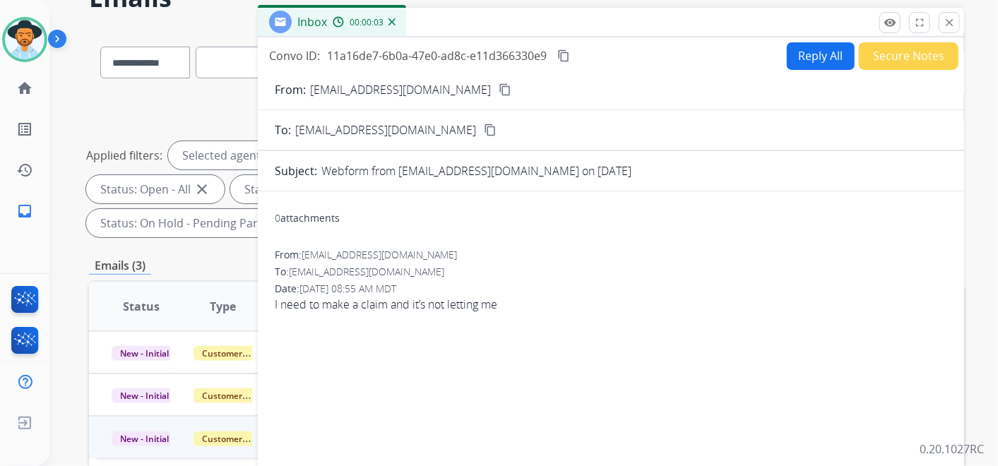
click at [499, 85] on mat-icon "content_copy" at bounding box center [505, 89] width 13 height 13
drag, startPoint x: 559, startPoint y: 52, endPoint x: 566, endPoint y: 54, distance: 7.4
click at [561, 53] on mat-icon "content_copy" at bounding box center [563, 55] width 13 height 13
click at [810, 57] on button "Reply All" at bounding box center [821, 56] width 68 height 28
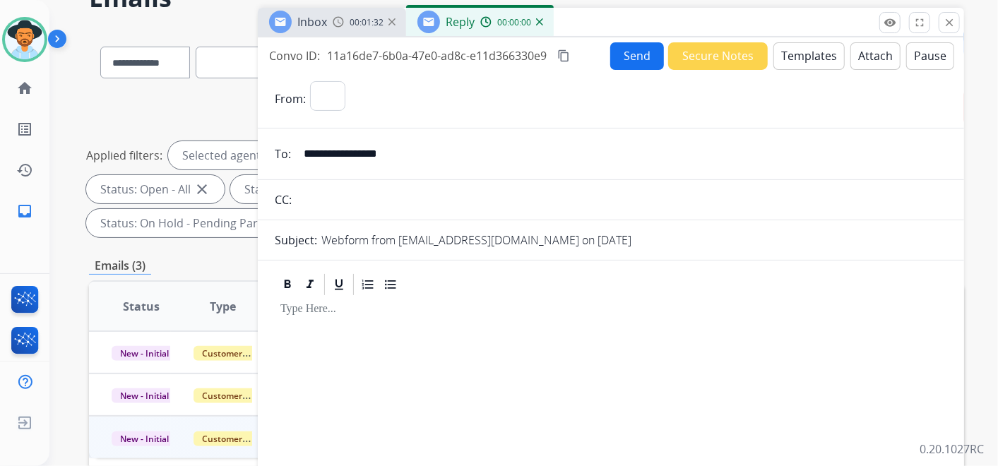
select select "**********"
click at [792, 52] on button "Templates" at bounding box center [808, 56] width 71 height 28
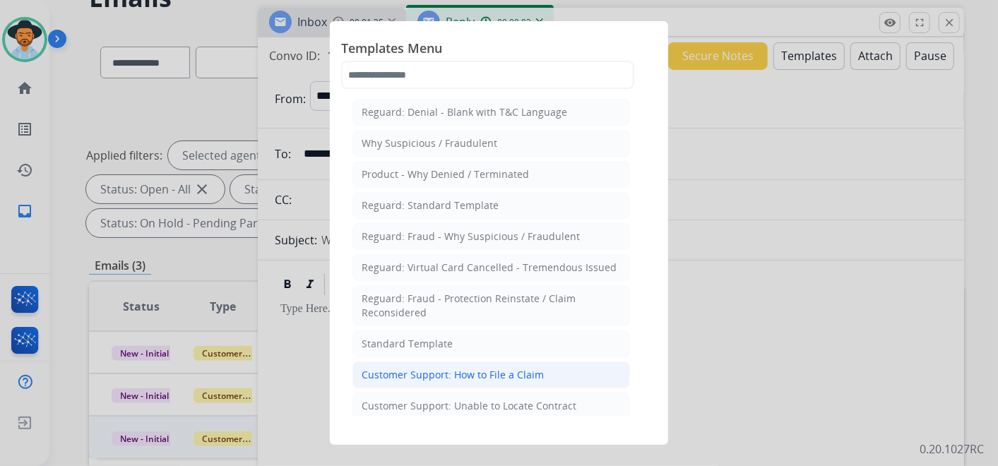
click at [529, 370] on div "Customer Support: How to File a Claim" at bounding box center [453, 375] width 182 height 14
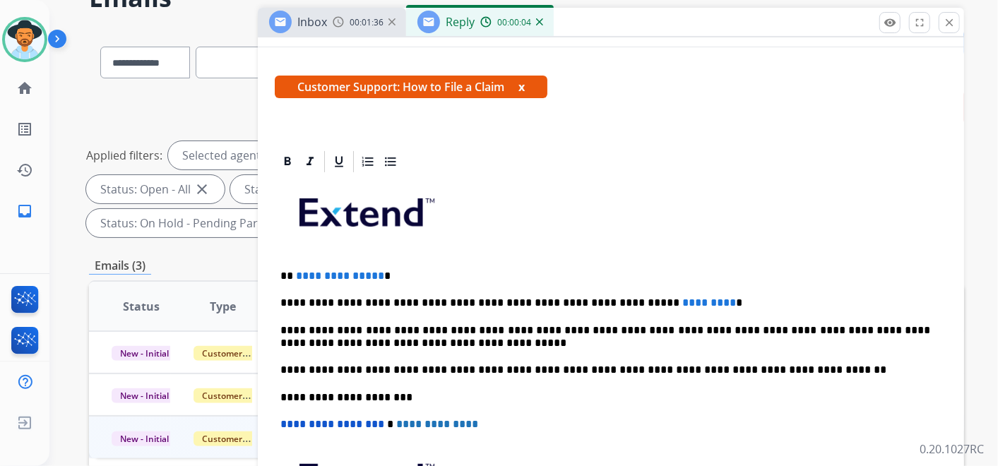
scroll to position [235, 0]
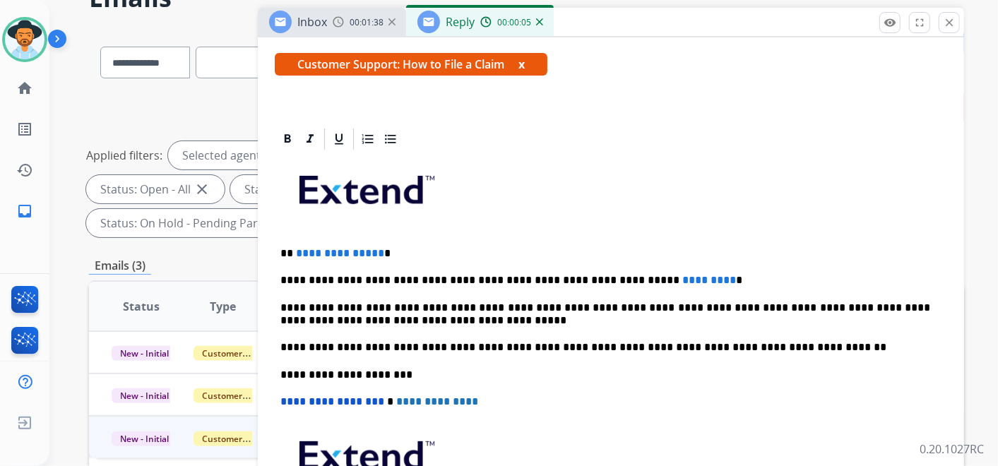
drag, startPoint x: 379, startPoint y: 249, endPoint x: 411, endPoint y: 251, distance: 31.8
click at [383, 249] on p "**********" at bounding box center [605, 253] width 650 height 13
click at [681, 277] on p "**********" at bounding box center [605, 280] width 650 height 13
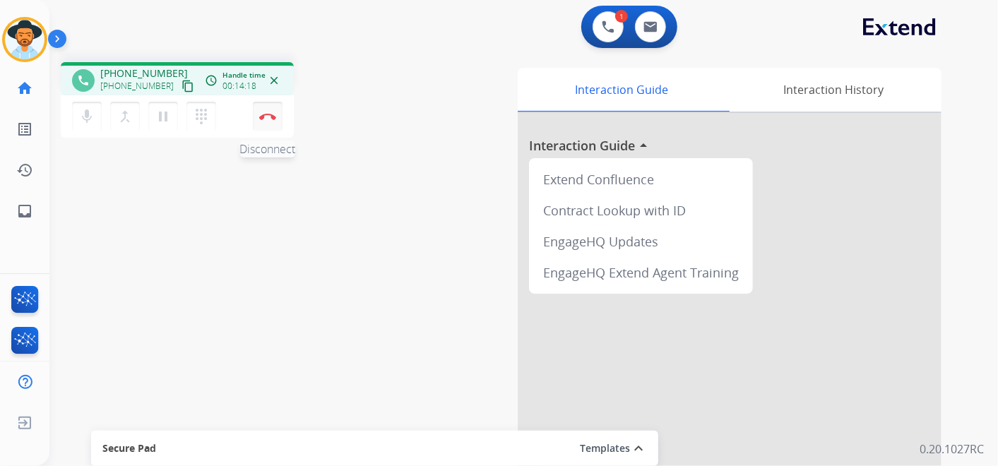
click at [266, 112] on button "Disconnect" at bounding box center [268, 117] width 30 height 30
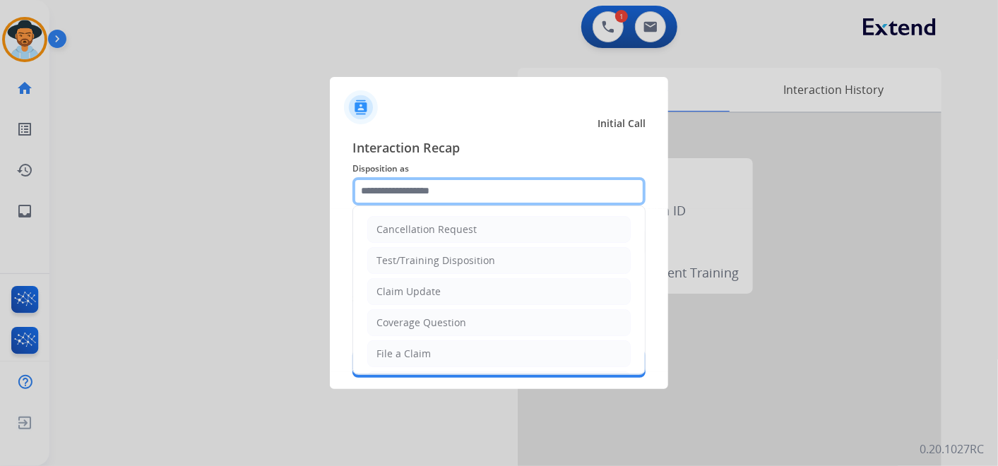
click at [450, 189] on input "text" at bounding box center [498, 191] width 293 height 28
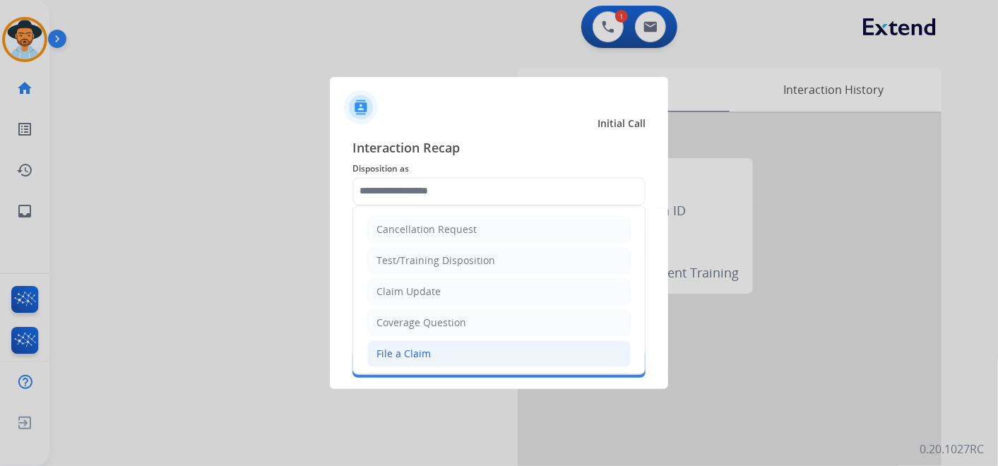
click at [462, 355] on li "File a Claim" at bounding box center [498, 353] width 263 height 27
type input "**********"
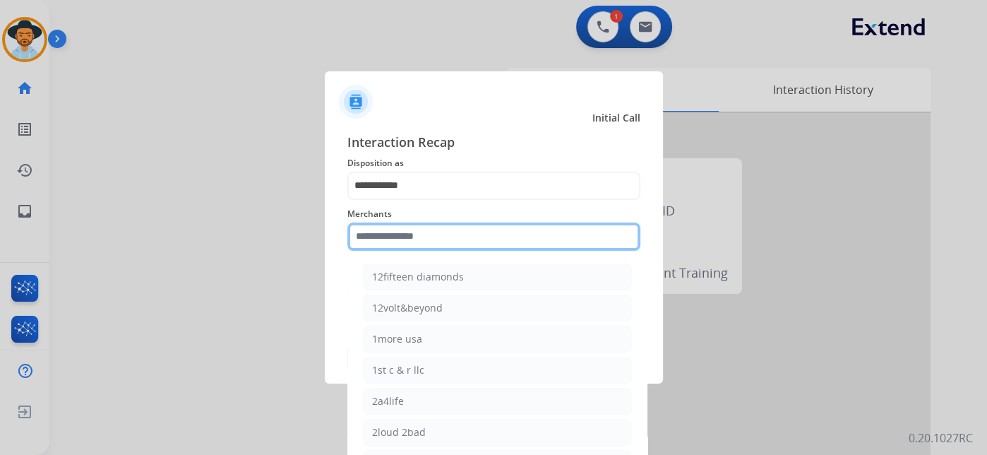
click at [465, 246] on input "text" at bounding box center [493, 236] width 293 height 28
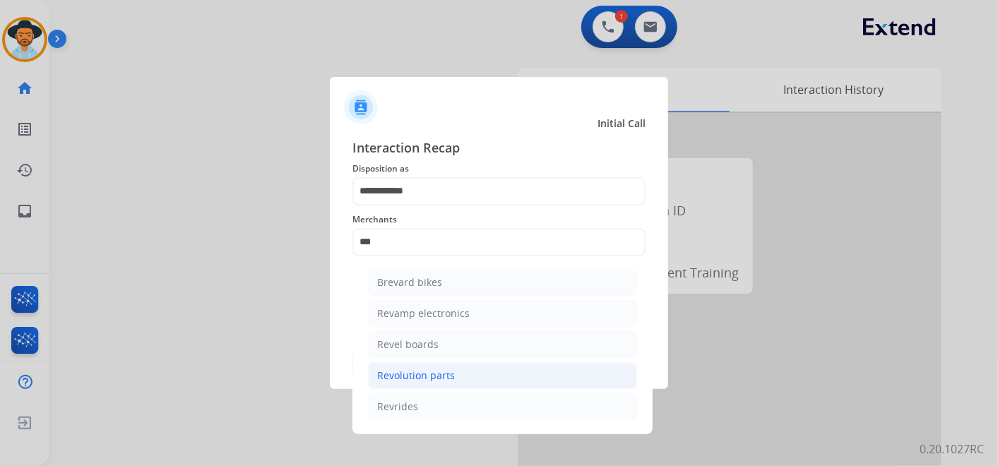
click at [462, 371] on li "Revolution parts" at bounding box center [502, 375] width 269 height 27
type input "**********"
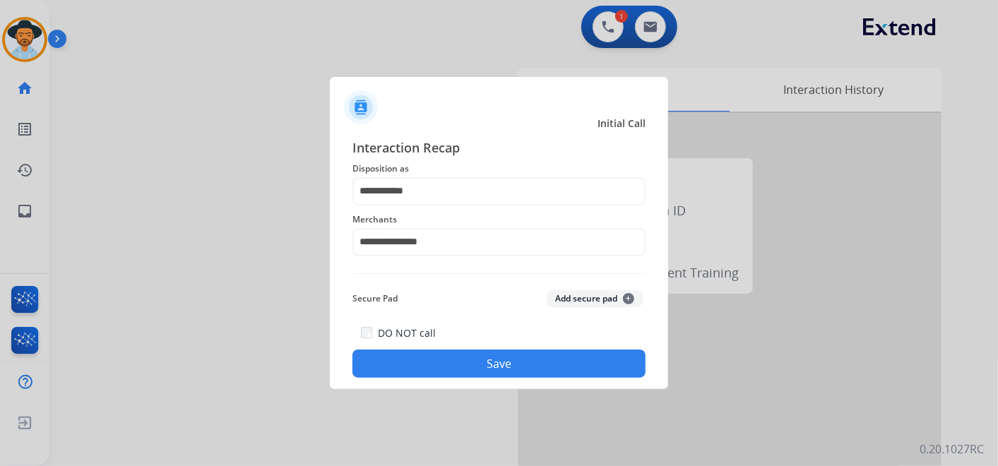
click at [511, 361] on button "Save" at bounding box center [498, 364] width 293 height 28
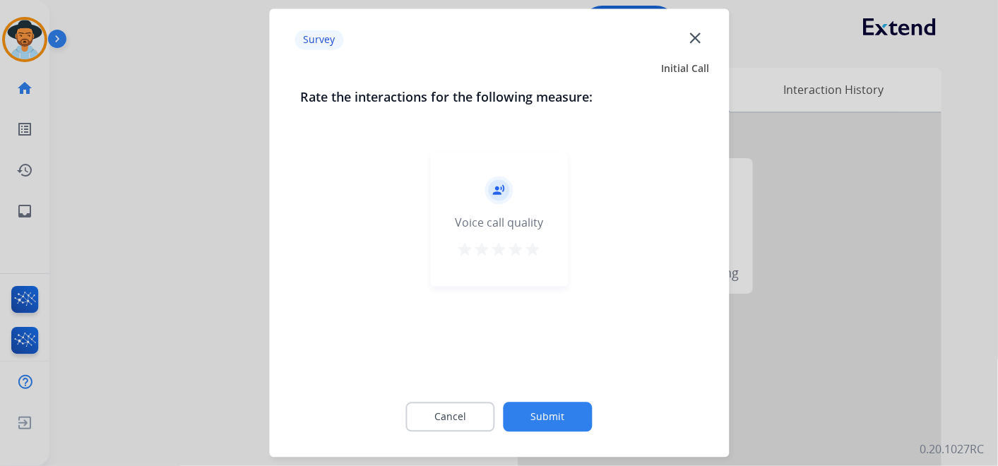
click at [535, 244] on mat-icon "star" at bounding box center [533, 250] width 17 height 17
click at [578, 417] on button "Submit" at bounding box center [548, 418] width 89 height 30
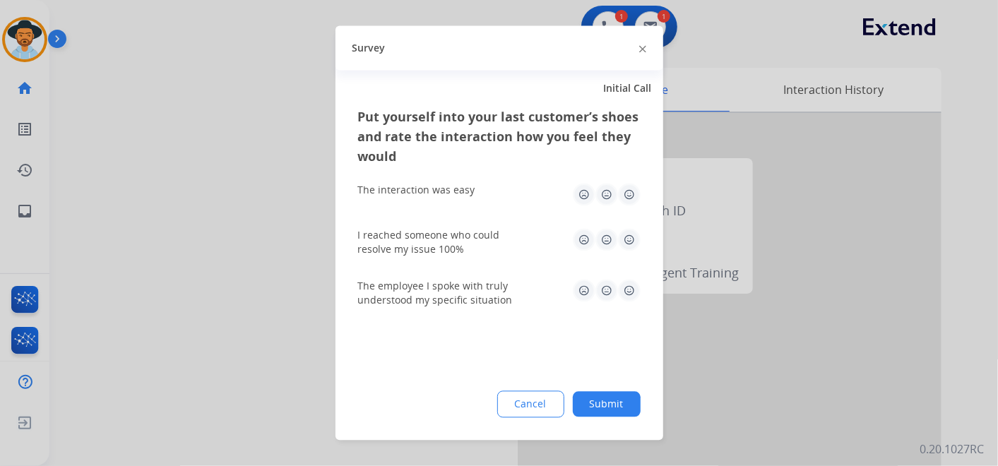
click at [627, 196] on img at bounding box center [629, 195] width 23 height 23
click at [638, 236] on div "Put yourself into your last customer’s shoes and rate the interaction how you f…" at bounding box center [499, 273] width 328 height 333
click at [616, 234] on img at bounding box center [606, 240] width 23 height 23
click at [629, 234] on img at bounding box center [629, 240] width 23 height 23
click at [629, 290] on img at bounding box center [629, 291] width 23 height 23
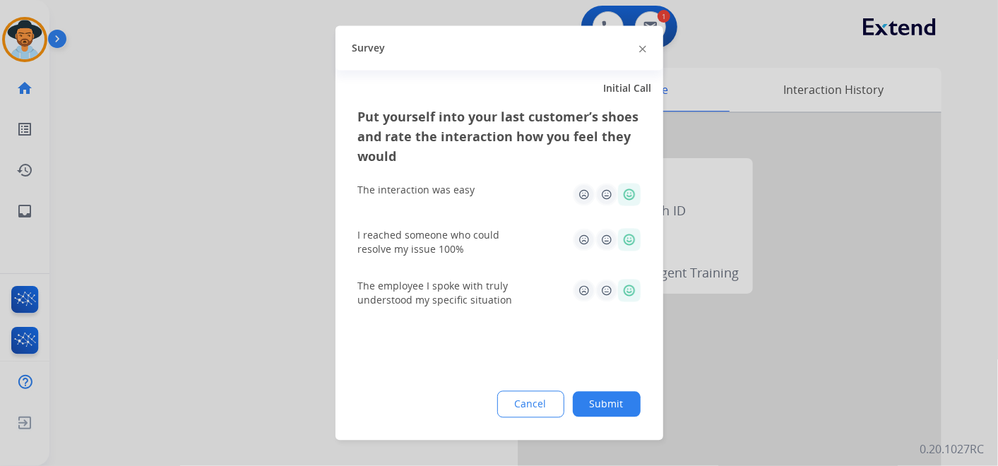
click at [598, 412] on button "Submit" at bounding box center [607, 404] width 68 height 25
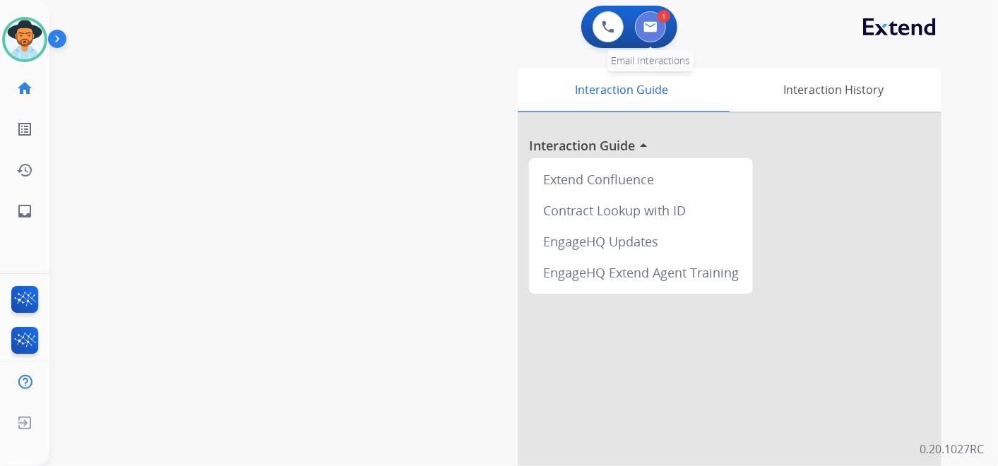
click at [651, 23] on img at bounding box center [650, 26] width 14 height 11
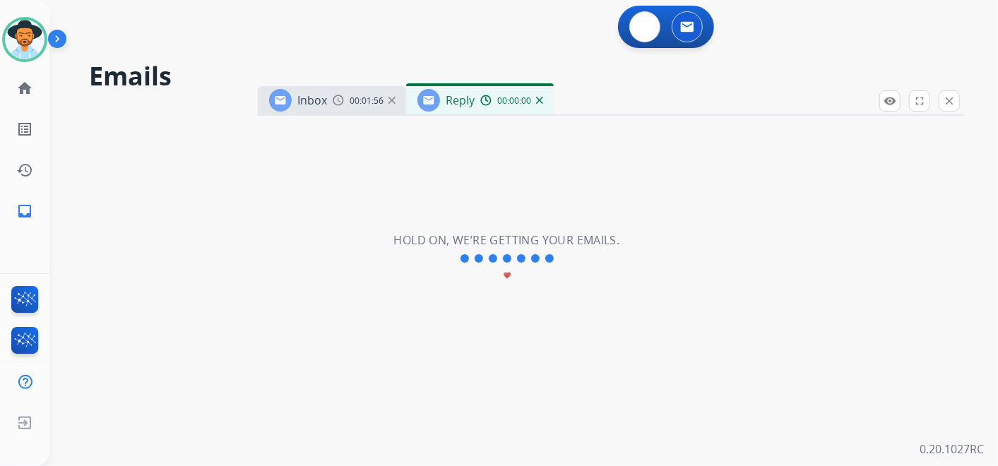
select select "**********"
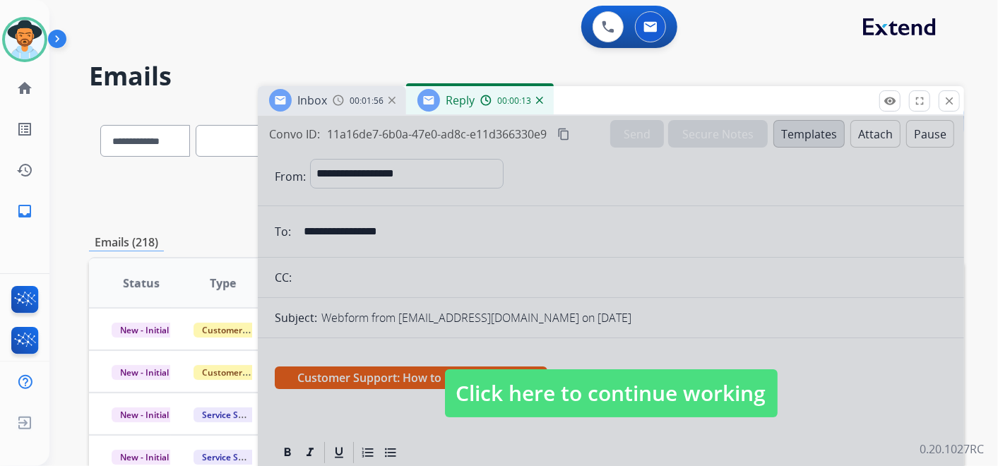
click at [634, 404] on span "Click here to continue working" at bounding box center [611, 393] width 333 height 48
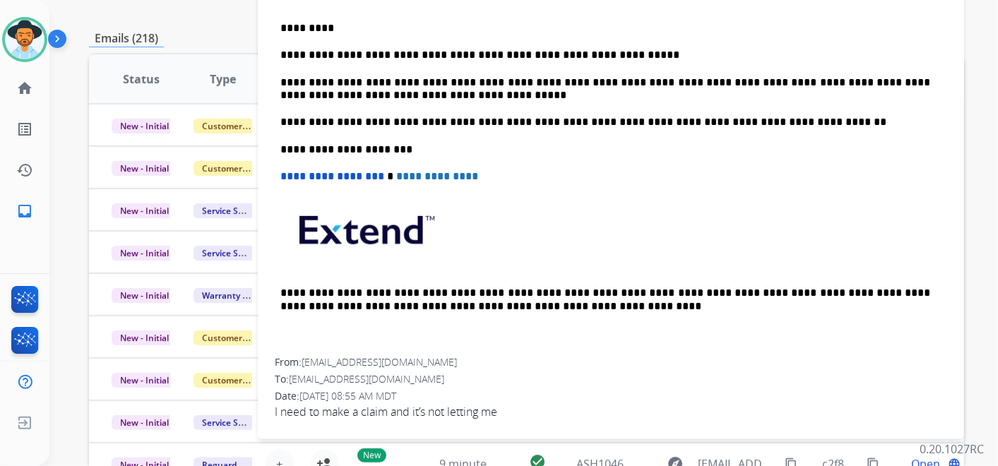
scroll to position [235, 0]
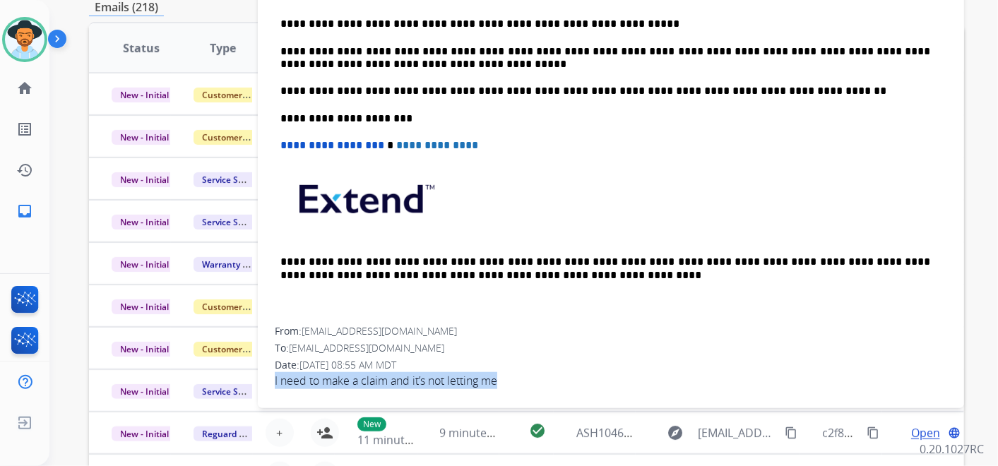
drag, startPoint x: 274, startPoint y: 377, endPoint x: 513, endPoint y: 383, distance: 239.5
click at [513, 383] on div "**********" at bounding box center [611, 135] width 706 height 530
copy span "I need to make a claim and it’s not letting me"
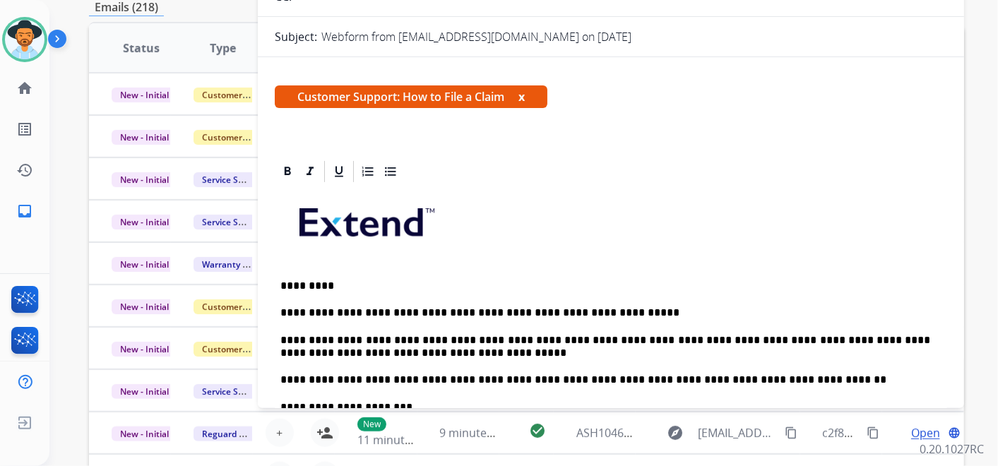
scroll to position [78, 0]
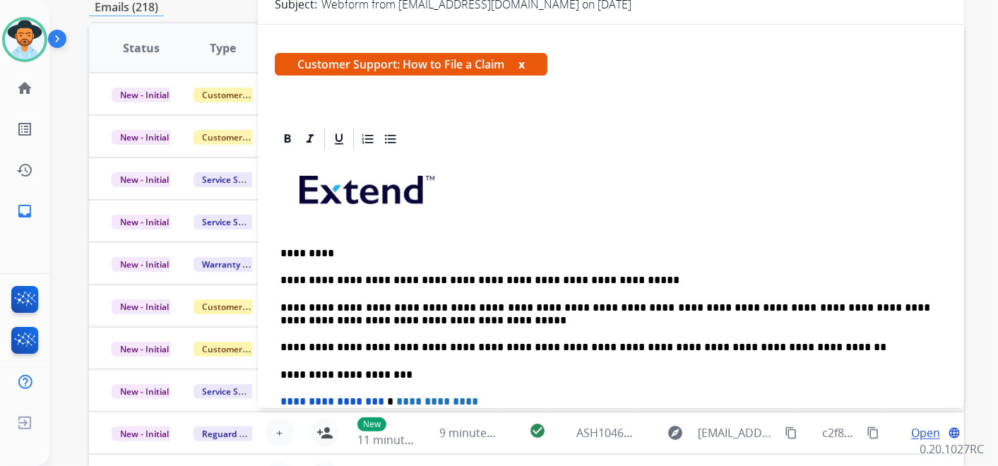
click at [621, 275] on p "**********" at bounding box center [605, 280] width 650 height 13
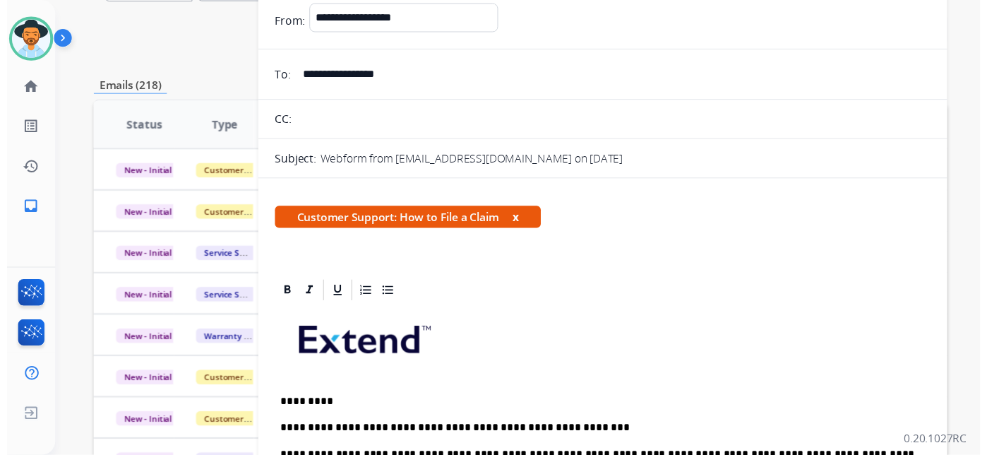
scroll to position [0, 0]
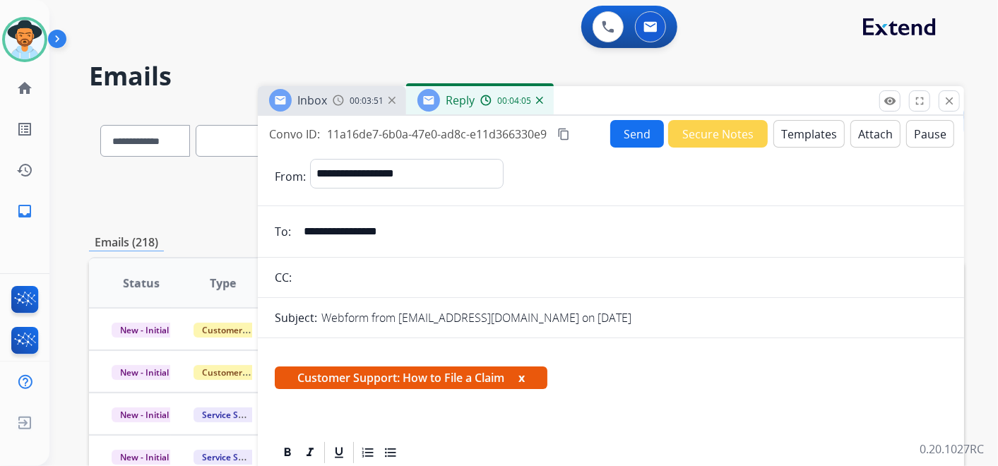
click at [633, 135] on button "Send" at bounding box center [637, 134] width 54 height 28
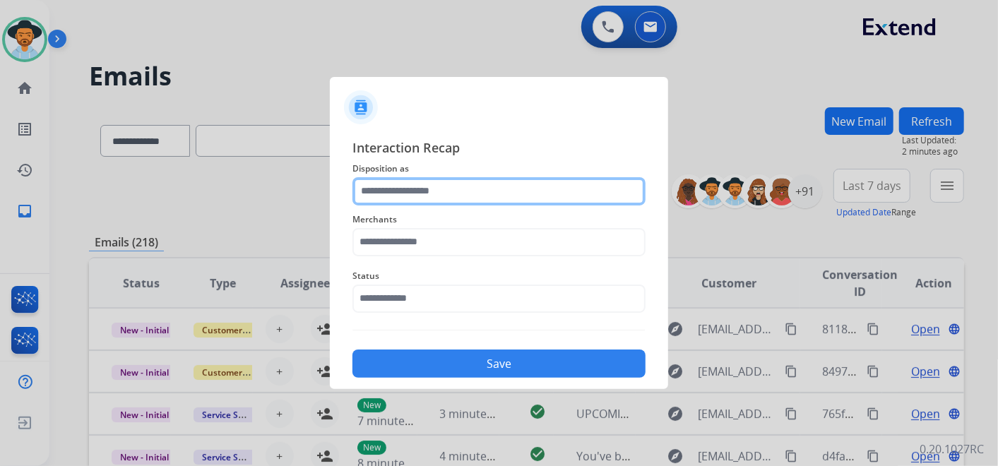
click at [426, 186] on input "text" at bounding box center [498, 191] width 293 height 28
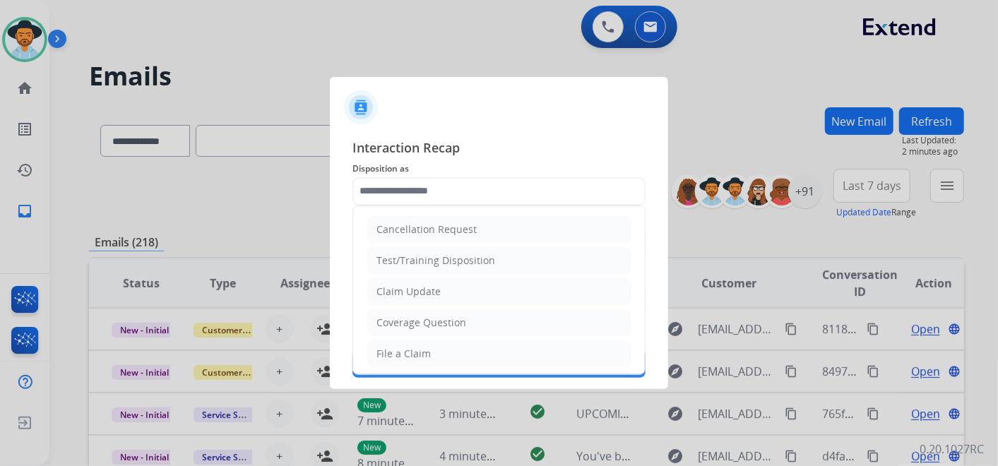
click at [459, 351] on li "File a Claim" at bounding box center [498, 353] width 263 height 27
type input "**********"
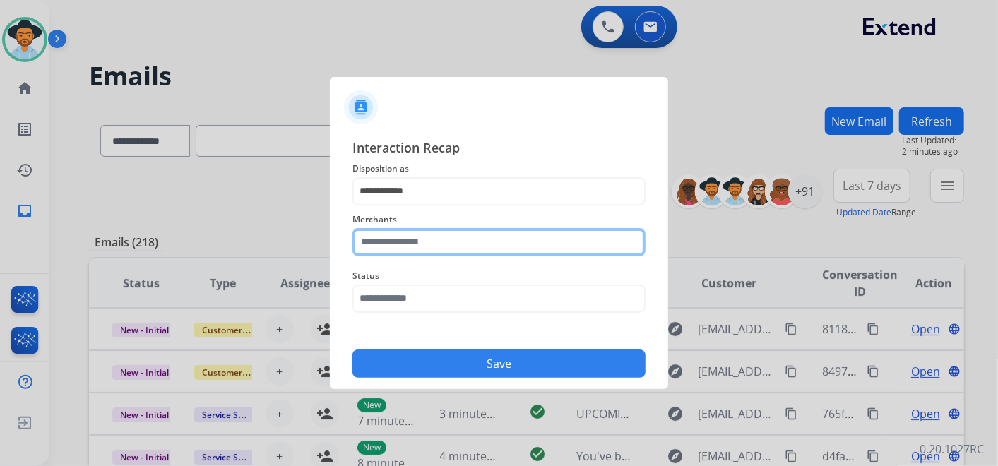
click at [454, 246] on input "text" at bounding box center [498, 242] width 293 height 28
type input "**********"
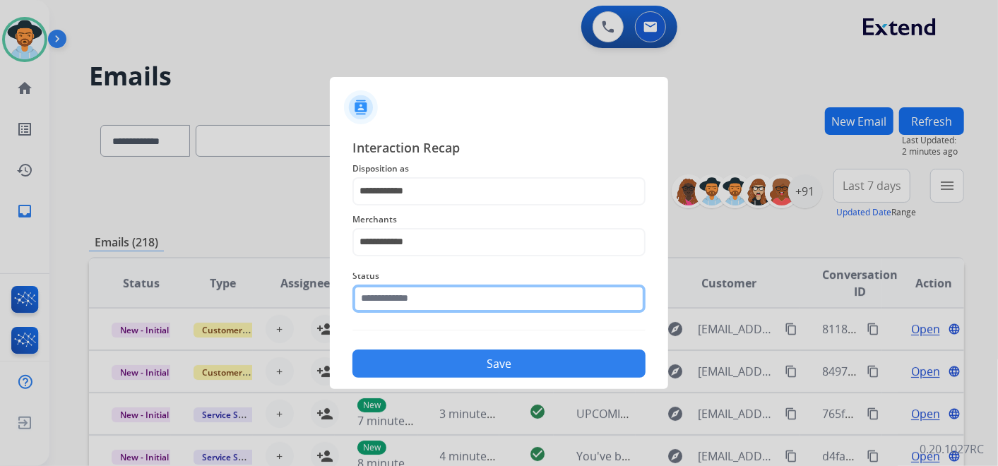
click at [438, 303] on input "text" at bounding box center [498, 299] width 293 height 28
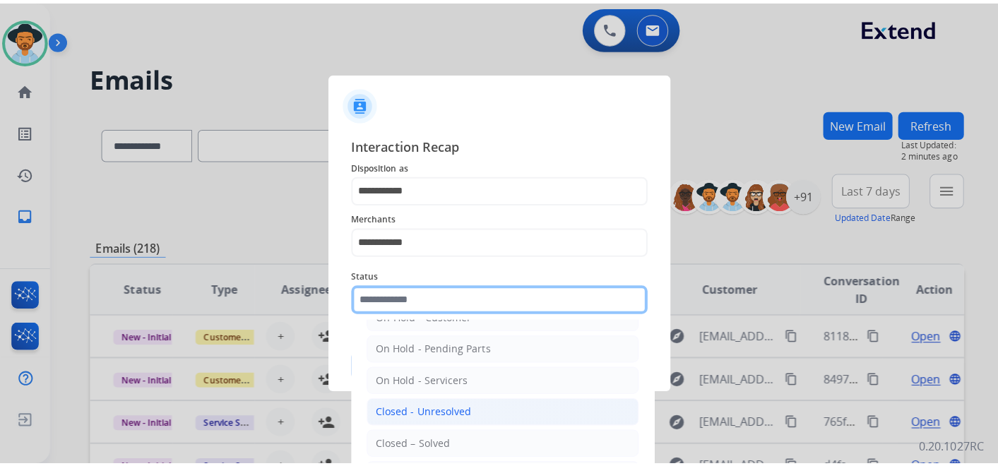
scroll to position [78, 0]
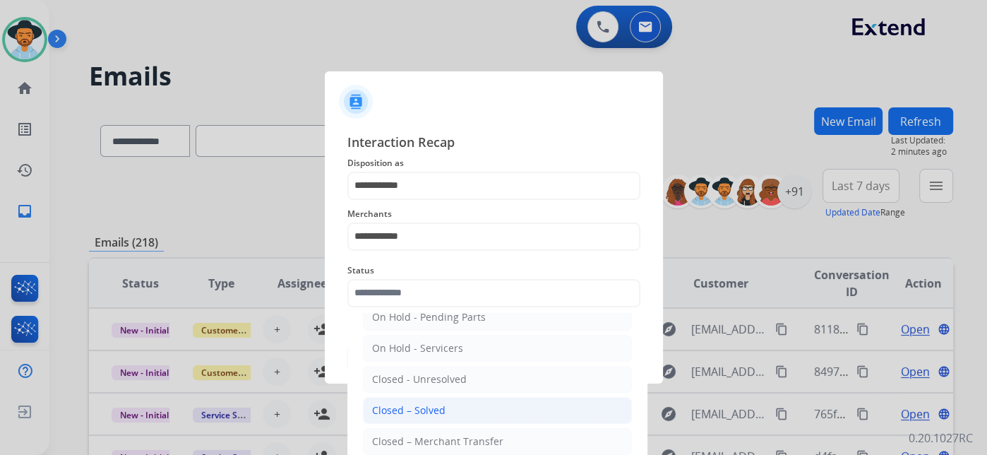
click at [448, 410] on li "Closed – Solved" at bounding box center [497, 410] width 269 height 27
type input "**********"
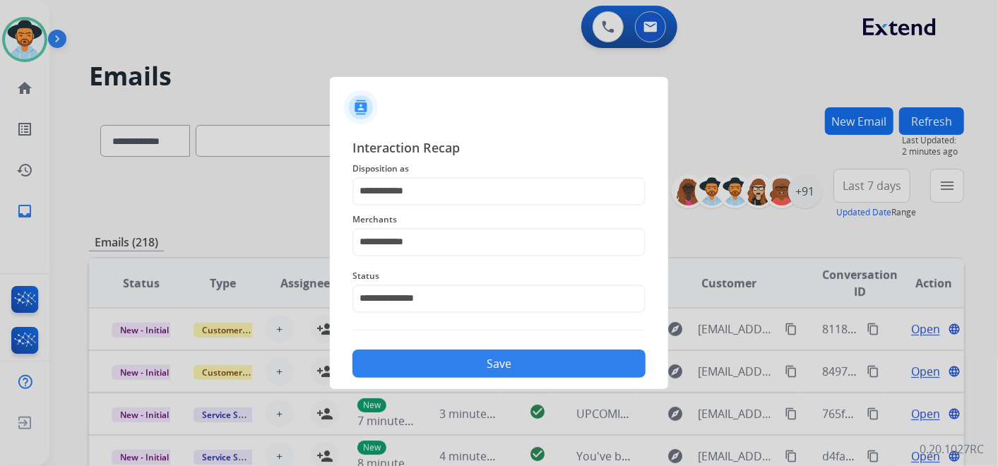
click at [511, 359] on button "Save" at bounding box center [498, 364] width 293 height 28
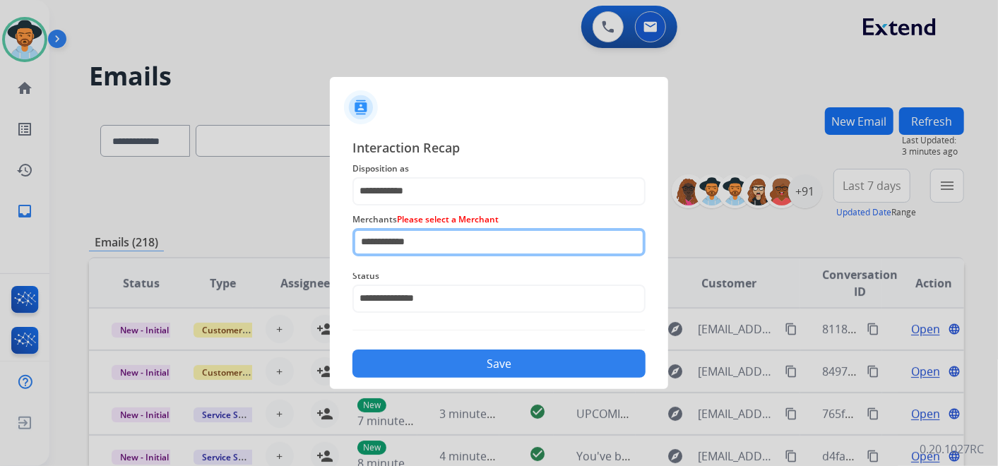
drag, startPoint x: 434, startPoint y: 245, endPoint x: 348, endPoint y: 242, distance: 85.5
click at [348, 242] on div "**********" at bounding box center [499, 257] width 338 height 263
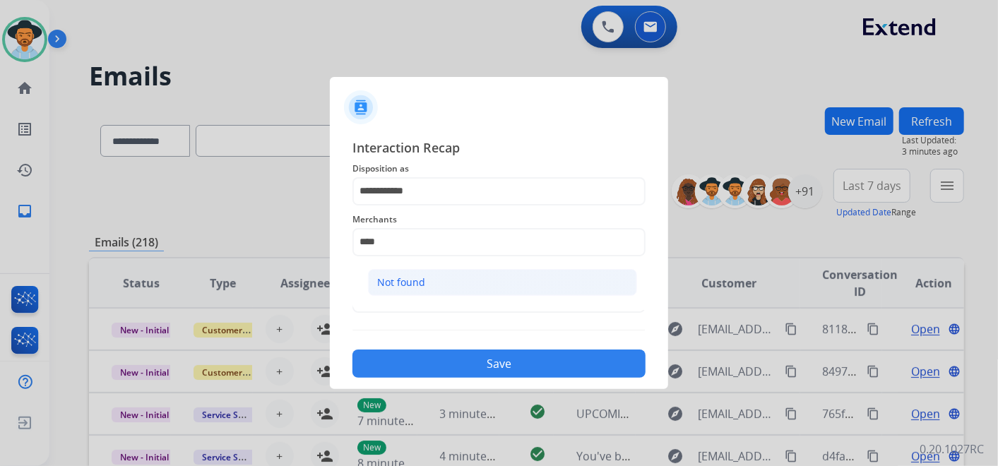
click at [419, 283] on div "Not found" at bounding box center [401, 282] width 48 height 14
type input "*********"
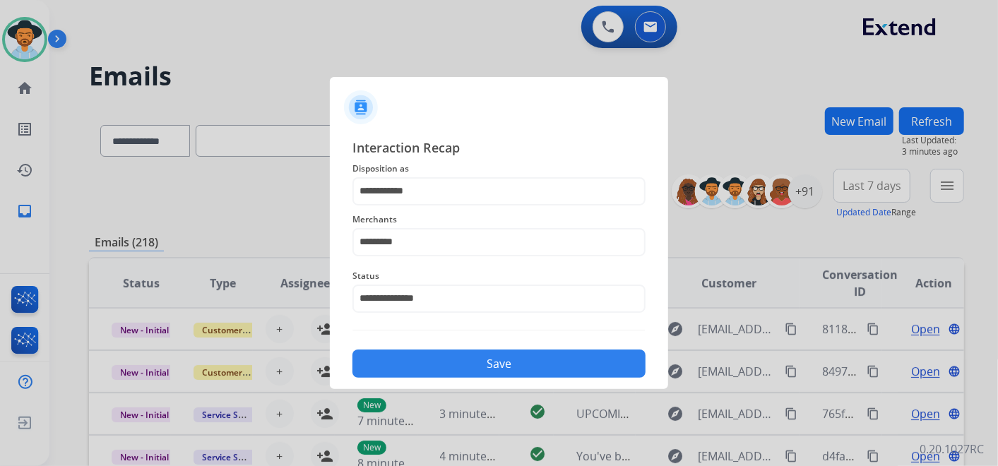
drag, startPoint x: 480, startPoint y: 371, endPoint x: 480, endPoint y: 363, distance: 7.8
click at [481, 371] on button "Save" at bounding box center [498, 364] width 293 height 28
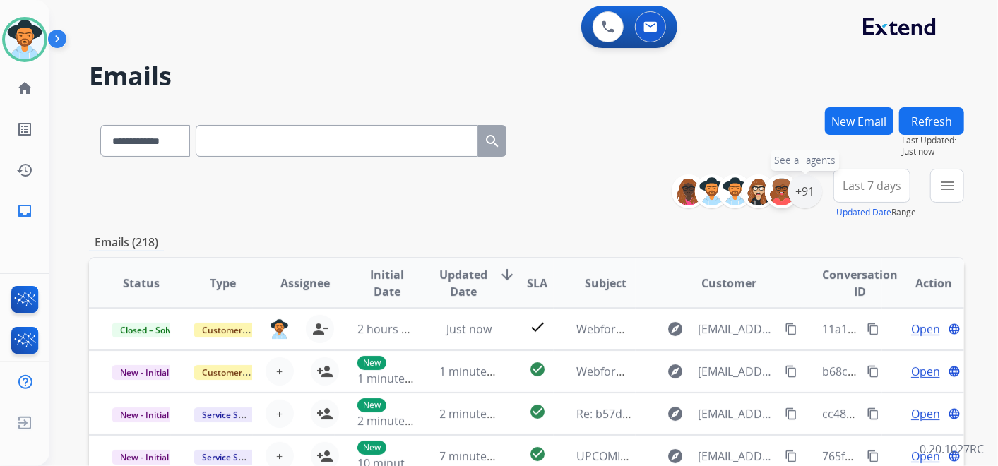
drag, startPoint x: 793, startPoint y: 196, endPoint x: 785, endPoint y: 191, distance: 9.5
click at [793, 196] on div "+91" at bounding box center [805, 191] width 34 height 34
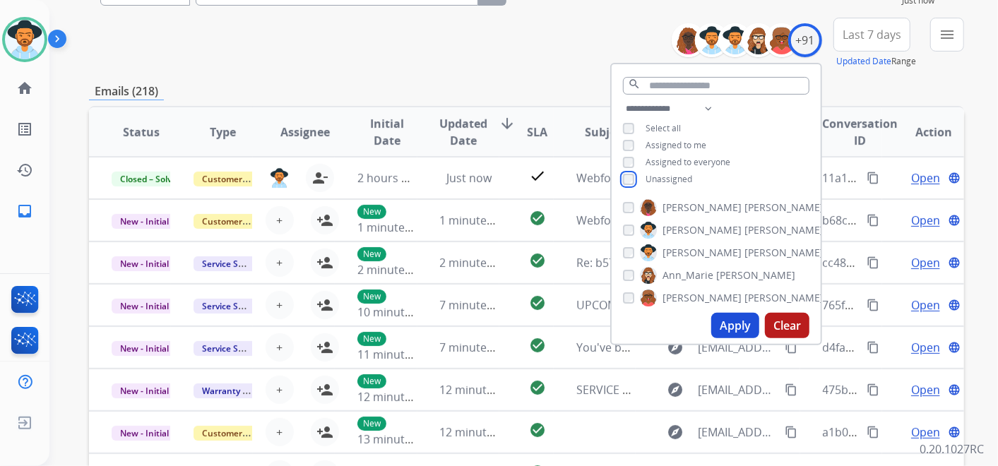
scroll to position [157, 0]
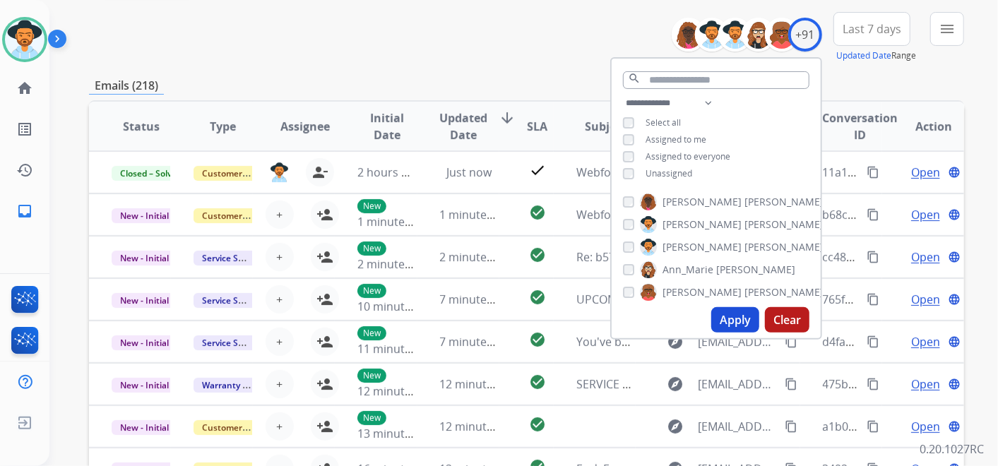
click at [727, 320] on button "Apply" at bounding box center [735, 319] width 48 height 25
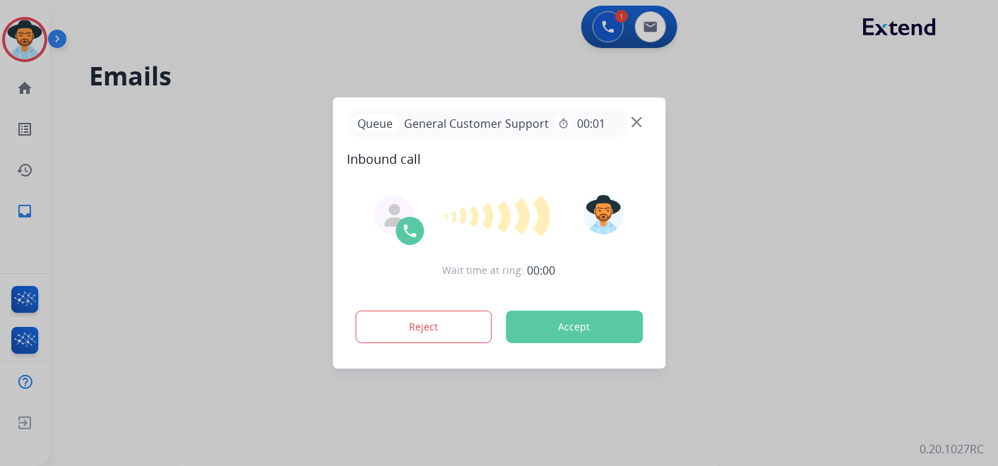
scroll to position [0, 0]
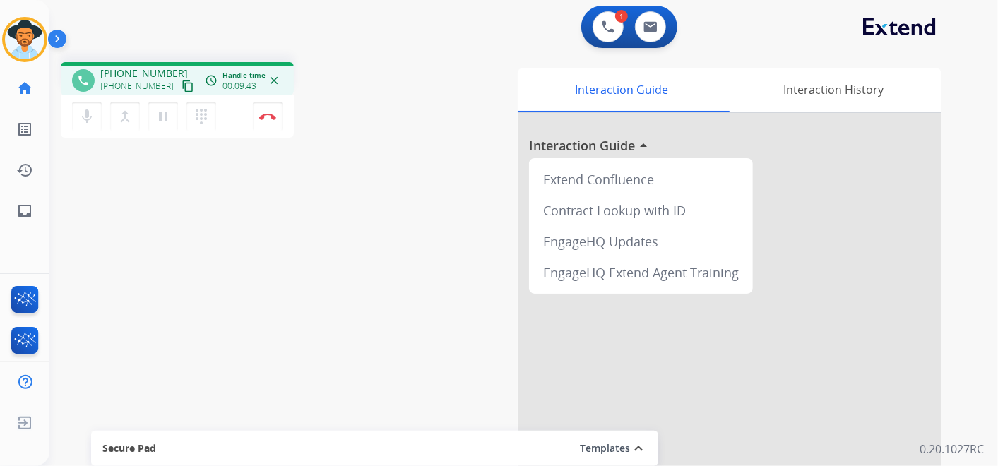
click at [0, 9] on html "Outbound call Quit Outbound call Quit Schedule interaction + Add to my list Cus…" at bounding box center [499, 233] width 998 height 466
drag, startPoint x: 267, startPoint y: 119, endPoint x: 275, endPoint y: 120, distance: 7.8
click at [269, 119] on button "Disconnect" at bounding box center [268, 117] width 30 height 30
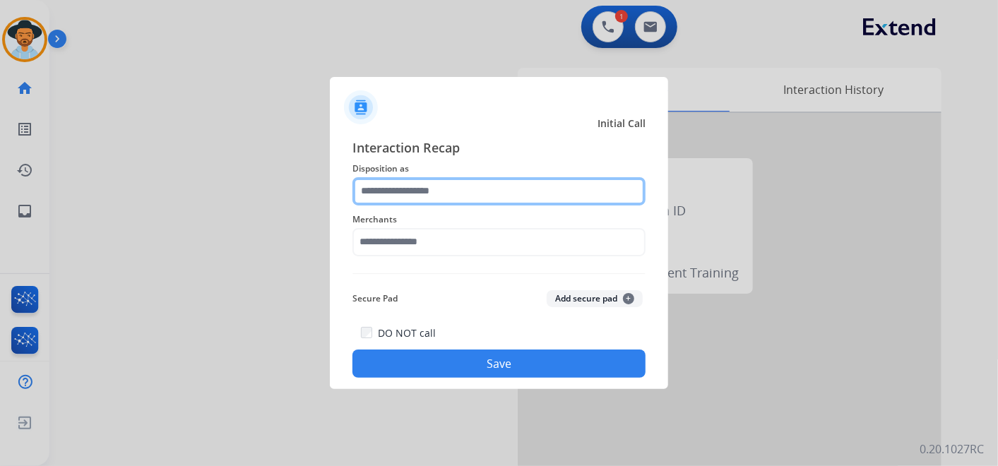
click at [528, 196] on input "text" at bounding box center [498, 191] width 293 height 28
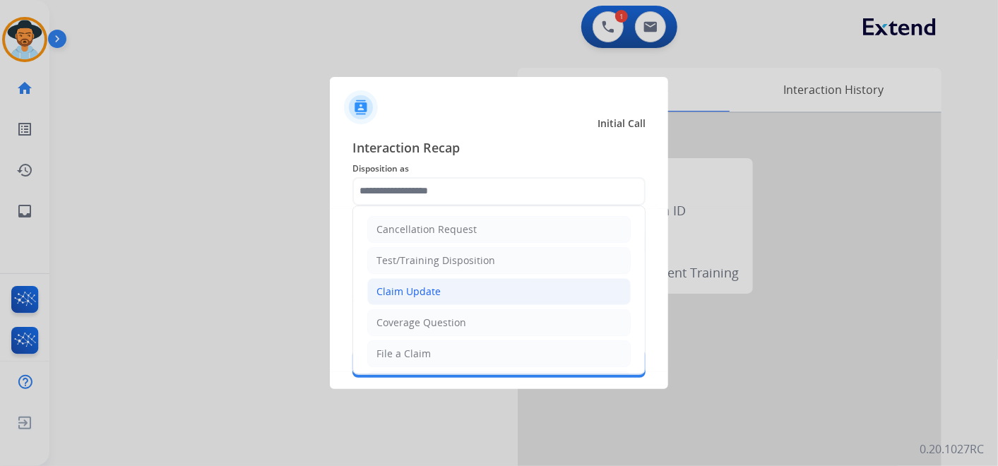
click at [463, 286] on li "Claim Update" at bounding box center [498, 291] width 263 height 27
type input "**********"
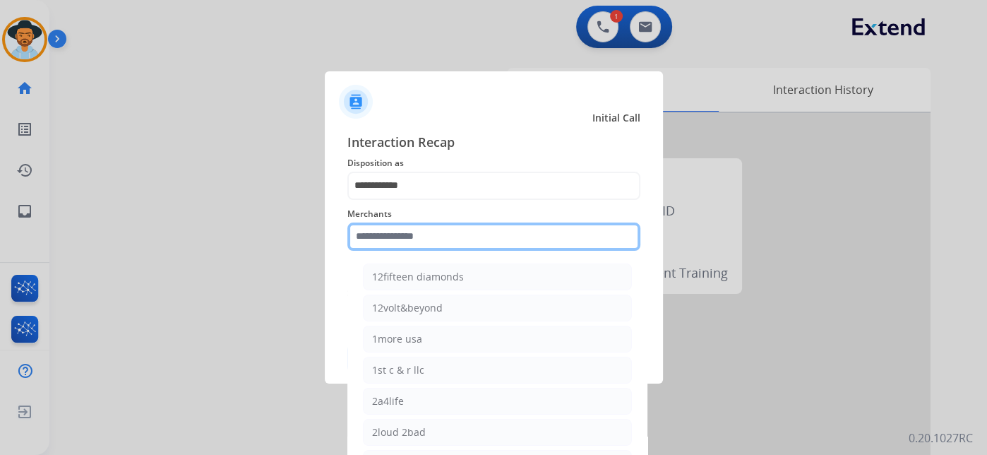
click at [440, 246] on input "text" at bounding box center [493, 236] width 293 height 28
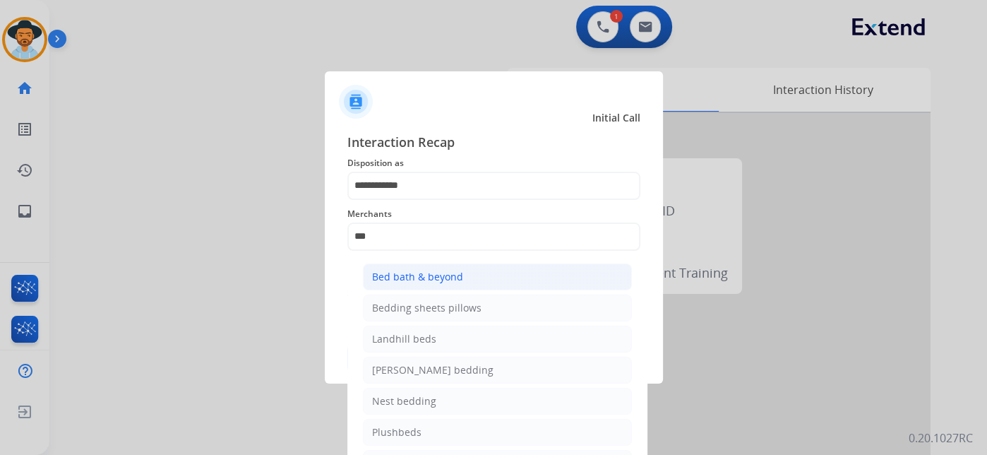
click at [455, 275] on div "Bed bath & beyond" at bounding box center [417, 277] width 91 height 14
type input "**********"
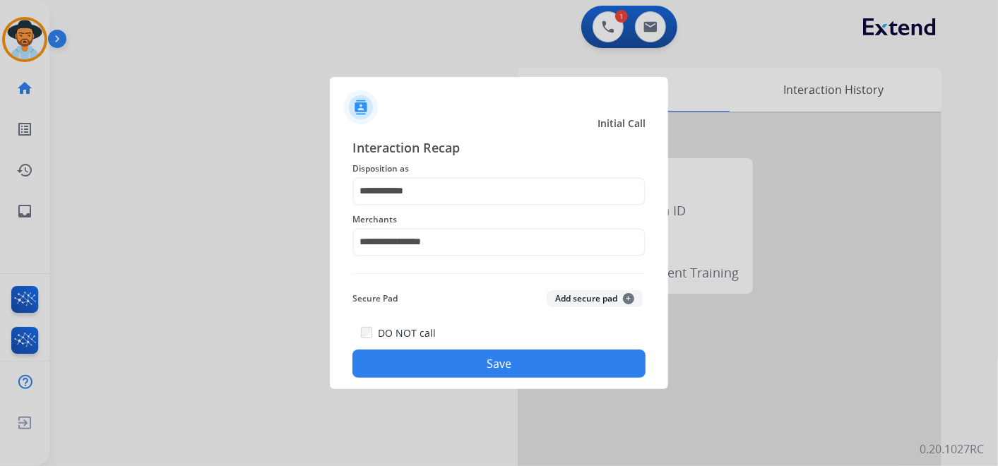
click at [516, 366] on button "Save" at bounding box center [498, 364] width 293 height 28
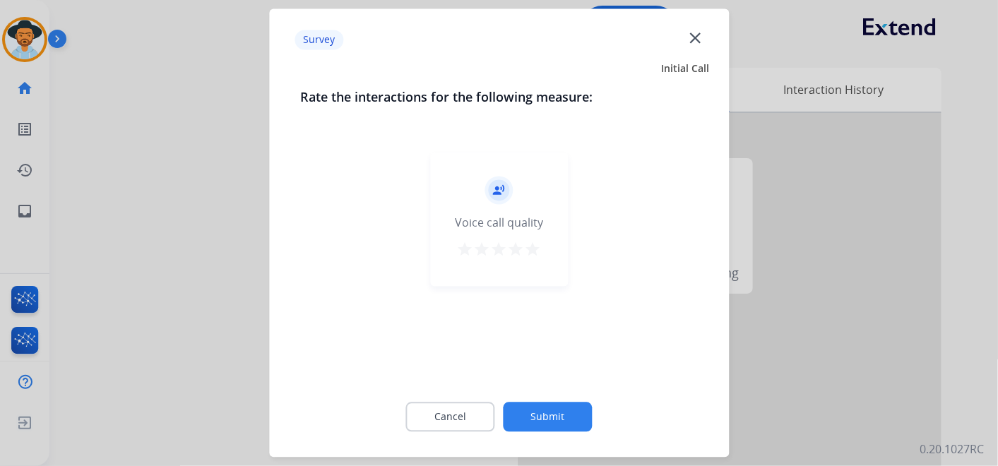
click at [536, 248] on mat-icon "star" at bounding box center [533, 250] width 17 height 17
click at [571, 423] on button "Submit" at bounding box center [548, 418] width 89 height 30
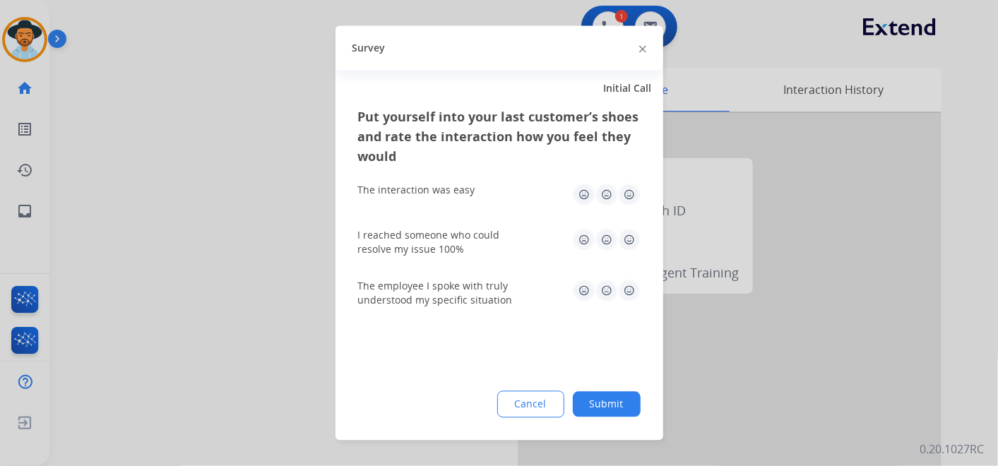
drag, startPoint x: 630, startPoint y: 197, endPoint x: 627, endPoint y: 205, distance: 8.9
click at [629, 196] on img at bounding box center [629, 195] width 23 height 23
click at [627, 236] on img at bounding box center [629, 240] width 23 height 23
click at [627, 285] on img at bounding box center [629, 291] width 23 height 23
click at [609, 404] on button "Submit" at bounding box center [607, 404] width 68 height 25
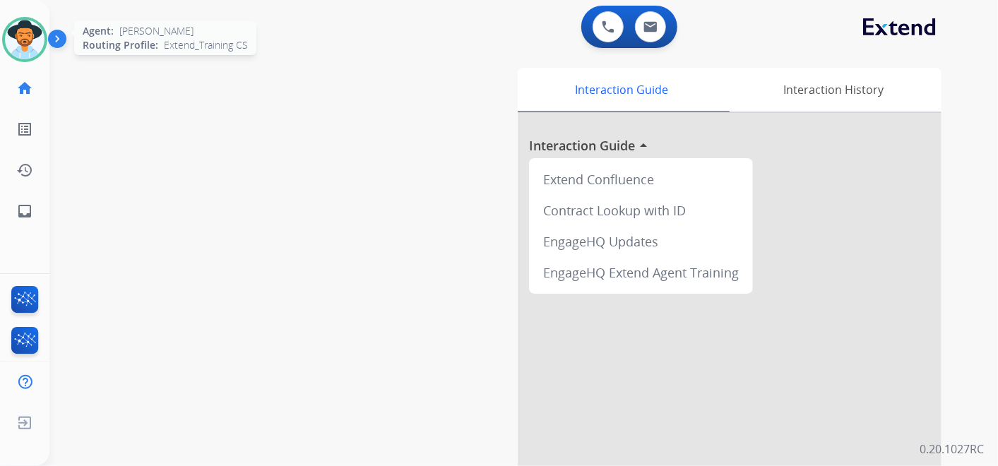
click at [22, 36] on img at bounding box center [25, 40] width 40 height 40
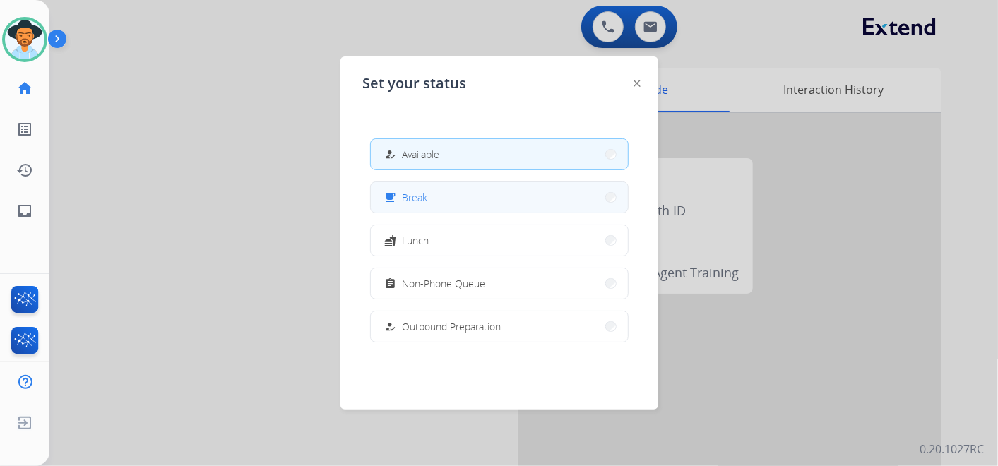
click at [500, 203] on button "free_breakfast Break" at bounding box center [499, 197] width 257 height 30
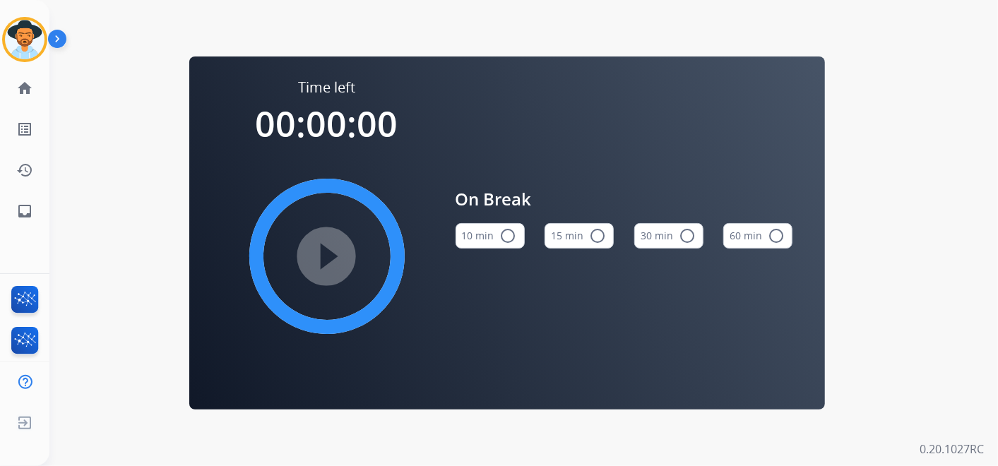
drag, startPoint x: 585, startPoint y: 236, endPoint x: 629, endPoint y: 196, distance: 60.0
click at [585, 234] on button "15 min radio_button_unchecked" at bounding box center [578, 235] width 69 height 25
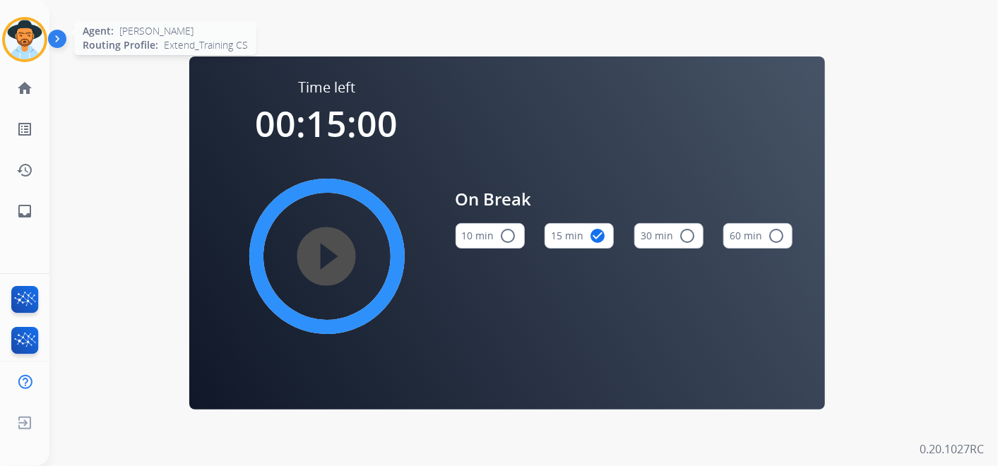
click at [33, 40] on img at bounding box center [25, 40] width 40 height 40
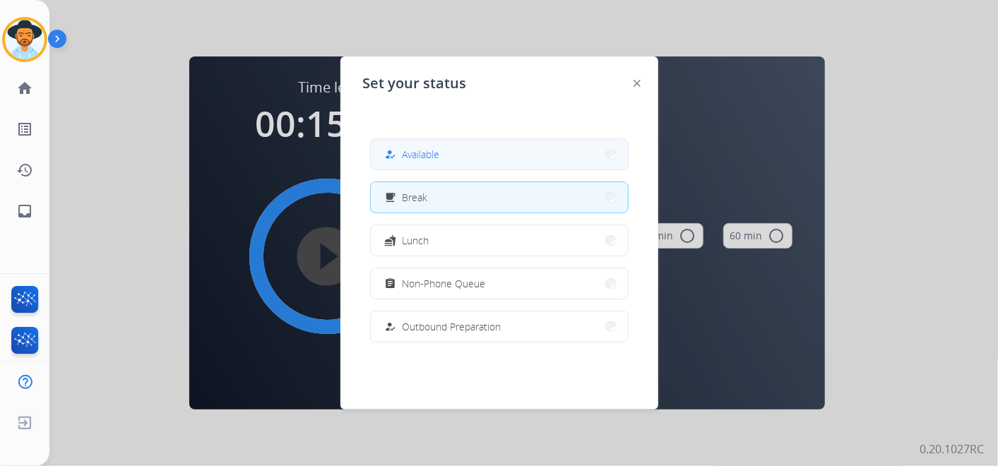
click at [441, 153] on button "how_to_reg Available" at bounding box center [499, 154] width 257 height 30
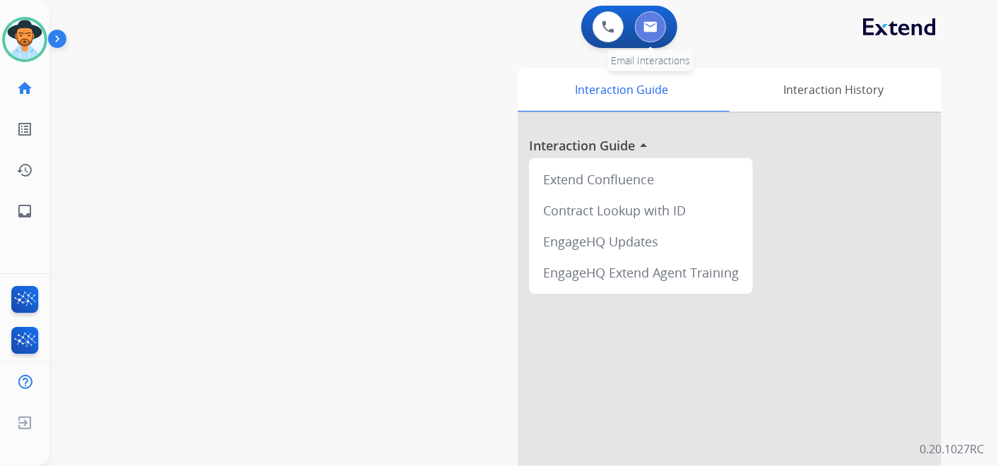
click at [652, 30] on img at bounding box center [650, 26] width 14 height 11
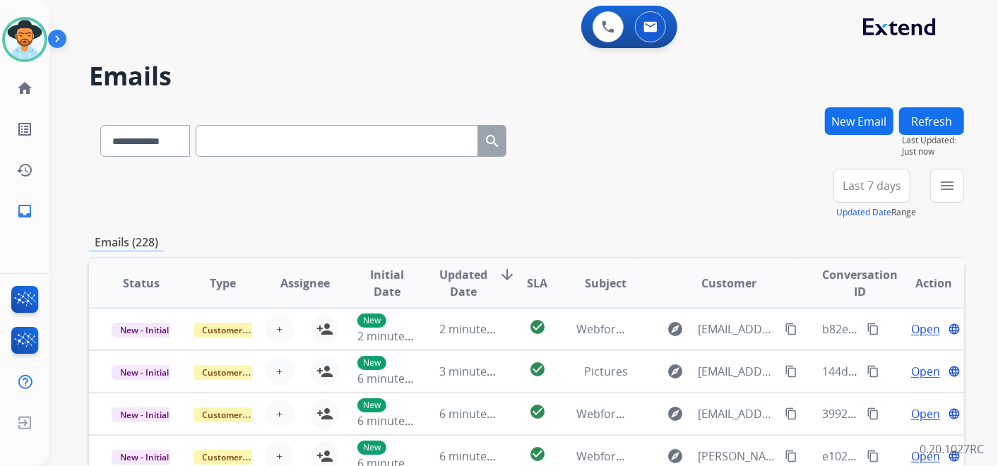
click at [874, 183] on span "Last 7 days" at bounding box center [871, 186] width 59 height 6
click at [857, 350] on div "Last 90 days" at bounding box center [867, 357] width 78 height 21
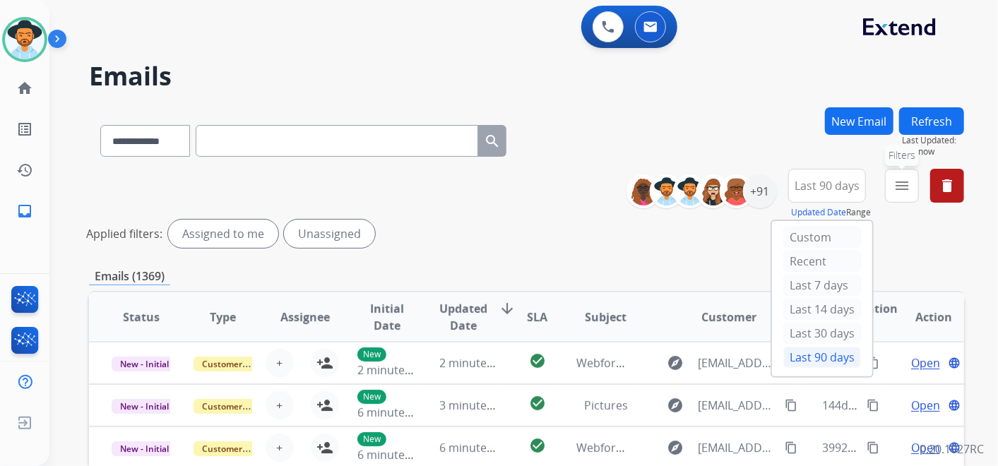
click at [904, 190] on mat-icon "menu" at bounding box center [901, 185] width 17 height 17
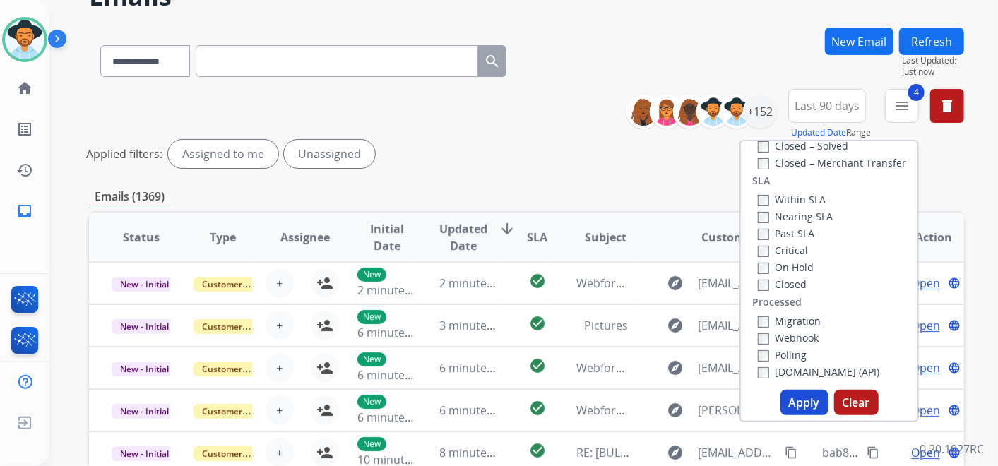
scroll to position [157, 0]
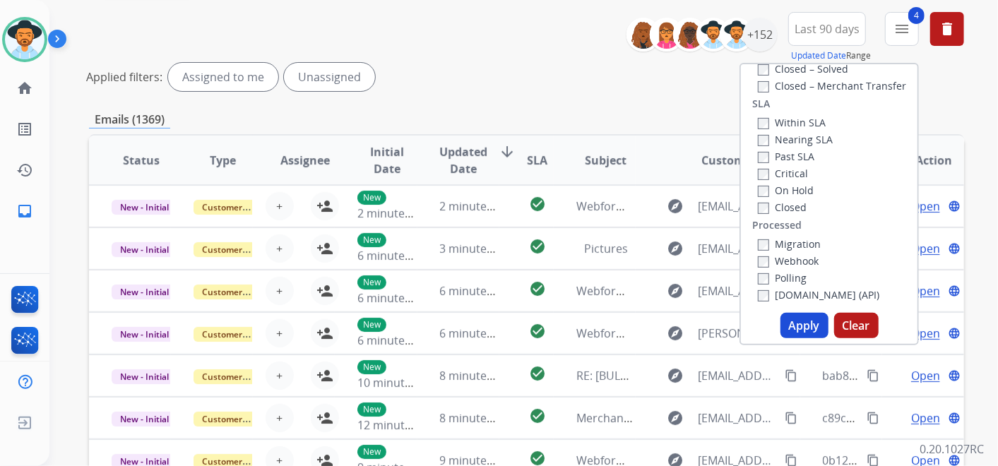
click at [796, 321] on button "Apply" at bounding box center [804, 325] width 48 height 25
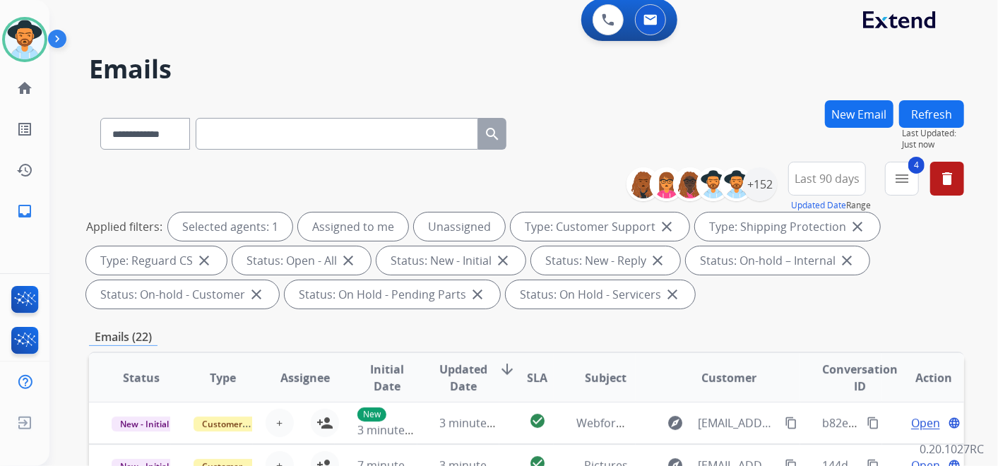
scroll to position [0, 0]
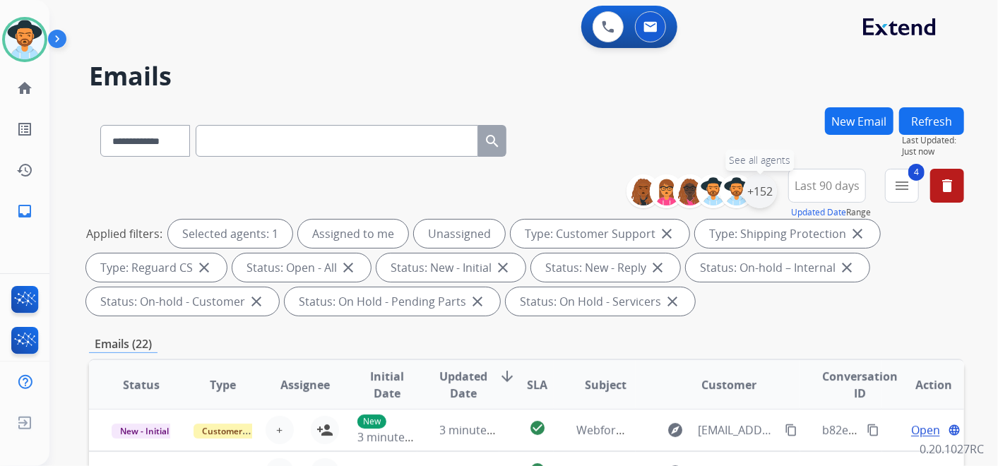
click at [754, 193] on div "+152" at bounding box center [760, 191] width 34 height 34
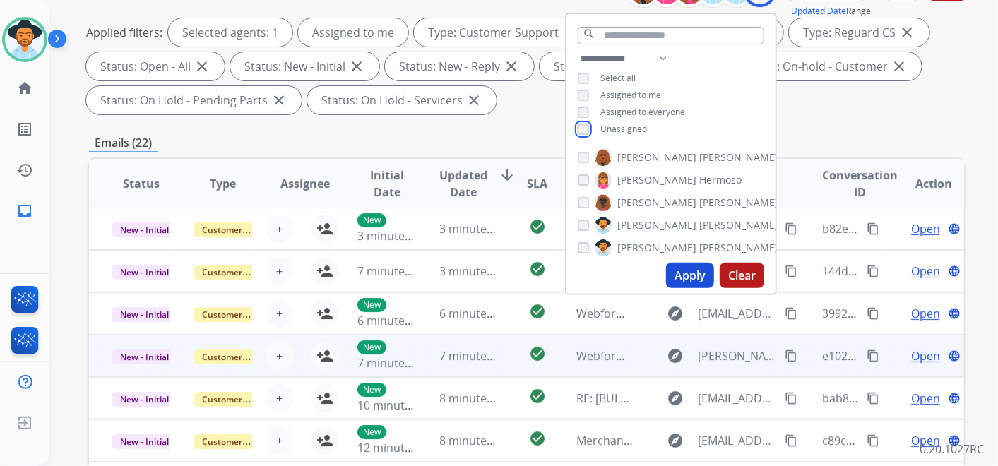
scroll to position [235, 0]
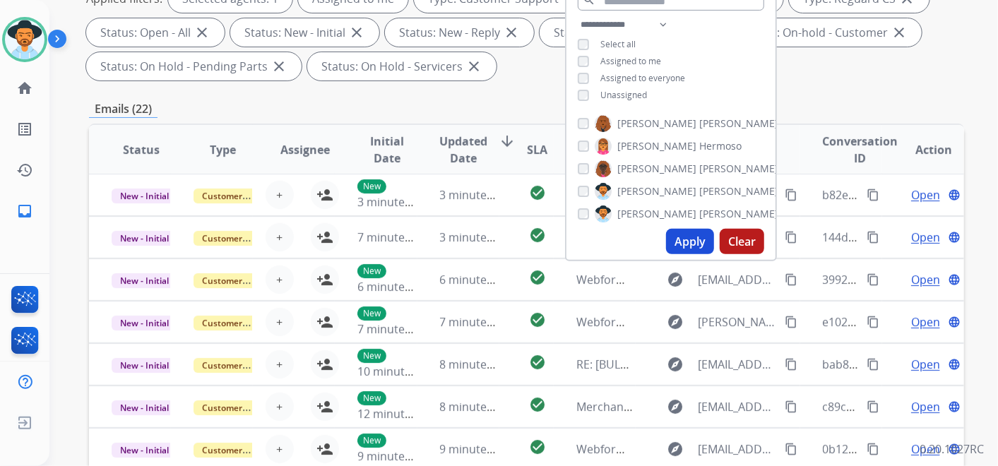
click at [683, 240] on button "Apply" at bounding box center [690, 241] width 48 height 25
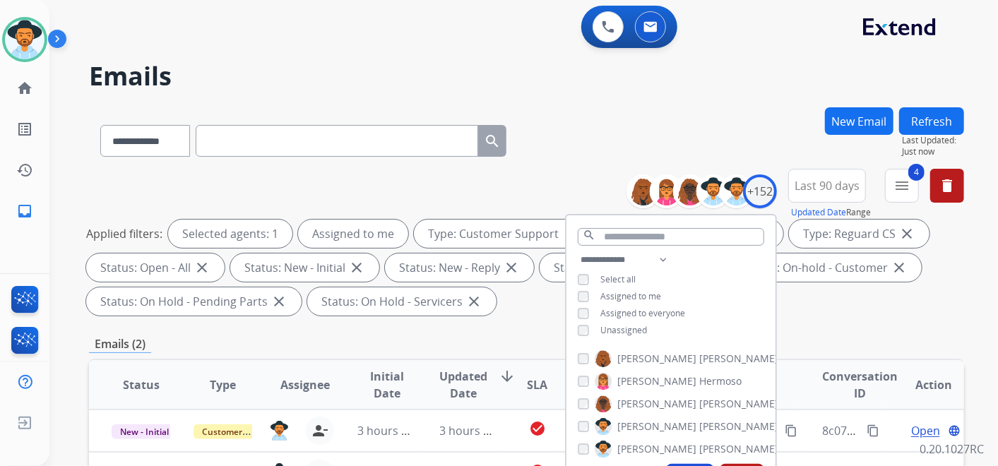
scroll to position [0, 0]
click at [572, 200] on div "**********" at bounding box center [526, 245] width 875 height 153
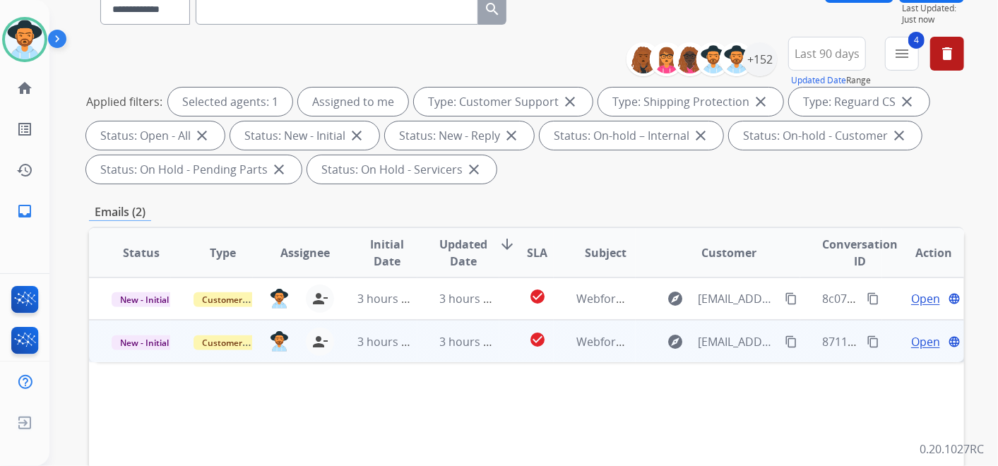
scroll to position [157, 0]
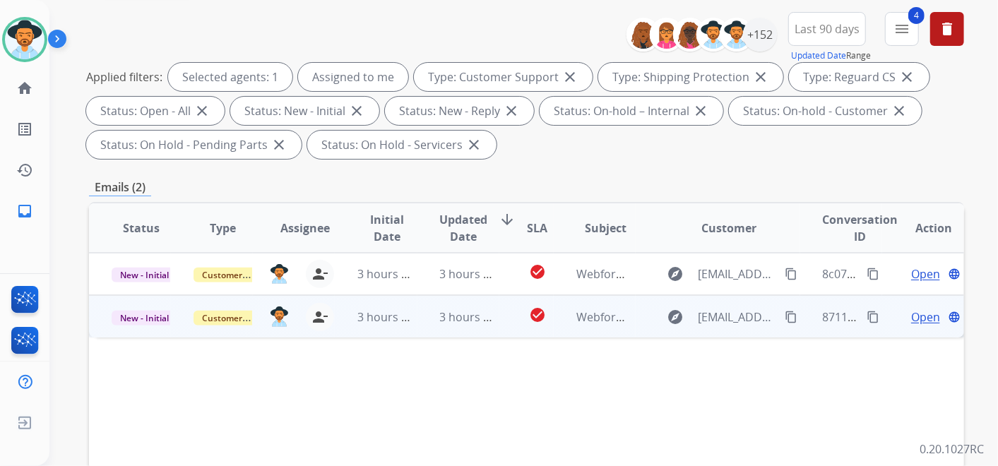
click at [911, 311] on span "Open" at bounding box center [925, 317] width 29 height 17
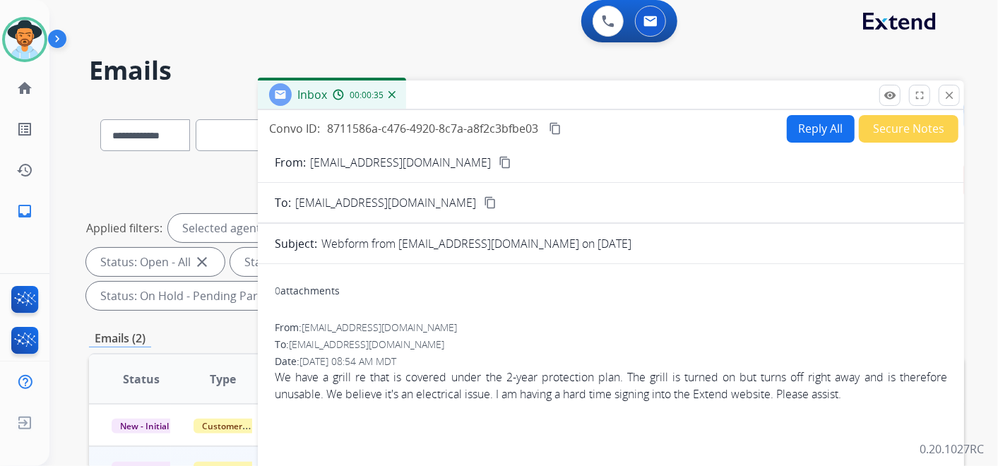
scroll to position [0, 0]
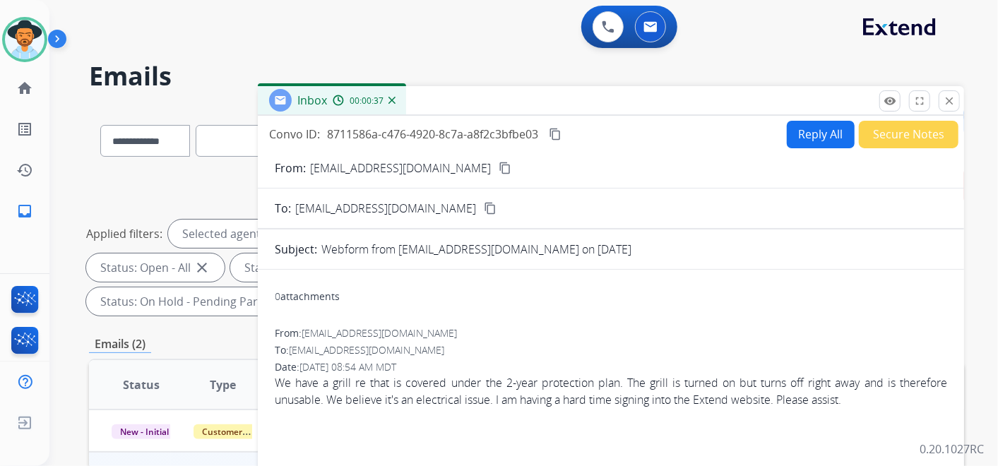
click at [511, 165] on mat-icon "content_copy" at bounding box center [505, 168] width 13 height 13
click at [887, 129] on button "Secure Notes" at bounding box center [909, 135] width 100 height 28
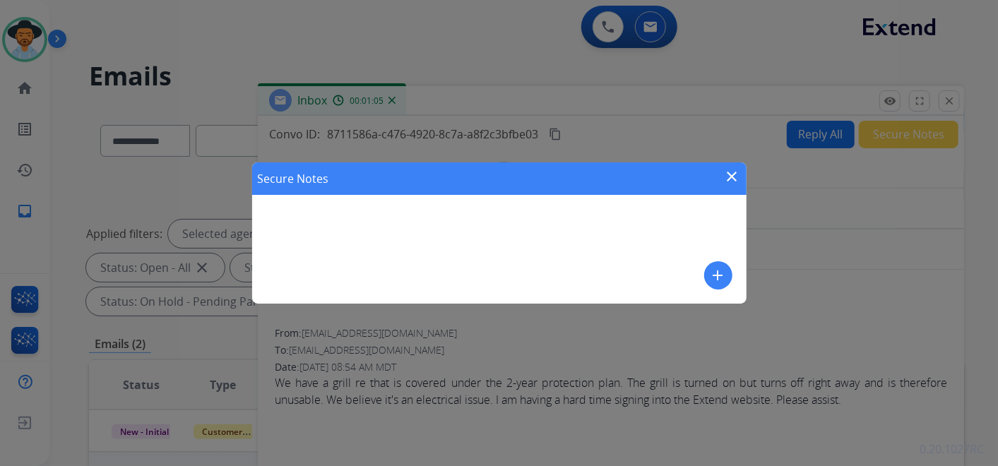
click at [712, 277] on mat-icon "add" at bounding box center [718, 275] width 17 height 17
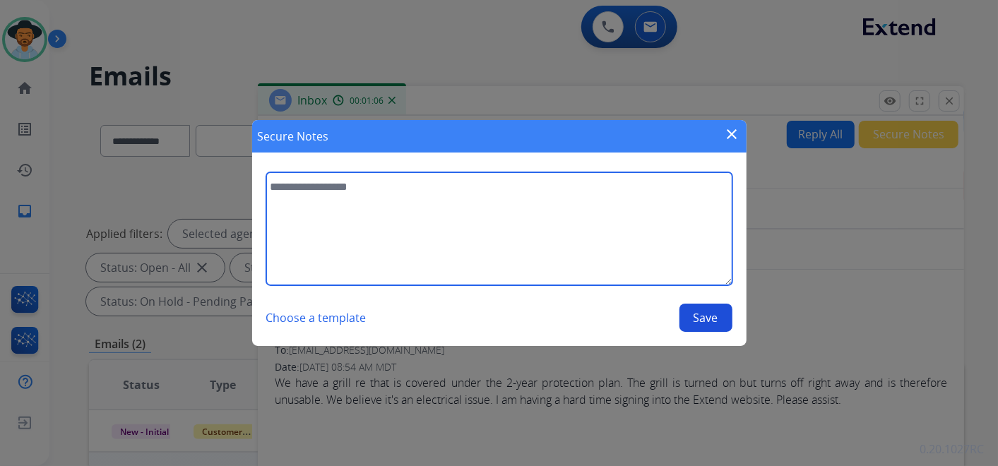
click at [443, 228] on textarea at bounding box center [499, 228] width 466 height 113
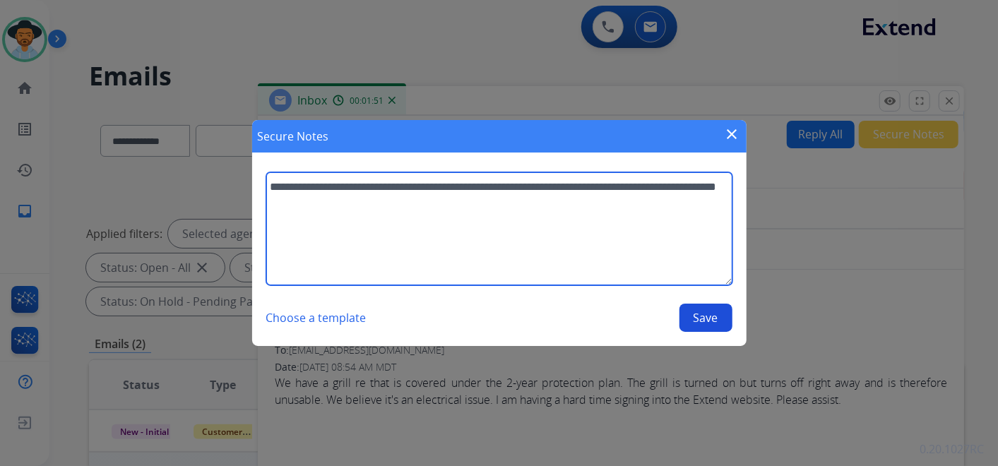
click at [444, 187] on textarea "**********" at bounding box center [499, 228] width 466 height 113
click at [524, 188] on textarea "**********" at bounding box center [499, 228] width 466 height 113
click at [413, 211] on textarea "**********" at bounding box center [499, 228] width 466 height 113
click at [474, 202] on textarea "**********" at bounding box center [499, 228] width 466 height 113
type textarea "**********"
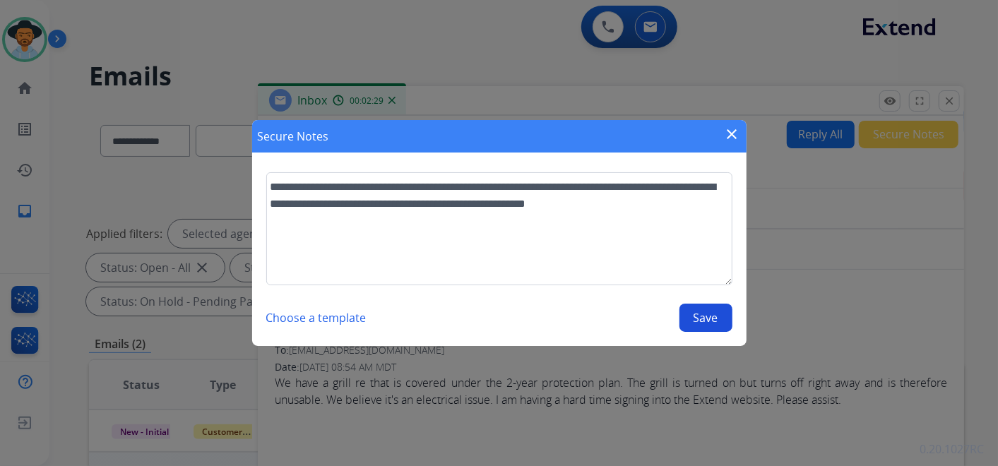
click at [699, 309] on button "Save" at bounding box center [705, 318] width 53 height 28
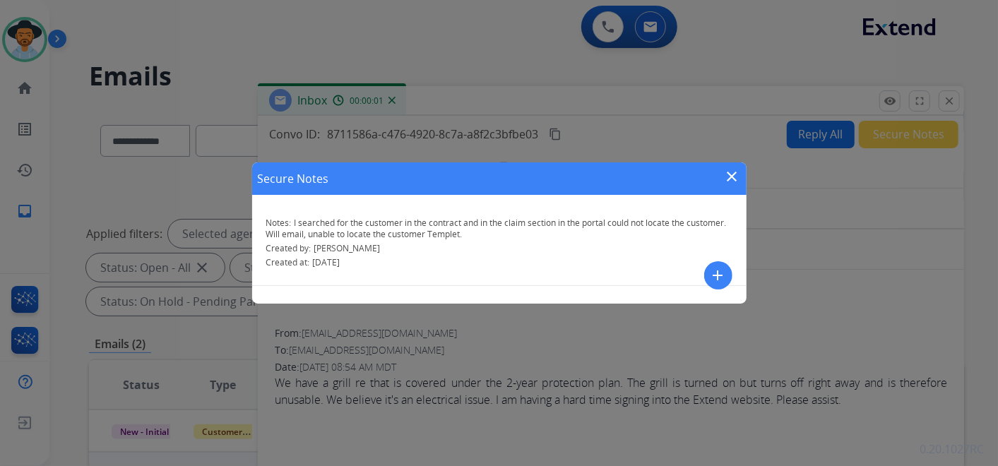
click at [732, 171] on mat-icon "close" at bounding box center [732, 176] width 17 height 17
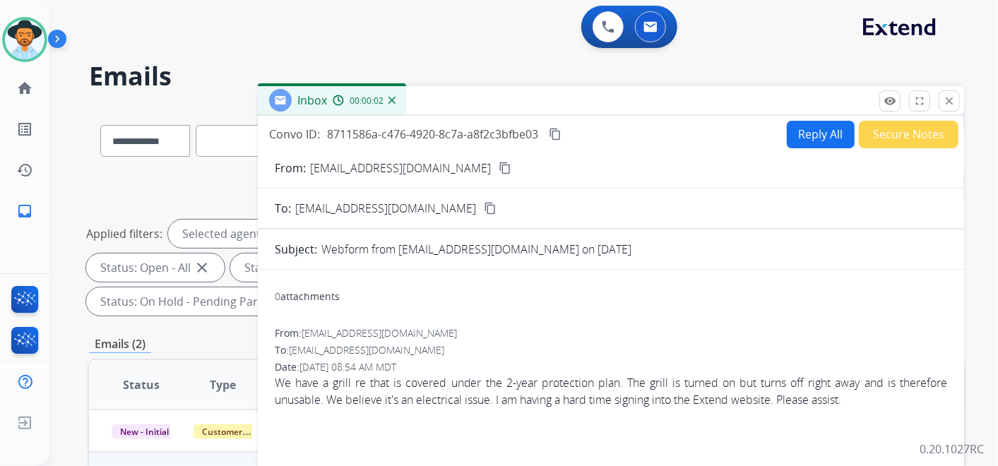
click at [821, 131] on button "Reply All" at bounding box center [821, 135] width 68 height 28
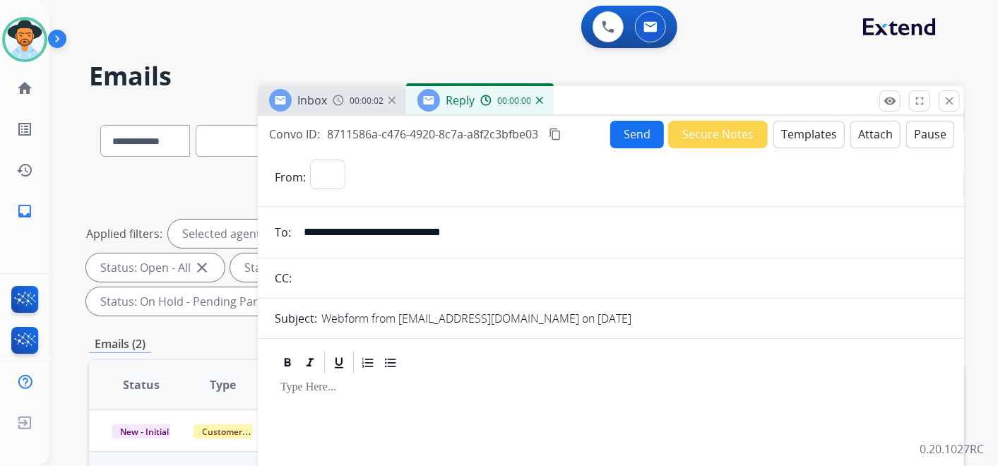
select select "**********"
click at [801, 131] on button "Templates" at bounding box center [808, 135] width 71 height 28
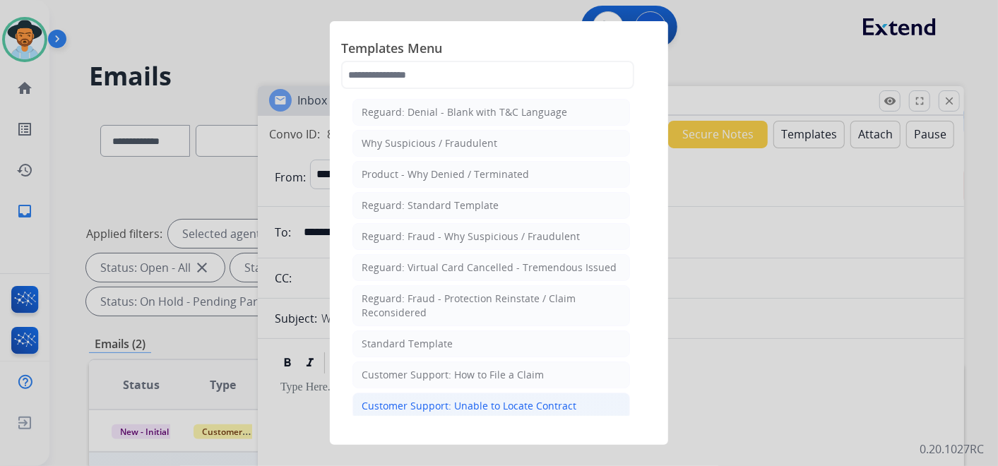
click at [524, 399] on div "Customer Support: Unable to Locate Contract" at bounding box center [469, 406] width 215 height 14
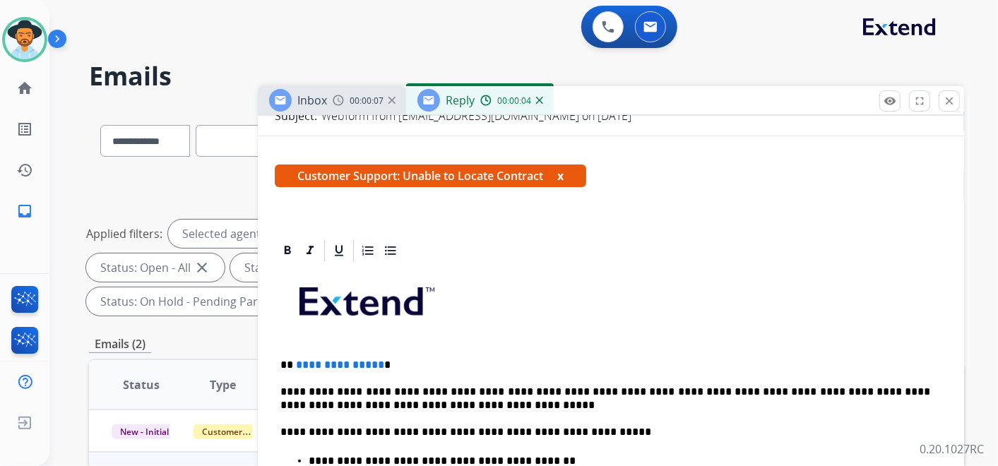
scroll to position [235, 0]
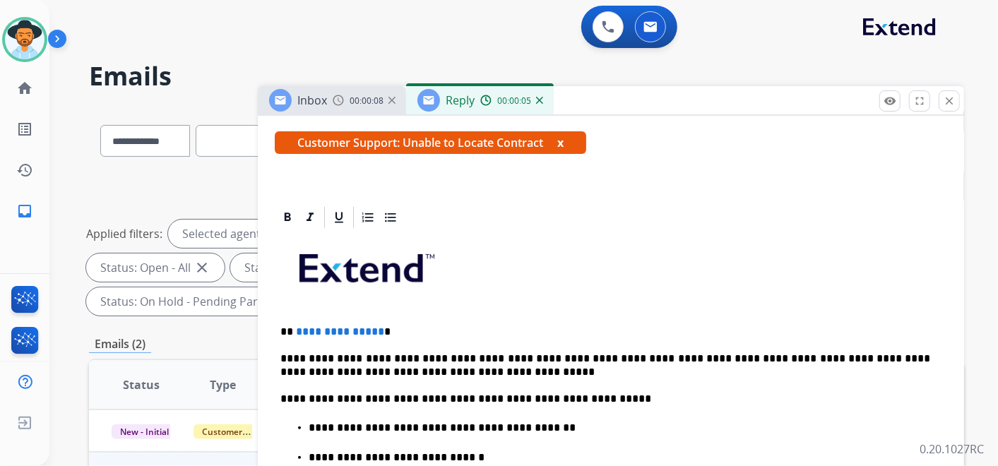
click at [400, 332] on p "**********" at bounding box center [605, 332] width 650 height 13
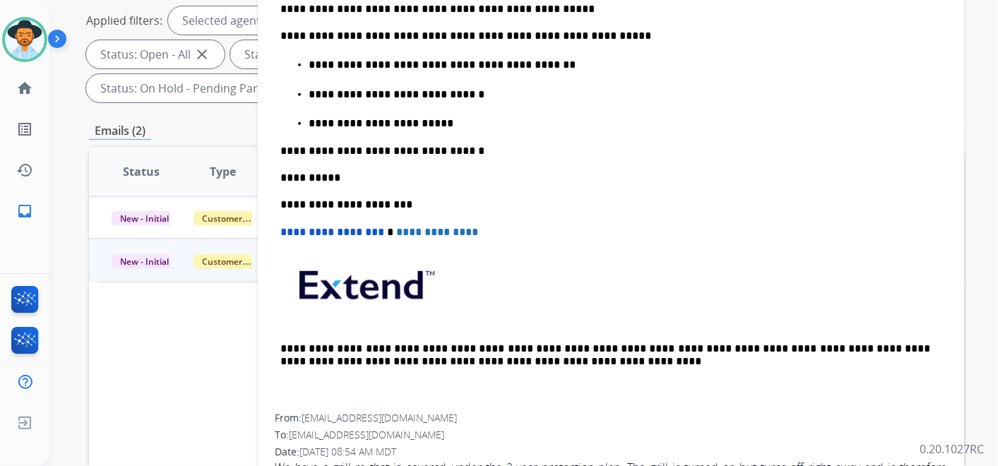
scroll to position [314, 0]
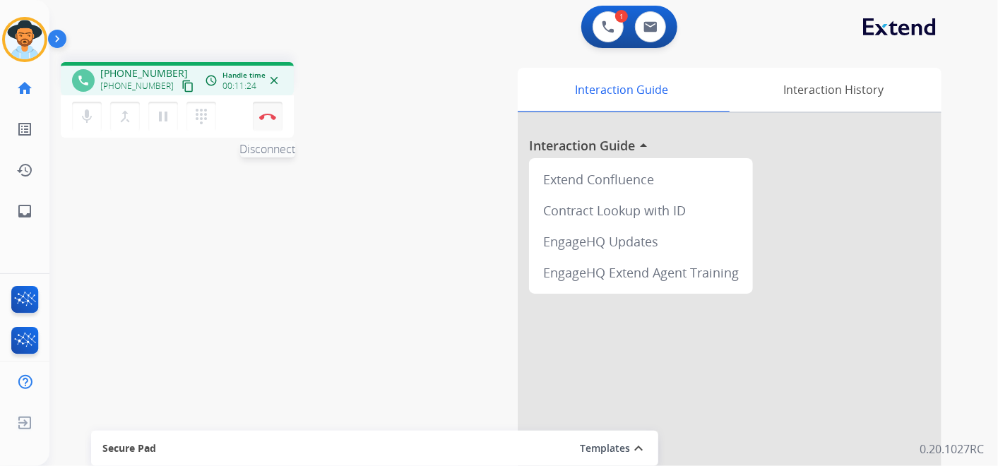
click at [269, 116] on img at bounding box center [267, 116] width 17 height 7
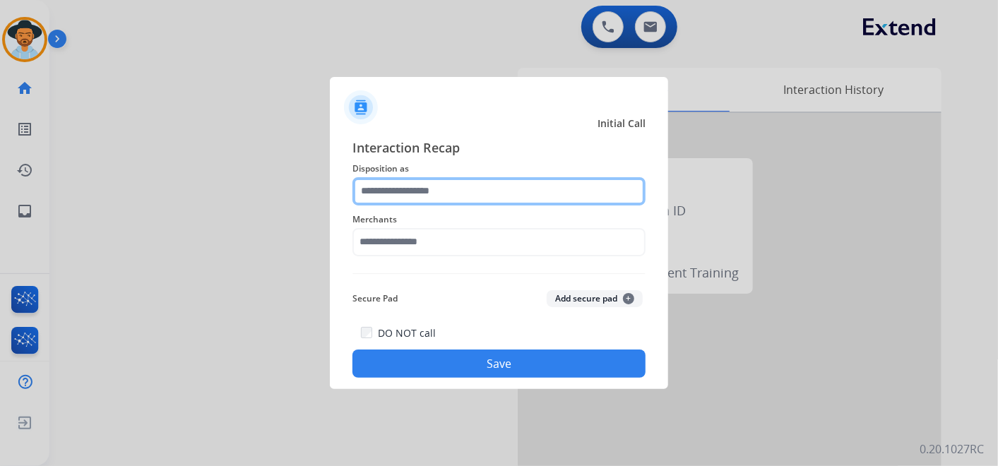
click at [476, 193] on input "text" at bounding box center [498, 191] width 293 height 28
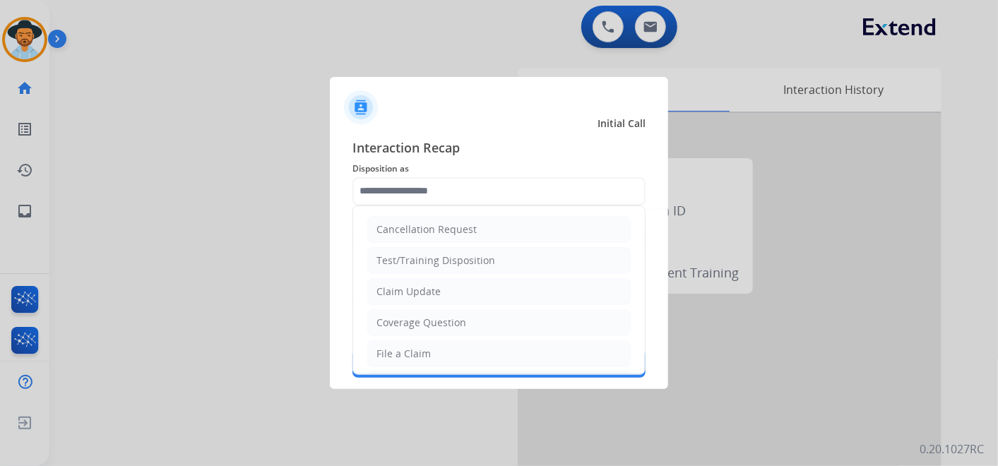
drag, startPoint x: 458, startPoint y: 355, endPoint x: 444, endPoint y: 330, distance: 28.5
click at [460, 354] on li "File a Claim" at bounding box center [498, 353] width 263 height 27
type input "**********"
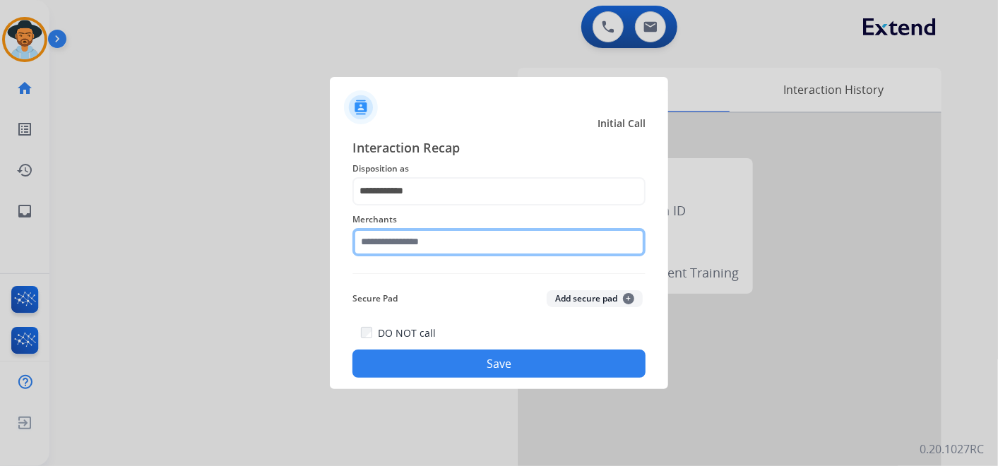
click at [454, 239] on input "text" at bounding box center [498, 242] width 293 height 28
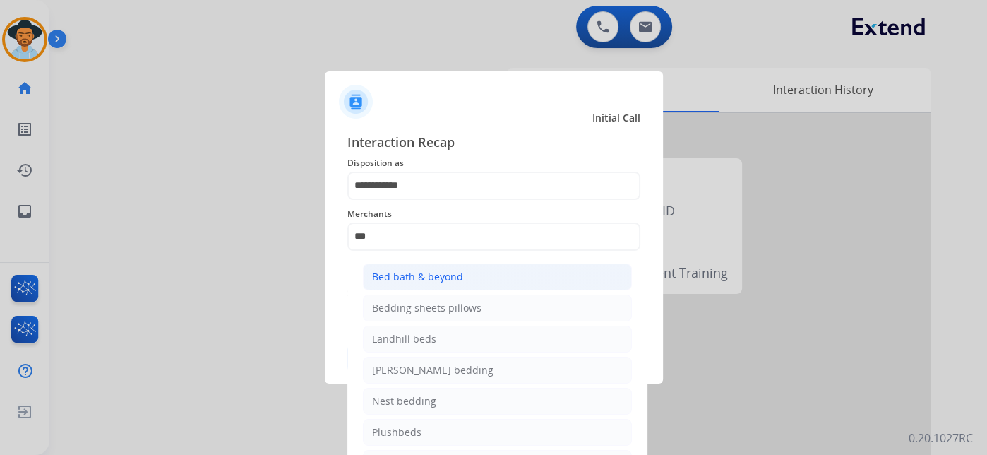
click at [475, 266] on li "Bed bath & beyond" at bounding box center [497, 276] width 269 height 27
type input "**********"
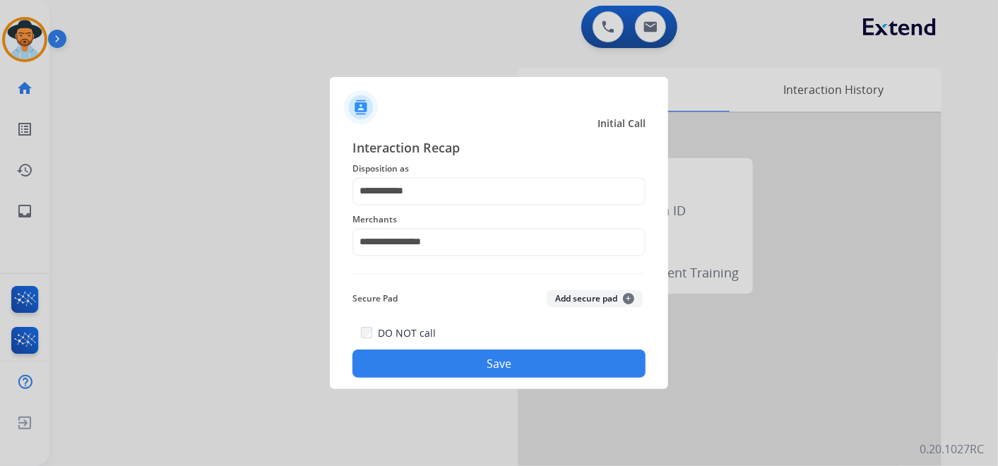
click at [489, 378] on div "**********" at bounding box center [499, 257] width 338 height 263
click at [489, 373] on button "Save" at bounding box center [498, 364] width 293 height 28
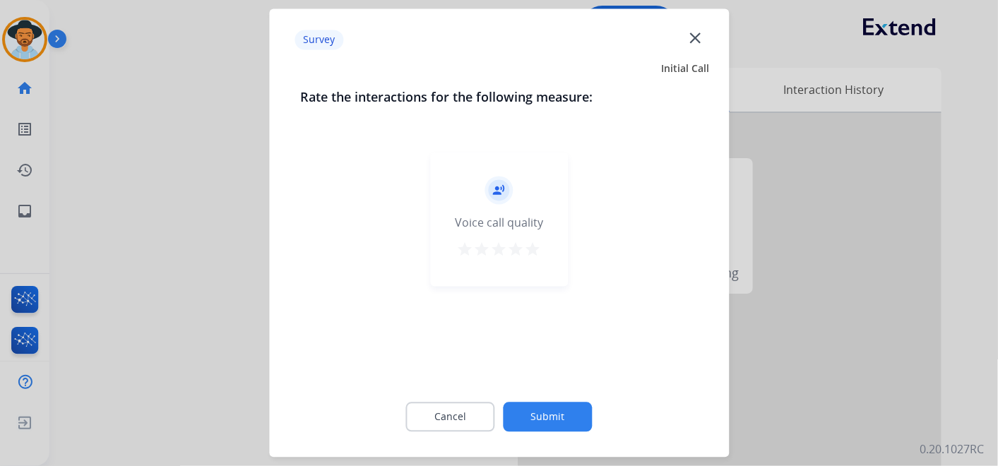
click at [539, 249] on mat-icon "star" at bounding box center [533, 250] width 17 height 17
click at [555, 415] on button "Submit" at bounding box center [548, 418] width 89 height 30
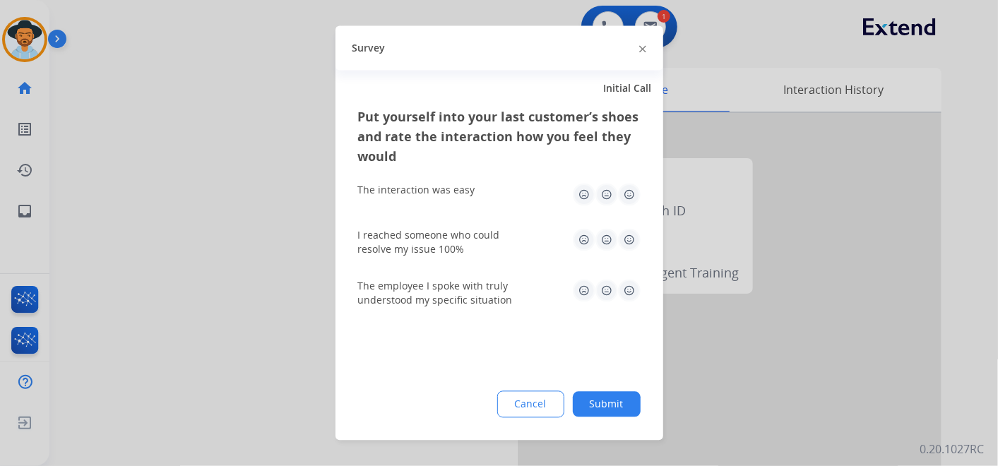
click at [631, 198] on img at bounding box center [629, 195] width 23 height 23
click at [629, 239] on img at bounding box center [629, 240] width 23 height 23
click at [626, 287] on img at bounding box center [629, 291] width 23 height 23
click at [602, 400] on button "Submit" at bounding box center [607, 404] width 68 height 25
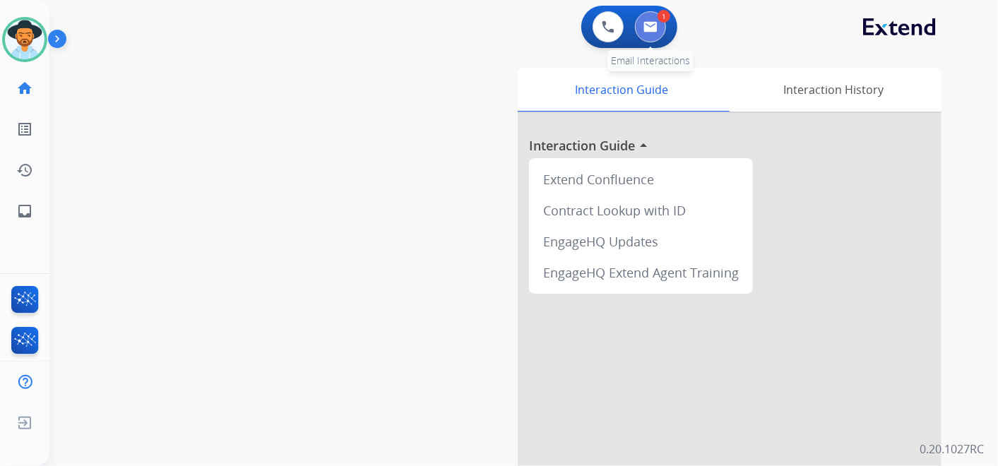
click at [658, 22] on button at bounding box center [650, 26] width 31 height 31
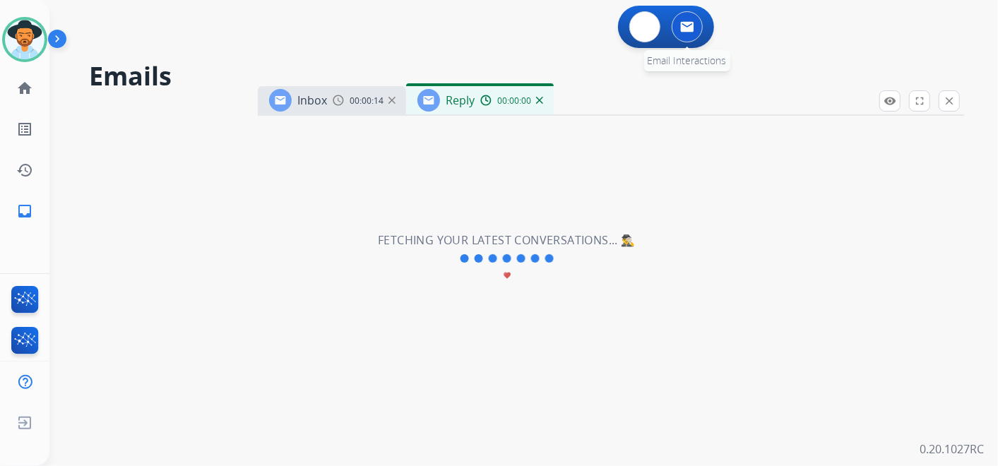
select select "**********"
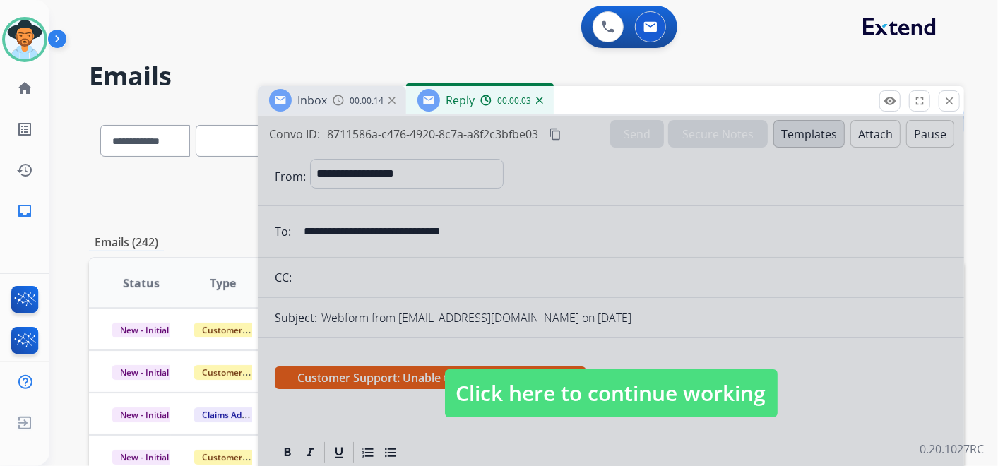
click at [602, 396] on span "Click here to continue working" at bounding box center [611, 393] width 333 height 48
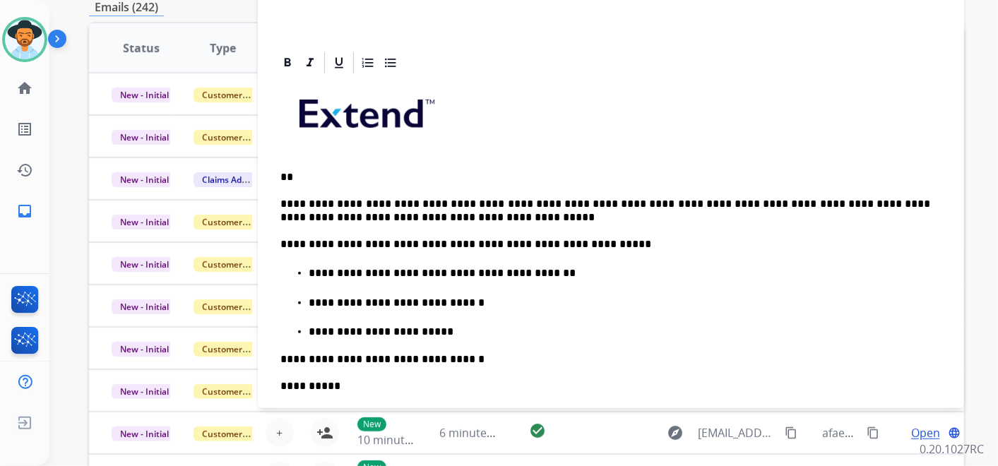
scroll to position [153, 0]
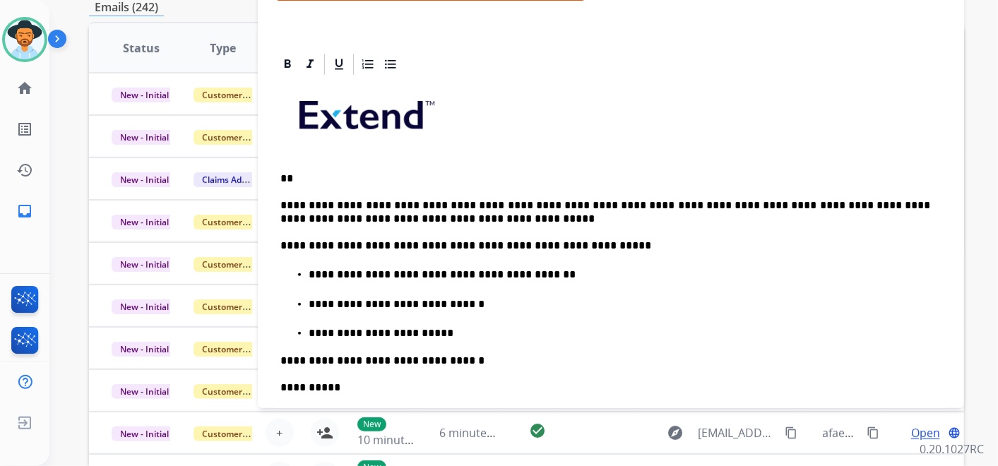
click at [299, 177] on p "**" at bounding box center [605, 178] width 650 height 13
click at [425, 217] on p "**********" at bounding box center [605, 212] width 650 height 26
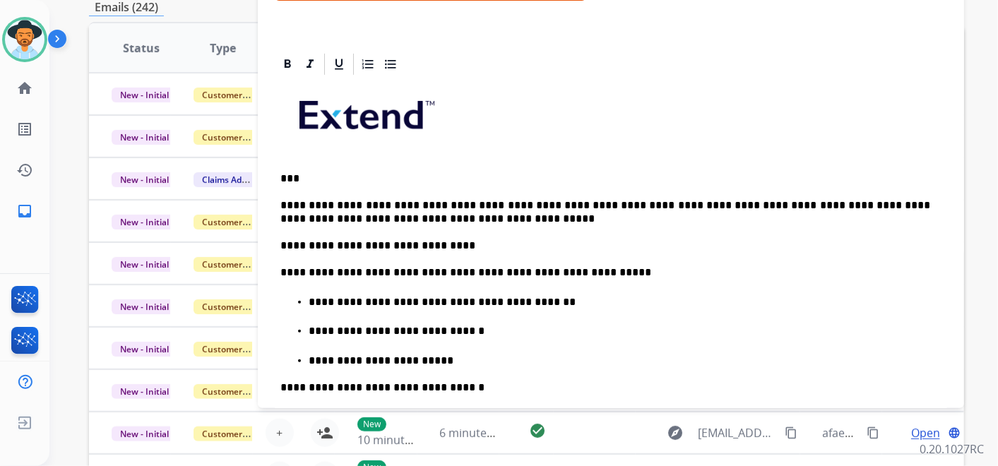
click at [450, 249] on p "**********" at bounding box center [605, 245] width 650 height 13
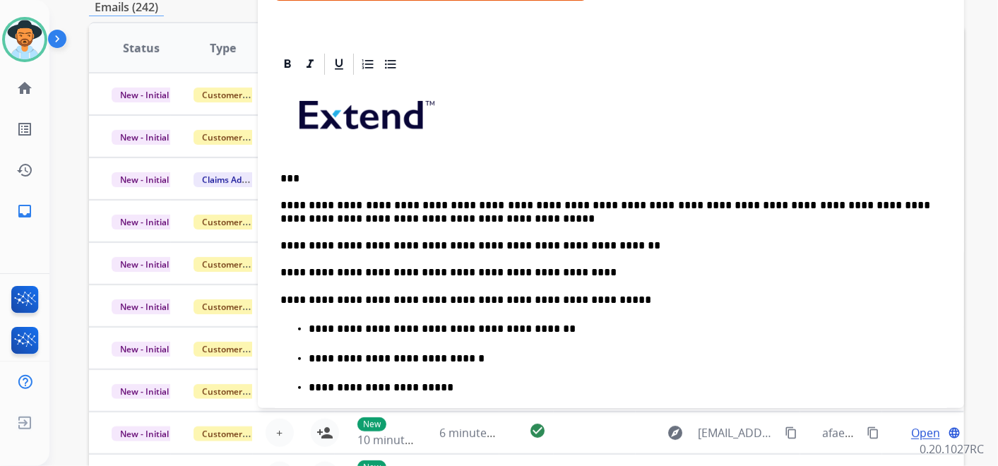
click at [615, 206] on p "**********" at bounding box center [605, 212] width 650 height 26
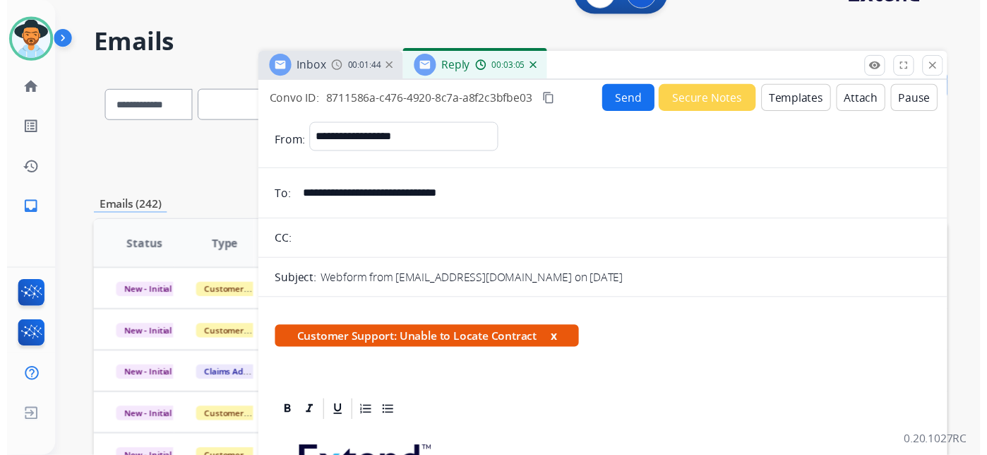
scroll to position [0, 0]
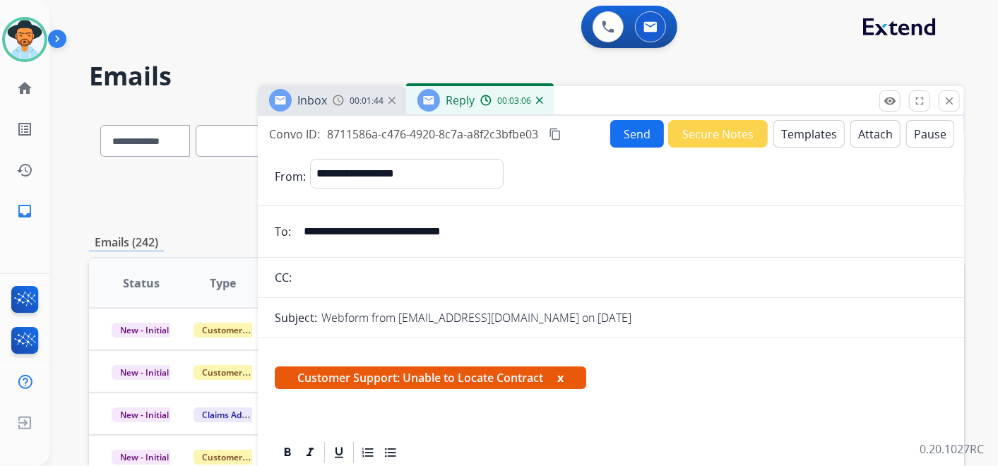
click at [626, 129] on button "Send" at bounding box center [637, 134] width 54 height 28
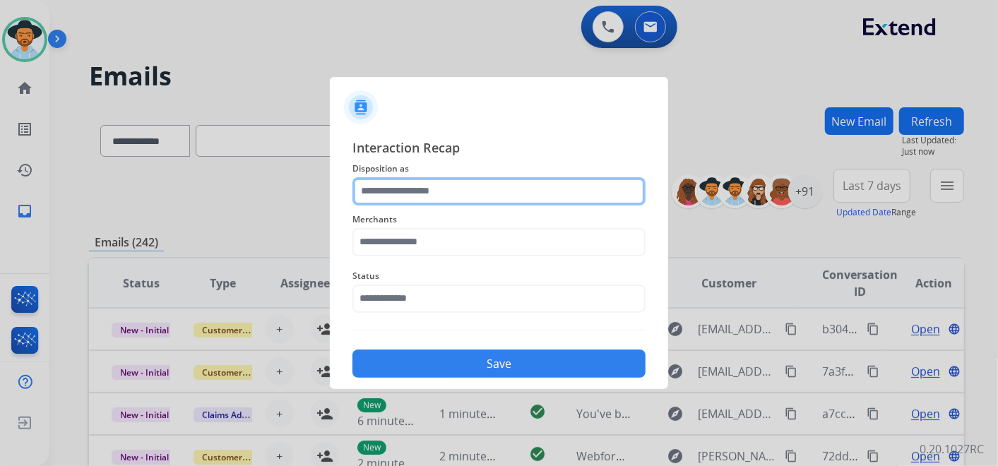
click at [498, 193] on input "text" at bounding box center [498, 191] width 293 height 28
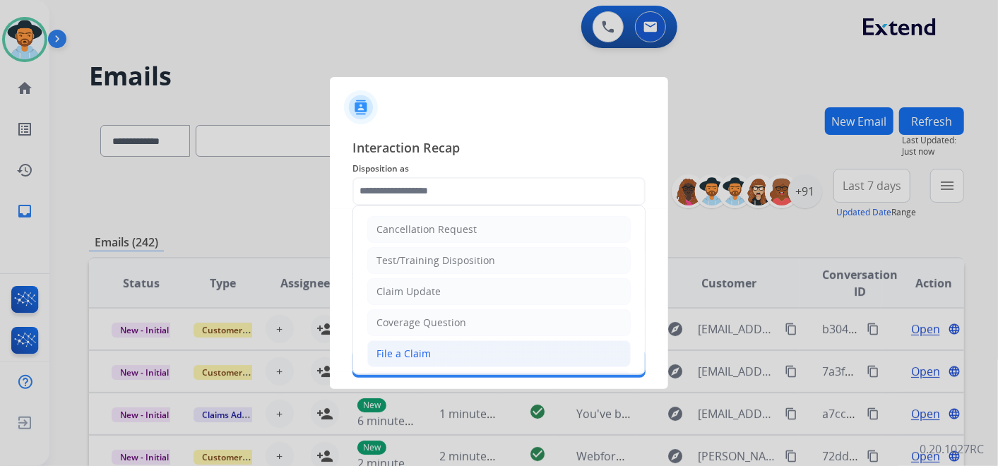
click at [496, 357] on li "File a Claim" at bounding box center [498, 353] width 263 height 27
type input "**********"
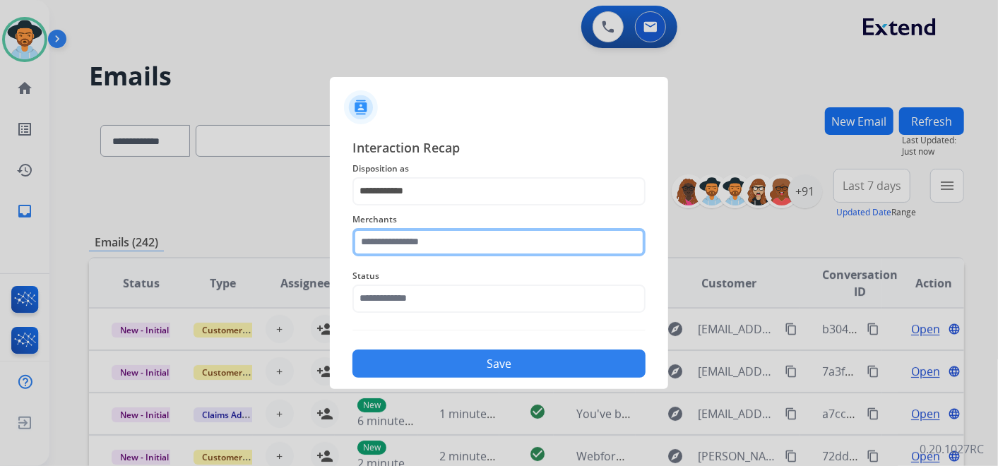
click at [467, 238] on input "text" at bounding box center [498, 242] width 293 height 28
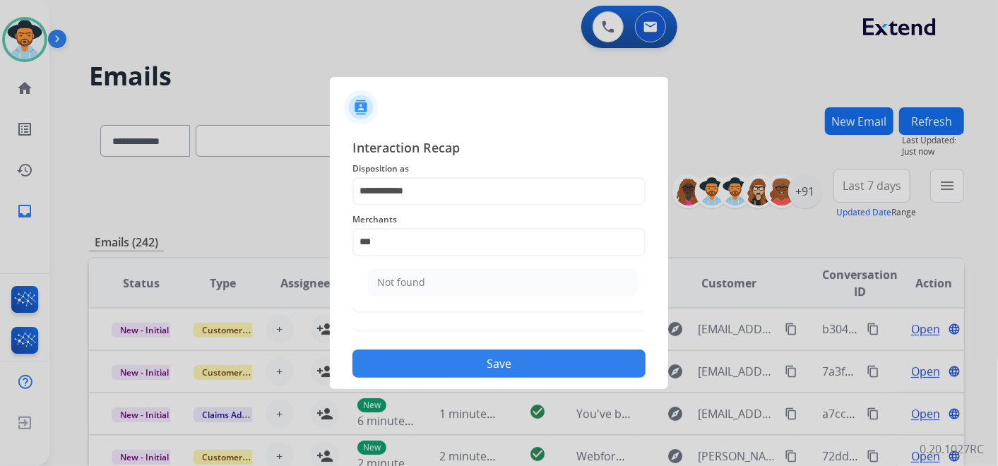
drag, startPoint x: 447, startPoint y: 273, endPoint x: 450, endPoint y: 280, distance: 7.6
click at [448, 274] on li "Not found" at bounding box center [502, 282] width 269 height 27
type input "*********"
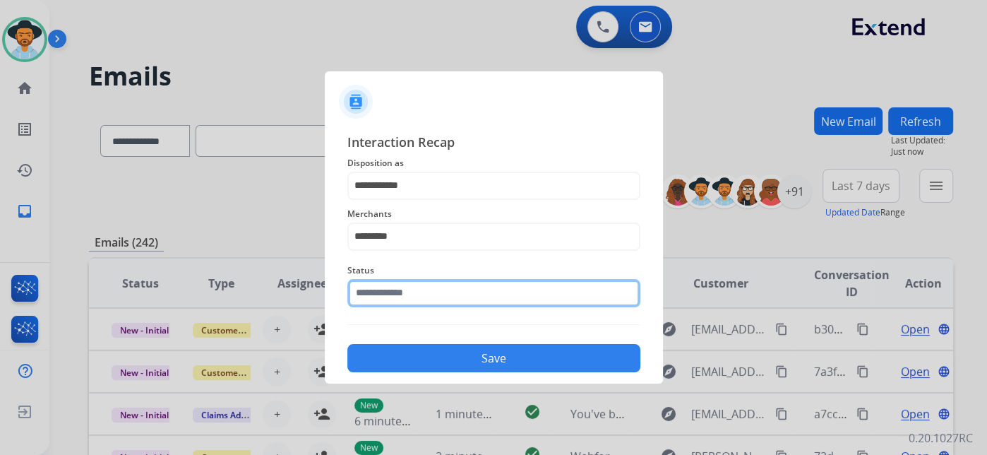
click at [435, 292] on input "text" at bounding box center [493, 293] width 293 height 28
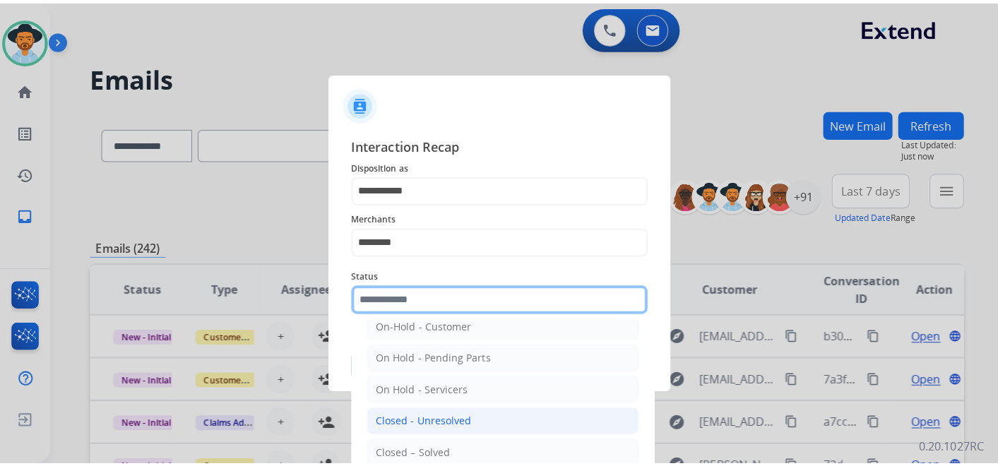
scroll to position [81, 0]
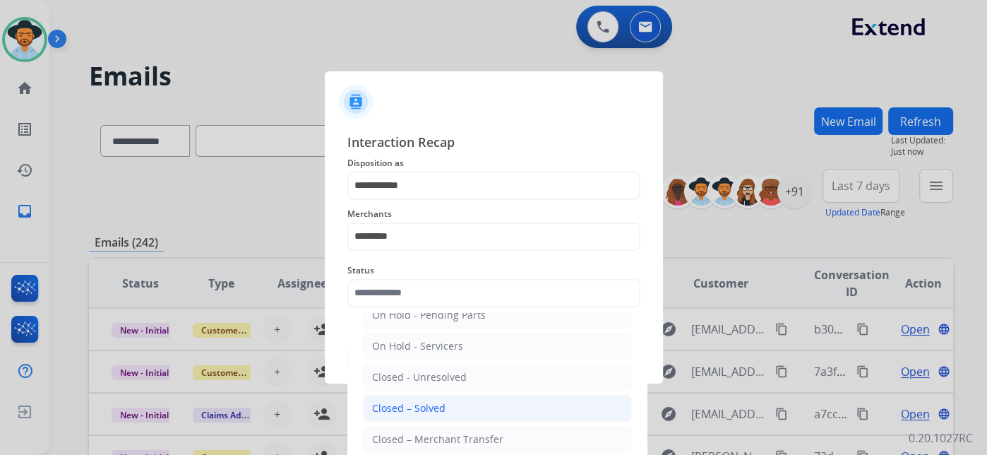
click at [434, 401] on div "Closed – Solved" at bounding box center [408, 408] width 73 height 14
type input "**********"
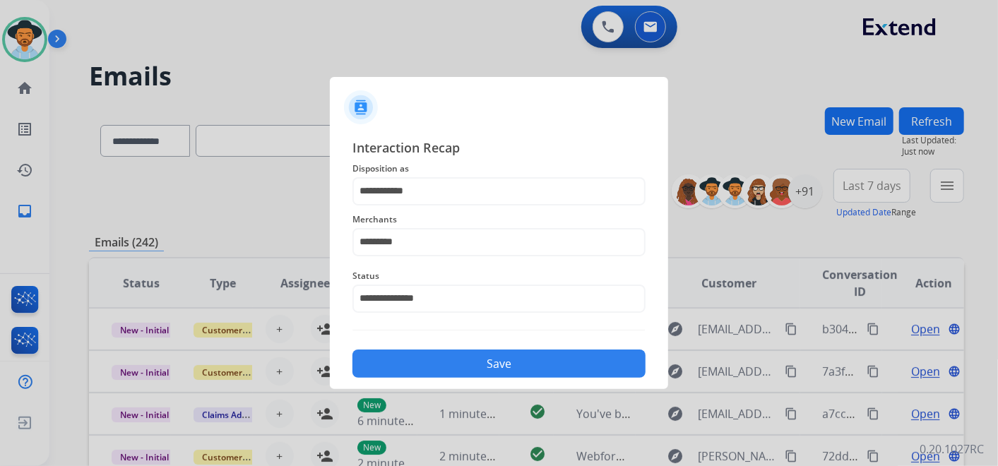
click at [462, 365] on button "Save" at bounding box center [498, 364] width 293 height 28
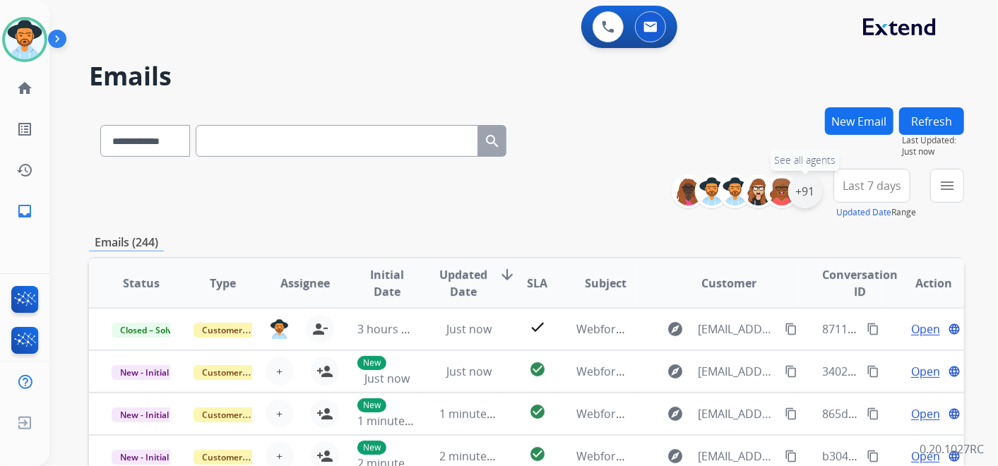
click at [806, 195] on div "+91" at bounding box center [805, 191] width 34 height 34
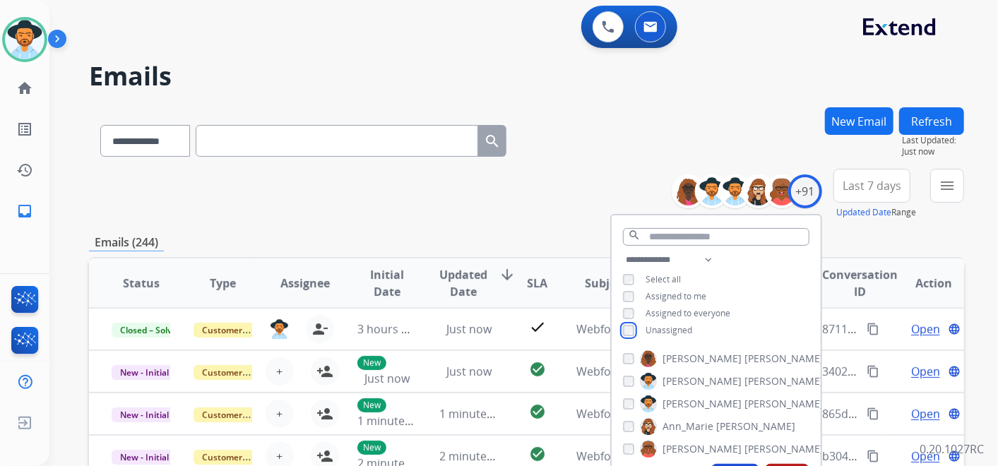
scroll to position [235, 0]
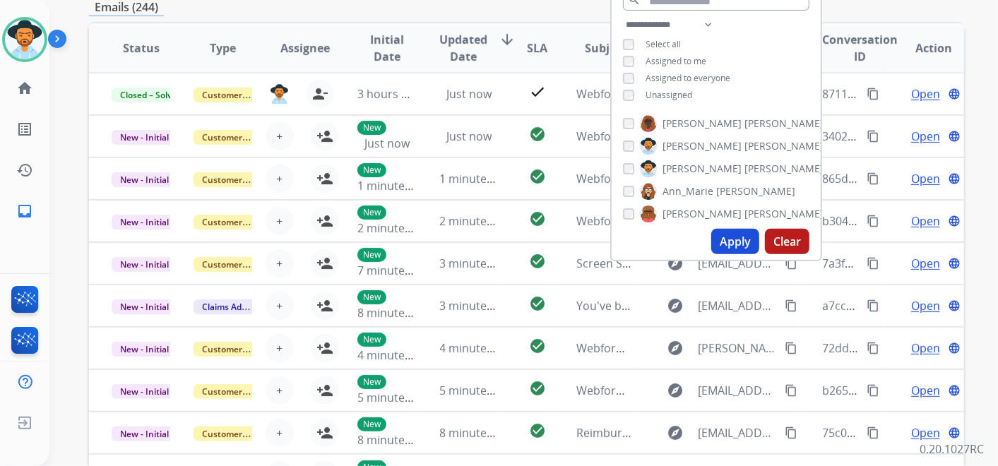
click at [723, 237] on button "Apply" at bounding box center [735, 241] width 48 height 25
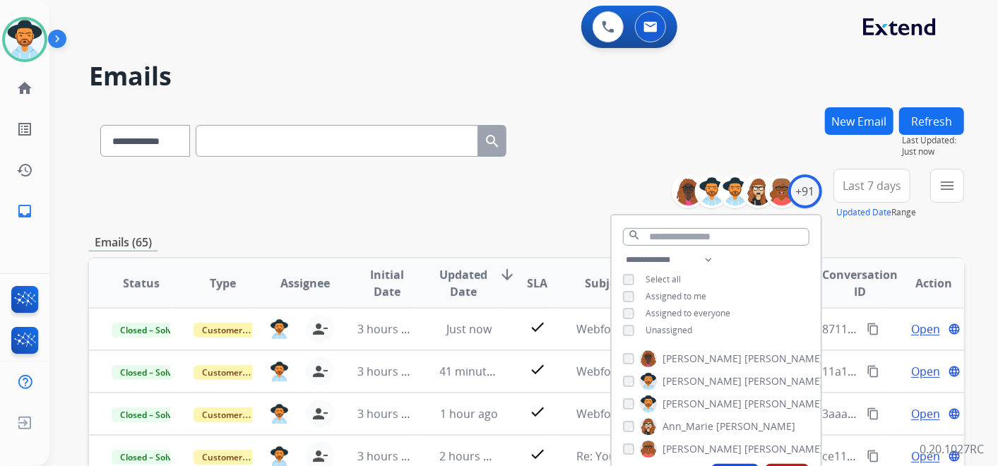
click at [886, 183] on span "Last 7 days" at bounding box center [871, 186] width 59 height 6
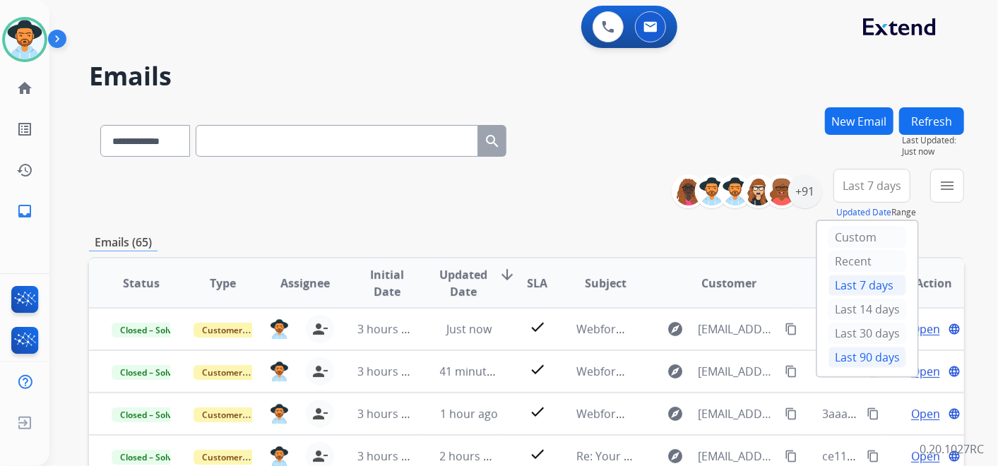
click at [845, 351] on div "Last 90 days" at bounding box center [867, 357] width 78 height 21
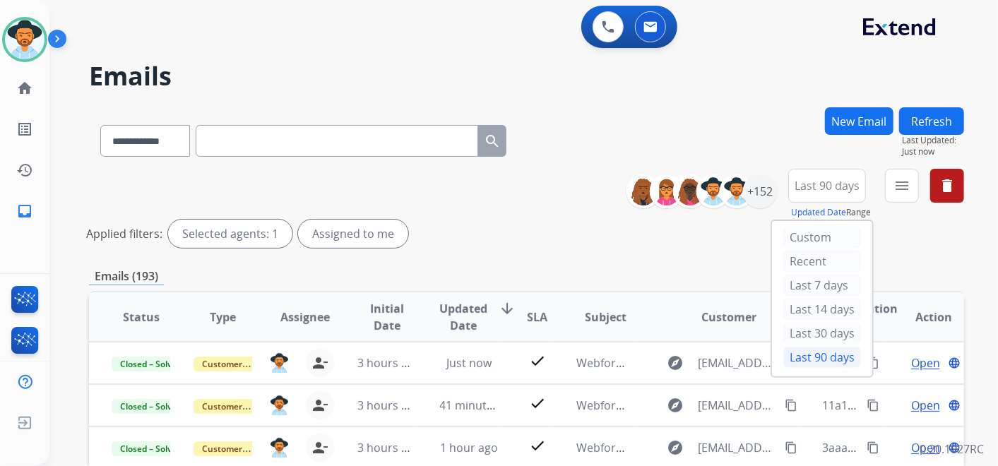
click at [825, 354] on div "Last 90 days" at bounding box center [822, 357] width 78 height 21
click at [902, 191] on mat-icon "menu" at bounding box center [901, 185] width 17 height 17
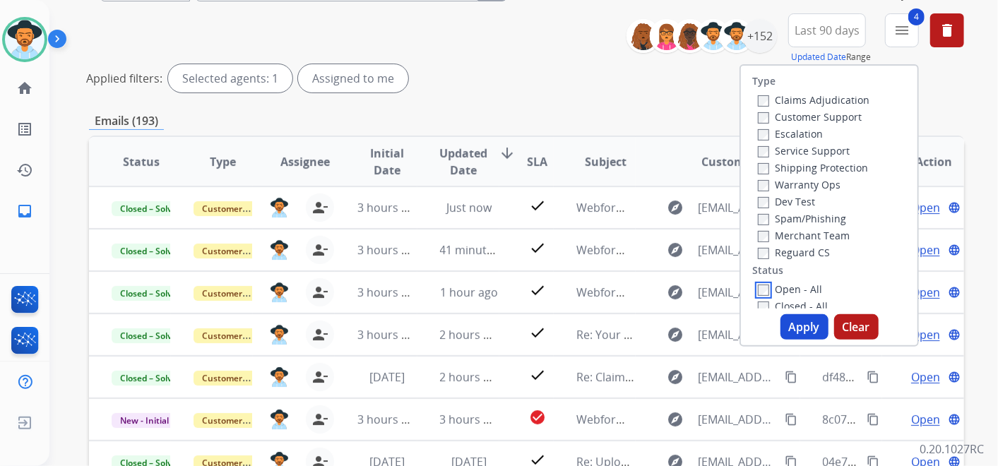
scroll to position [157, 0]
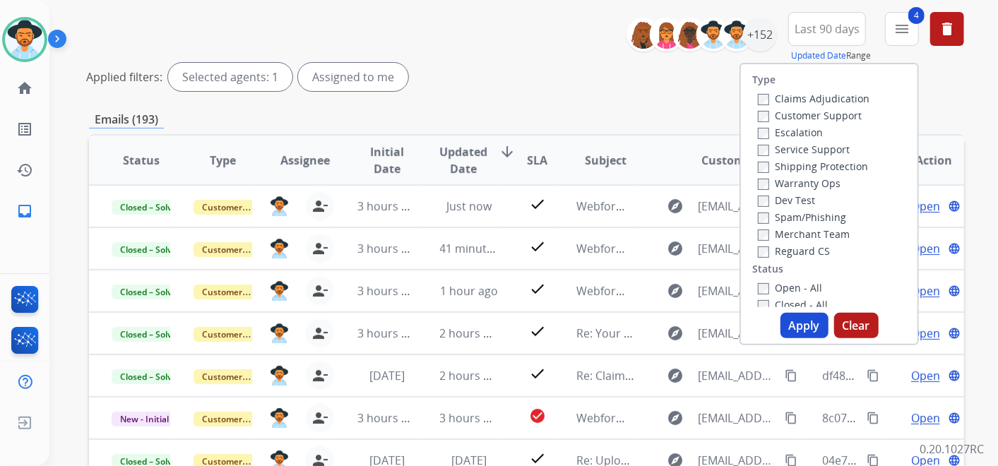
click at [805, 325] on button "Apply" at bounding box center [804, 325] width 48 height 25
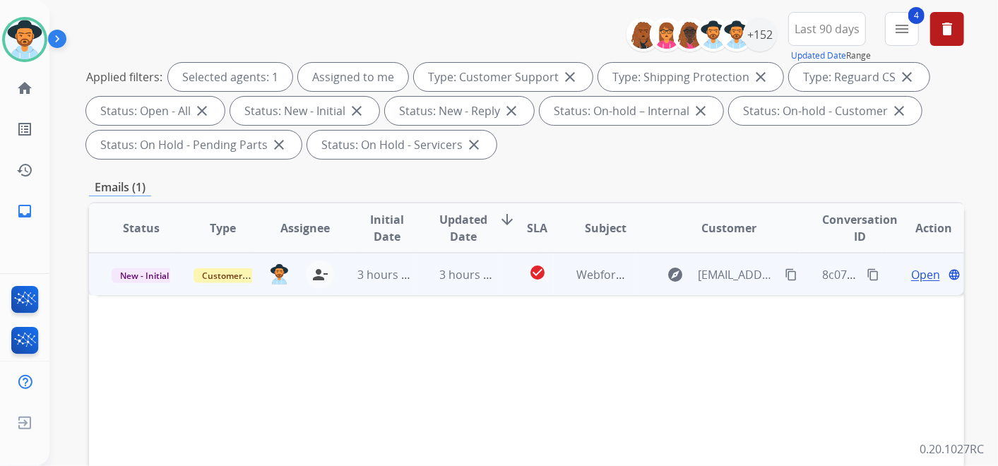
click at [922, 278] on span "Open" at bounding box center [925, 274] width 29 height 17
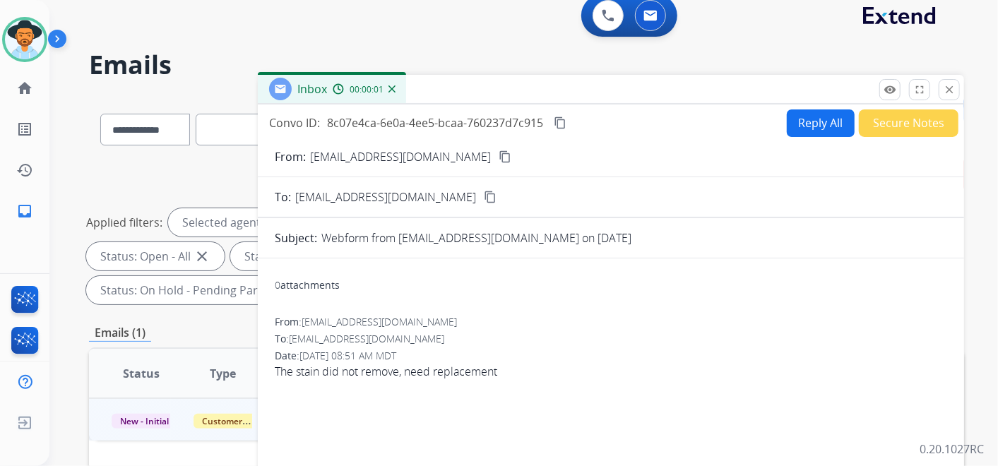
scroll to position [0, 0]
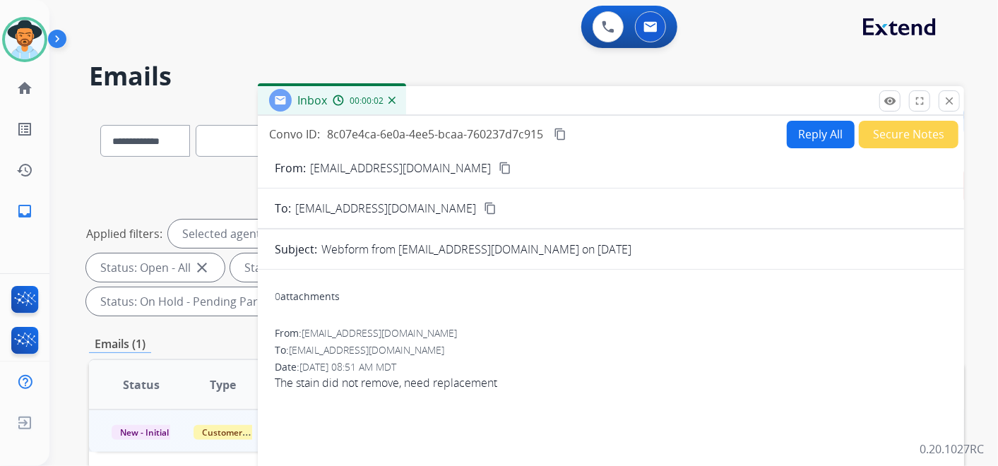
click at [499, 162] on mat-icon "content_copy" at bounding box center [505, 168] width 13 height 13
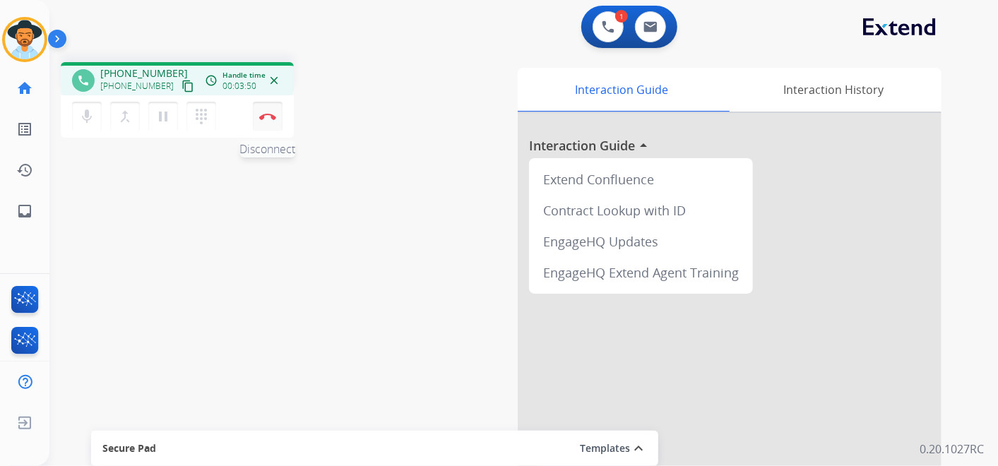
click at [265, 116] on img at bounding box center [267, 116] width 17 height 7
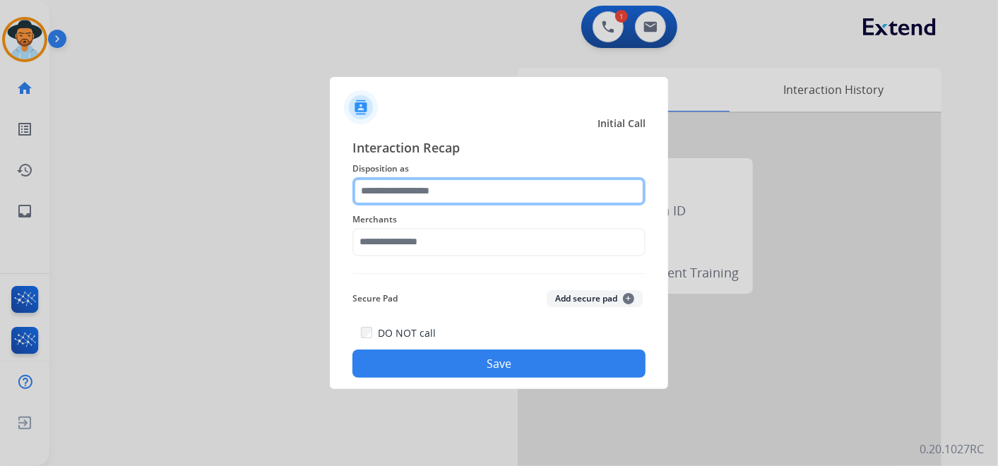
click at [434, 190] on input "text" at bounding box center [498, 191] width 293 height 28
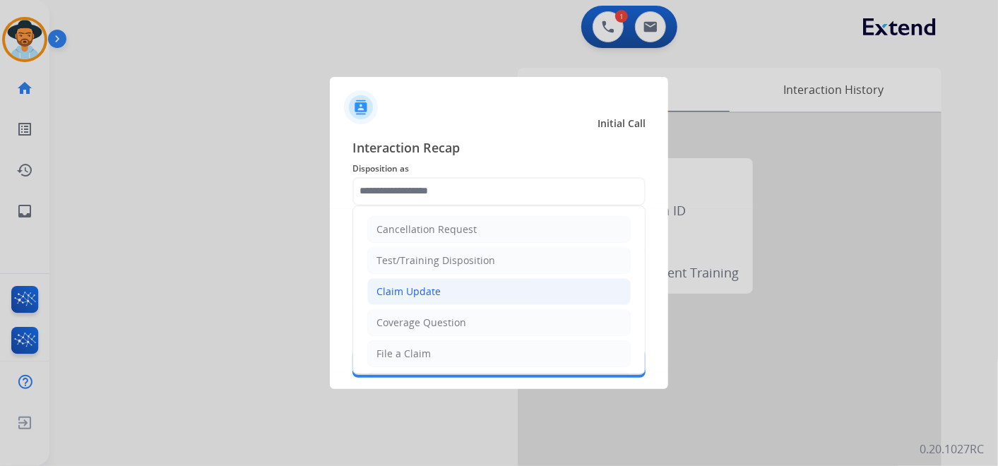
click at [457, 293] on li "Claim Update" at bounding box center [498, 291] width 263 height 27
type input "**********"
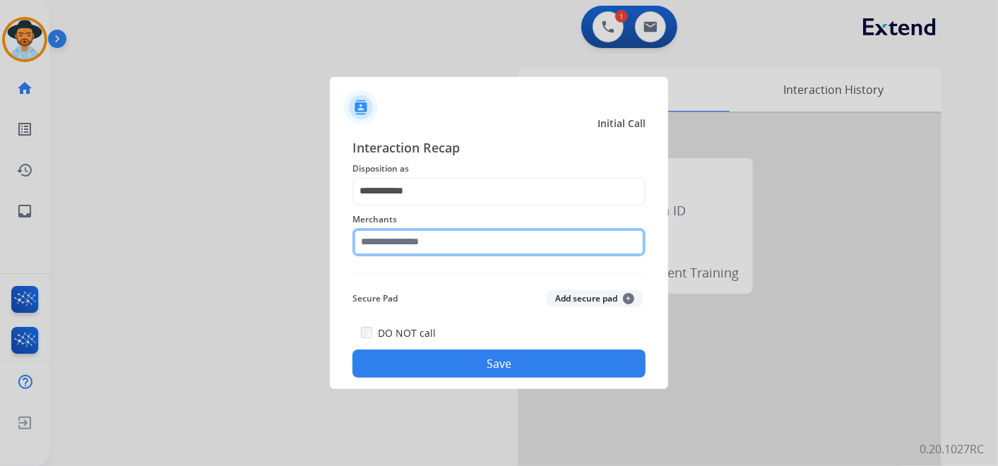
click at [425, 244] on input "text" at bounding box center [498, 242] width 293 height 28
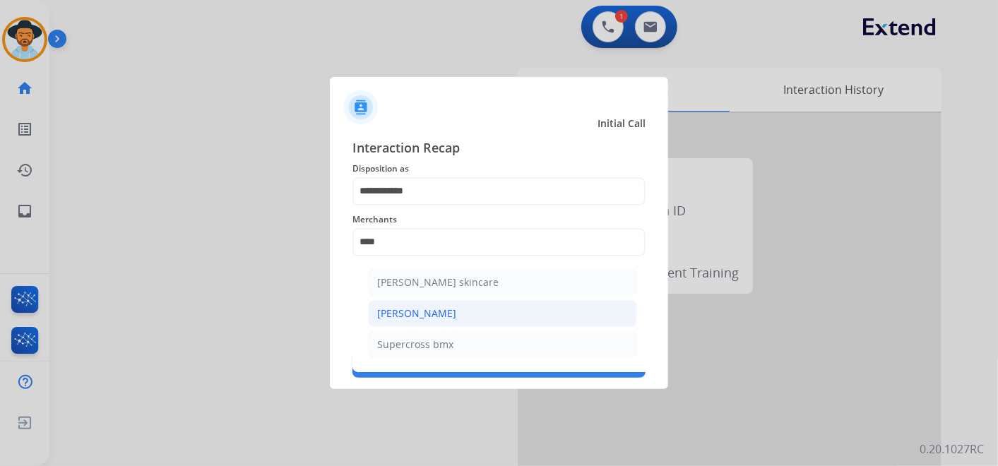
click at [470, 312] on li "[PERSON_NAME]" at bounding box center [502, 313] width 269 height 27
type input "**********"
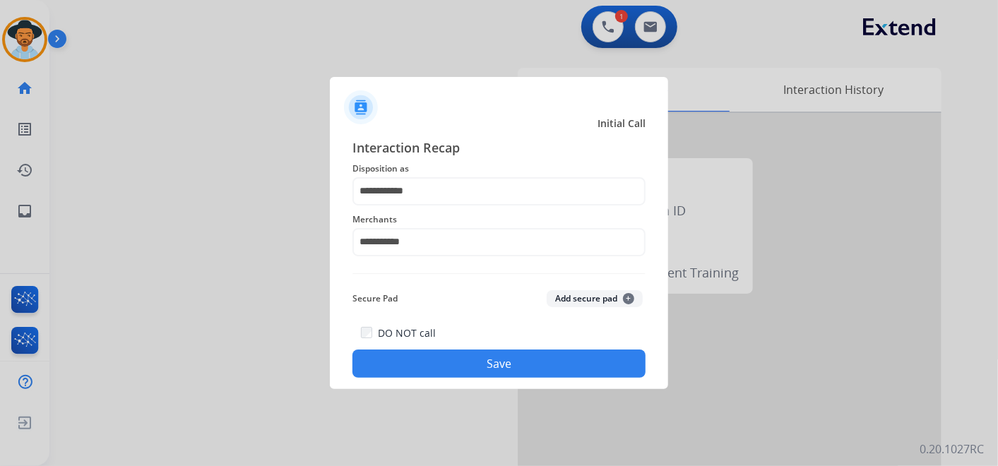
click at [501, 354] on button "Save" at bounding box center [498, 364] width 293 height 28
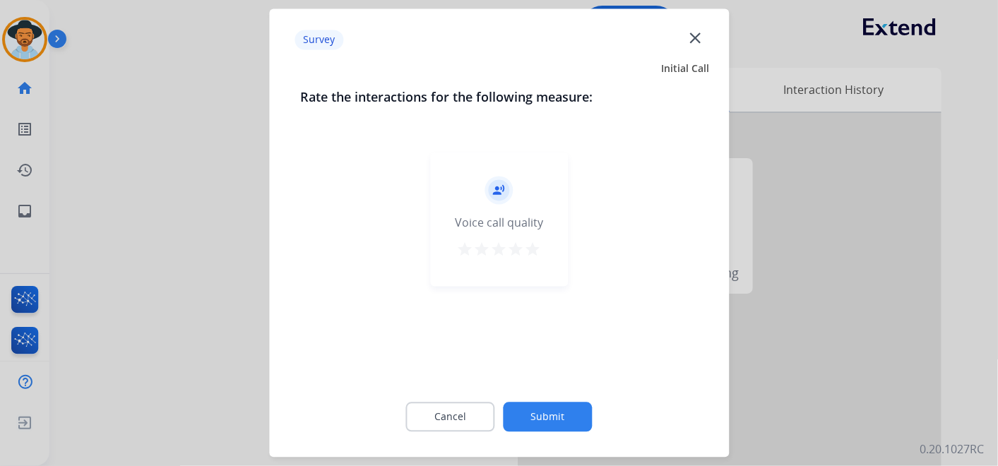
drag, startPoint x: 532, startPoint y: 253, endPoint x: 525, endPoint y: 299, distance: 47.1
click at [532, 252] on mat-icon "star" at bounding box center [533, 250] width 17 height 17
click at [557, 417] on button "Submit" at bounding box center [548, 418] width 89 height 30
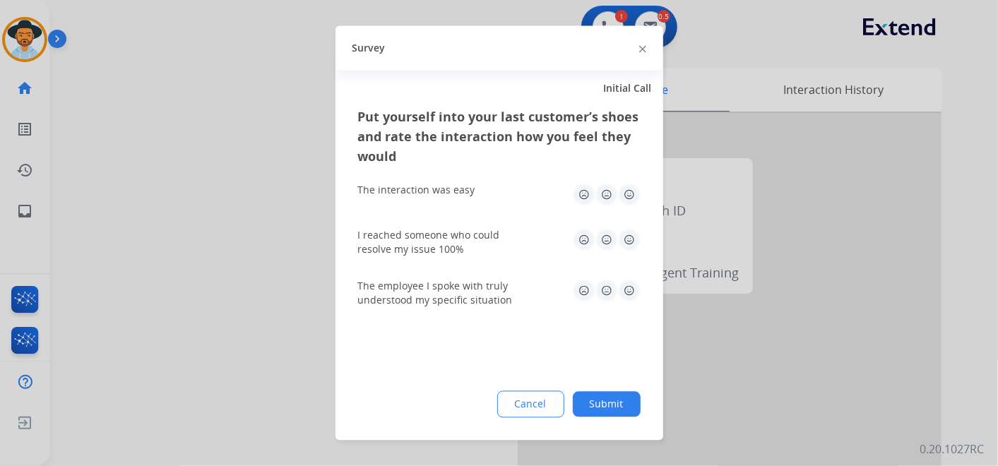
click at [627, 196] on img at bounding box center [629, 195] width 23 height 23
click at [628, 244] on img at bounding box center [629, 240] width 23 height 23
click at [632, 290] on img at bounding box center [629, 291] width 23 height 23
click at [604, 399] on button "Submit" at bounding box center [607, 404] width 68 height 25
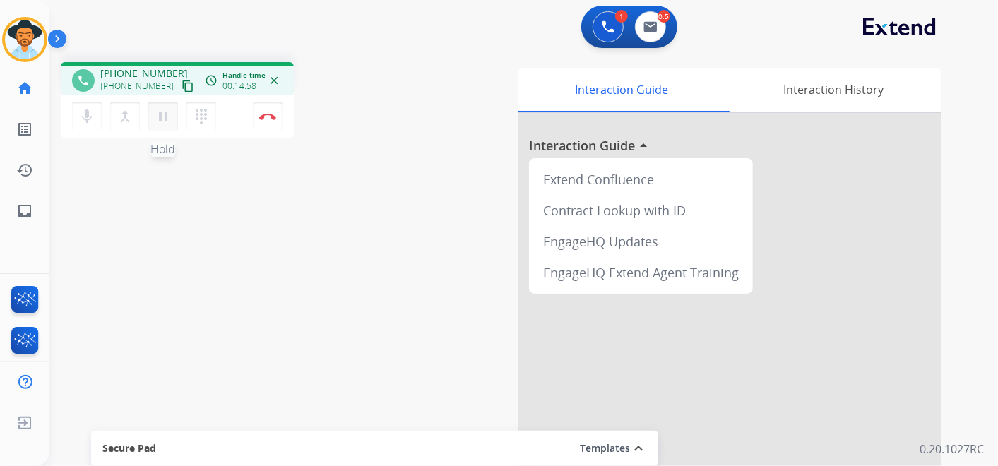
click at [161, 114] on mat-icon "pause" at bounding box center [163, 116] width 17 height 17
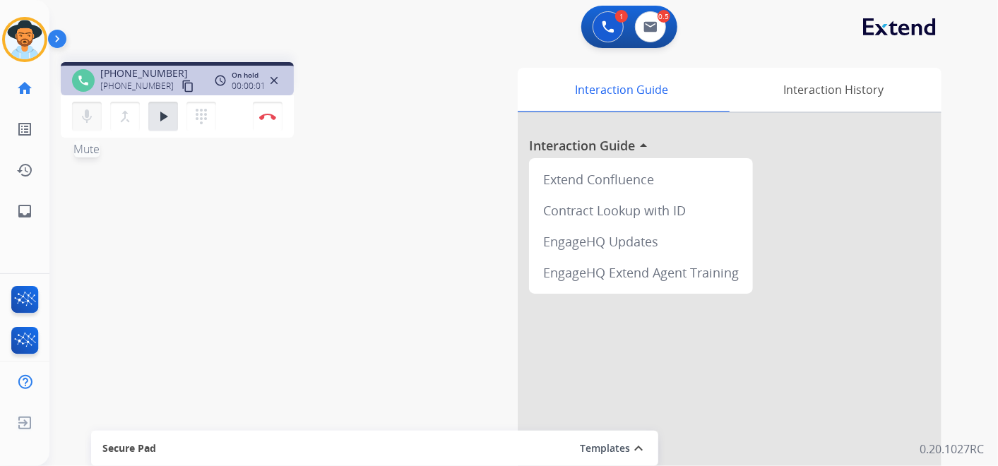
click at [86, 114] on mat-icon "mic" at bounding box center [86, 116] width 17 height 17
click at [86, 111] on mat-icon "mic_off" at bounding box center [86, 116] width 17 height 17
click at [196, 116] on mat-icon "dialpad" at bounding box center [201, 116] width 17 height 17
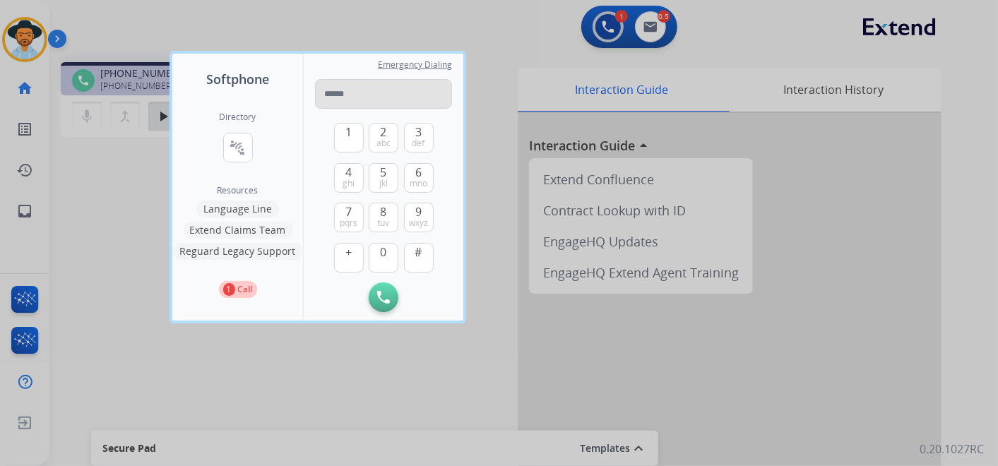
click at [367, 97] on input "tel" at bounding box center [383, 94] width 137 height 30
type input "**********"
click at [382, 294] on img at bounding box center [383, 297] width 13 height 13
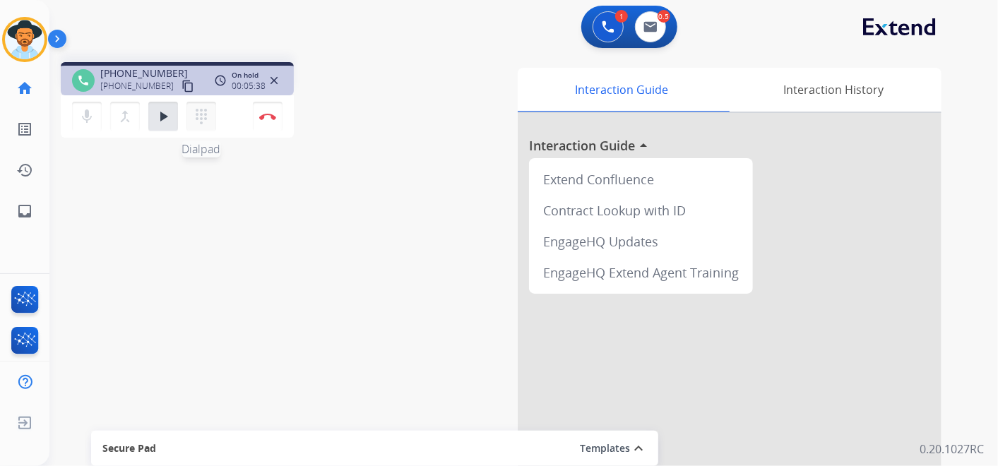
click at [203, 114] on mat-icon "dialpad" at bounding box center [201, 116] width 17 height 17
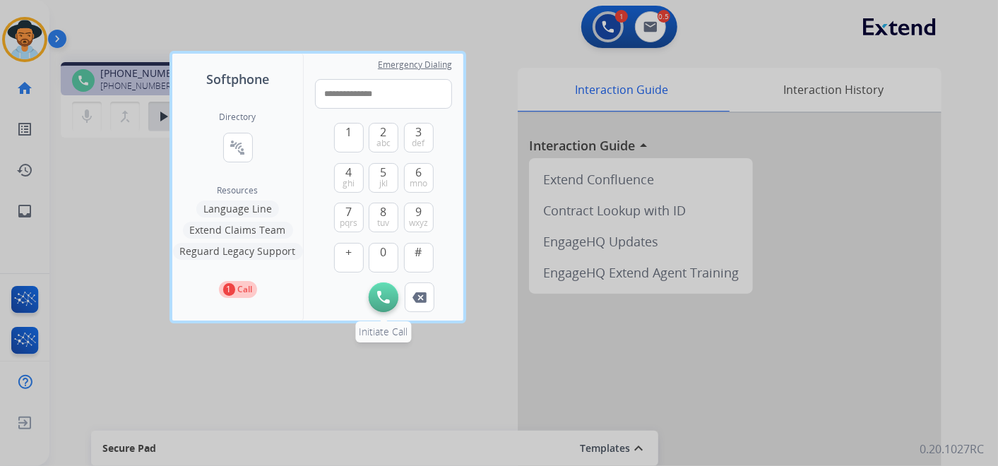
type input "**********"
click at [380, 294] on img at bounding box center [383, 297] width 13 height 13
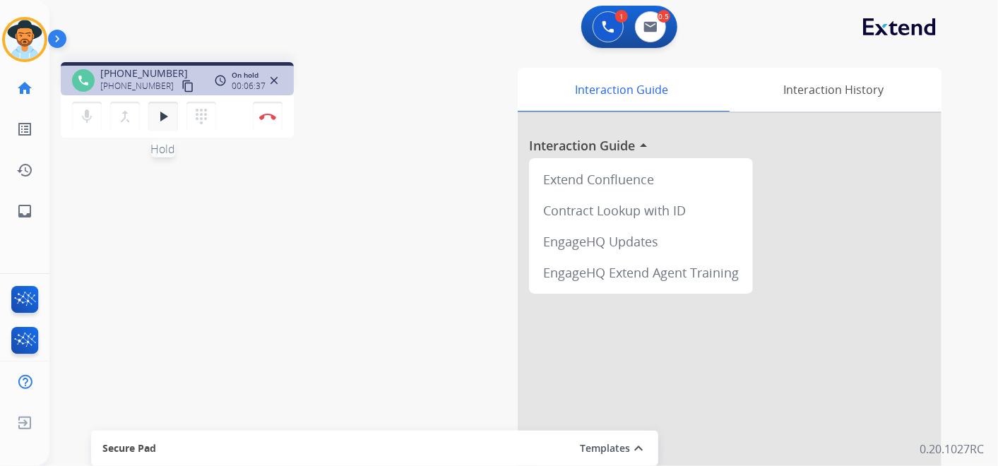
click at [160, 114] on mat-icon "play_arrow" at bounding box center [163, 116] width 17 height 17
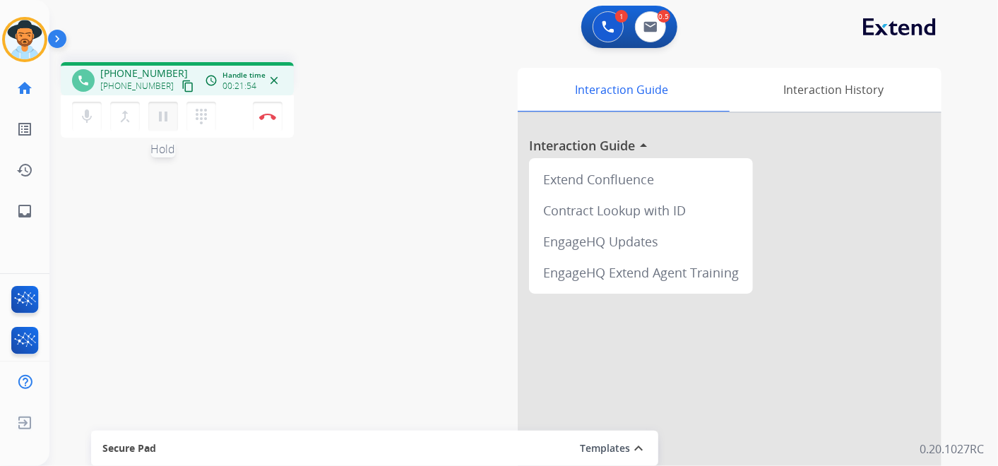
click at [162, 116] on mat-icon "pause" at bounding box center [163, 116] width 17 height 17
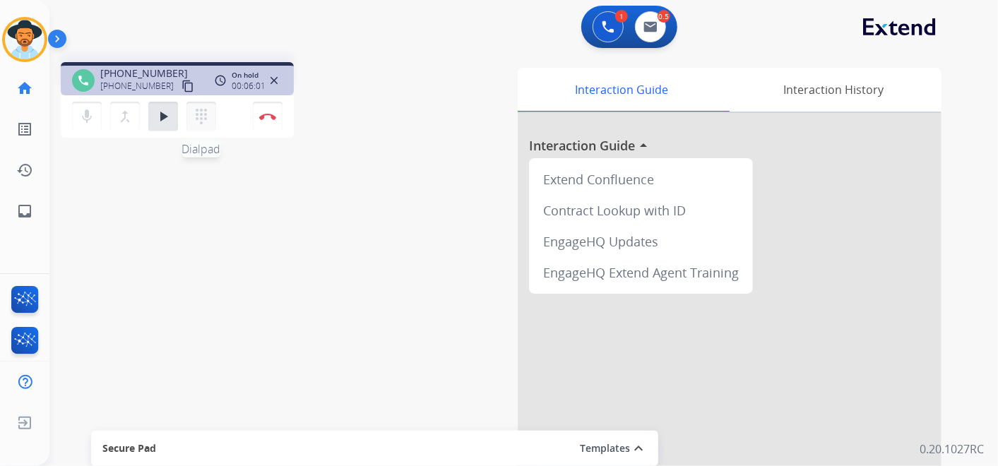
click at [210, 119] on button "dialpad Dialpad" at bounding box center [201, 117] width 30 height 30
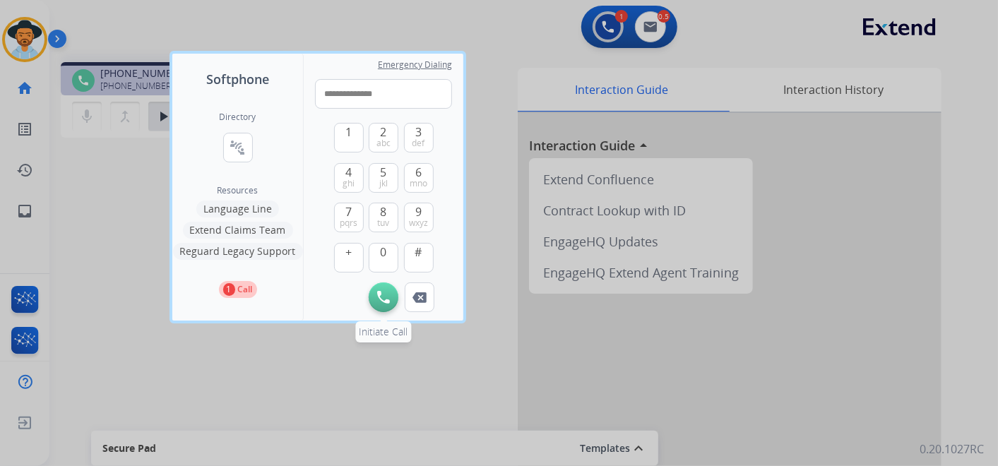
type input "**********"
click at [385, 297] on img at bounding box center [383, 297] width 13 height 13
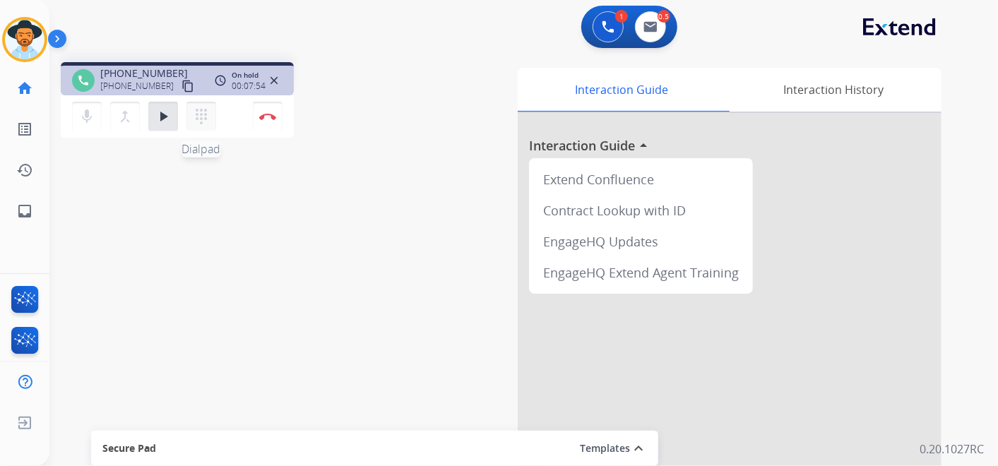
click at [198, 121] on mat-icon "dialpad" at bounding box center [201, 116] width 17 height 17
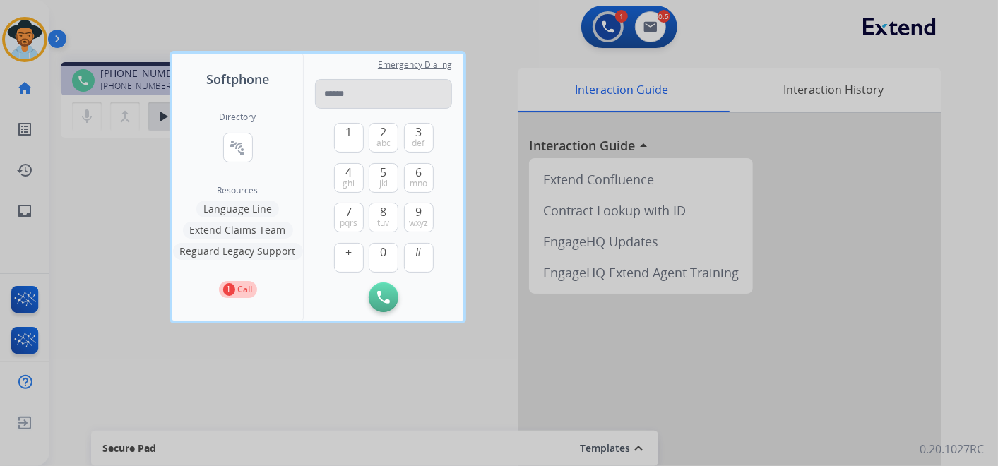
click at [354, 91] on input "tel" at bounding box center [383, 94] width 137 height 30
type input "**********"
click at [385, 296] on img at bounding box center [383, 297] width 13 height 13
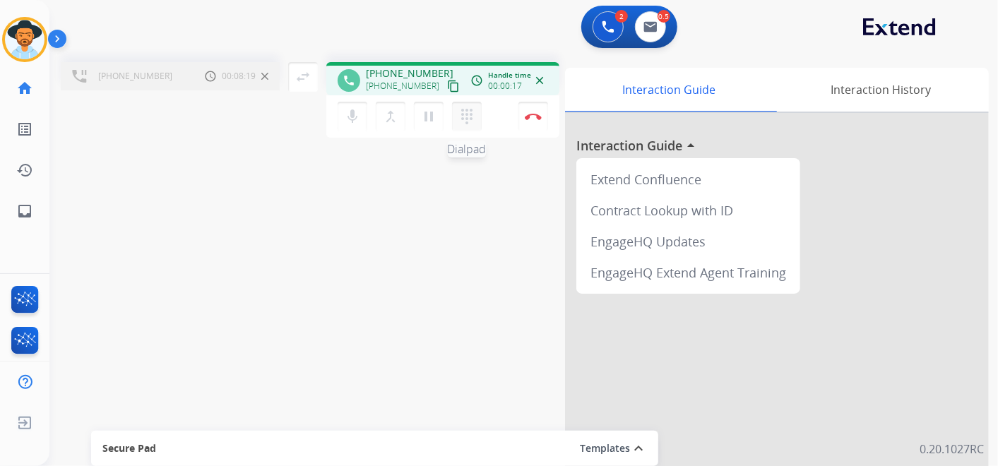
click at [464, 112] on mat-icon "dialpad" at bounding box center [466, 116] width 17 height 17
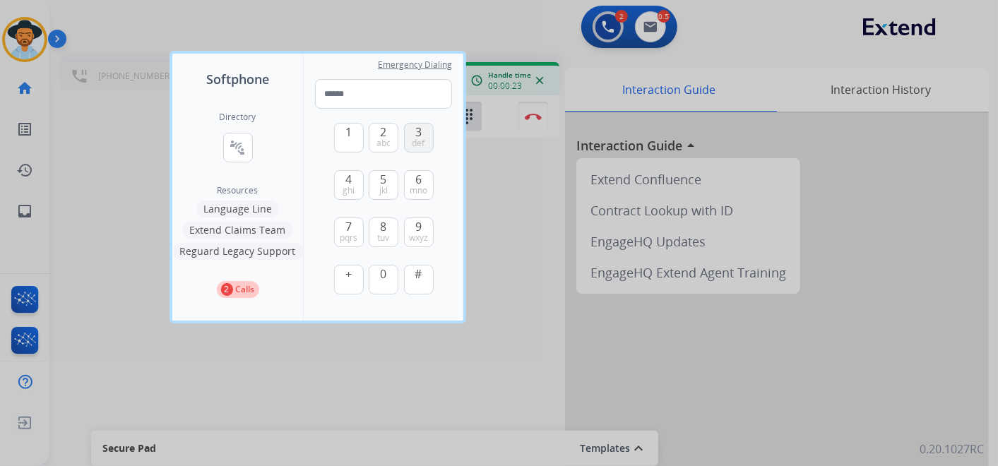
click at [415, 138] on span "def" at bounding box center [418, 143] width 13 height 11
click at [351, 134] on span "1" at bounding box center [348, 132] width 6 height 17
click at [383, 279] on span "0" at bounding box center [384, 274] width 6 height 17
drag, startPoint x: 421, startPoint y: 136, endPoint x: 393, endPoint y: 132, distance: 28.5
click at [419, 136] on span "3" at bounding box center [418, 132] width 6 height 17
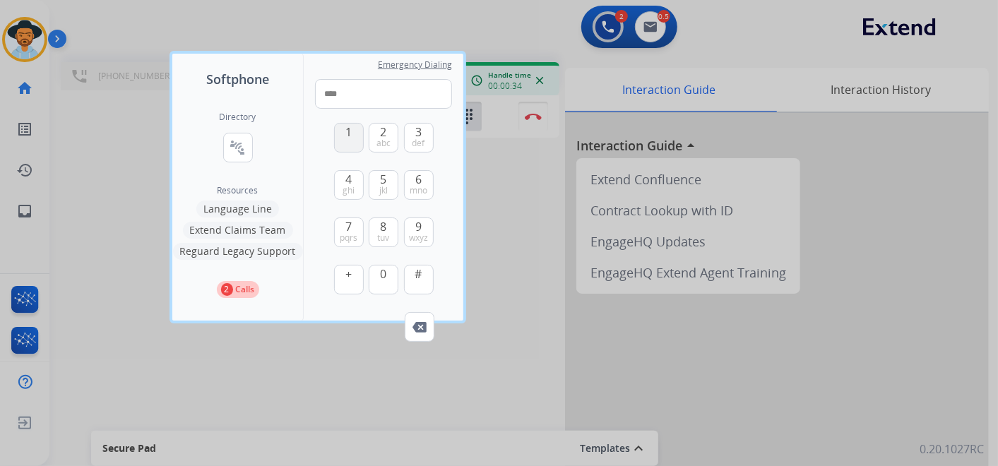
click at [348, 133] on span "1" at bounding box center [348, 132] width 6 height 17
click at [379, 271] on button "0" at bounding box center [384, 280] width 30 height 30
click at [349, 232] on span "pqrs" at bounding box center [349, 237] width 18 height 11
click at [381, 179] on span "5" at bounding box center [384, 179] width 6 height 17
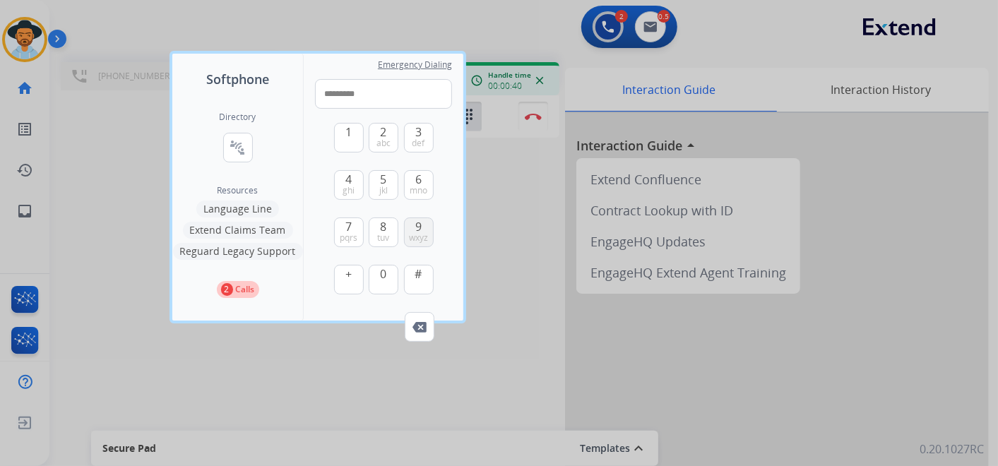
click at [424, 236] on span "wxyz" at bounding box center [418, 237] width 19 height 11
click at [377, 275] on button "0" at bounding box center [384, 280] width 30 height 30
click at [354, 185] on button "4 ghi" at bounding box center [349, 185] width 30 height 30
click at [422, 133] on button "3 def" at bounding box center [419, 138] width 30 height 30
click at [417, 277] on span "#" at bounding box center [418, 274] width 7 height 17
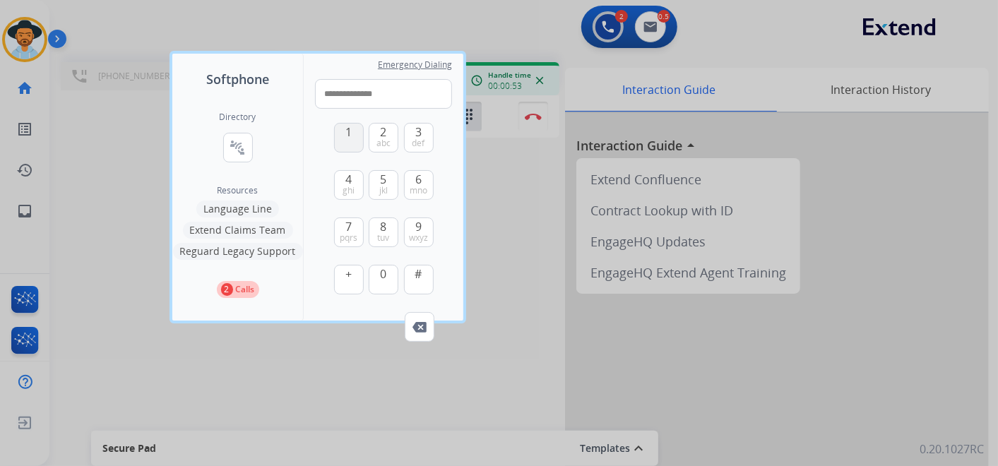
click at [352, 133] on button "1" at bounding box center [349, 138] width 30 height 30
click at [381, 274] on span "0" at bounding box center [384, 274] width 6 height 17
type input "**********"
click at [443, 380] on div at bounding box center [499, 233] width 998 height 466
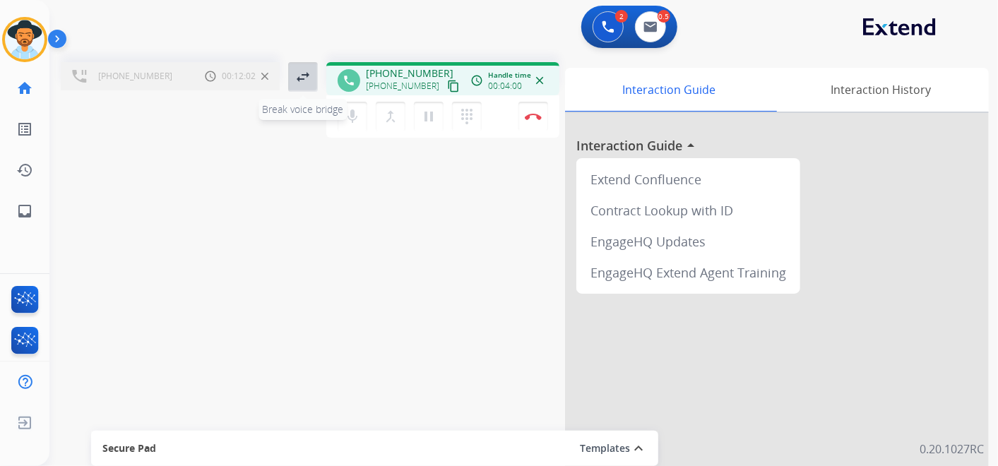
click at [300, 74] on mat-icon "swap_horiz" at bounding box center [302, 76] width 17 height 17
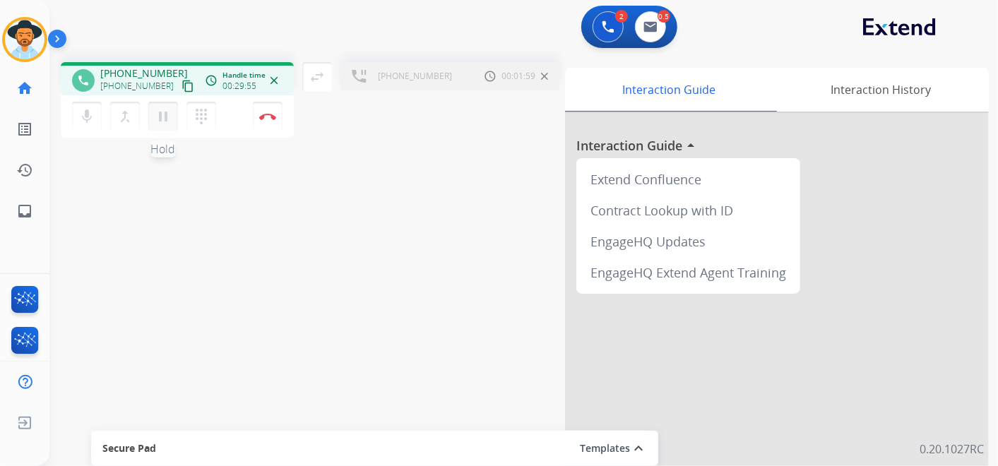
click at [162, 117] on mat-icon "pause" at bounding box center [163, 116] width 17 height 17
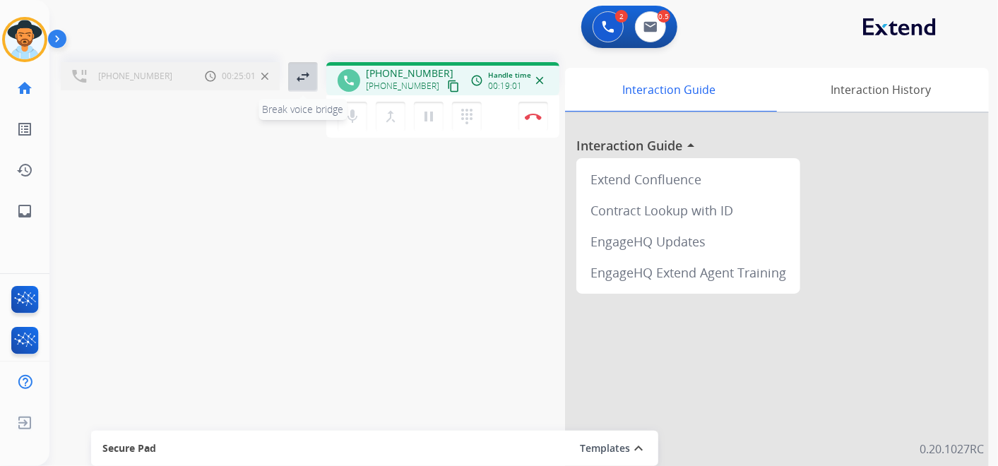
click at [298, 76] on mat-icon "swap_horiz" at bounding box center [302, 76] width 17 height 17
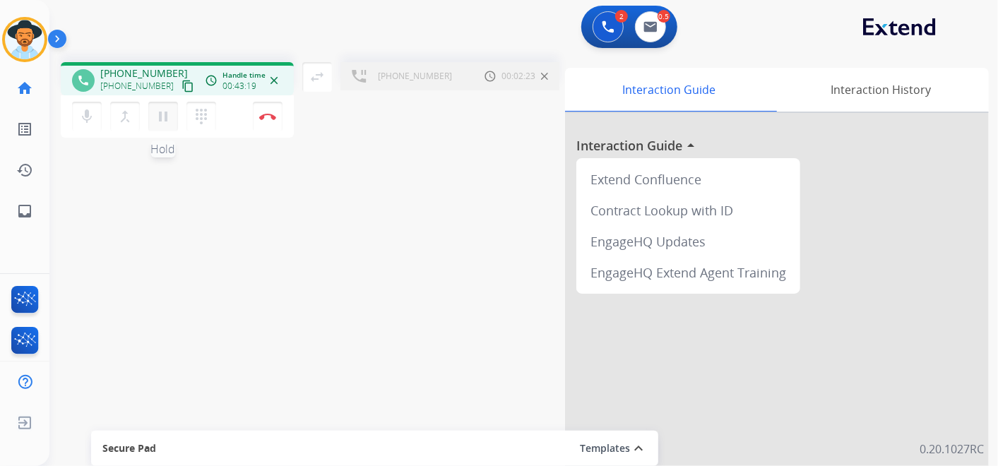
click at [165, 114] on mat-icon "pause" at bounding box center [163, 116] width 17 height 17
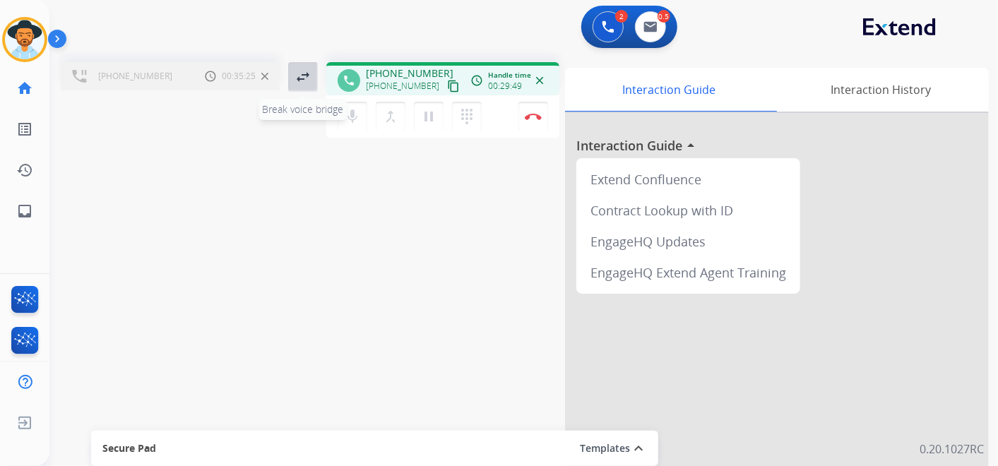
click at [300, 71] on mat-icon "swap_horiz" at bounding box center [302, 76] width 17 height 17
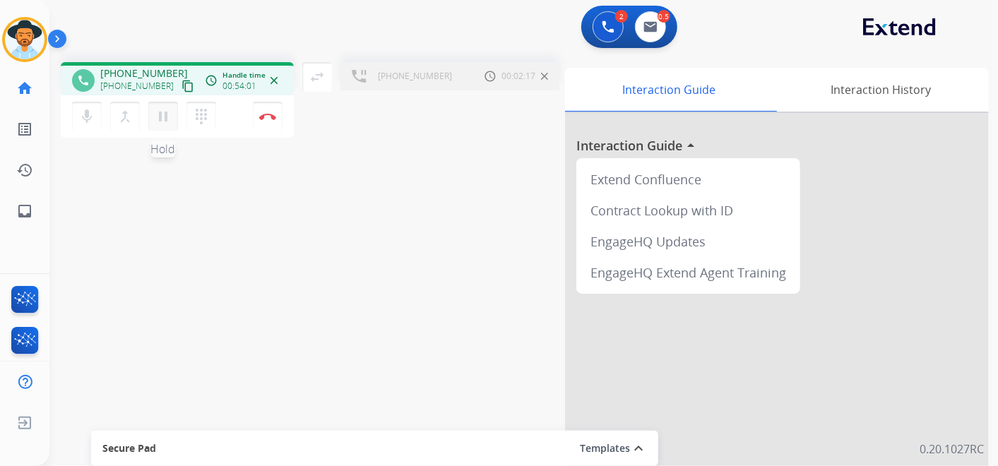
click at [165, 114] on mat-icon "pause" at bounding box center [163, 116] width 17 height 17
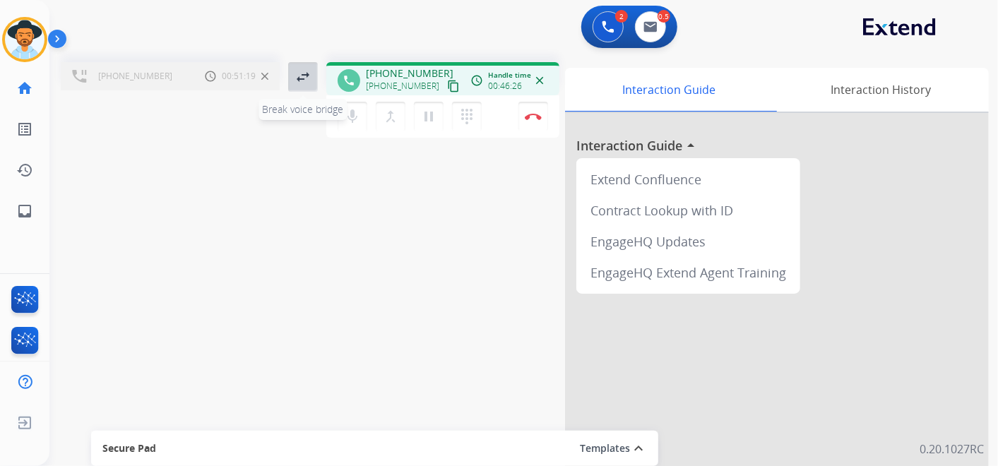
click at [300, 71] on mat-icon "swap_horiz" at bounding box center [302, 76] width 17 height 17
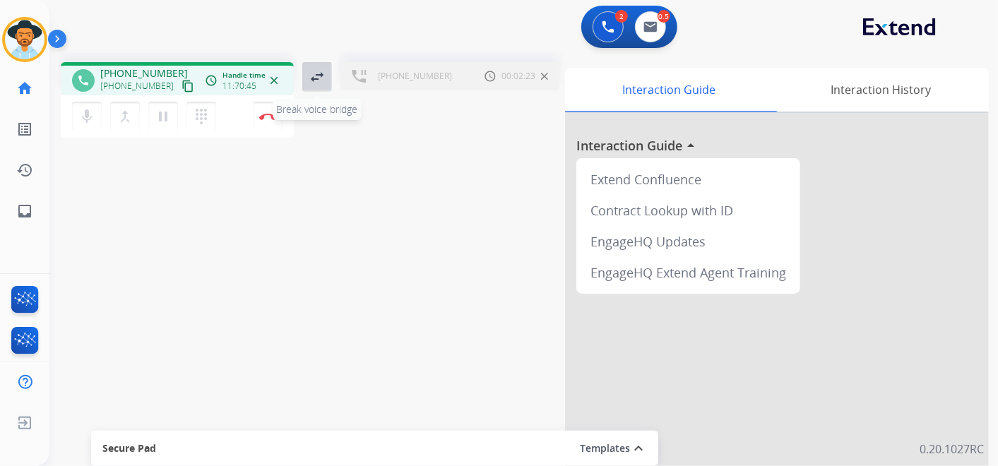
click at [312, 71] on mat-icon "swap_horiz" at bounding box center [317, 76] width 17 height 17
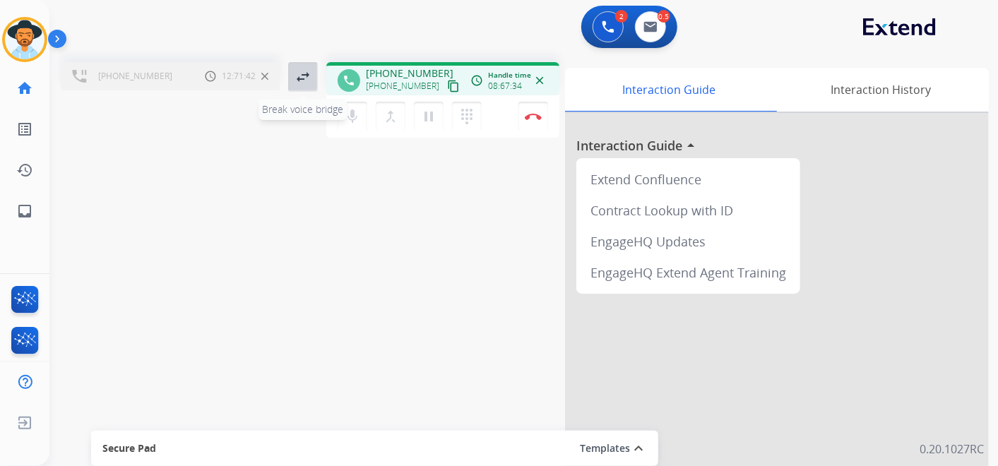
click at [312, 67] on button "swap_horiz Break voice bridge" at bounding box center [303, 77] width 30 height 30
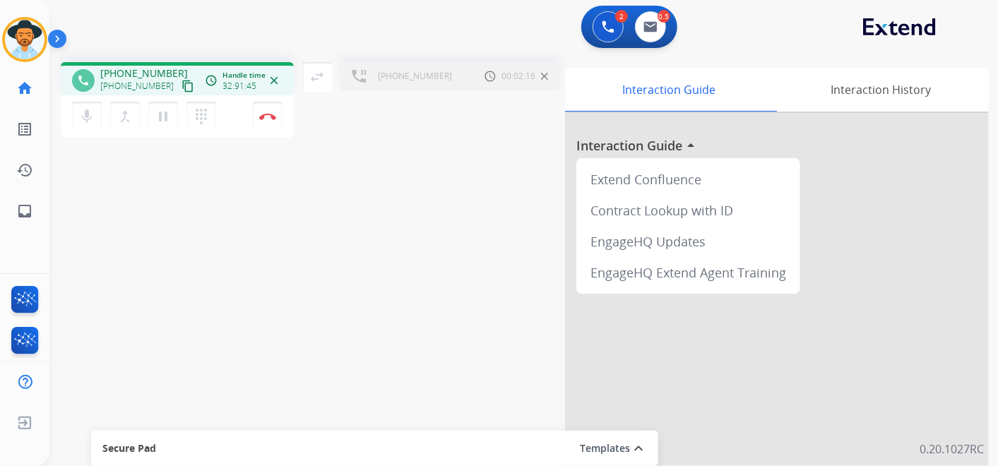
drag, startPoint x: 314, startPoint y: 72, endPoint x: 309, endPoint y: 16, distance: 56.7
click at [313, 69] on mat-icon "swap_horiz" at bounding box center [317, 76] width 17 height 17
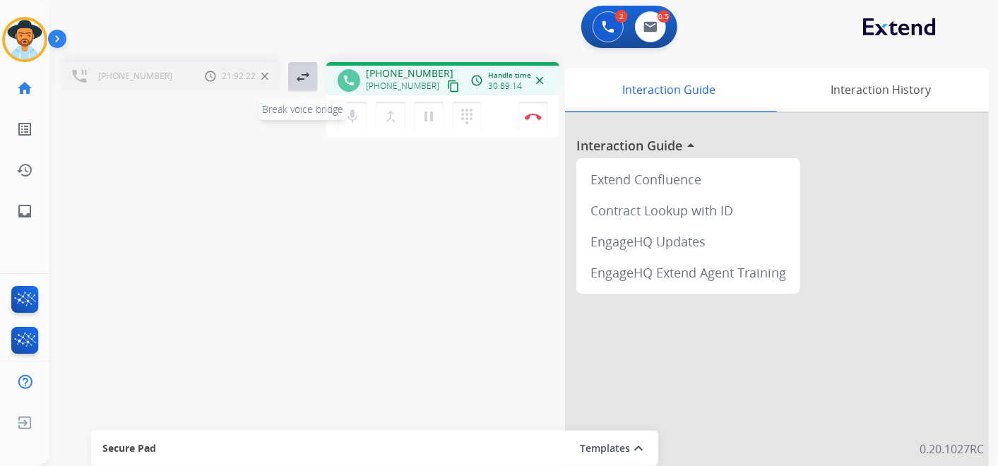
click at [293, 76] on button "swap_horiz Break voice bridge" at bounding box center [303, 77] width 30 height 30
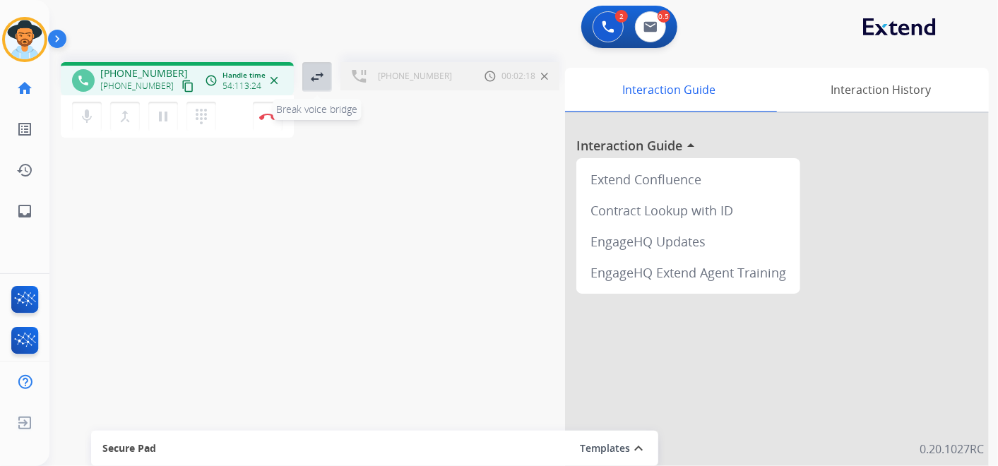
click at [318, 73] on mat-icon "swap_horiz" at bounding box center [317, 76] width 17 height 17
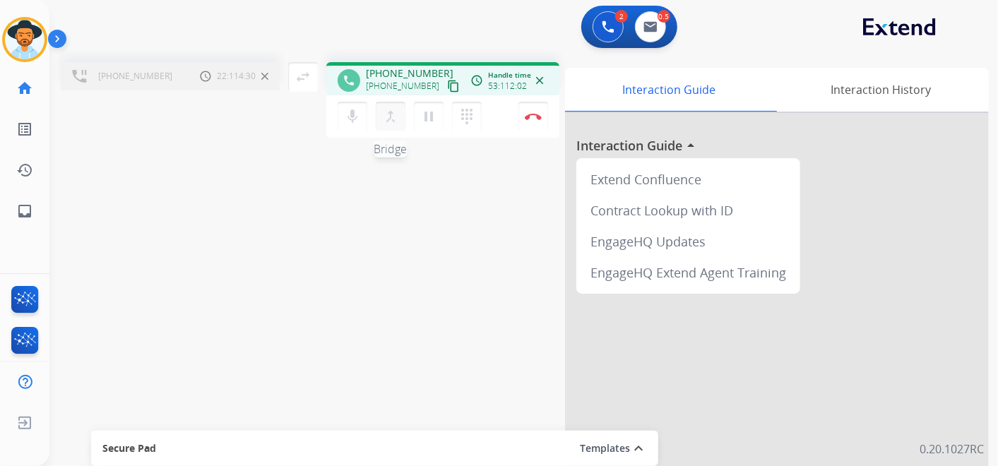
click at [386, 113] on mat-icon "merge_type" at bounding box center [390, 116] width 17 height 17
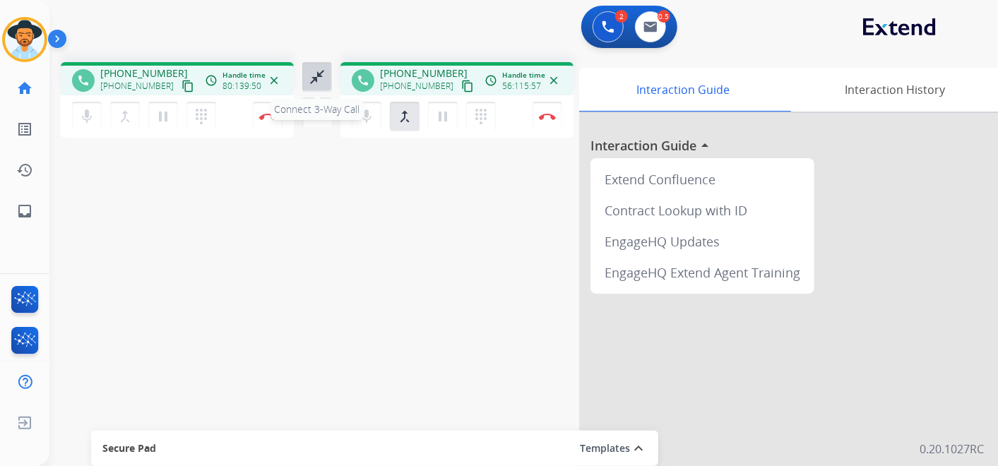
click at [314, 82] on mat-icon "close_fullscreen" at bounding box center [317, 76] width 17 height 17
click at [321, 73] on mat-icon "close_fullscreen" at bounding box center [317, 76] width 17 height 17
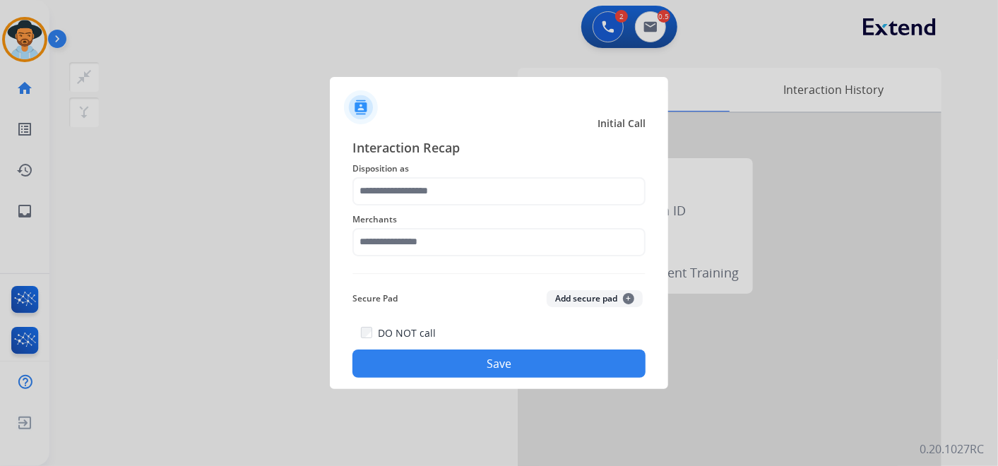
click at [504, 175] on span "Disposition as" at bounding box center [498, 168] width 293 height 17
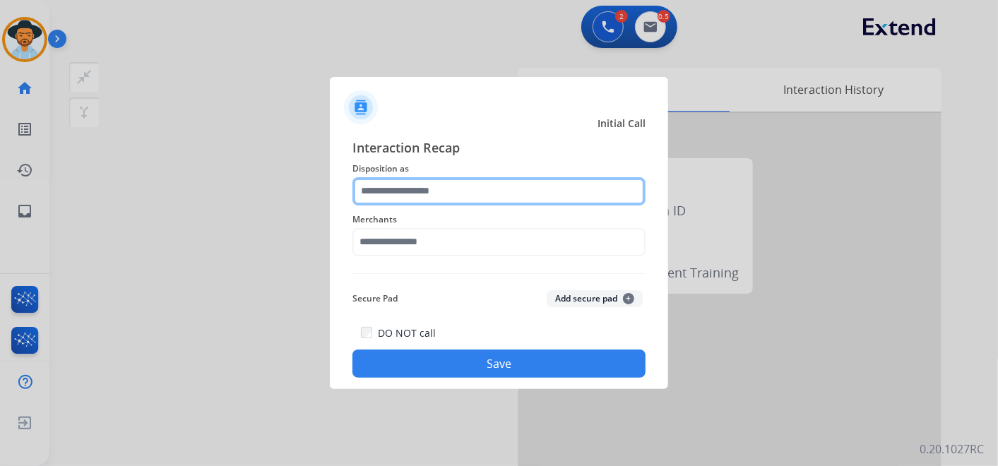
click at [500, 184] on input "text" at bounding box center [498, 191] width 293 height 28
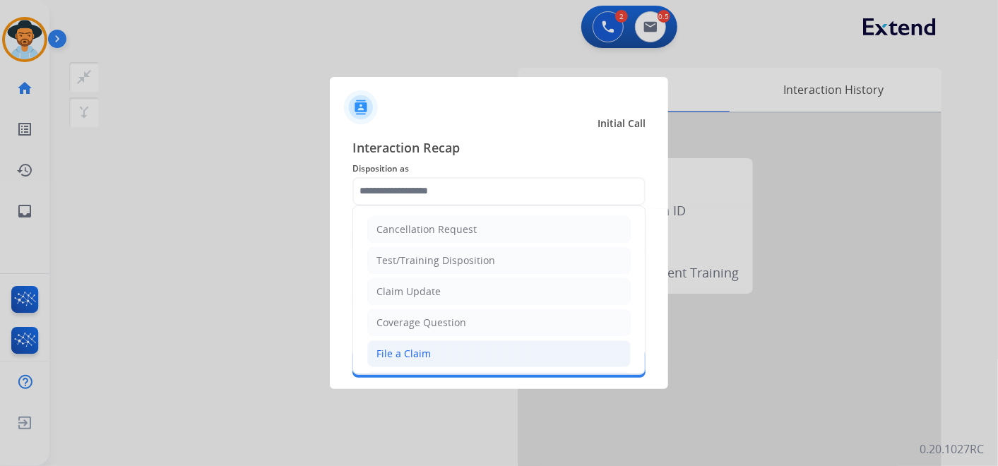
click at [457, 350] on li "File a Claim" at bounding box center [498, 353] width 263 height 27
type input "**********"
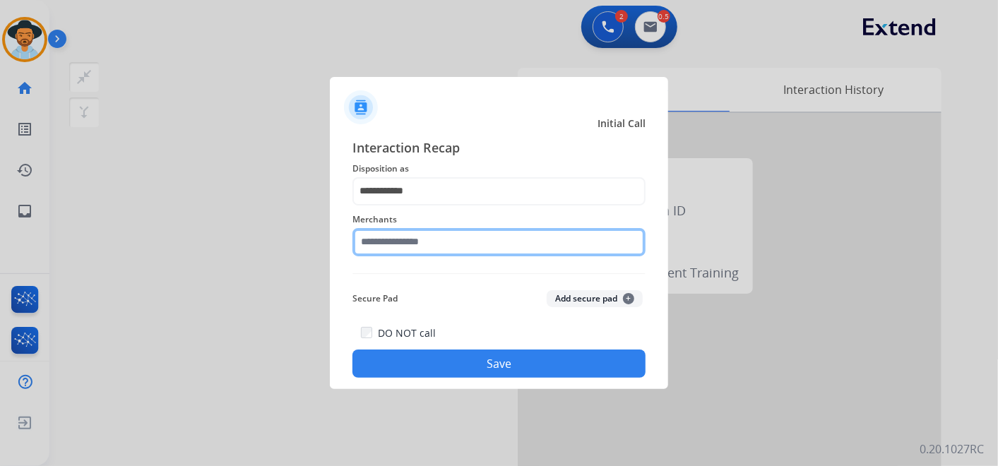
click at [470, 245] on input "text" at bounding box center [498, 242] width 293 height 28
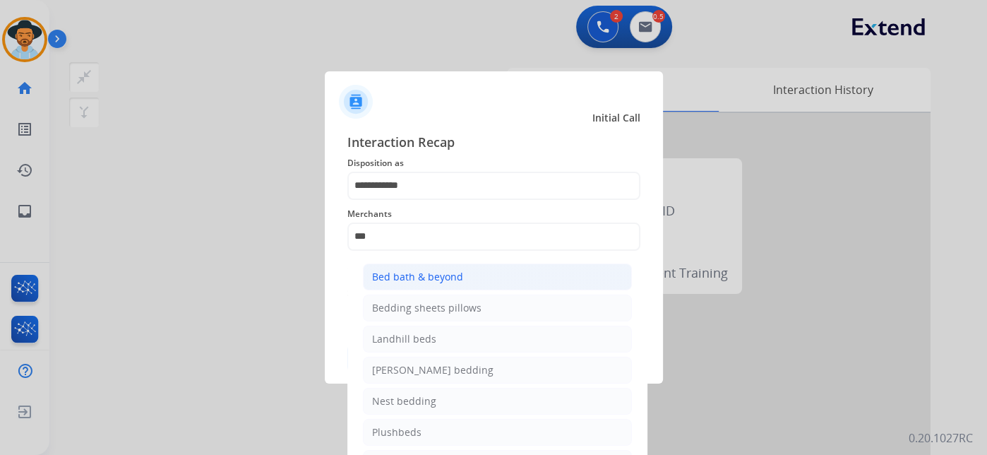
click at [488, 276] on li "Bed bath & beyond" at bounding box center [497, 276] width 269 height 27
type input "**********"
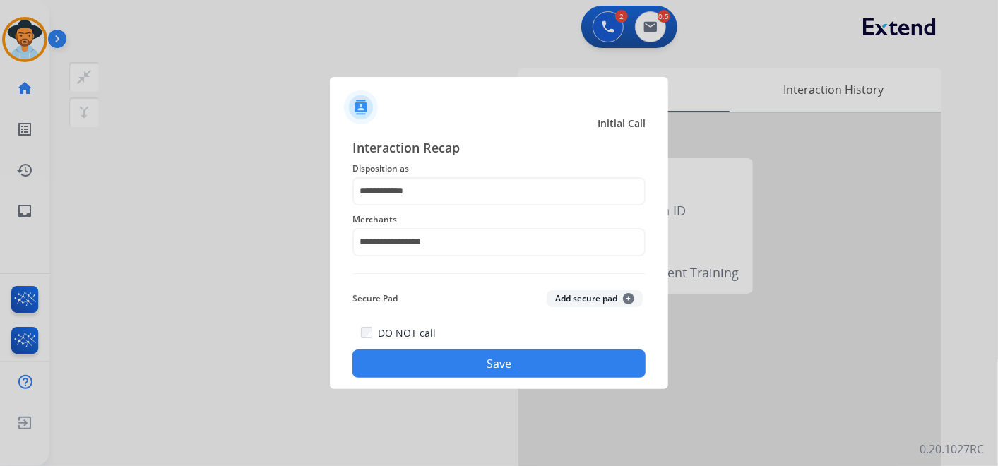
click at [500, 365] on button "Save" at bounding box center [498, 364] width 293 height 28
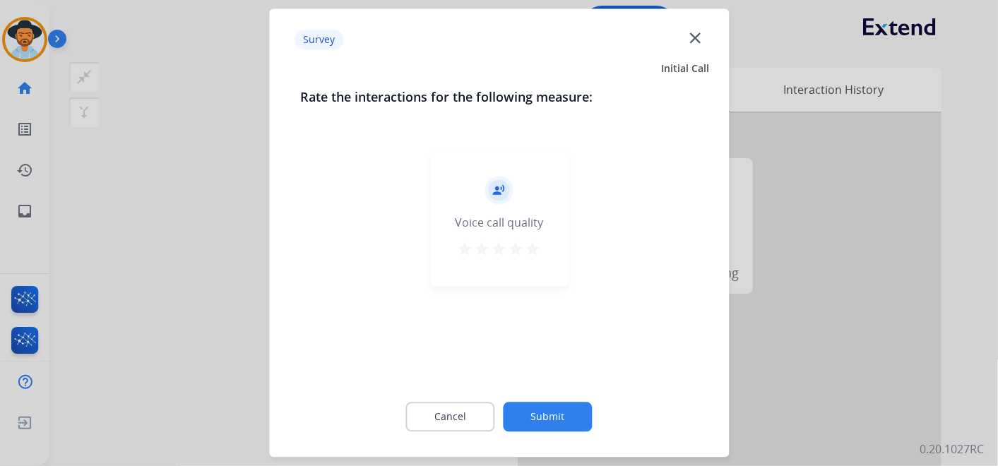
click at [528, 248] on mat-icon "star" at bounding box center [533, 250] width 17 height 17
click at [554, 416] on button "Submit" at bounding box center [548, 418] width 89 height 30
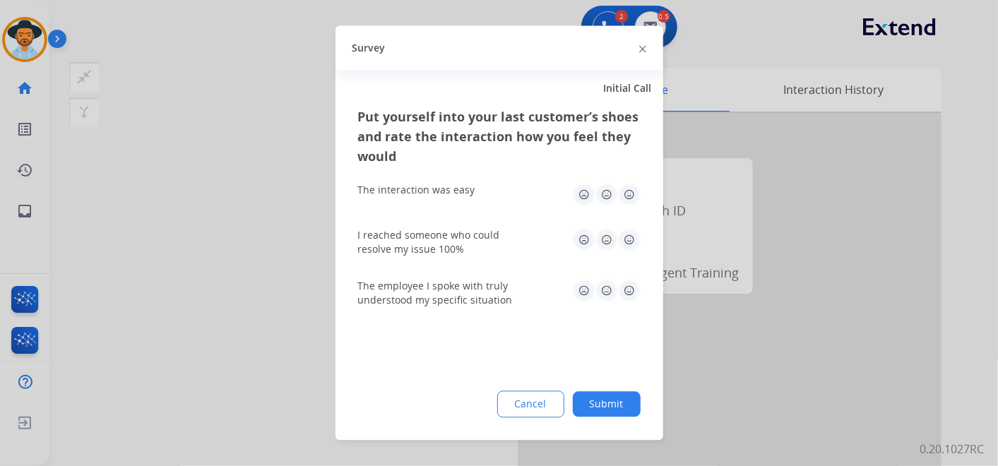
drag, startPoint x: 627, startPoint y: 192, endPoint x: 620, endPoint y: 190, distance: 7.4
click at [627, 191] on img at bounding box center [629, 195] width 23 height 23
click at [629, 236] on img at bounding box center [629, 240] width 23 height 23
click at [633, 292] on img at bounding box center [629, 291] width 23 height 23
click at [622, 405] on button "Submit" at bounding box center [607, 404] width 68 height 25
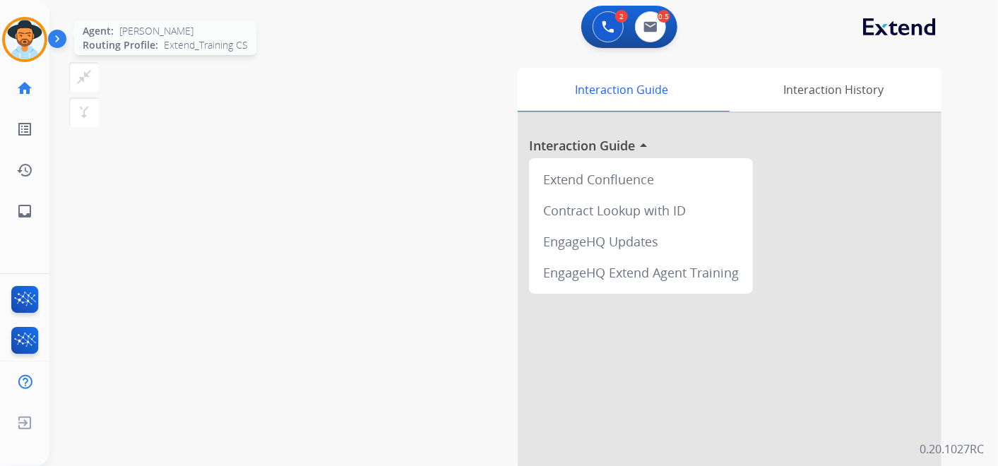
click at [20, 40] on img at bounding box center [25, 40] width 40 height 40
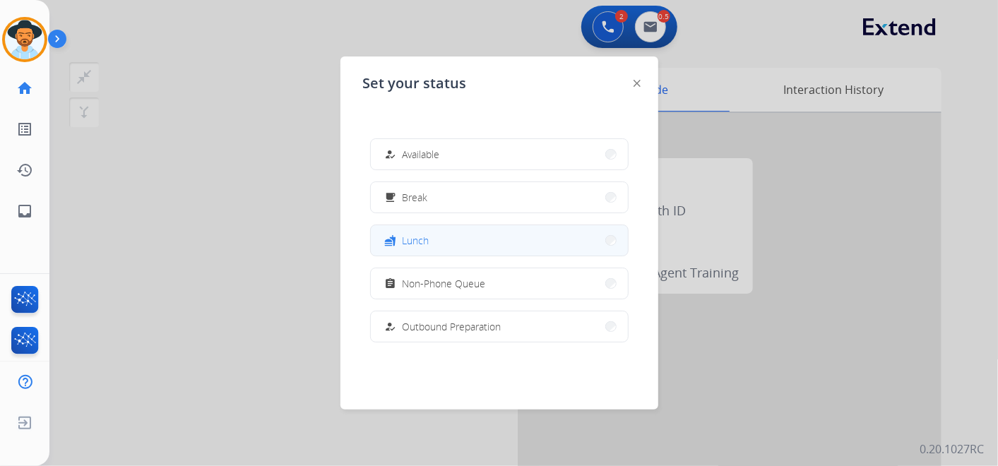
click at [479, 244] on button "fastfood Lunch" at bounding box center [499, 240] width 257 height 30
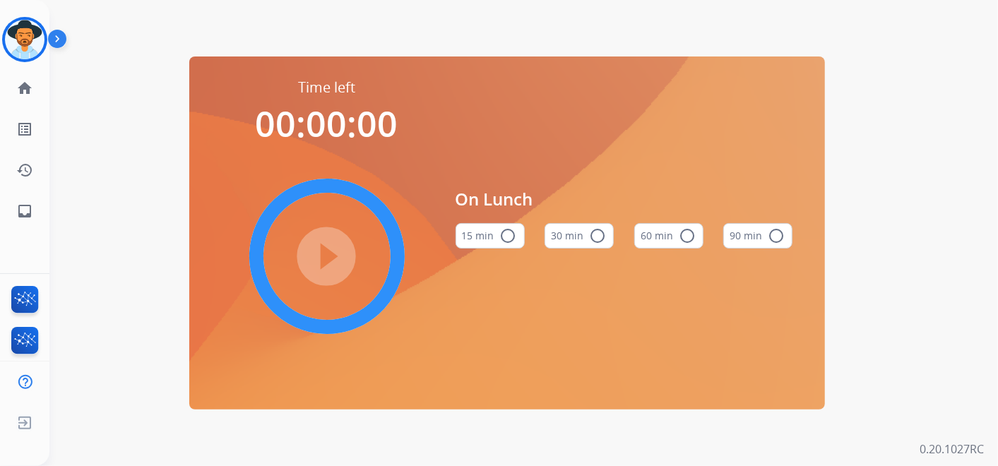
click at [662, 230] on button "60 min radio_button_unchecked" at bounding box center [668, 235] width 69 height 25
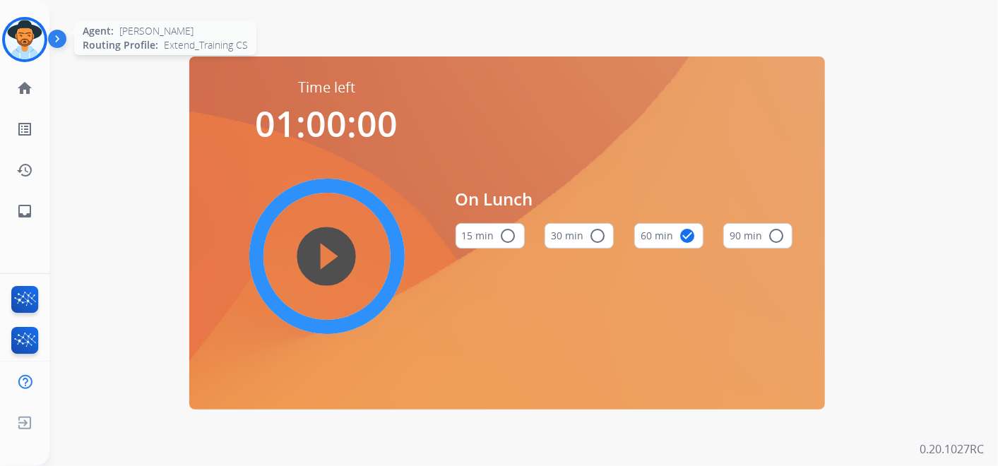
click at [22, 30] on img at bounding box center [25, 40] width 40 height 40
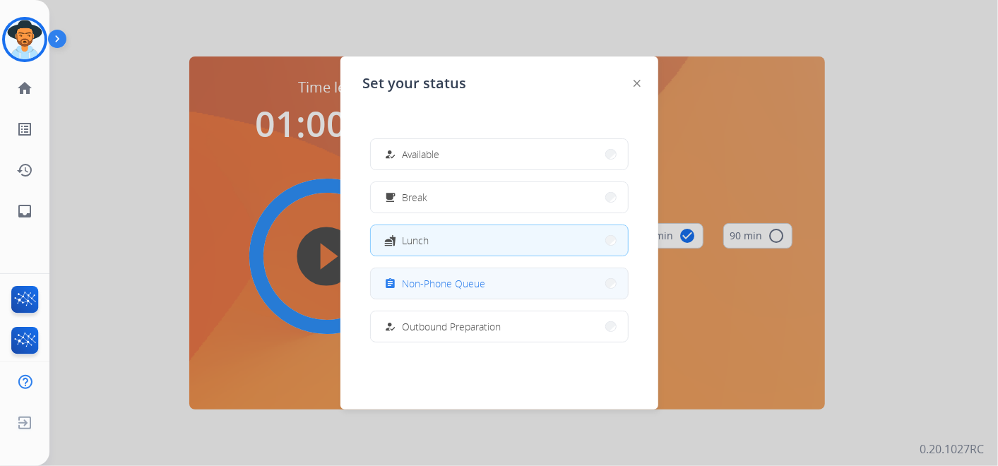
click at [482, 288] on span "Non-Phone Queue" at bounding box center [444, 283] width 83 height 15
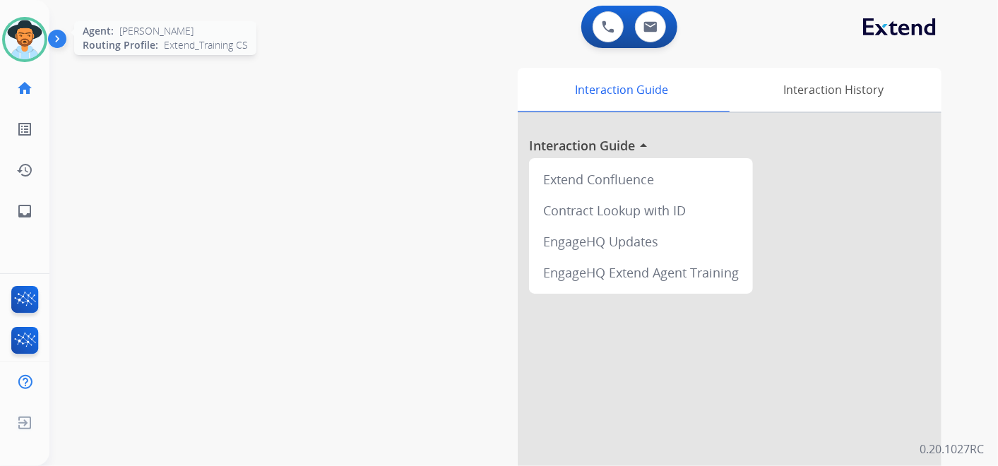
click at [36, 32] on img at bounding box center [25, 40] width 40 height 40
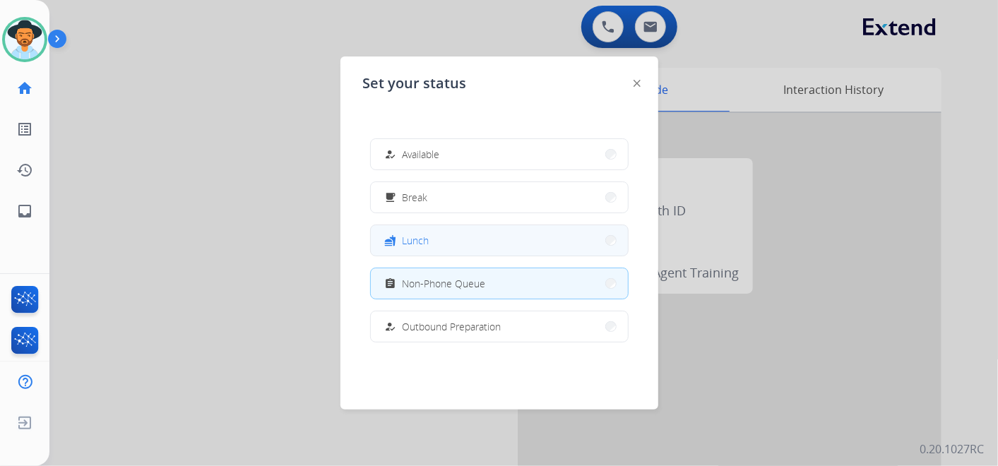
click at [502, 244] on button "fastfood Lunch" at bounding box center [499, 240] width 257 height 30
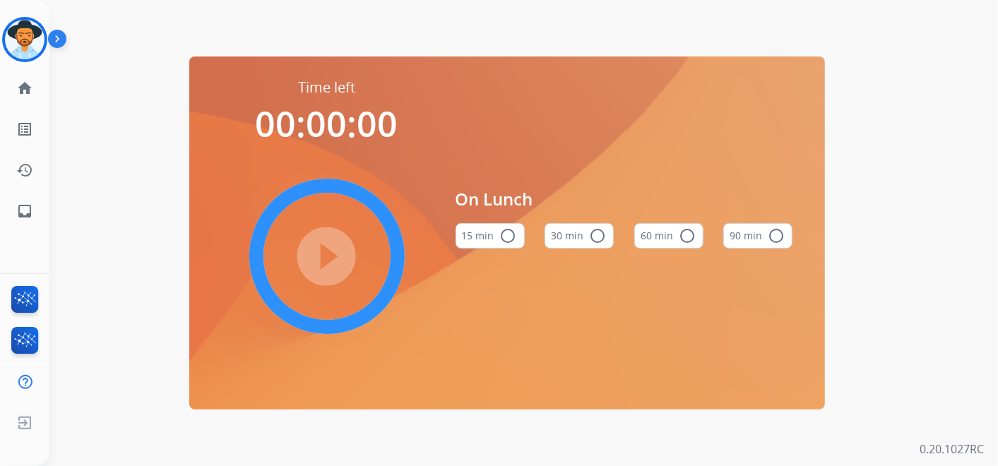
click at [680, 234] on mat-icon "radio_button_unchecked" at bounding box center [687, 235] width 17 height 17
